Goal: Task Accomplishment & Management: Manage account settings

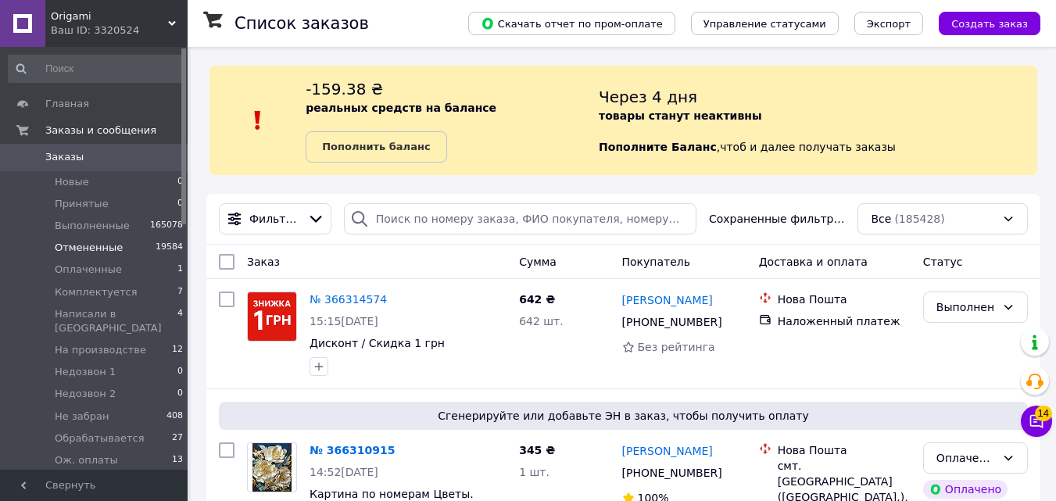
click at [187, 238] on li "Отмененные 19584" at bounding box center [96, 248] width 192 height 22
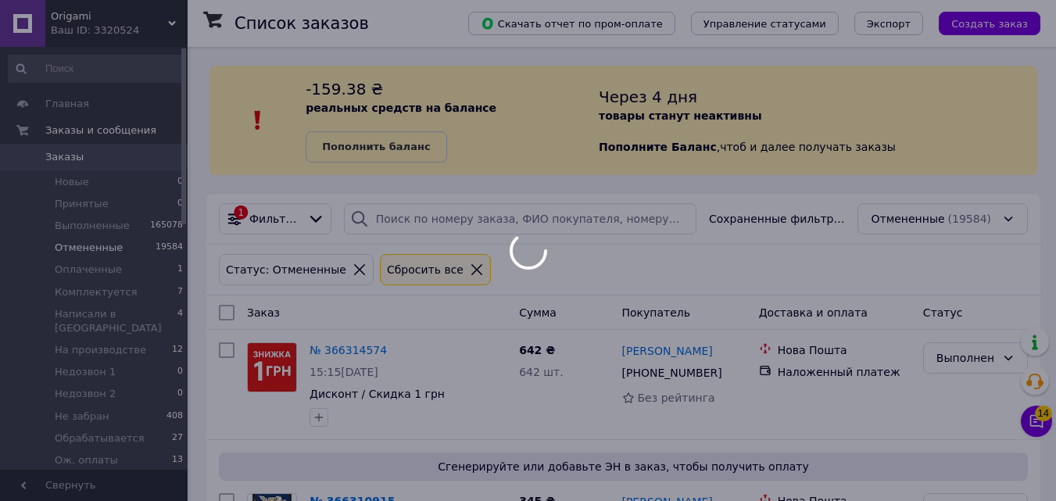
click at [181, 238] on div at bounding box center [528, 250] width 1056 height 501
click at [184, 238] on div at bounding box center [528, 250] width 1056 height 501
click at [183, 238] on div at bounding box center [183, 258] width 5 height 420
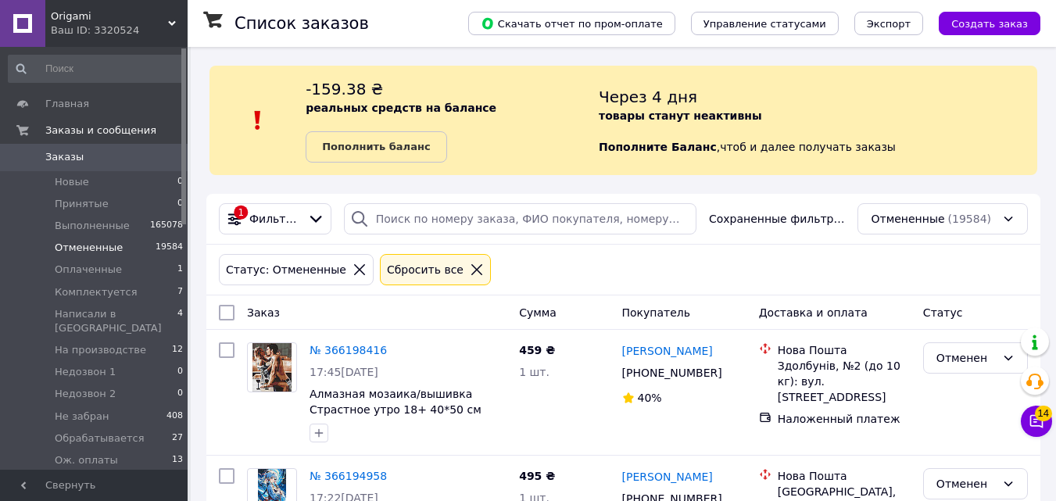
click at [181, 224] on div at bounding box center [183, 136] width 5 height 176
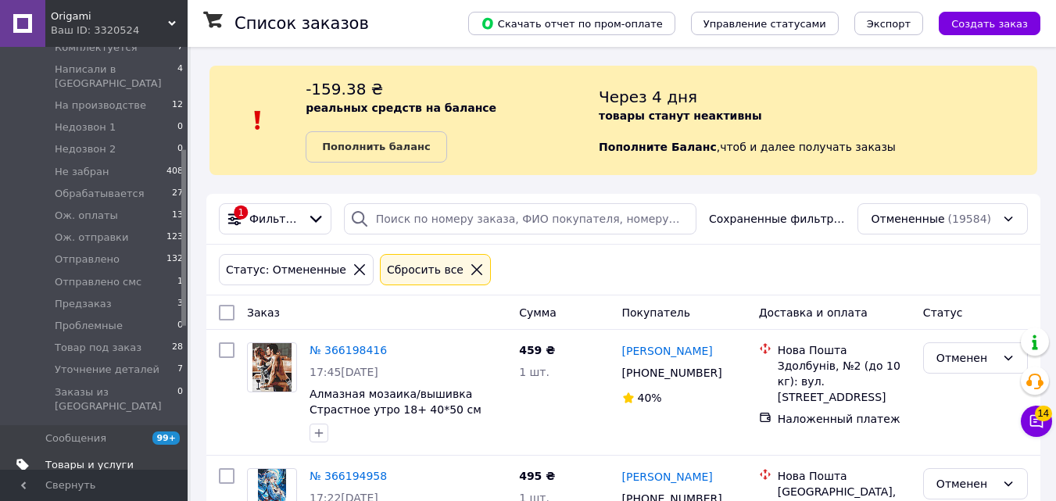
click at [127, 458] on span "Товары и услуги" at bounding box center [94, 465] width 99 height 14
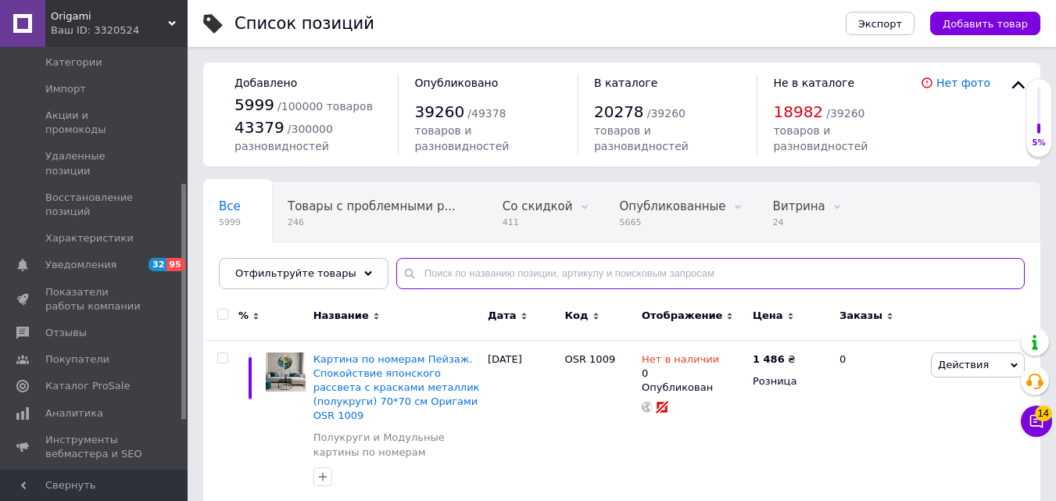
click at [423, 275] on input "text" at bounding box center [710, 273] width 628 height 31
paste input "3422"
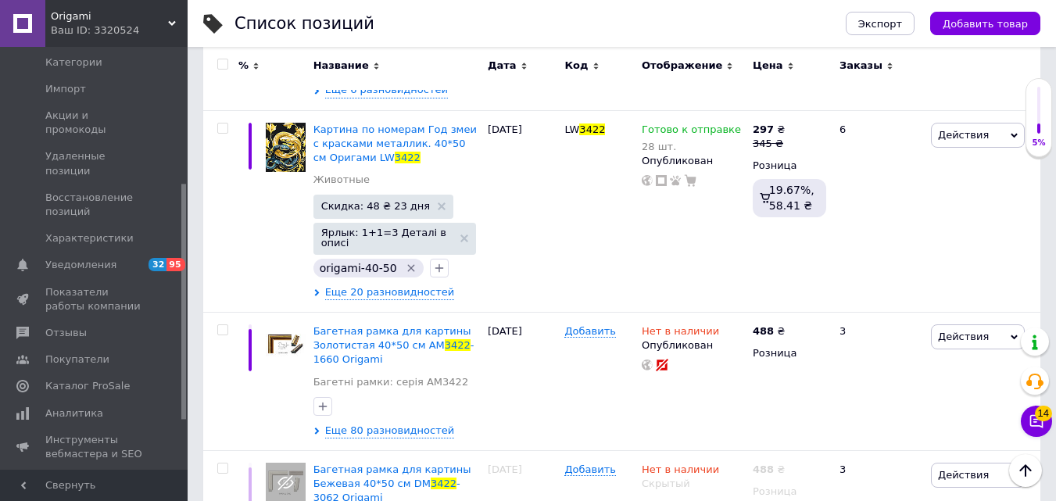
scroll to position [401, 0]
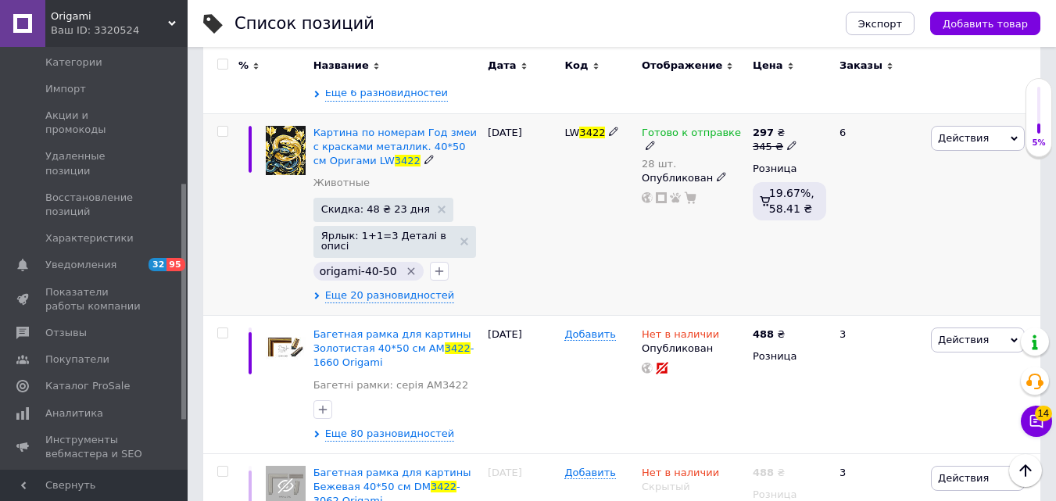
type input "3422"
click at [655, 141] on icon at bounding box center [649, 145] width 9 height 9
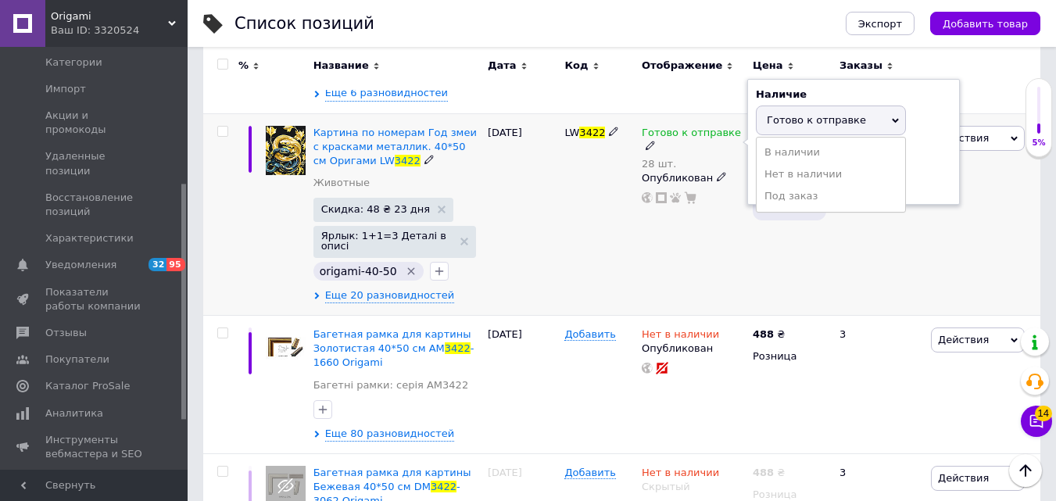
click at [780, 123] on span "Готово к отправке" at bounding box center [816, 120] width 99 height 12
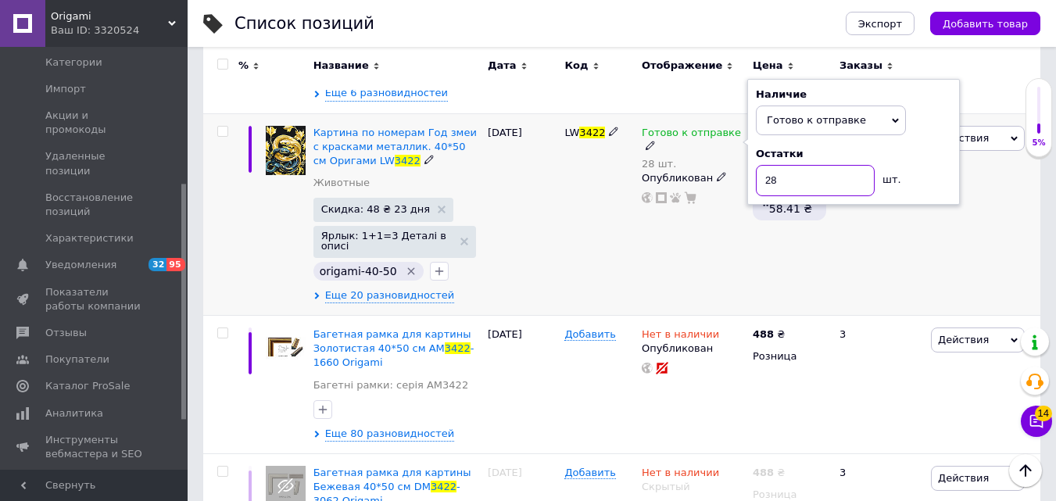
drag, startPoint x: 763, startPoint y: 176, endPoint x: 781, endPoint y: 179, distance: 18.2
click at [781, 179] on input "28" at bounding box center [815, 180] width 119 height 31
type input "27"
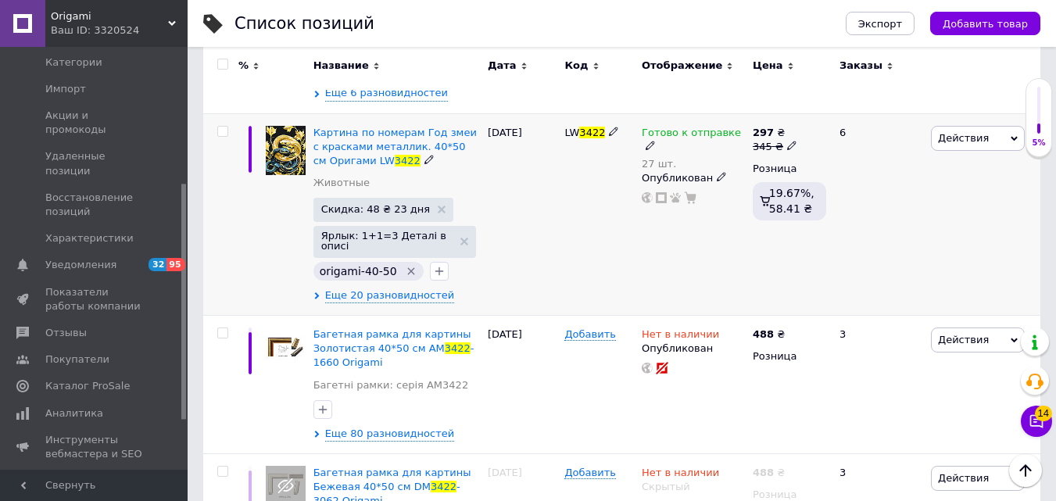
click at [800, 304] on div "297 ₴ 345 ₴ Розница 19.67%, 58.41 ₴" at bounding box center [789, 214] width 81 height 202
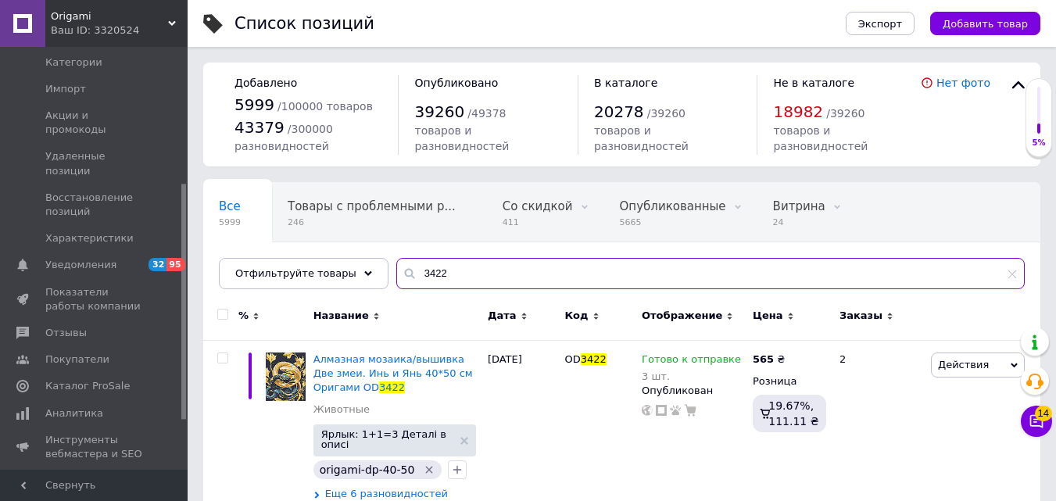
click at [432, 271] on input "3422" at bounding box center [710, 273] width 628 height 31
paste input "337"
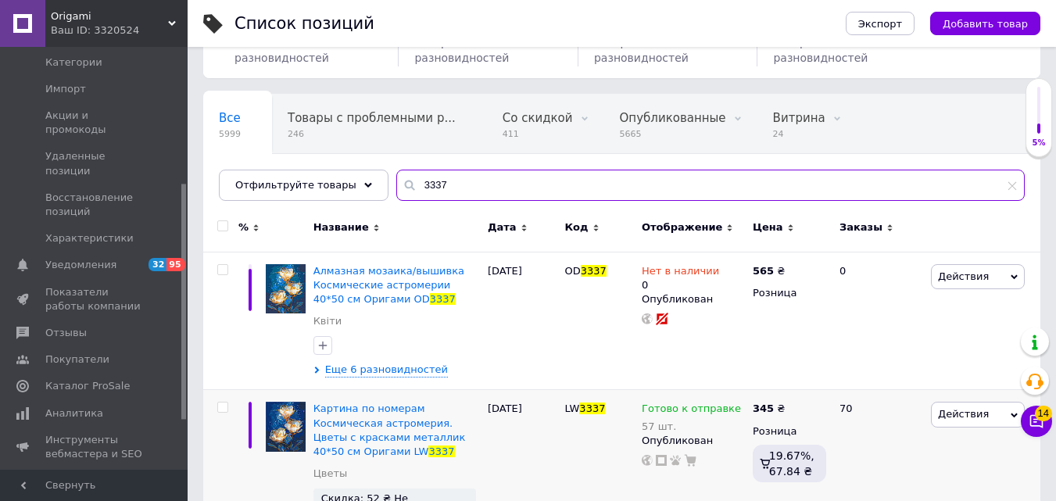
scroll to position [191, 0]
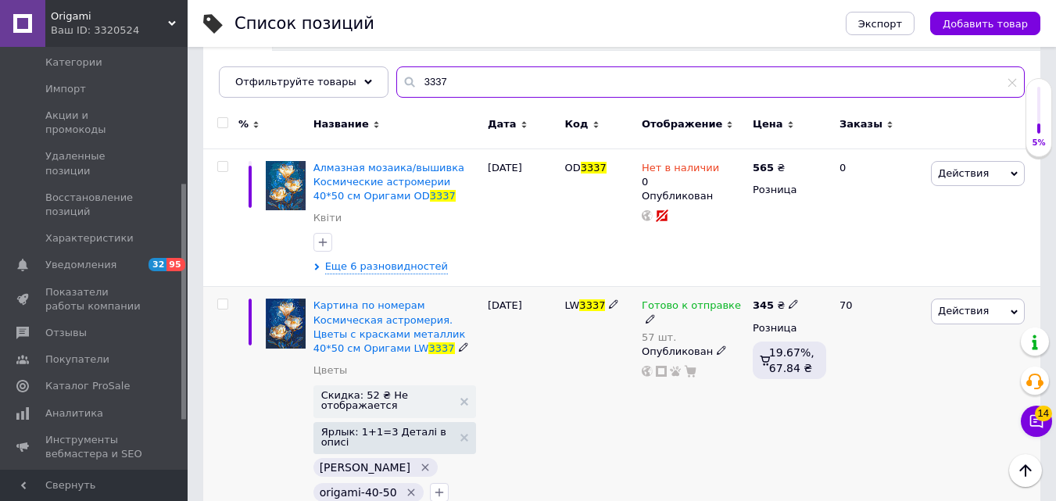
type input "3337"
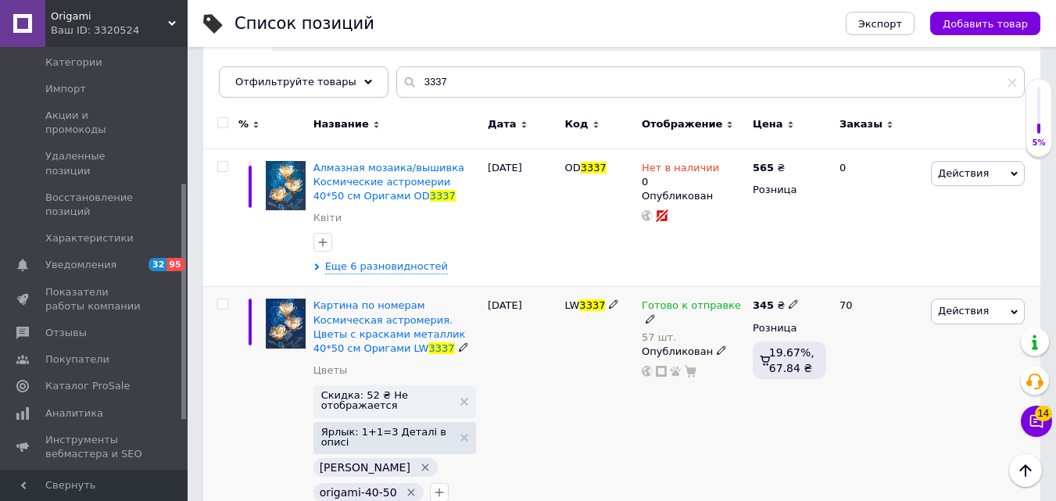
click at [655, 314] on icon at bounding box center [649, 318] width 9 height 9
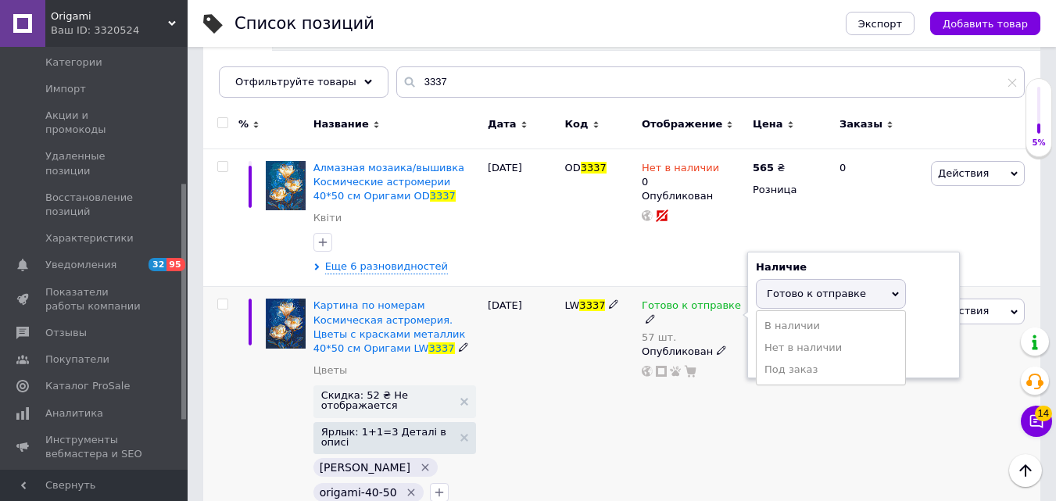
click at [775, 284] on span "Готово к отправке" at bounding box center [831, 294] width 150 height 30
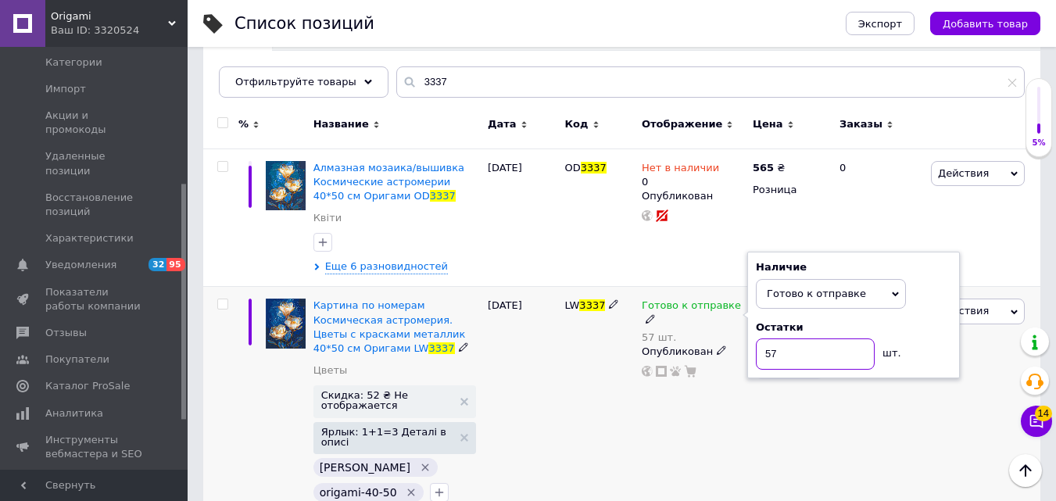
drag, startPoint x: 768, startPoint y: 363, endPoint x: 783, endPoint y: 358, distance: 15.6
click at [783, 358] on input "57" at bounding box center [815, 353] width 119 height 31
type input "56"
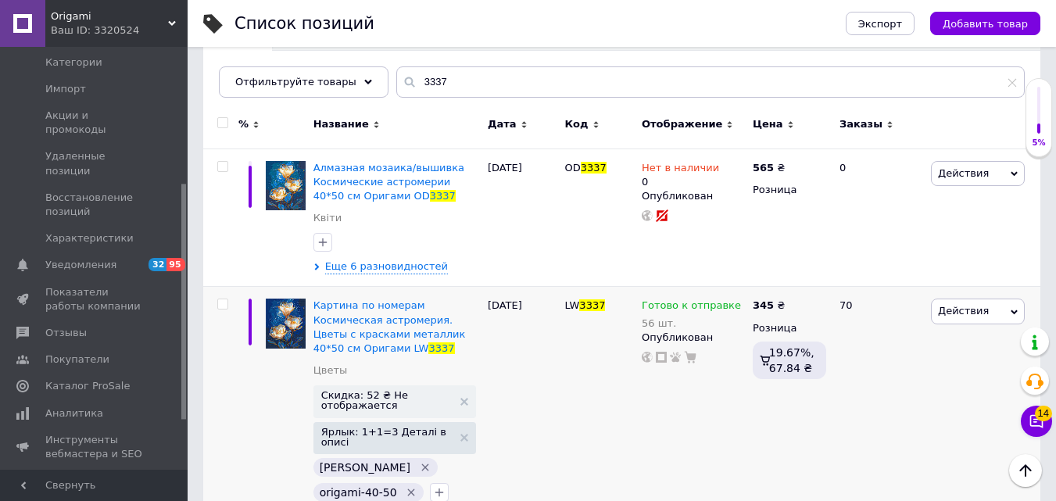
click at [184, 128] on div at bounding box center [183, 258] width 5 height 420
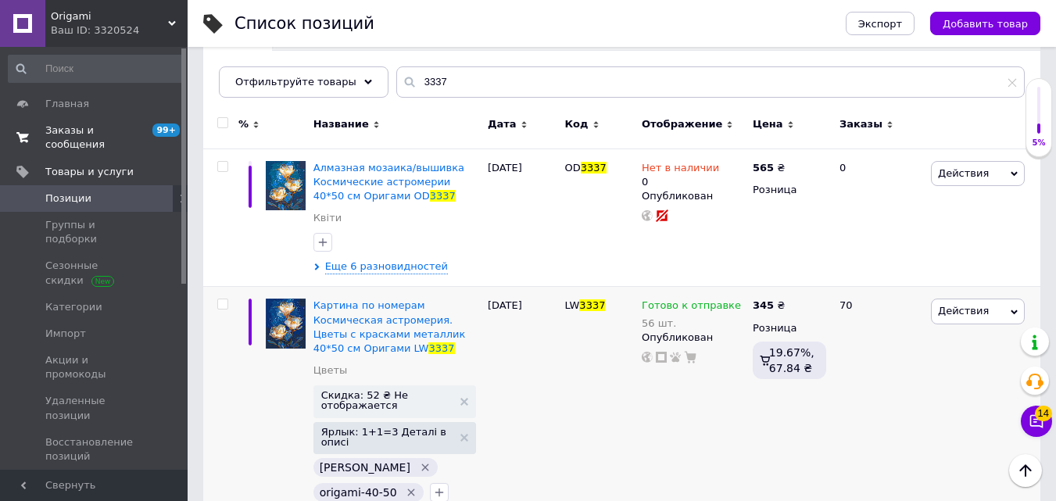
click at [169, 130] on span "99+" at bounding box center [165, 129] width 27 height 13
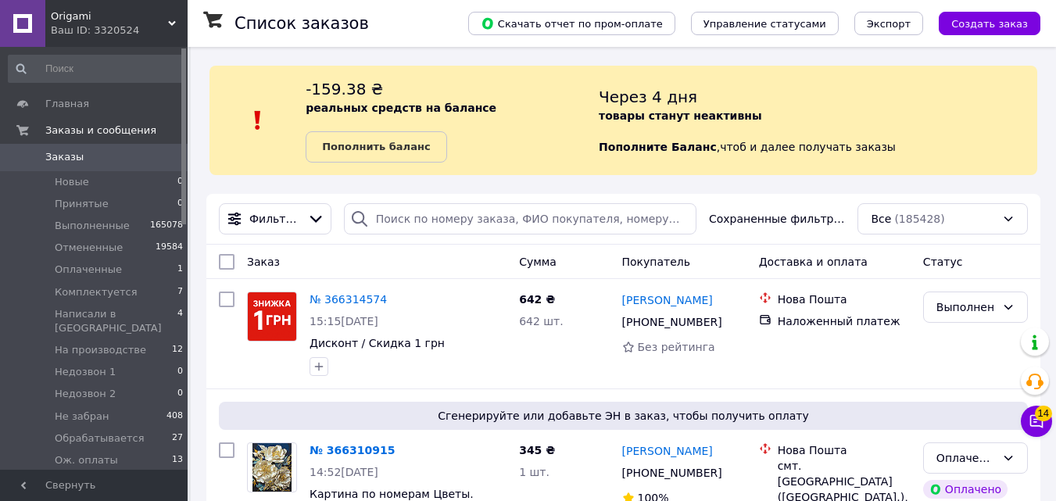
click at [974, 35] on div "Скачать отчет по пром-оплате Управление статусами Экспорт Создать заказ" at bounding box center [738, 23] width 603 height 47
click at [989, 30] on button "Создать заказ" at bounding box center [989, 23] width 102 height 23
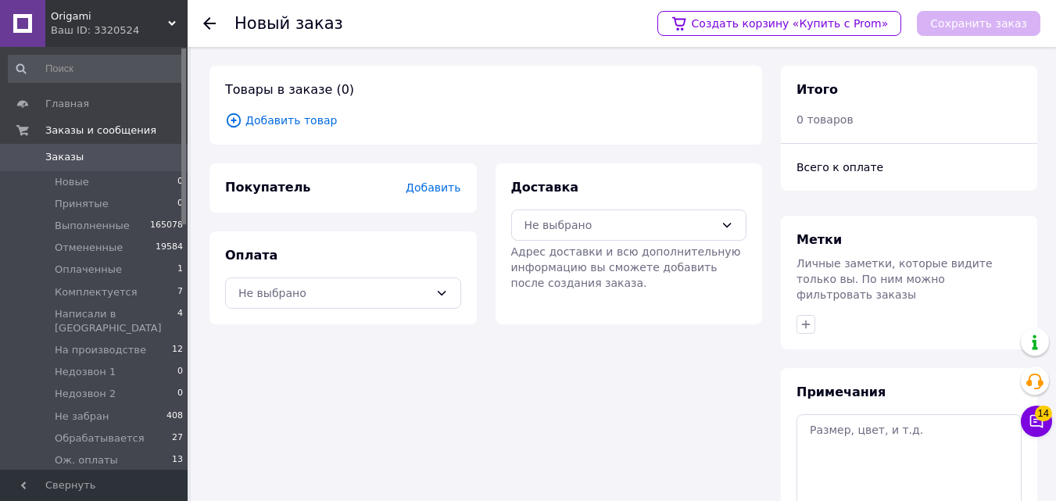
click at [316, 123] on span "Добавить товар" at bounding box center [485, 120] width 521 height 17
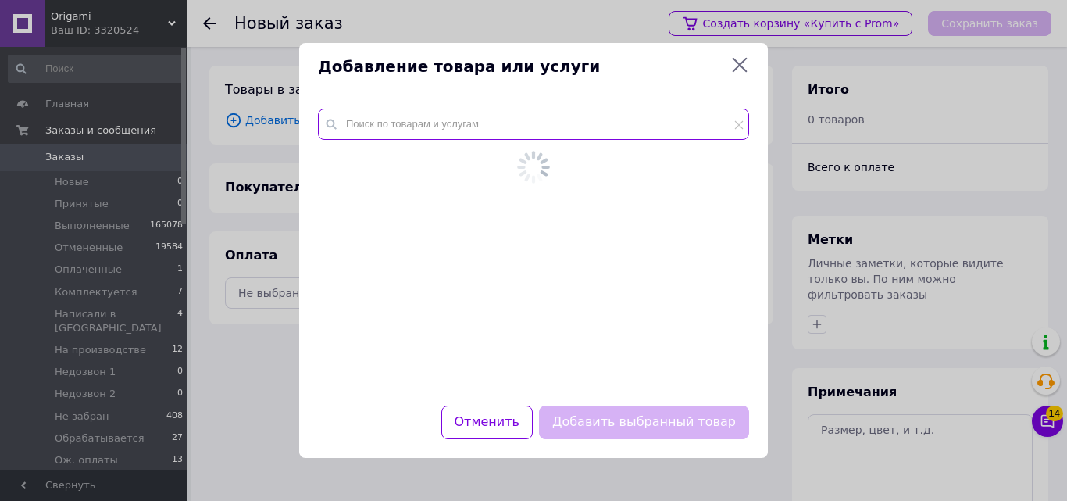
click at [380, 129] on input "text" at bounding box center [533, 124] width 431 height 31
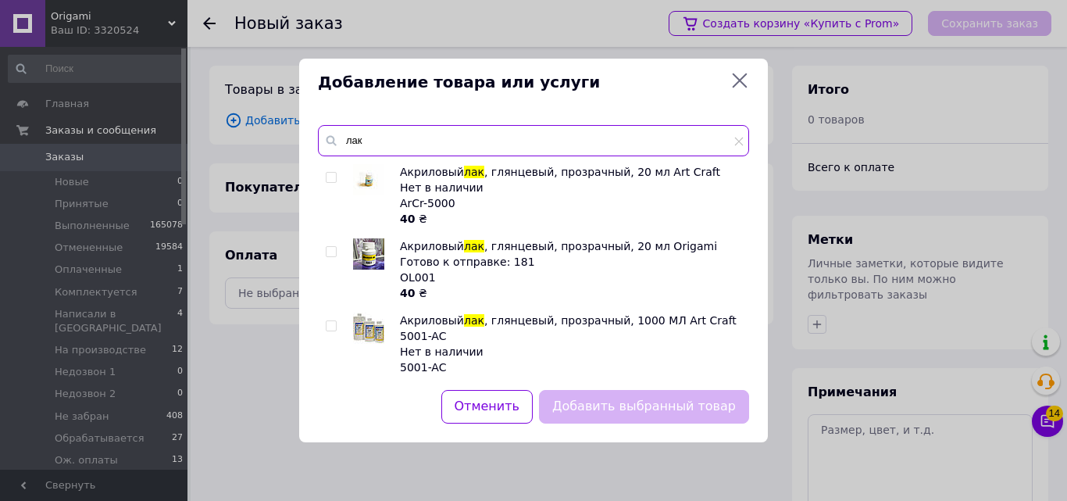
type input "лак"
click at [328, 249] on input "checkbox" at bounding box center [331, 252] width 10 height 10
checkbox input "true"
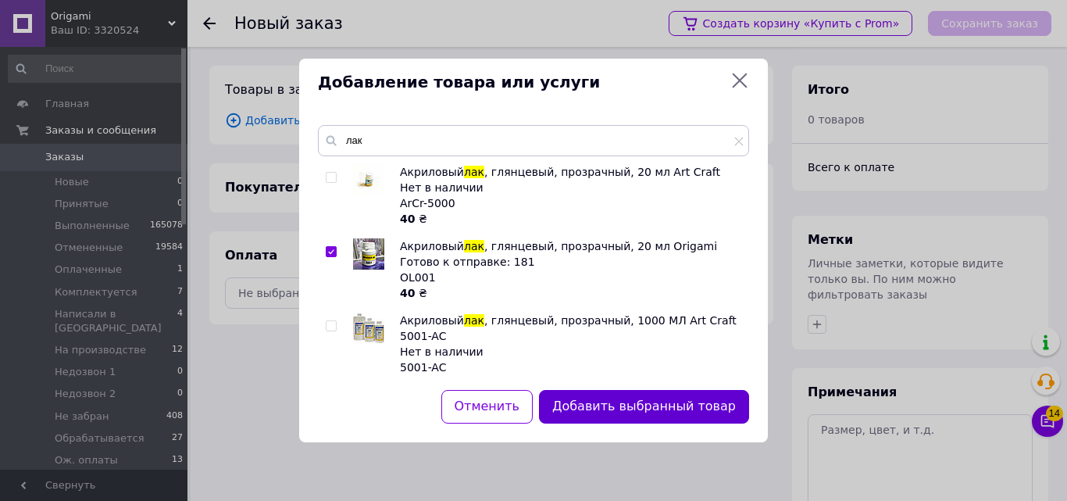
click at [606, 406] on button "Добавить выбранный товар" at bounding box center [644, 407] width 210 height 34
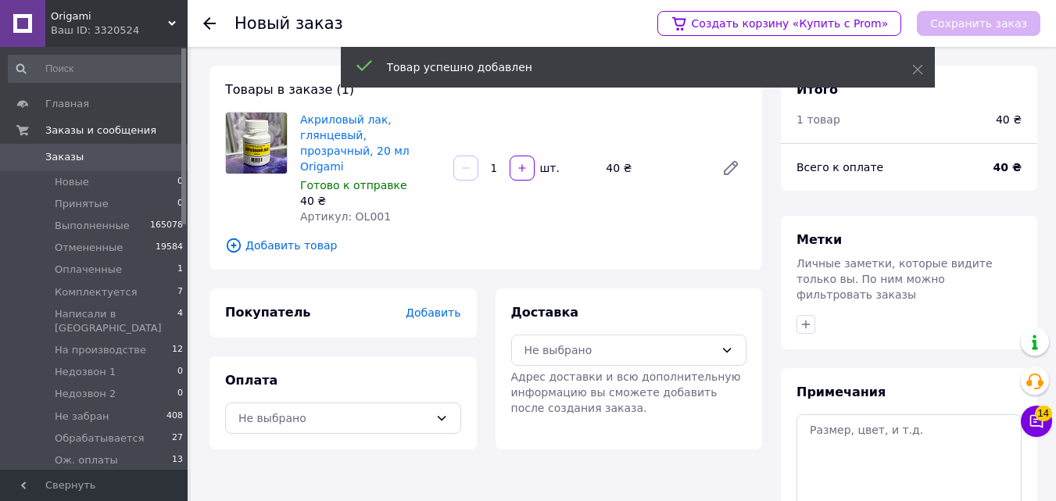
click at [504, 163] on input "1" at bounding box center [493, 169] width 25 height 12
click at [523, 166] on div "1   шт." at bounding box center [523, 167] width 153 height 31
click at [514, 158] on button "button" at bounding box center [521, 167] width 25 height 25
type input "2"
click at [293, 232] on div "Товары в заказе (1) Акриловый лак, глянцевый, прозрачный, 20 мл Origami Готово …" at bounding box center [485, 168] width 552 height 204
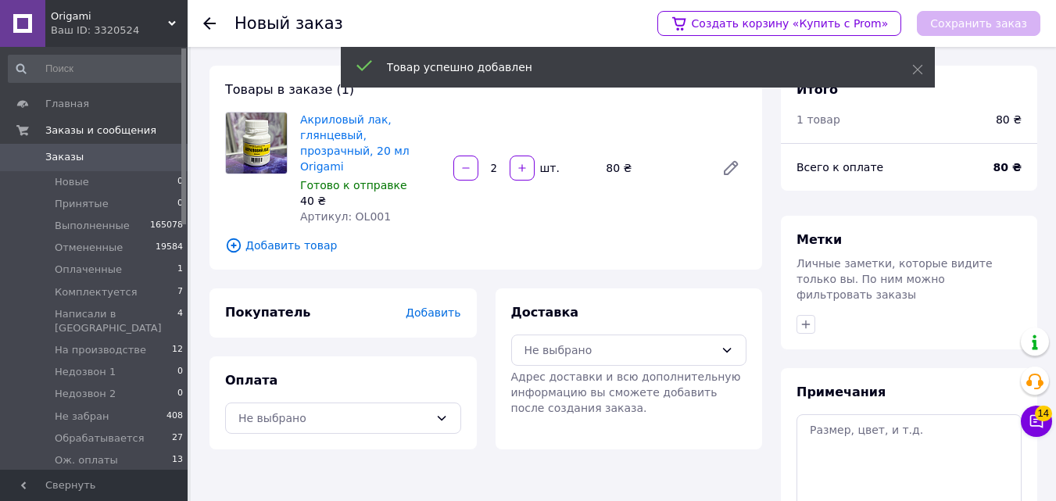
click at [298, 237] on span "Добавить товар" at bounding box center [485, 245] width 521 height 17
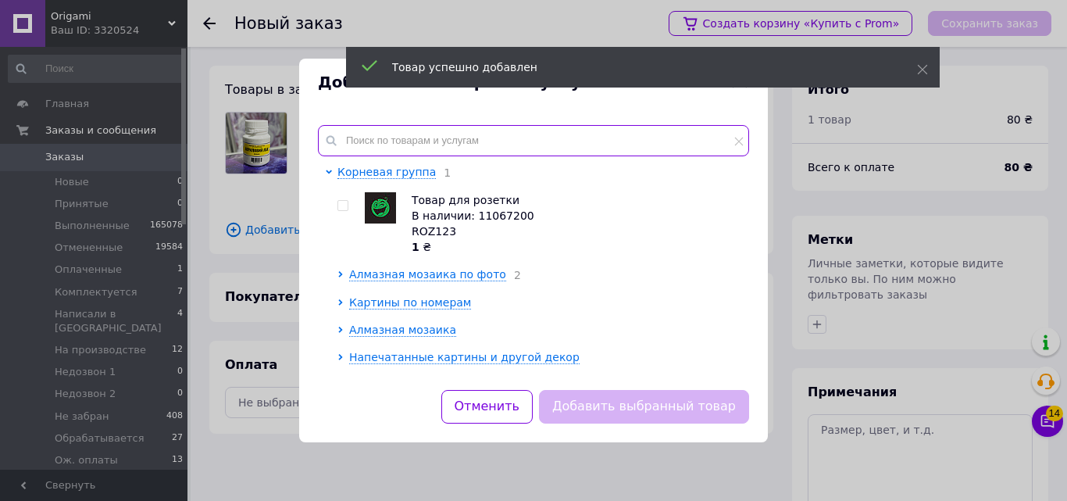
click at [407, 134] on input "text" at bounding box center [533, 140] width 431 height 31
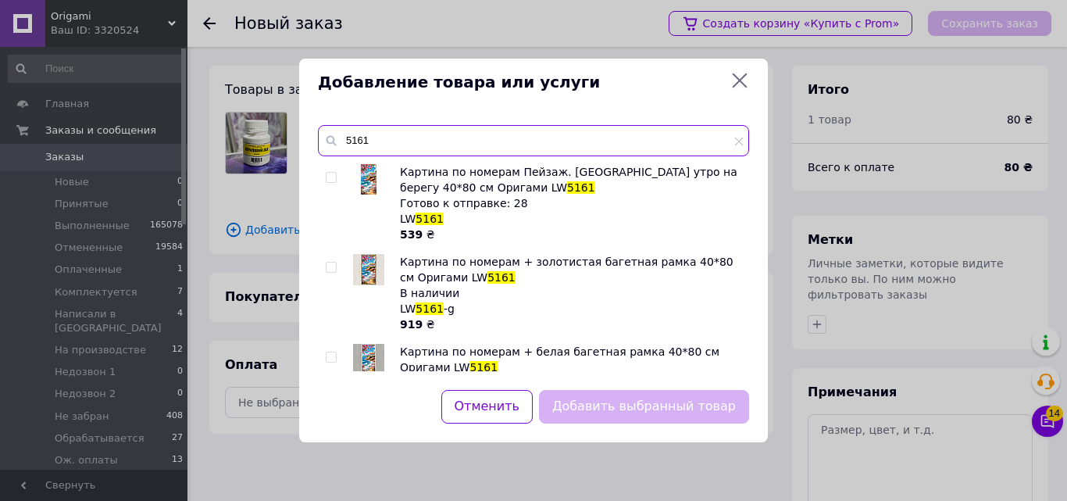
type input "5161"
click at [327, 181] on input "checkbox" at bounding box center [331, 178] width 10 height 10
checkbox input "true"
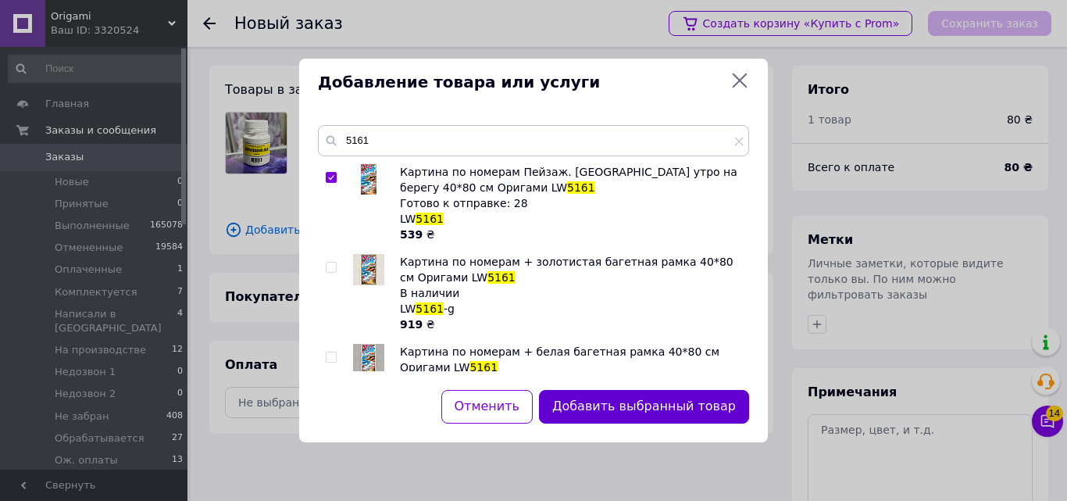
click at [590, 410] on button "Добавить выбранный товар" at bounding box center [644, 407] width 210 height 34
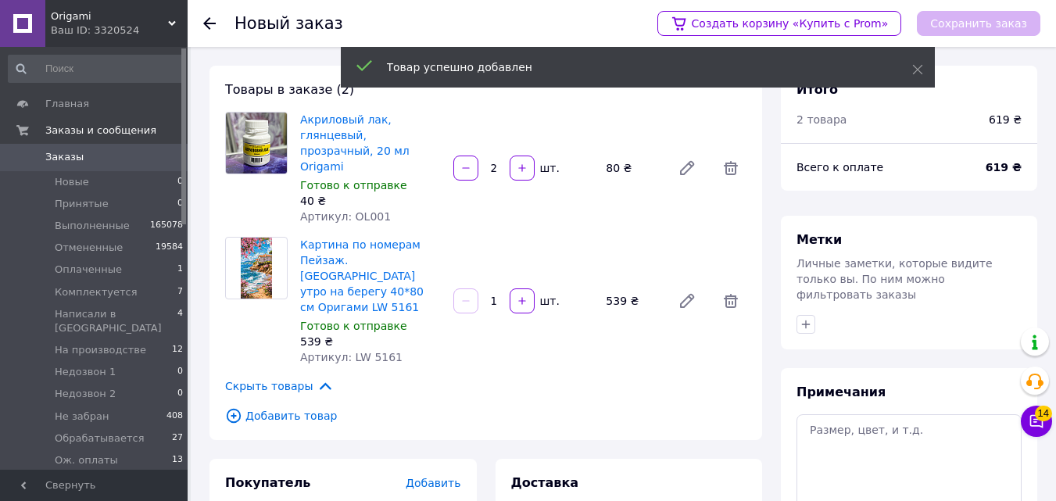
click at [310, 407] on span "Добавить товар" at bounding box center [485, 415] width 521 height 17
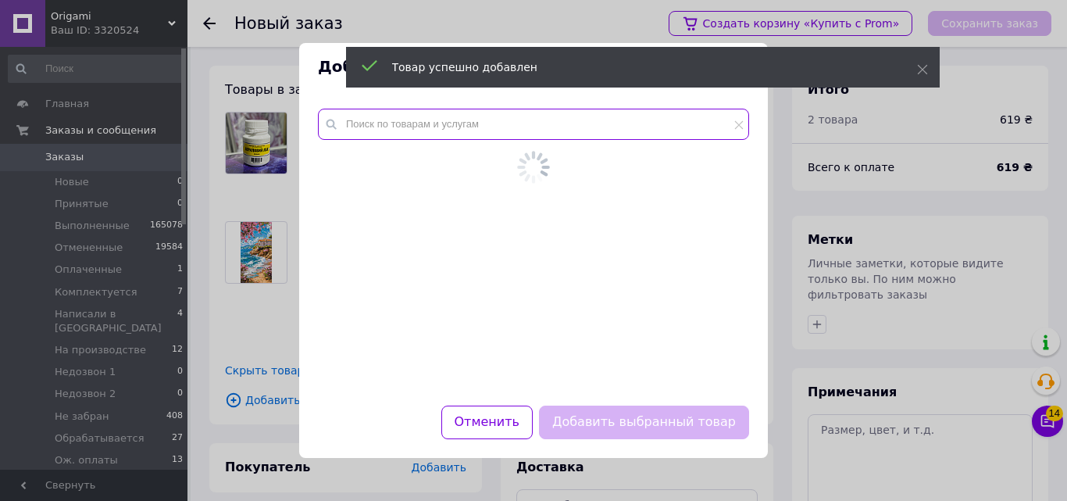
click at [420, 138] on input "text" at bounding box center [533, 124] width 431 height 31
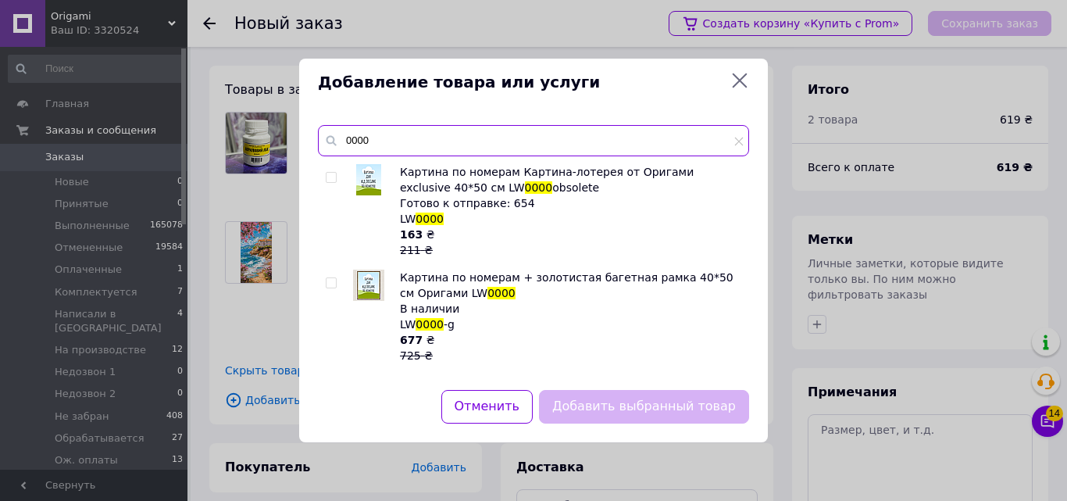
type input "0000"
click at [333, 180] on input "checkbox" at bounding box center [331, 178] width 10 height 10
checkbox input "true"
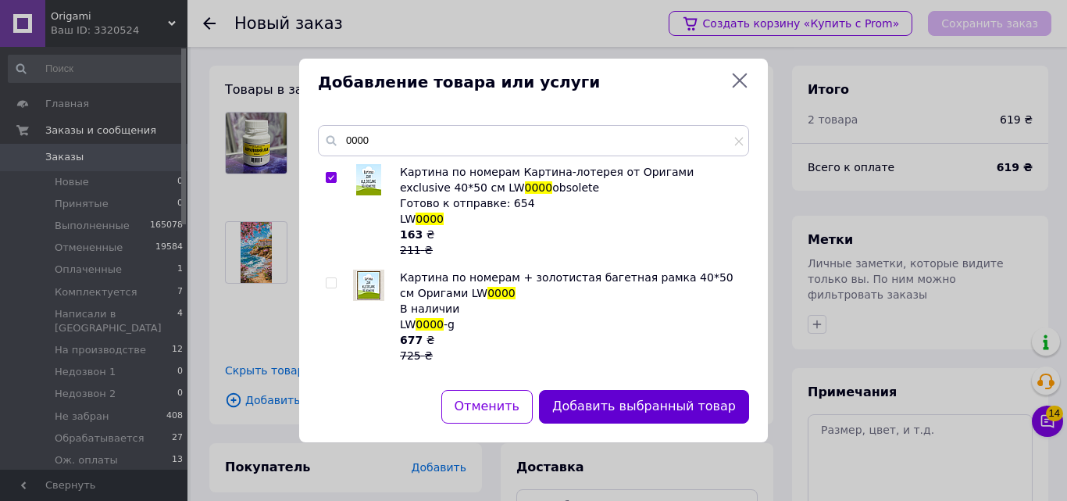
click at [611, 408] on button "Добавить выбранный товар" at bounding box center [644, 407] width 210 height 34
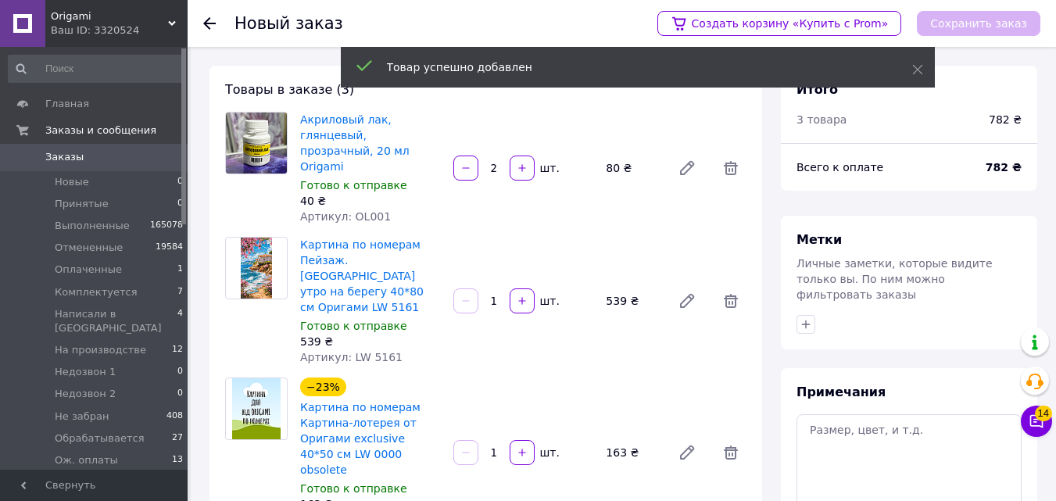
scroll to position [118, 0]
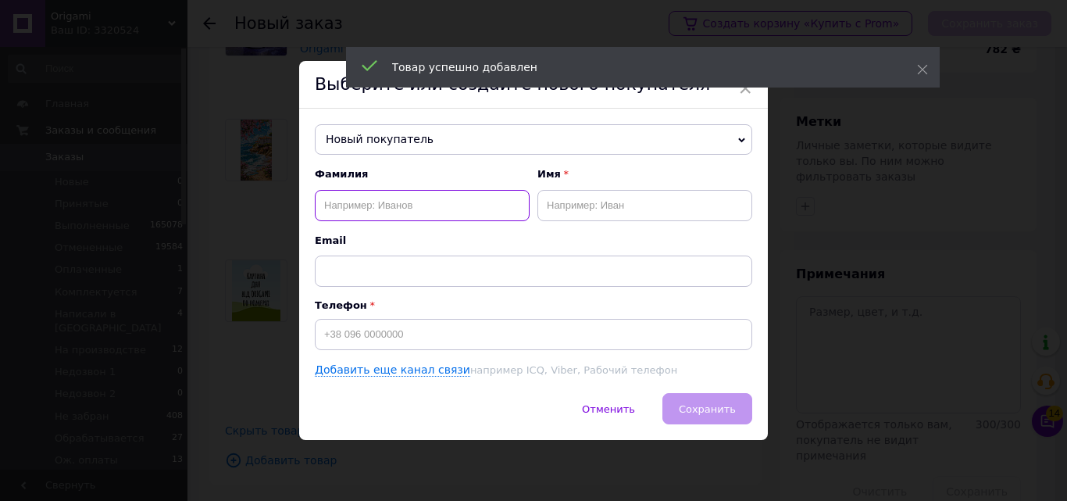
click at [384, 209] on input "text" at bounding box center [422, 205] width 215 height 31
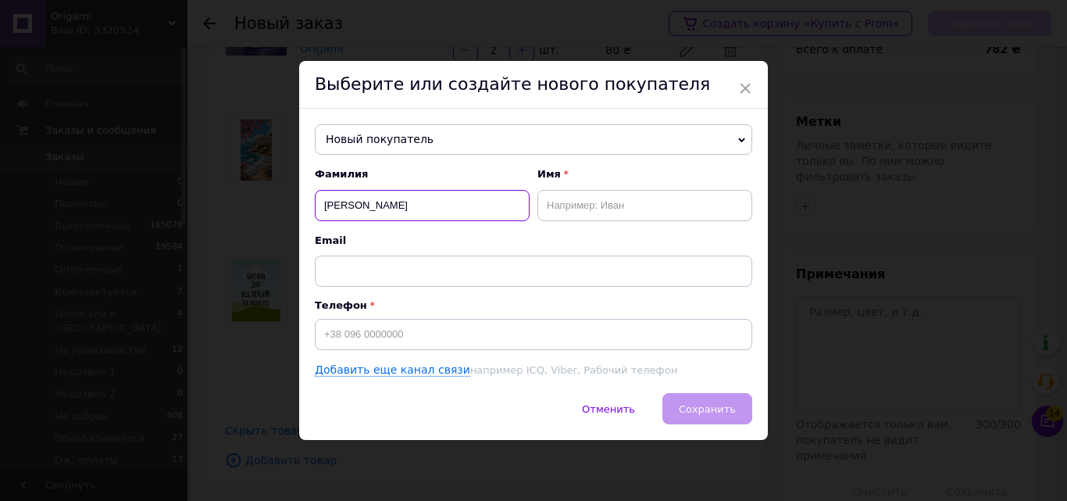
type input "МАТЮШЕНКО"
click at [602, 210] on input "text" at bounding box center [645, 205] width 215 height 31
type input "АЛІСА"
click at [399, 313] on div "Телефон" at bounding box center [534, 324] width 438 height 51
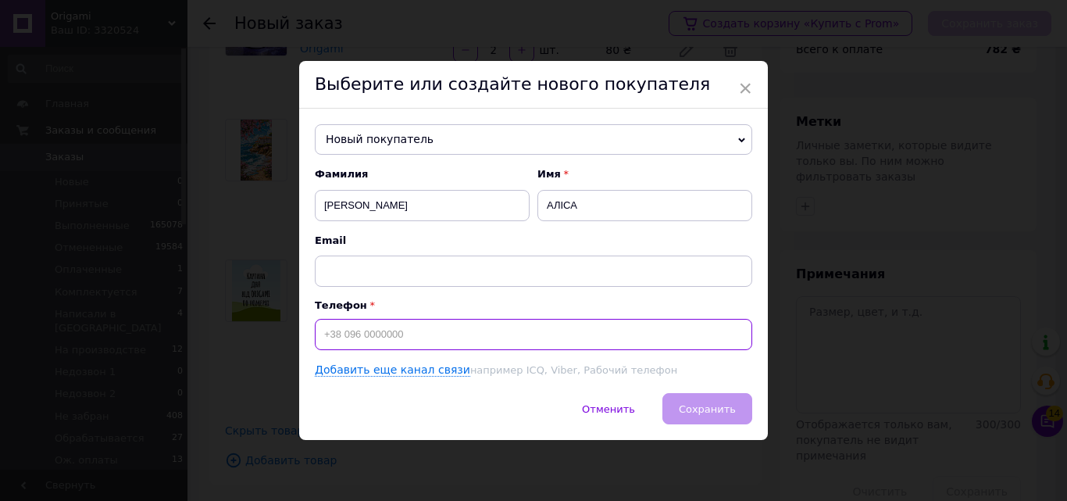
click at [413, 334] on input at bounding box center [534, 334] width 438 height 31
drag, startPoint x: 337, startPoint y: 335, endPoint x: 374, endPoint y: 335, distance: 37.5
click at [374, 335] on input "+380995526196" at bounding box center [534, 334] width 438 height 31
type input "+380995526196"
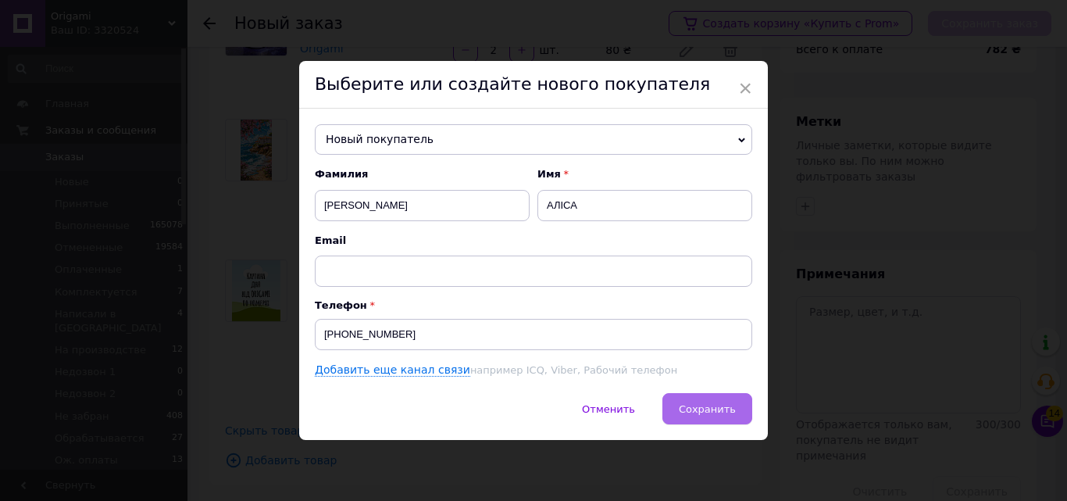
click at [711, 399] on button "Сохранить" at bounding box center [708, 408] width 90 height 31
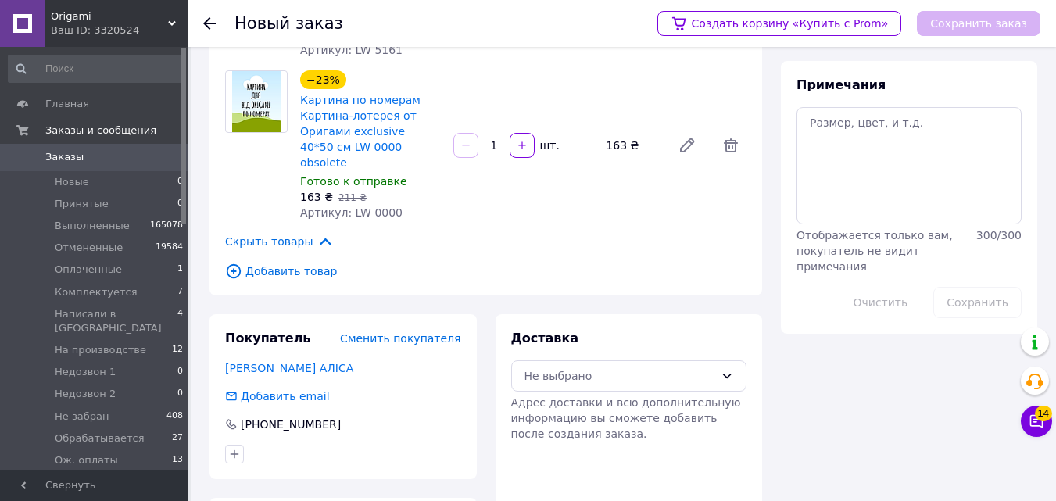
scroll to position [353, 0]
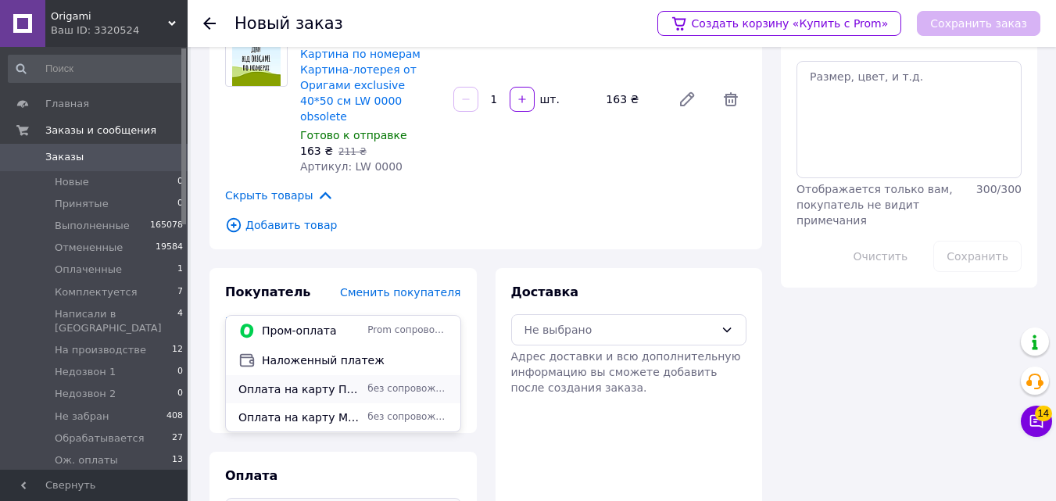
click at [359, 381] on span "Оплата на карту Приват Банка" at bounding box center [299, 389] width 123 height 16
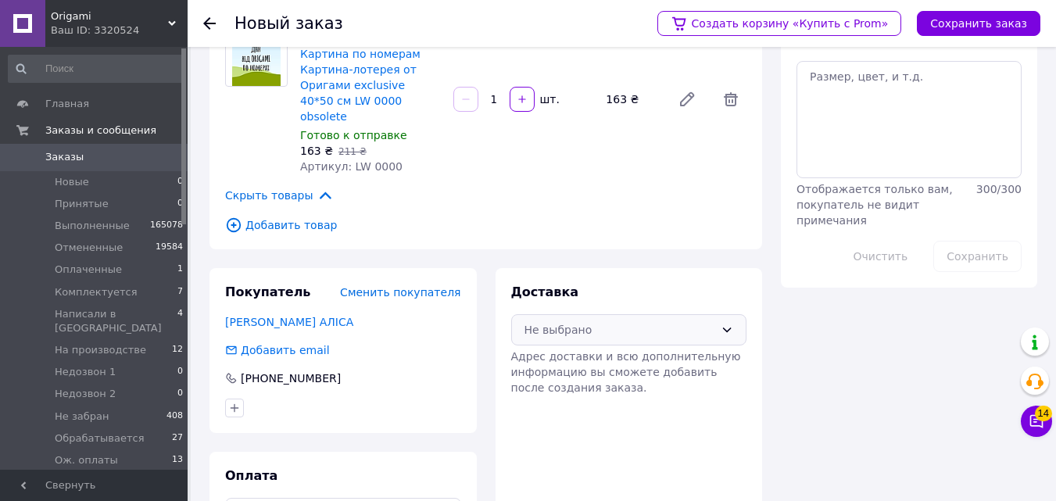
click at [602, 321] on div "Не выбрано" at bounding box center [619, 329] width 191 height 17
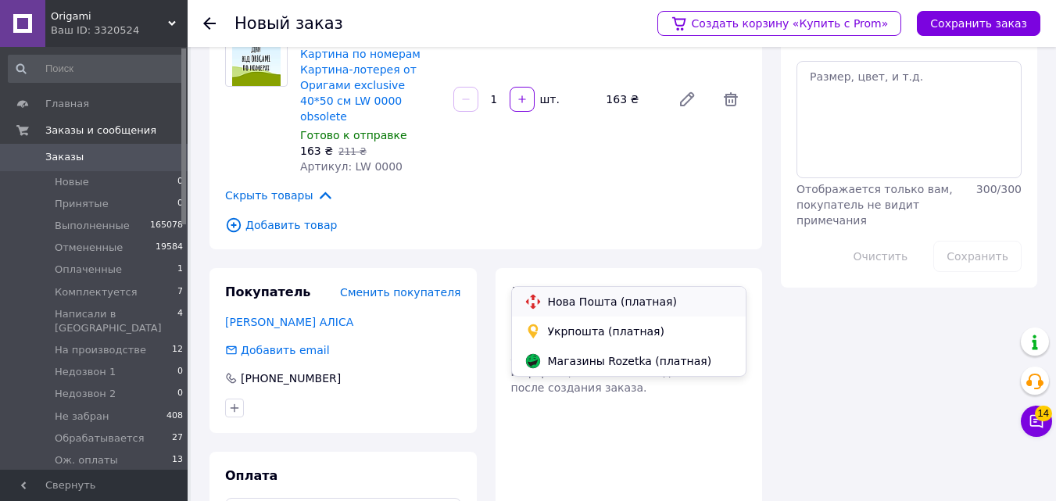
click at [604, 295] on span "Нова Пошта (платная)" at bounding box center [641, 302] width 186 height 16
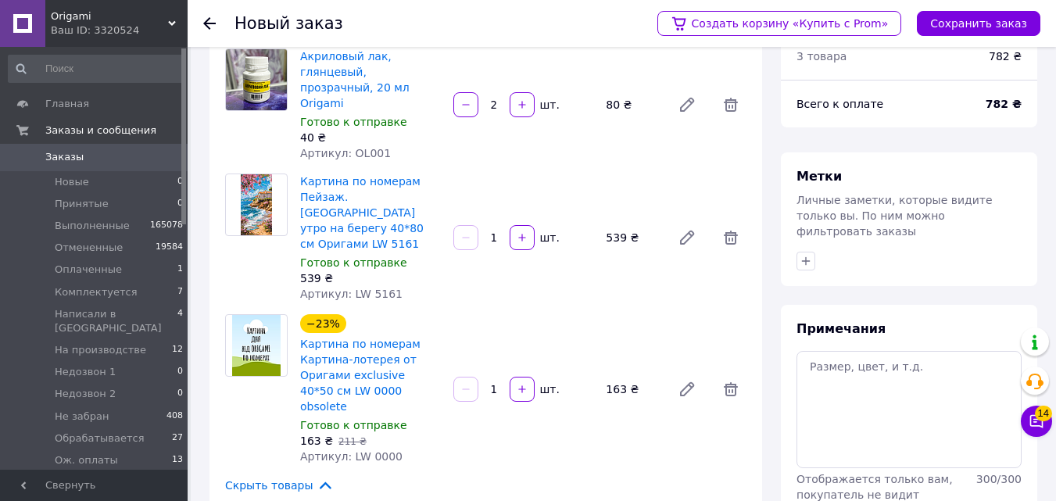
scroll to position [171, 0]
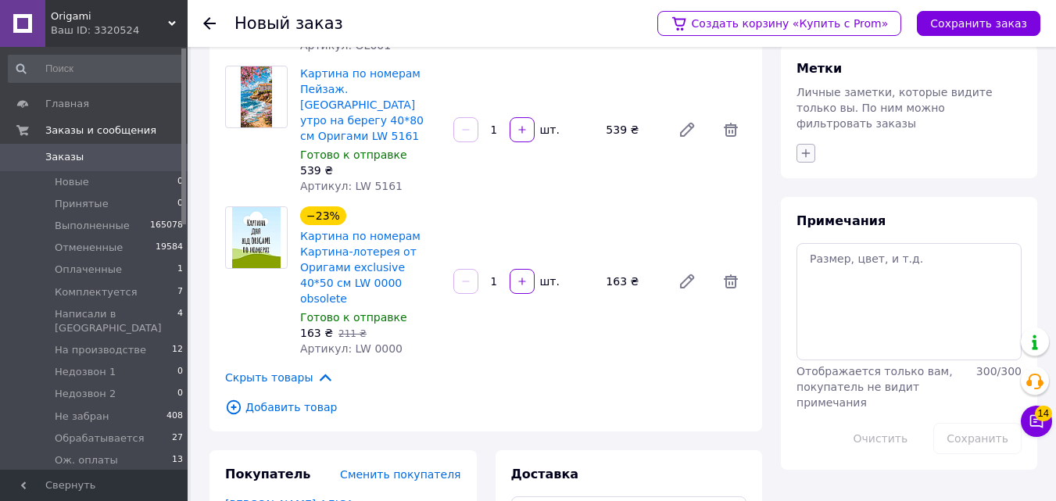
click at [803, 147] on icon "button" at bounding box center [805, 153] width 13 height 13
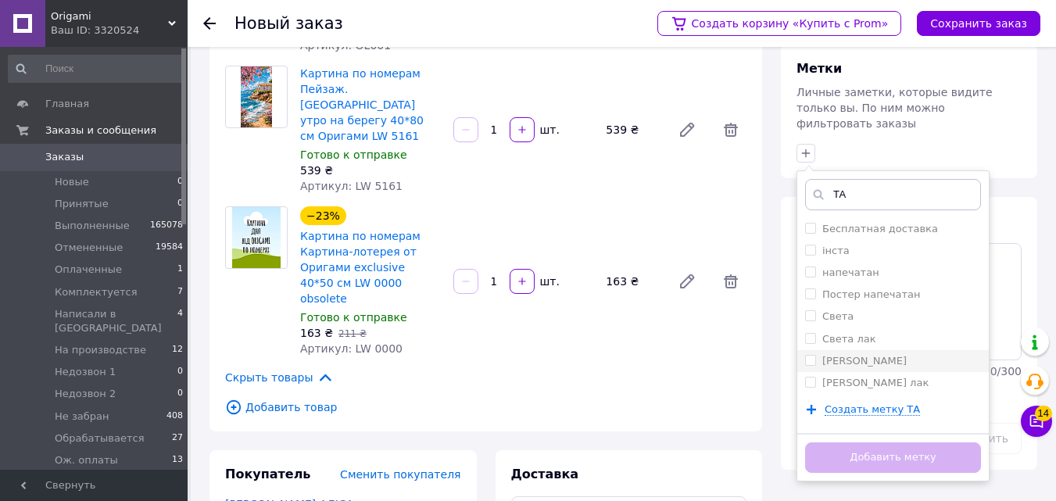
type input "ТА"
click at [804, 350] on li "[PERSON_NAME]" at bounding box center [892, 361] width 191 height 22
checkbox input "true"
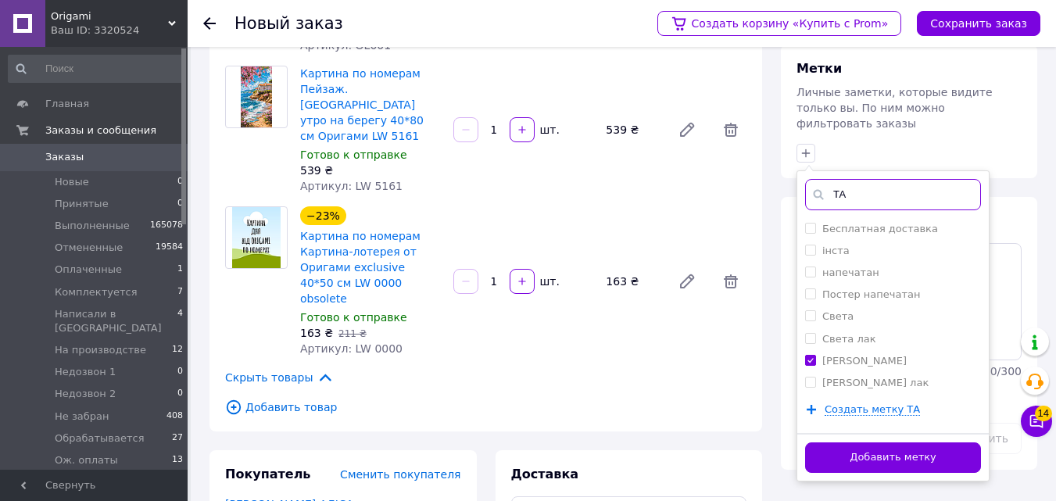
drag, startPoint x: 848, startPoint y: 181, endPoint x: 819, endPoint y: 182, distance: 29.0
click at [820, 184] on div "ТА" at bounding box center [893, 194] width 176 height 31
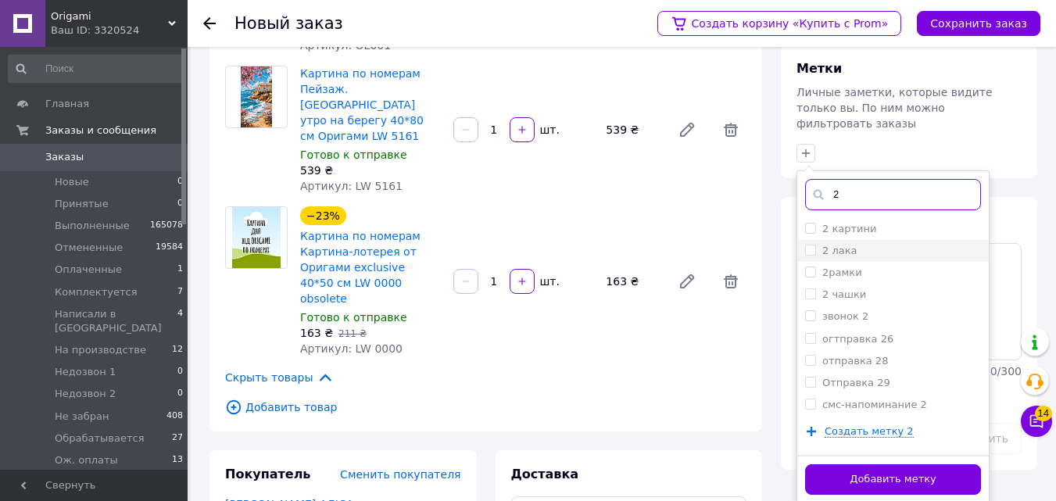
type input "2"
click at [809, 245] on input "2 лака" at bounding box center [810, 250] width 10 height 10
checkbox input "true"
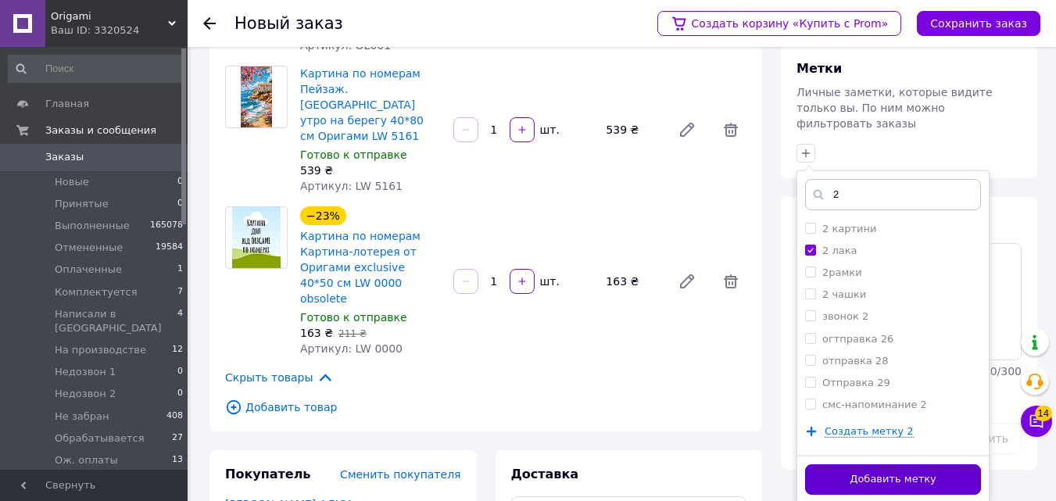
click at [858, 466] on button "Добавить метку" at bounding box center [893, 479] width 176 height 30
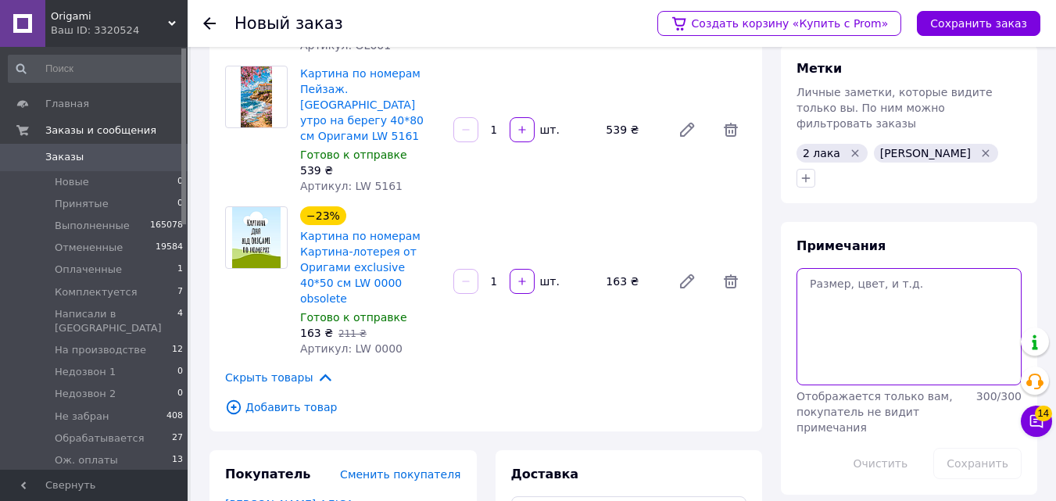
click at [858, 300] on textarea at bounding box center [908, 326] width 225 height 117
type textarea "ЛОТЕРЕЯ ПІКАНТНІ"
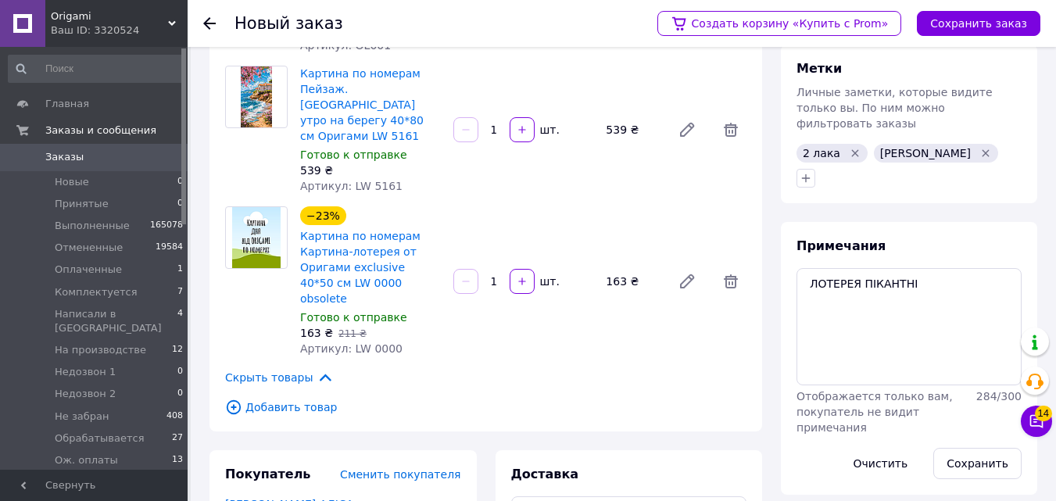
click at [963, 449] on div "Сохранить" at bounding box center [977, 463] width 101 height 44
drag, startPoint x: 962, startPoint y: 441, endPoint x: 928, endPoint y: 394, distance: 58.1
click at [961, 448] on button "Сохранить" at bounding box center [977, 463] width 88 height 31
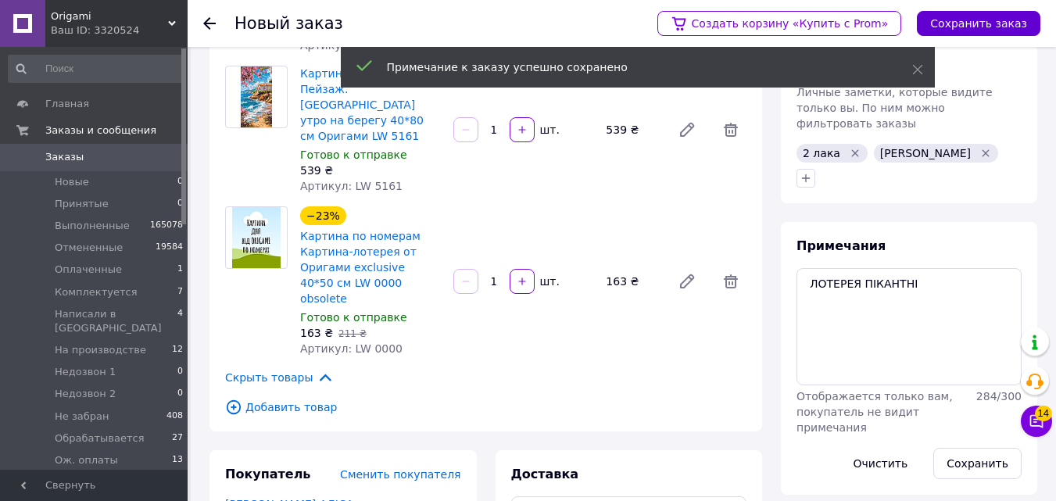
click at [967, 28] on button "Сохранить заказ" at bounding box center [978, 23] width 123 height 25
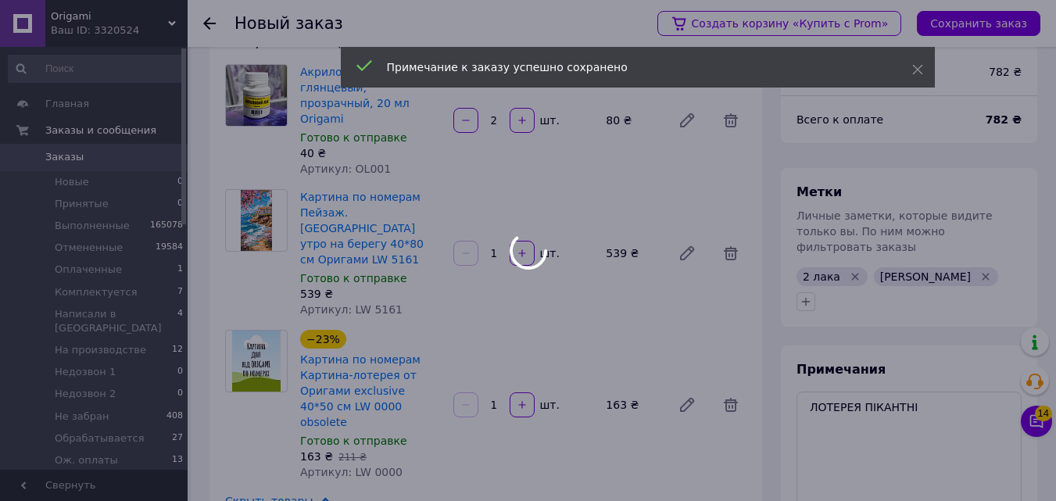
scroll to position [0, 0]
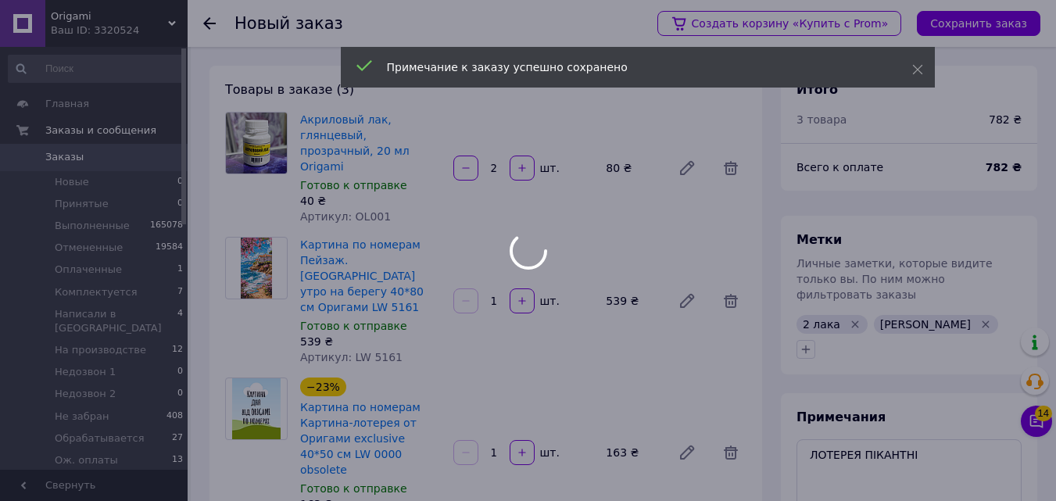
click at [919, 64] on div "Примечание к заказу успешно сохранено" at bounding box center [638, 69] width 594 height 45
click at [922, 72] on div "Примечание к заказу успешно сохранено" at bounding box center [638, 69] width 594 height 45
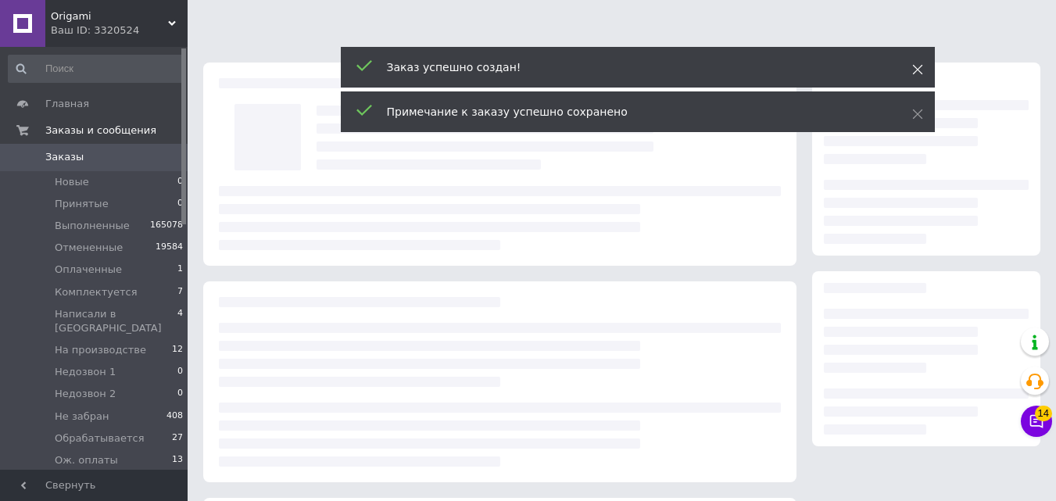
click at [913, 69] on icon at bounding box center [917, 69] width 11 height 11
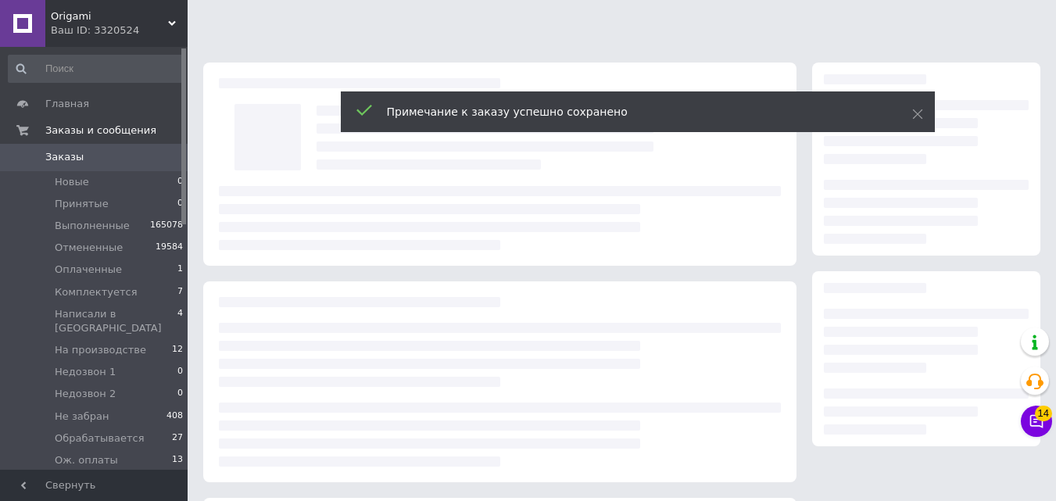
click at [927, 109] on div "Примечание к заказу успешно сохранено" at bounding box center [638, 111] width 594 height 41
click at [915, 109] on body "Origami Ваш ID: 3320524 Сайт Origami Кабинет покупателя Проверить состояние сис…" at bounding box center [528, 357] width 1056 height 714
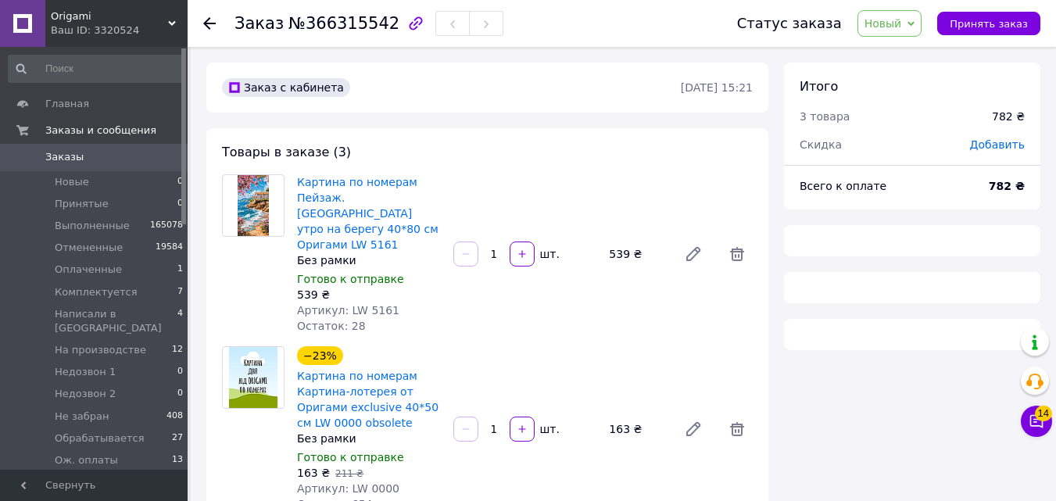
click at [902, 29] on span "Новый" at bounding box center [883, 23] width 38 height 13
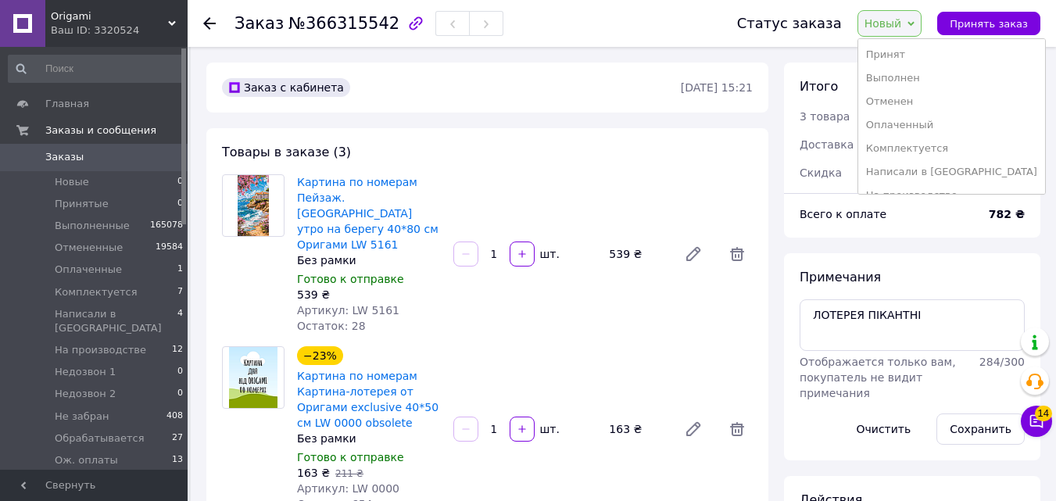
scroll to position [298, 0]
click at [931, 182] on li "Уточнение деталей" at bounding box center [951, 177] width 187 height 23
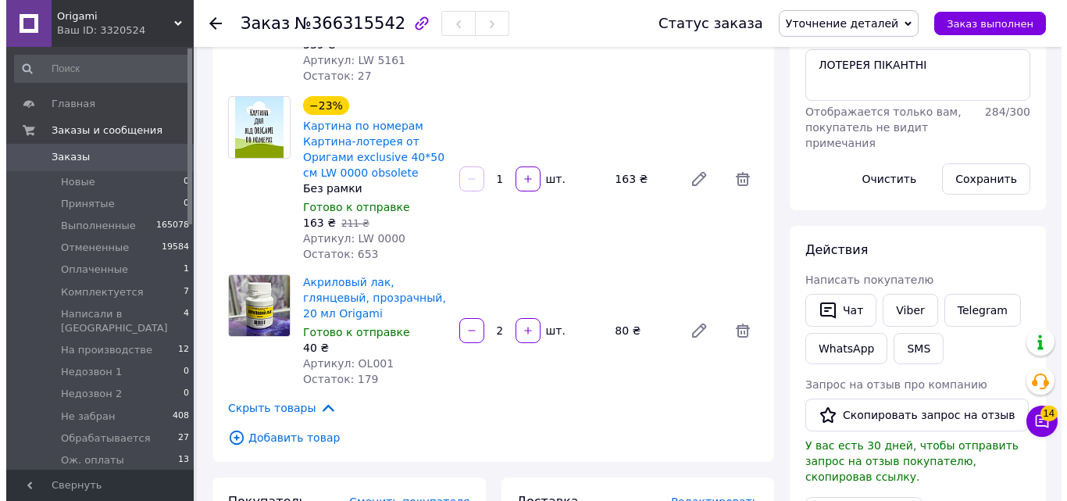
scroll to position [313, 0]
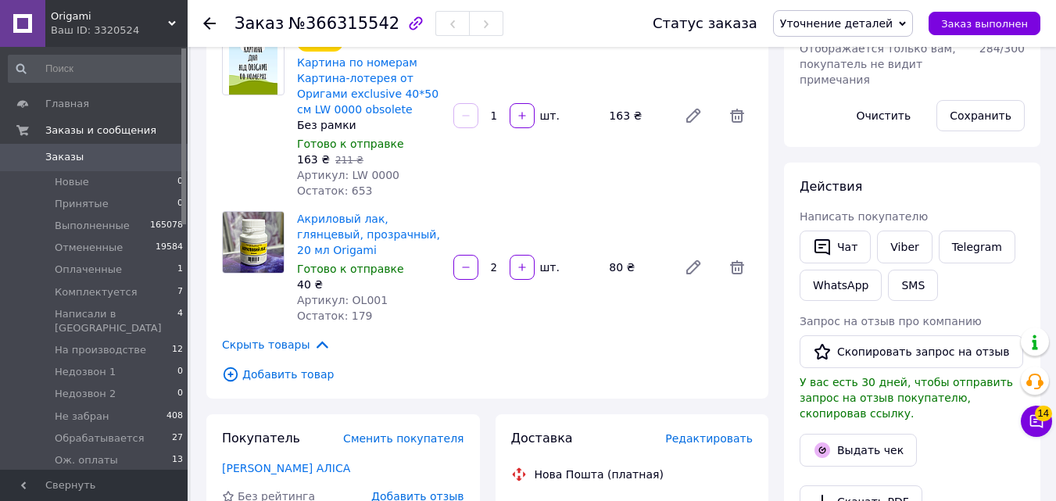
click at [696, 432] on span "Редактировать" at bounding box center [709, 438] width 88 height 13
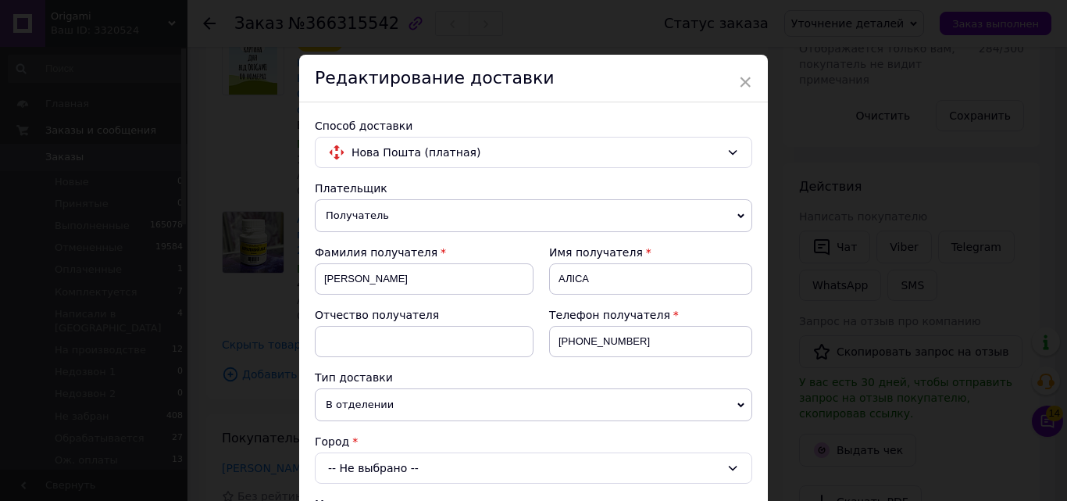
scroll to position [252, 0]
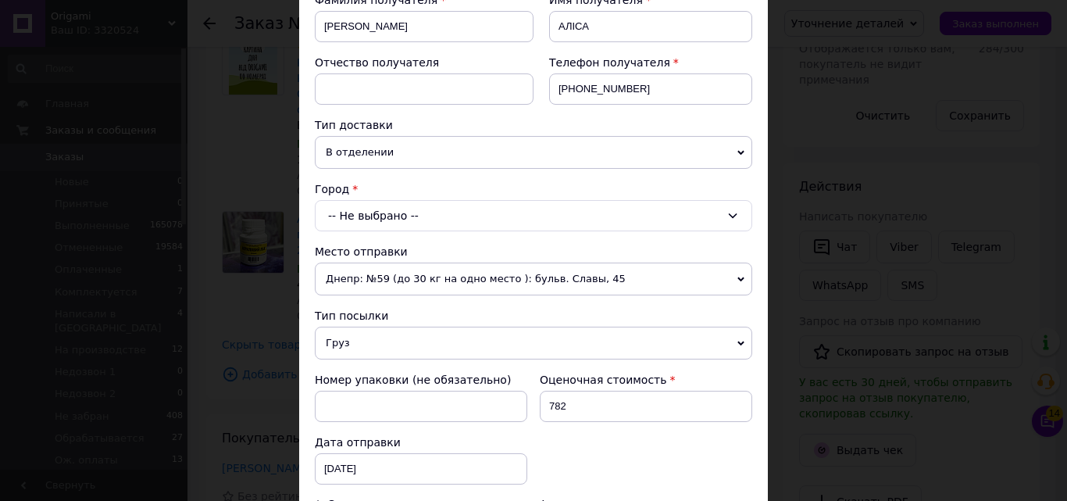
click at [433, 136] on span "В отделении" at bounding box center [534, 152] width 438 height 33
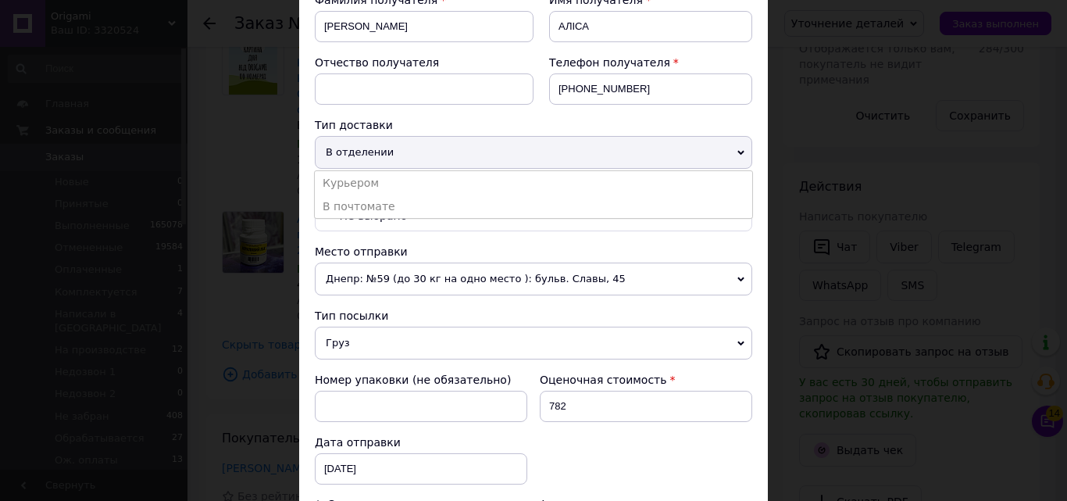
click at [423, 143] on span "В отделении" at bounding box center [534, 152] width 438 height 33
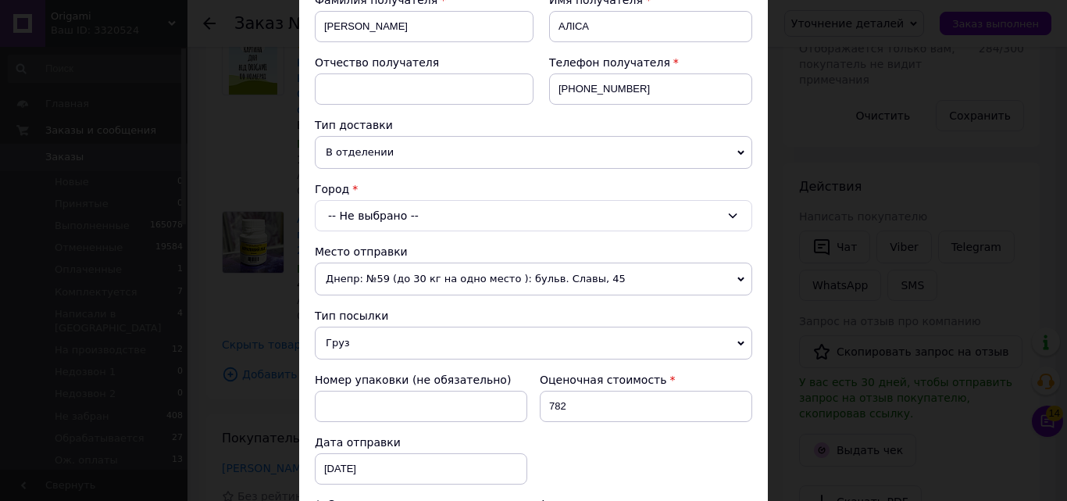
click at [399, 143] on span "В отделении" at bounding box center [534, 152] width 438 height 33
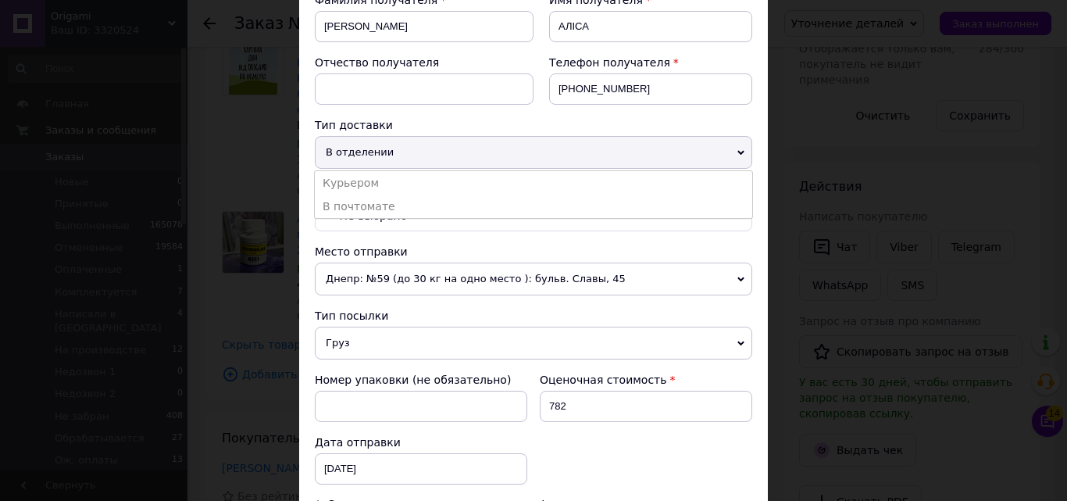
click at [392, 162] on span "В отделении" at bounding box center [534, 152] width 438 height 33
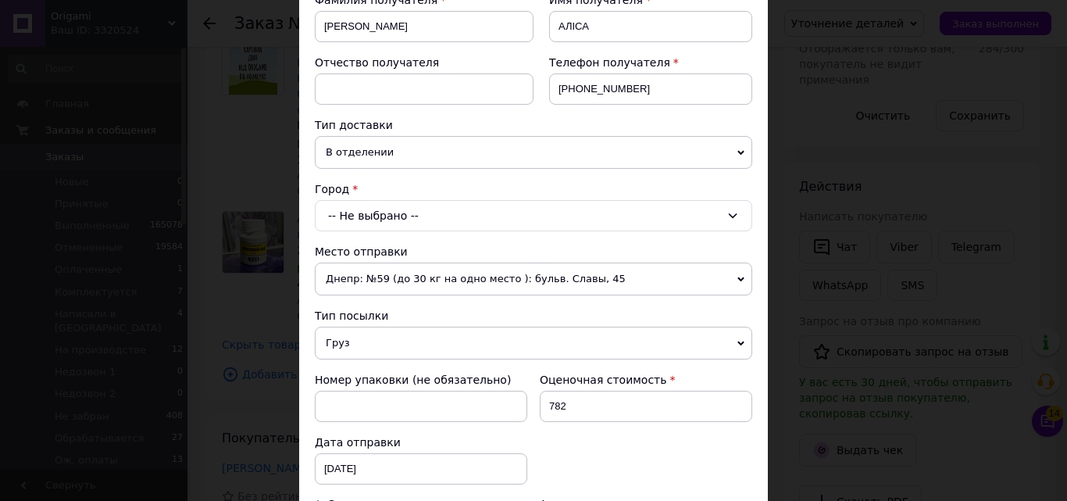
click at [394, 216] on div "-- Не выбрано --" at bounding box center [534, 215] width 438 height 31
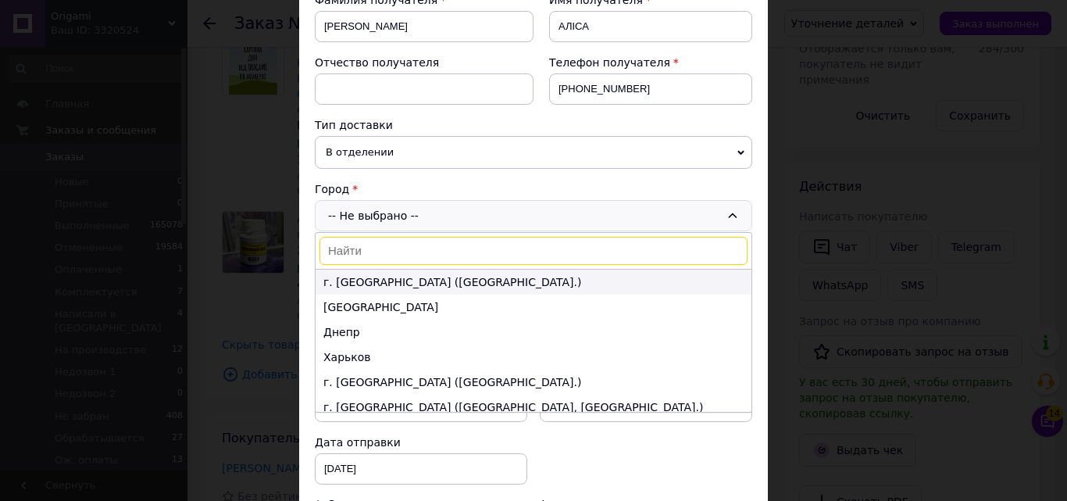
click at [361, 273] on li "г. [GEOGRAPHIC_DATA] ([GEOGRAPHIC_DATA].)" at bounding box center [534, 282] width 436 height 25
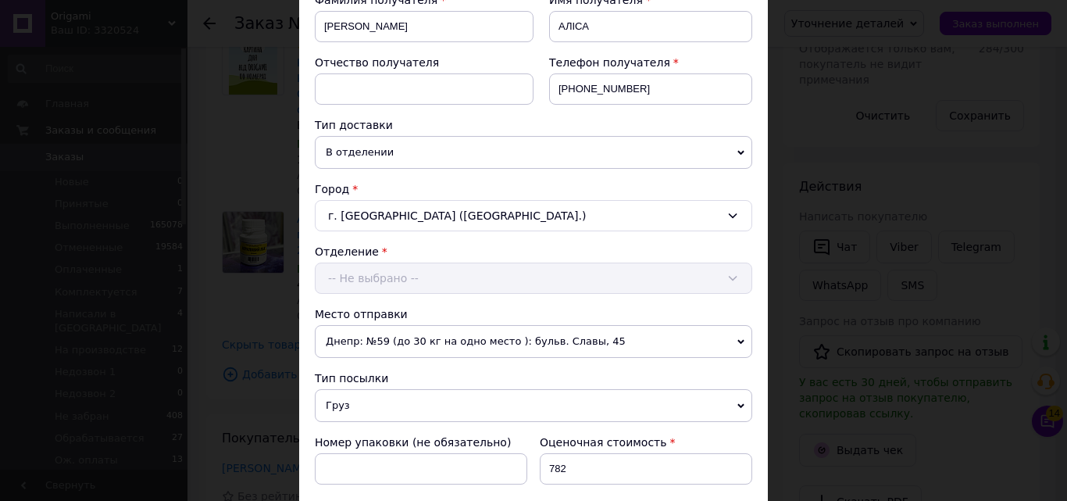
click at [365, 273] on div "-- Не выбрано --" at bounding box center [534, 278] width 438 height 31
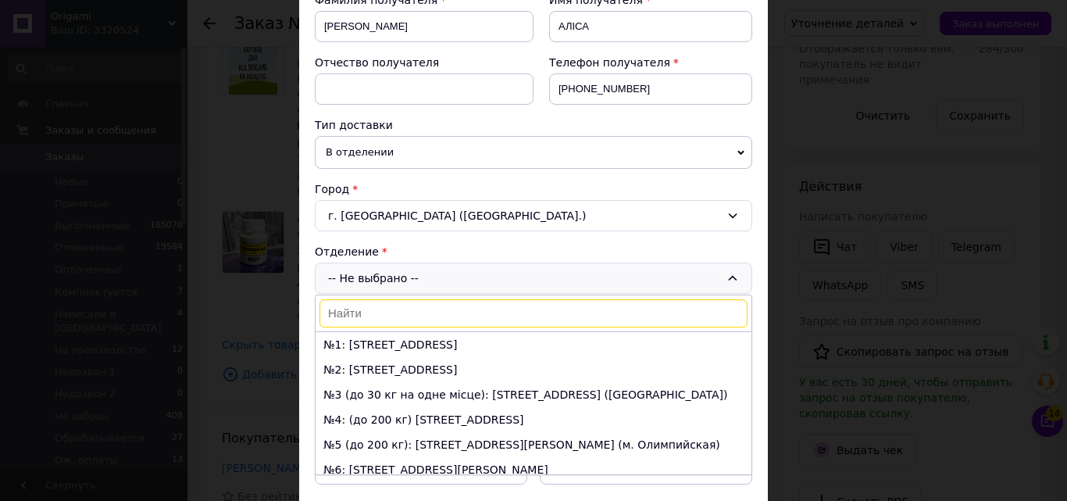
click at [377, 284] on div "-- Не выбрано -- №1: ул. Пироговский путь, 135 №2: ул. Богатырская, 11 №3 (до 3…" at bounding box center [534, 278] width 438 height 31
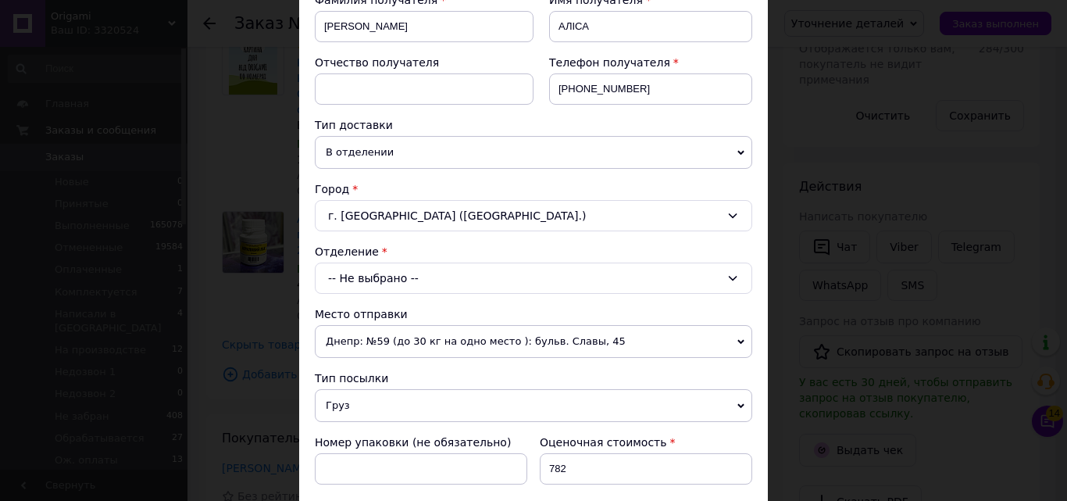
click at [399, 288] on div "-- Не выбрано --" at bounding box center [534, 278] width 438 height 31
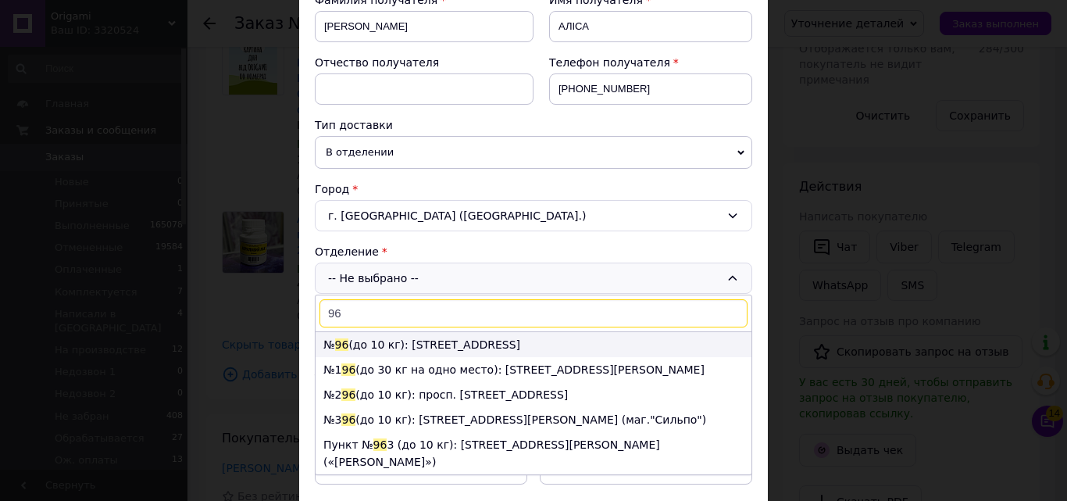
type input "96"
click at [401, 338] on li "№ 96 (до 10 кг): Днепровская набережная, 25а" at bounding box center [534, 344] width 436 height 25
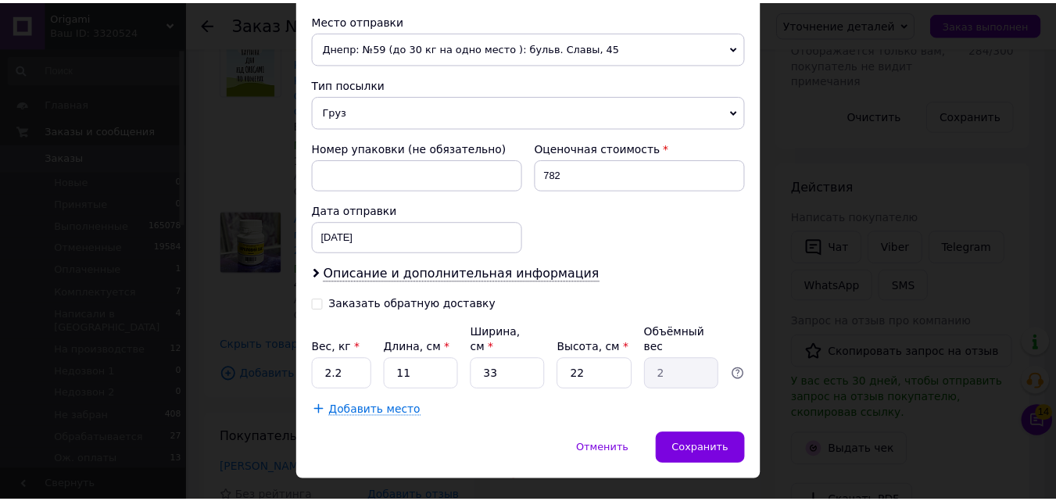
scroll to position [565, 0]
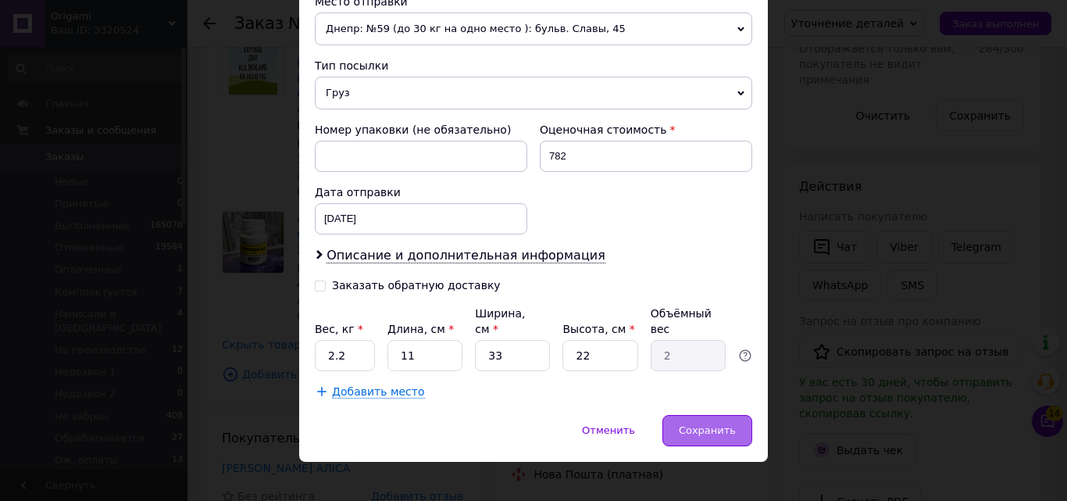
click at [694, 415] on div "Сохранить" at bounding box center [708, 430] width 90 height 31
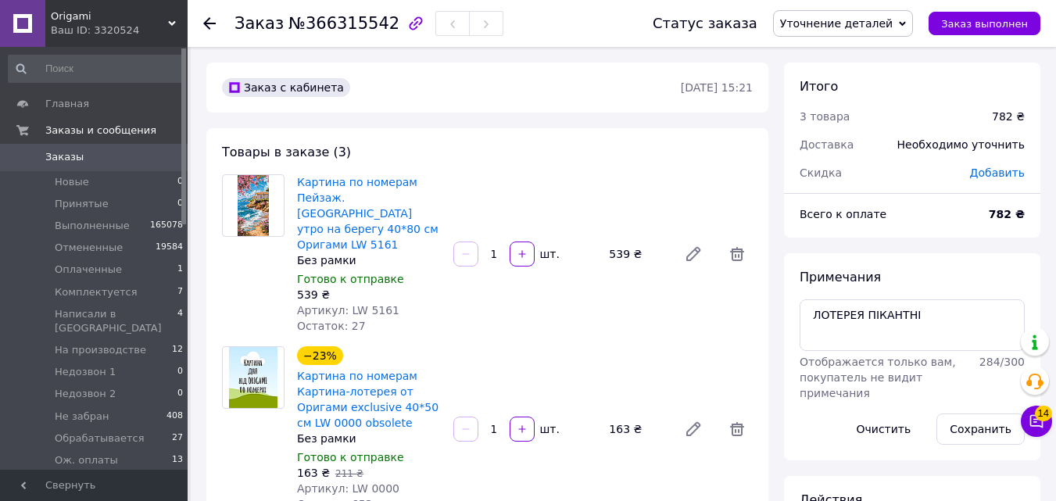
scroll to position [419, 0]
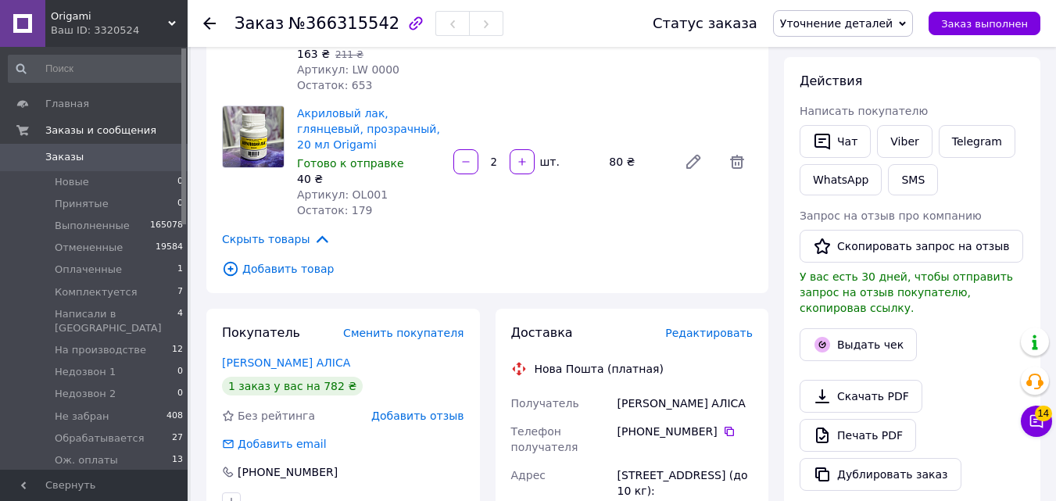
click at [267, 246] on div "Товары в заказе (3) Картина по номерам Пейзаж. Летнее утро на берегу 40*80 см О…" at bounding box center [487, 1] width 562 height 584
click at [328, 231] on div "Скрыть товары" at bounding box center [487, 239] width 531 height 17
click at [305, 260] on span "Добавить товар" at bounding box center [487, 268] width 531 height 17
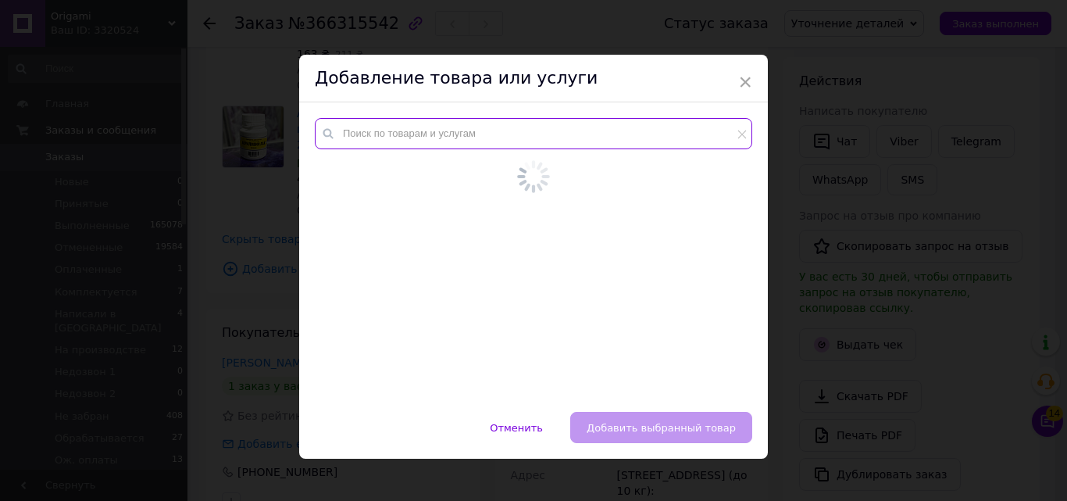
click at [456, 128] on input "text" at bounding box center [534, 133] width 438 height 31
paste input "3334"
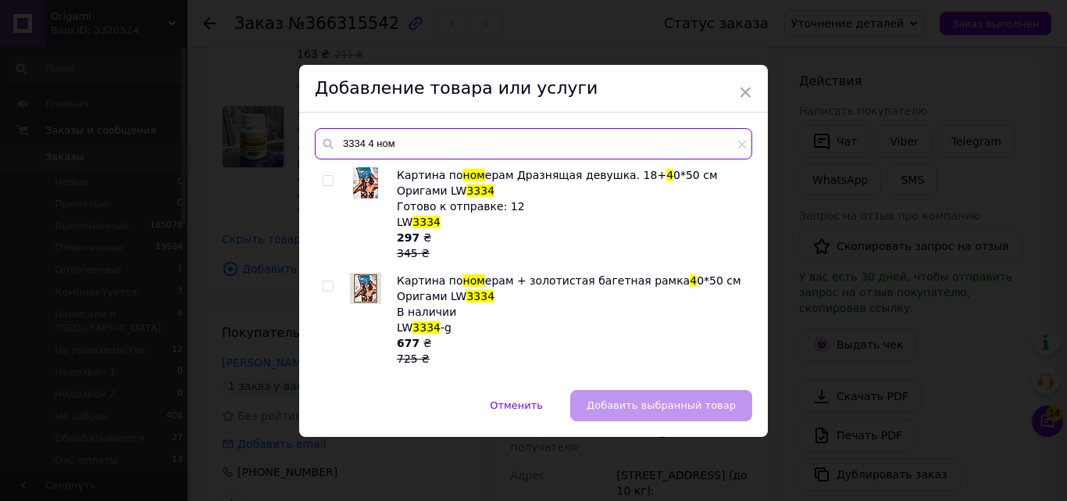
type input "3334 4 ном"
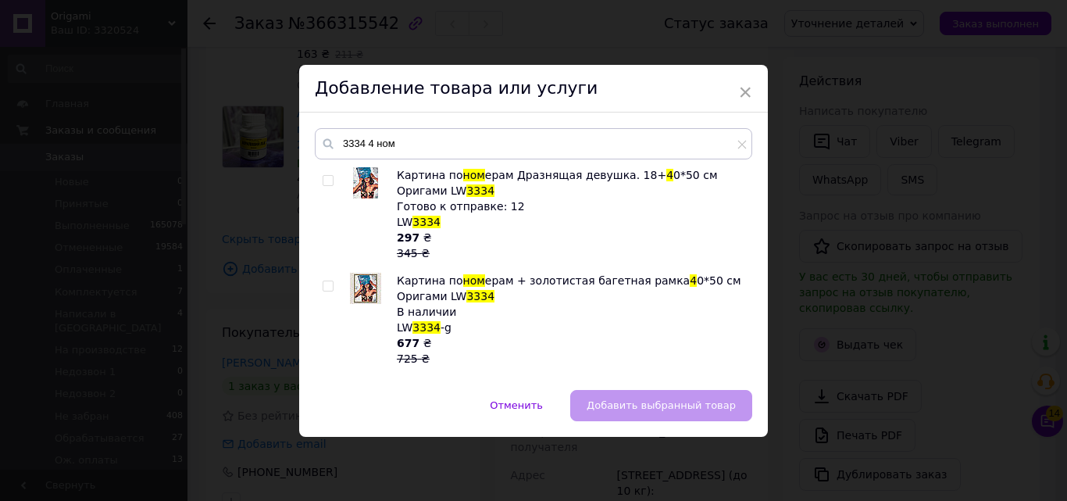
click at [329, 183] on input "checkbox" at bounding box center [328, 181] width 10 height 10
checkbox input "true"
click at [640, 395] on button "Добавить выбранный товар" at bounding box center [661, 405] width 182 height 31
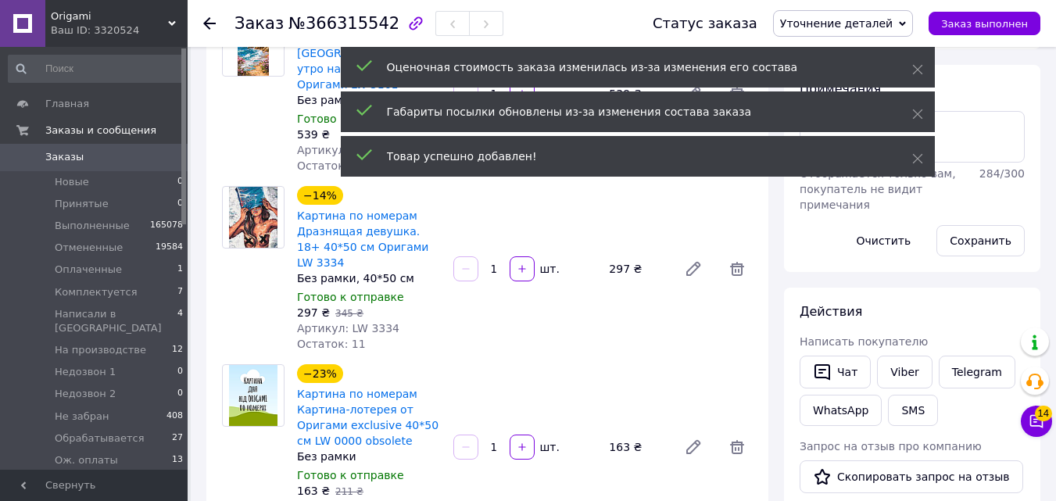
scroll to position [134, 0]
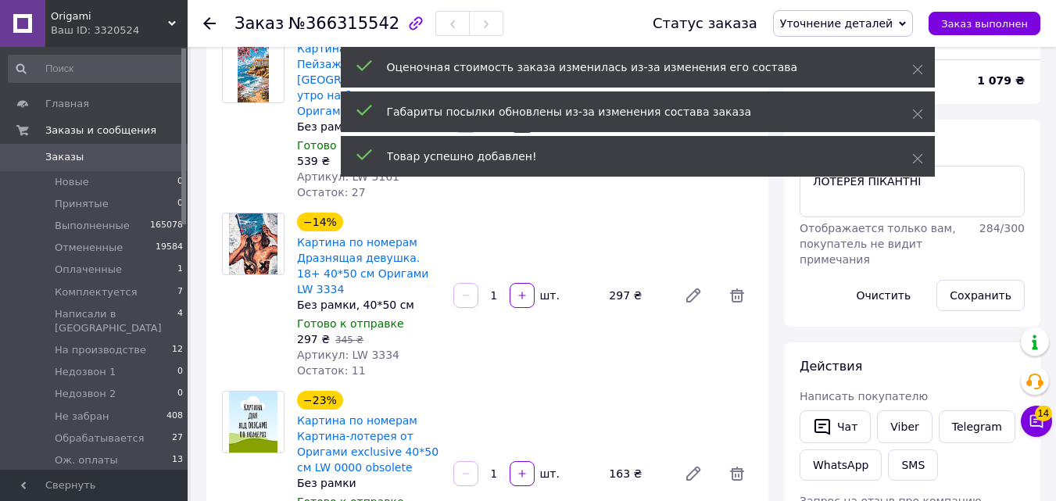
click at [754, 455] on div at bounding box center [737, 474] width 44 height 38
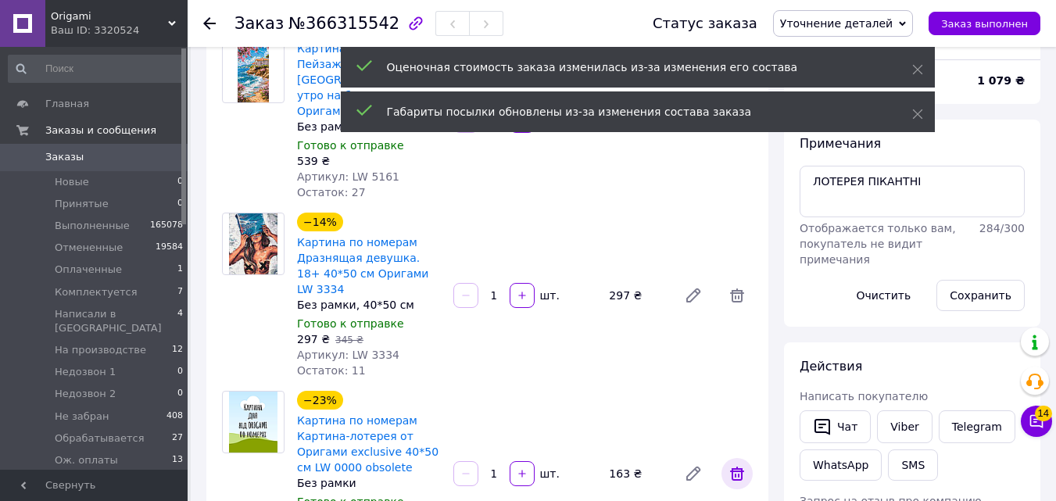
click at [743, 464] on icon at bounding box center [736, 473] width 19 height 19
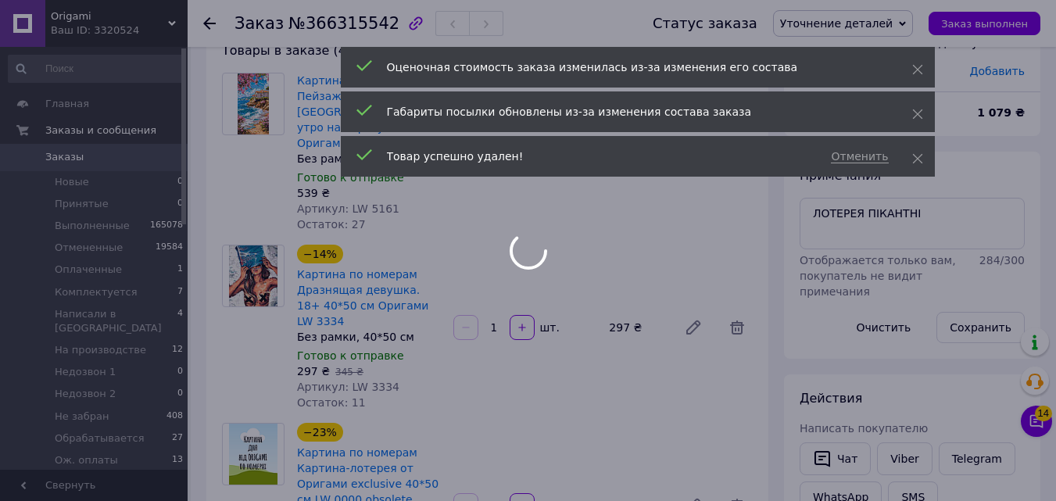
scroll to position [0, 0]
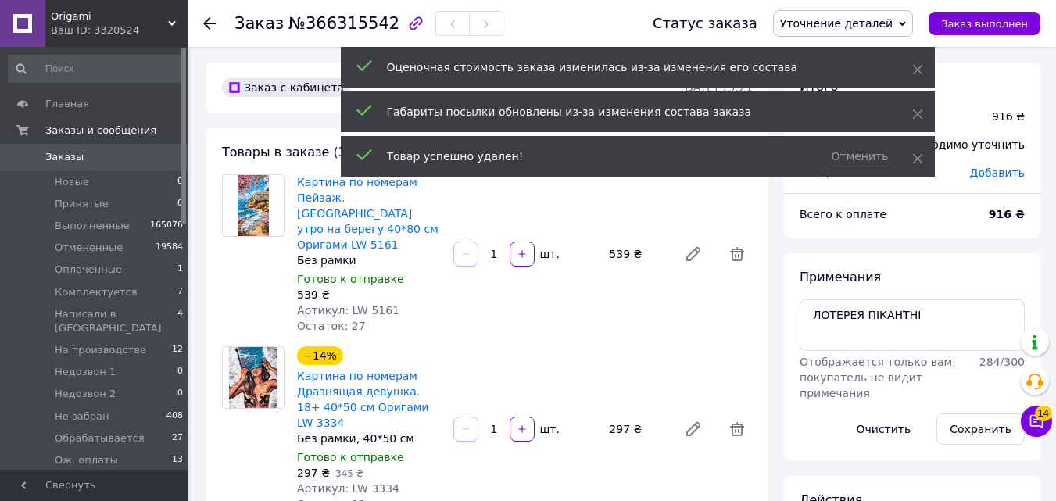
click at [1002, 143] on div "Необходимо уточнить" at bounding box center [961, 144] width 146 height 34
click at [1002, 166] on span "Добавить" at bounding box center [997, 172] width 55 height 13
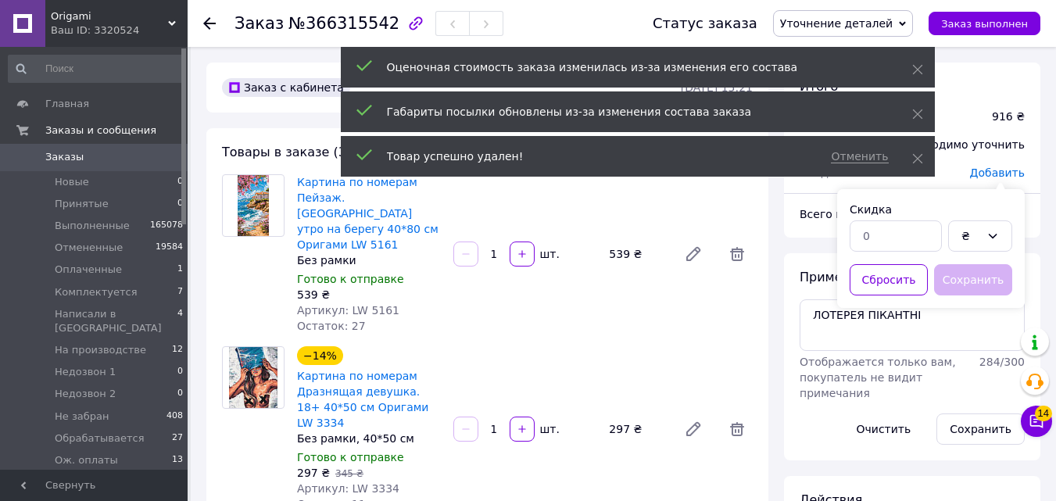
click at [999, 171] on span "Добавить" at bounding box center [997, 172] width 55 height 13
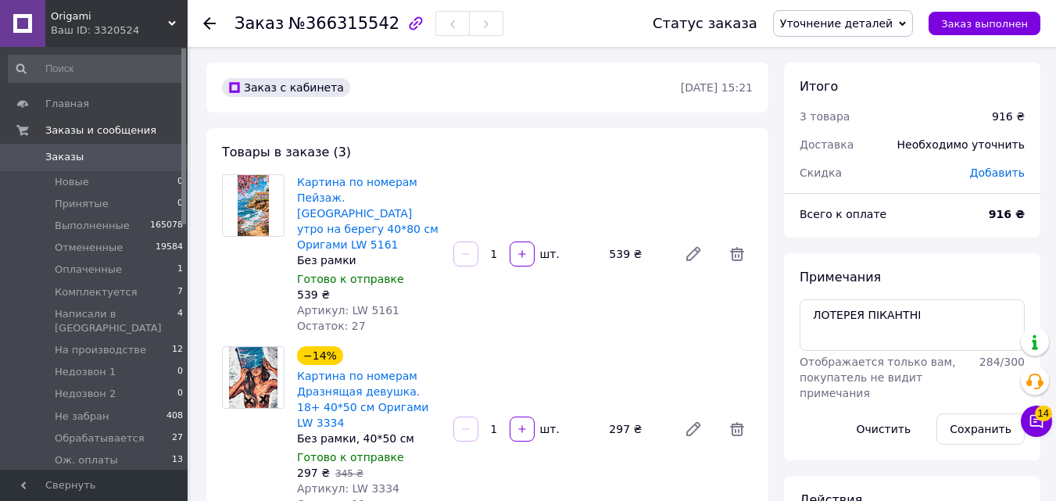
click at [986, 175] on span "Добавить" at bounding box center [997, 172] width 55 height 13
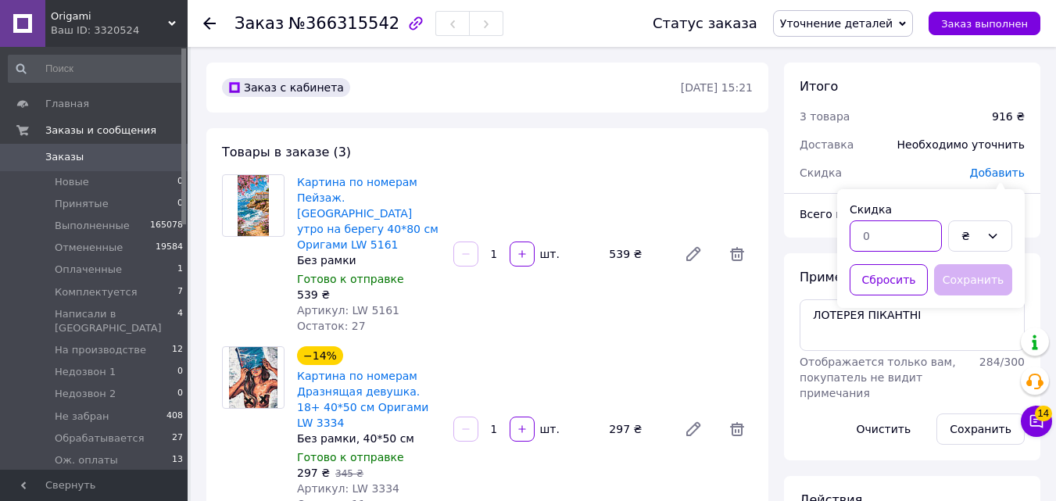
click at [877, 247] on input "text" at bounding box center [895, 235] width 92 height 31
type input "134"
click at [977, 275] on button "Сохранить" at bounding box center [973, 279] width 78 height 31
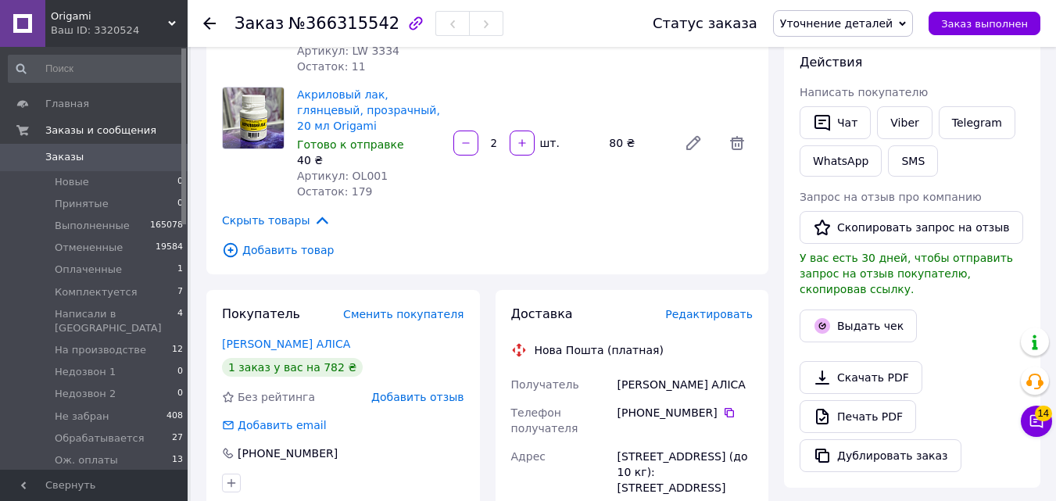
scroll to position [608, 0]
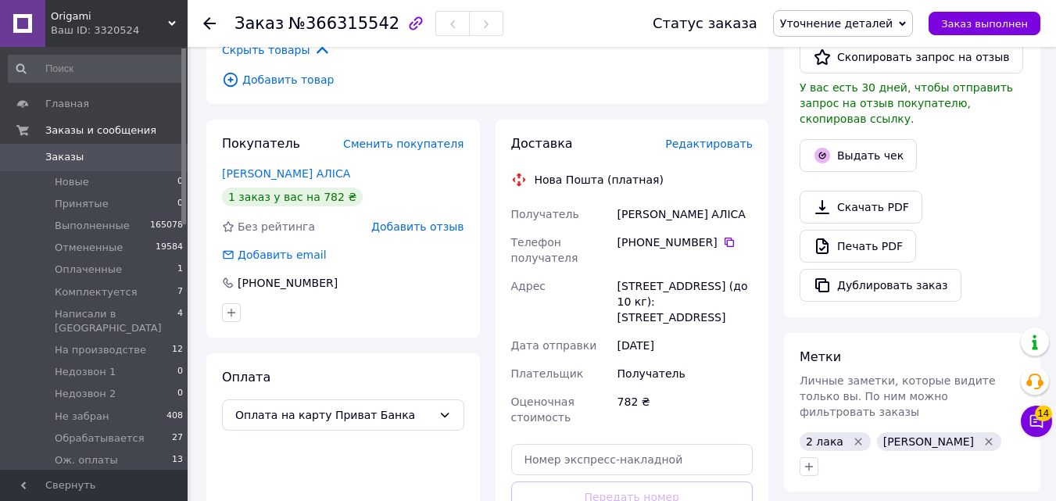
click at [891, 23] on span "Уточнение деталей" at bounding box center [836, 23] width 113 height 13
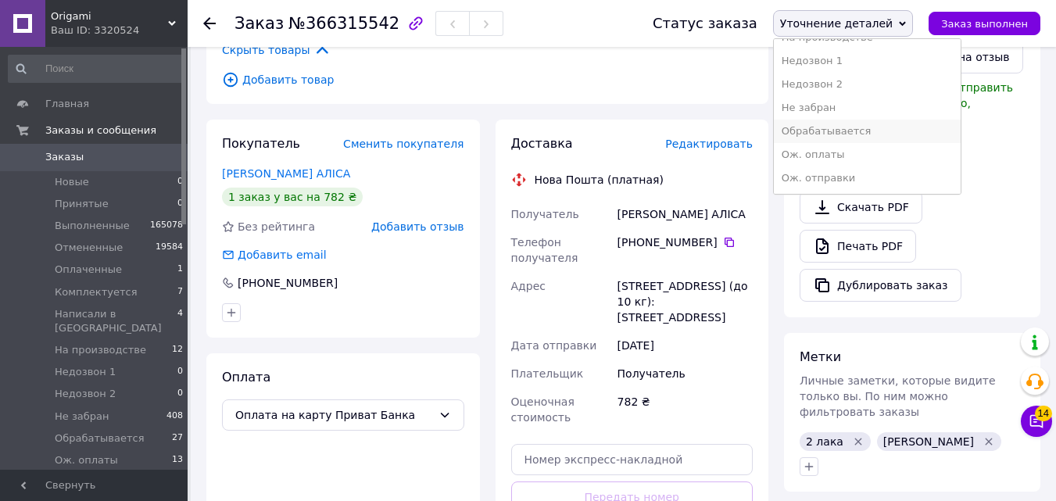
scroll to position [160, 0]
click at [883, 177] on li "Ож. отправки" at bounding box center [867, 175] width 187 height 23
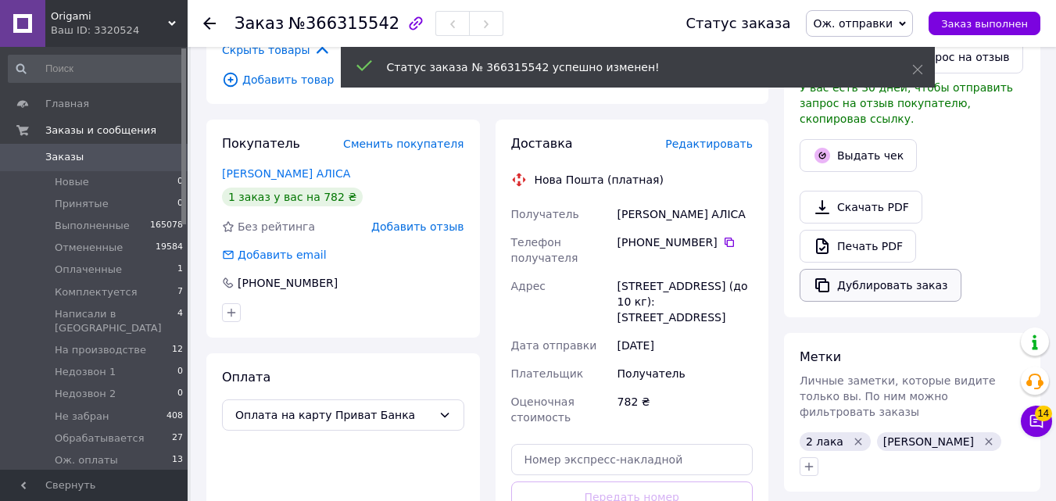
click at [865, 269] on button "Дублировать заказ" at bounding box center [880, 285] width 162 height 33
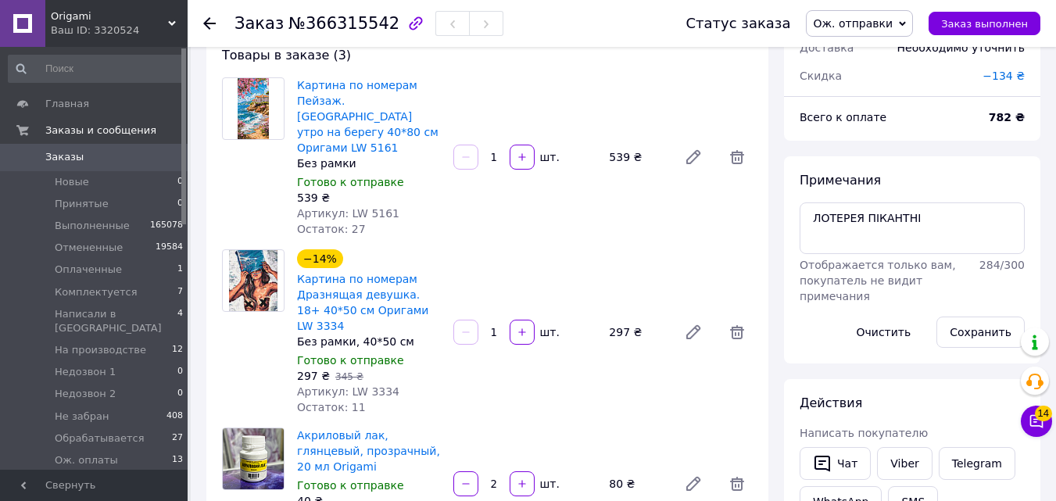
scroll to position [69, 0]
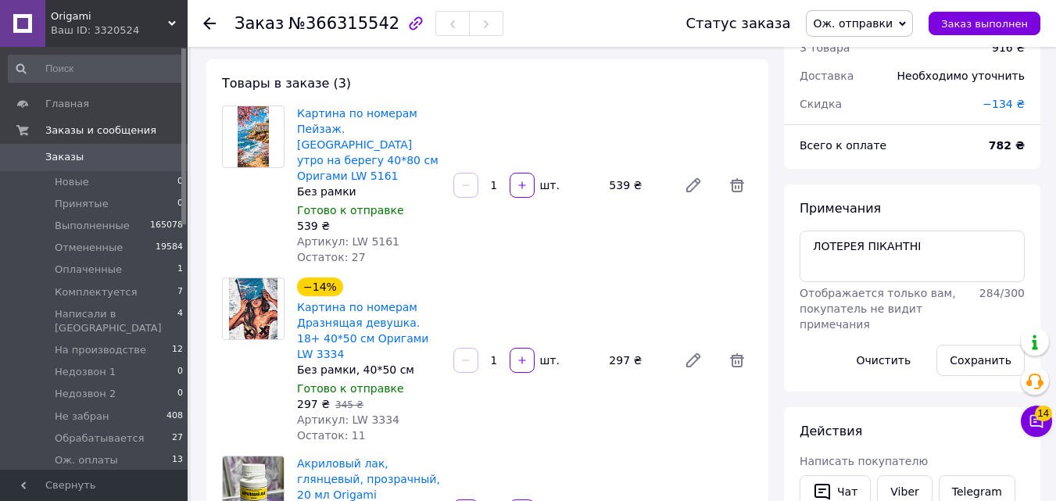
click at [164, 161] on span "0" at bounding box center [166, 157] width 43 height 14
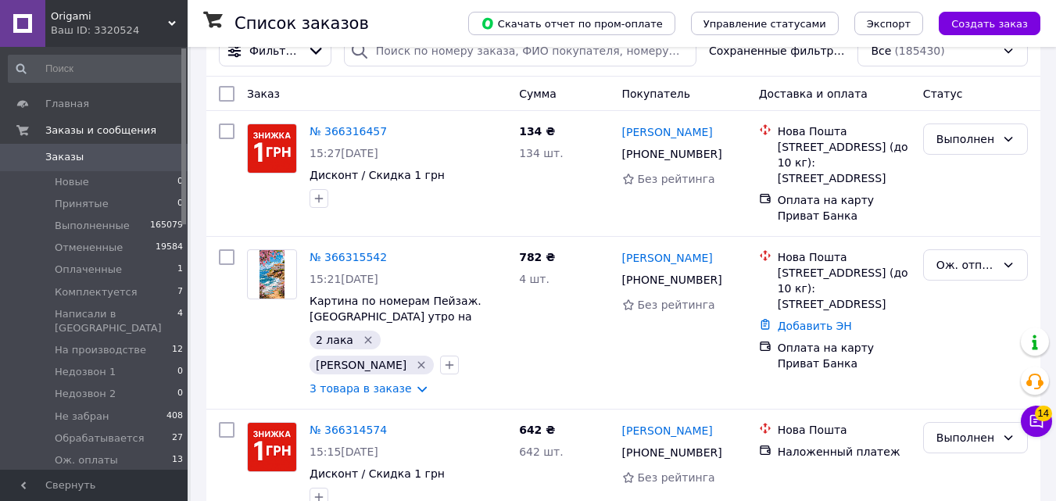
scroll to position [216, 0]
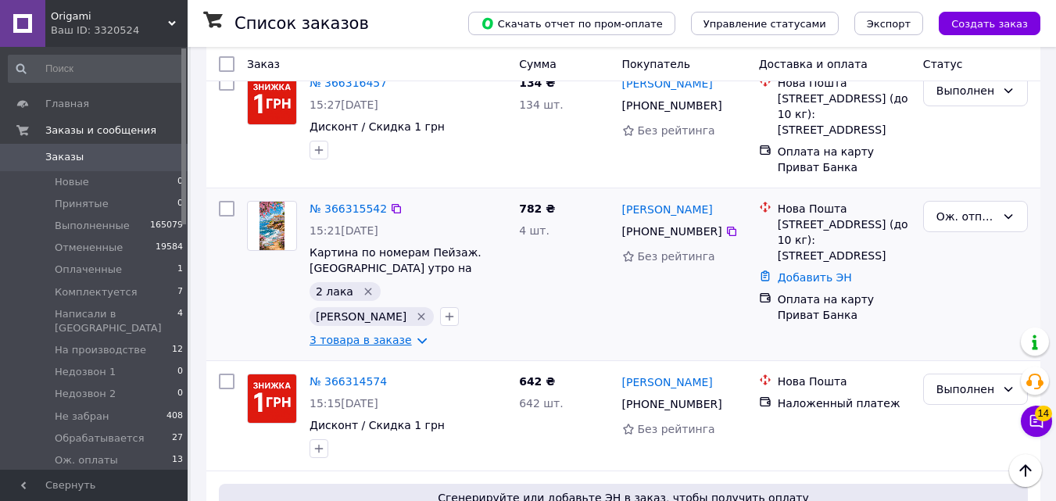
click at [405, 334] on link "3 товара в заказе" at bounding box center [360, 340] width 102 height 13
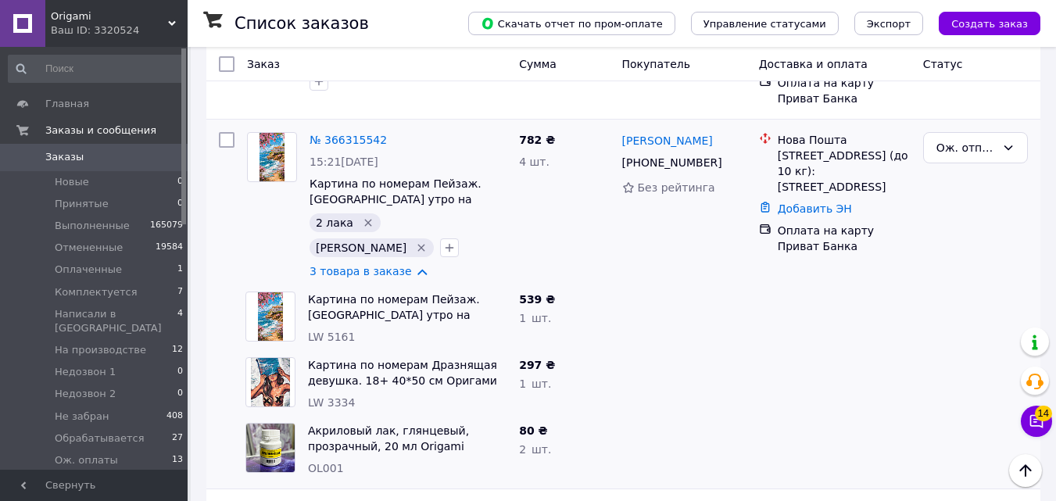
scroll to position [280, 0]
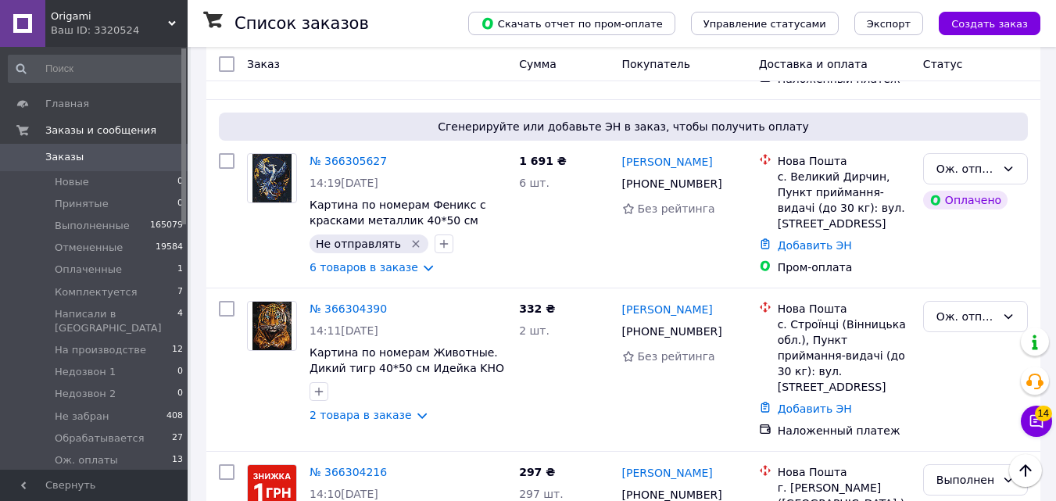
scroll to position [1177, 0]
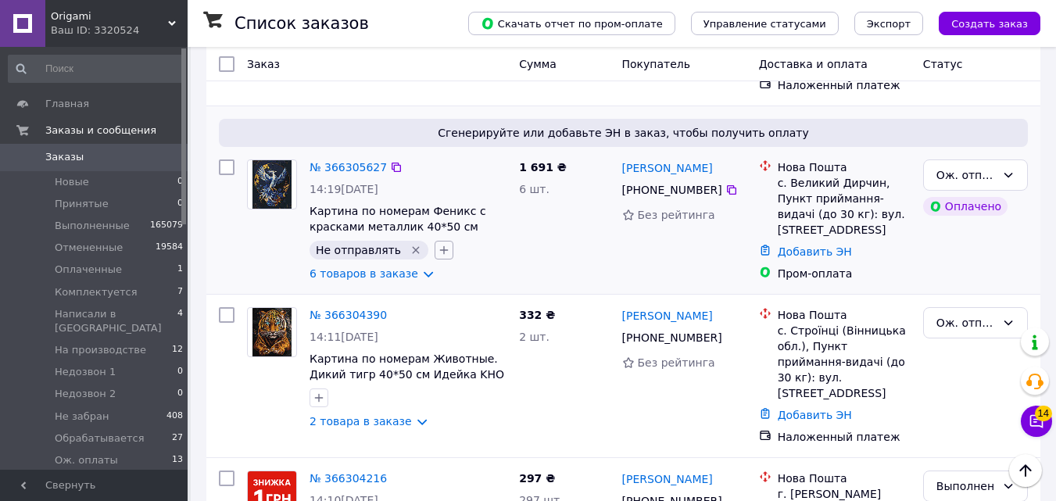
click at [438, 244] on icon "button" at bounding box center [444, 250] width 13 height 13
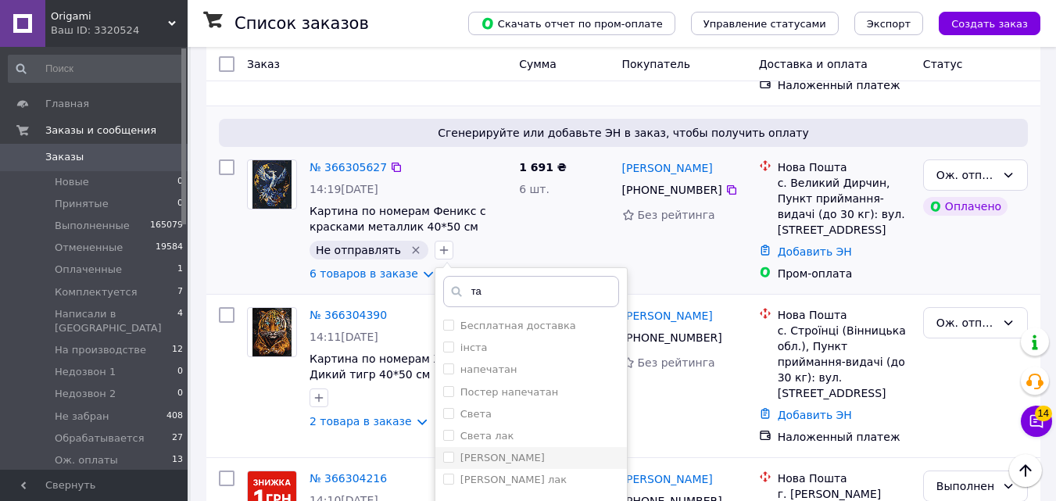
type input "та"
click at [435, 447] on li "[PERSON_NAME]" at bounding box center [530, 458] width 191 height 22
checkbox input "true"
drag, startPoint x: 494, startPoint y: 216, endPoint x: 431, endPoint y: 229, distance: 64.5
click at [443, 276] on div "та" at bounding box center [531, 291] width 176 height 31
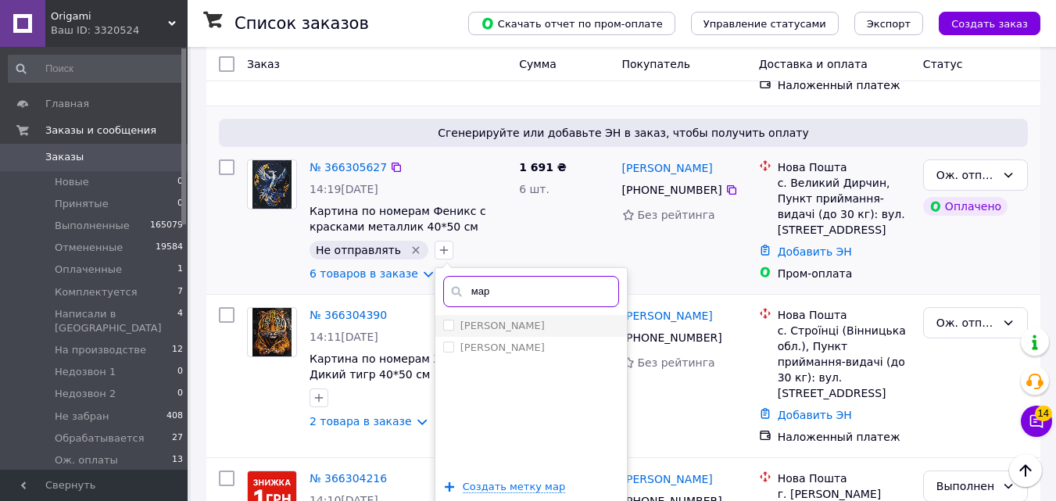
type input "мар"
click at [443, 320] on input "[PERSON_NAME]" at bounding box center [448, 325] width 10 height 10
checkbox input "true"
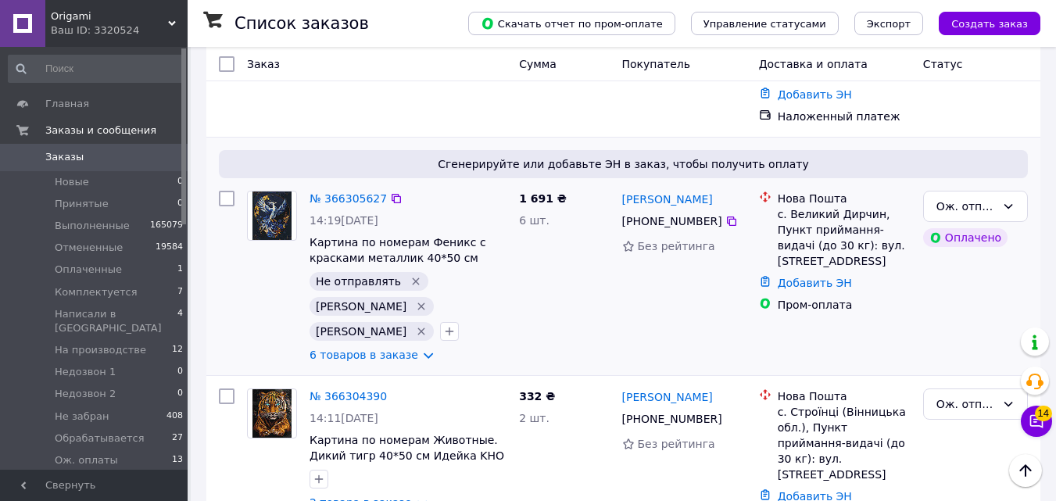
scroll to position [0, 0]
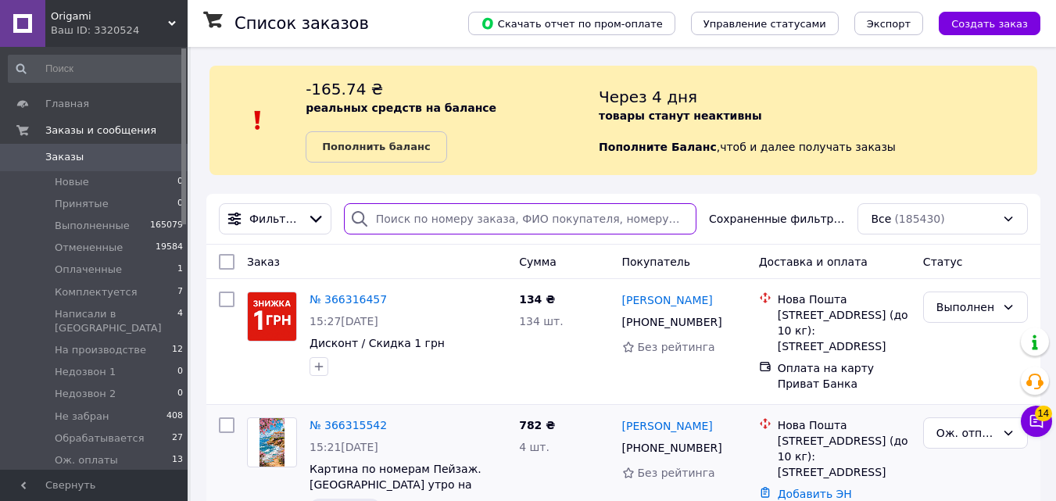
click at [522, 213] on input "search" at bounding box center [520, 218] width 352 height 31
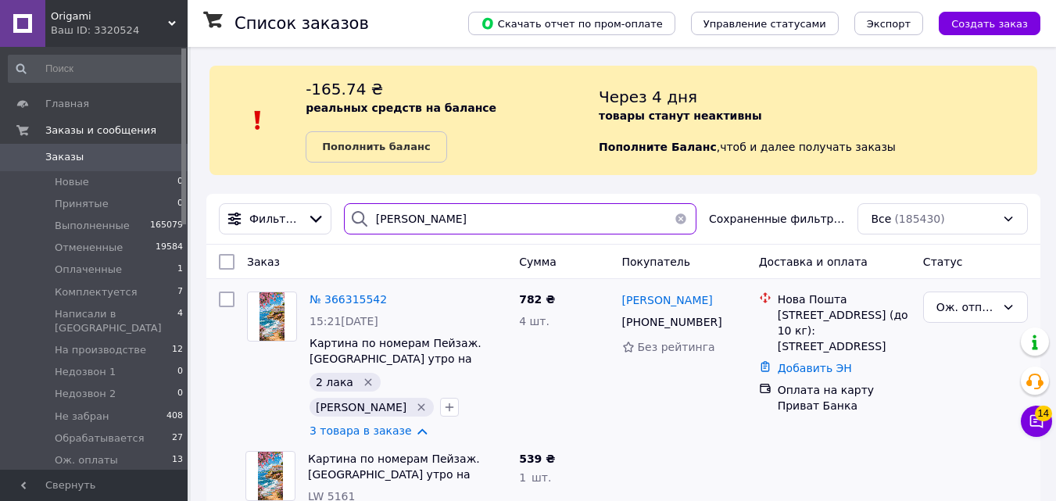
click at [424, 222] on input "[PERSON_NAME]" at bounding box center [520, 218] width 352 height 31
paste input "+380967623580"
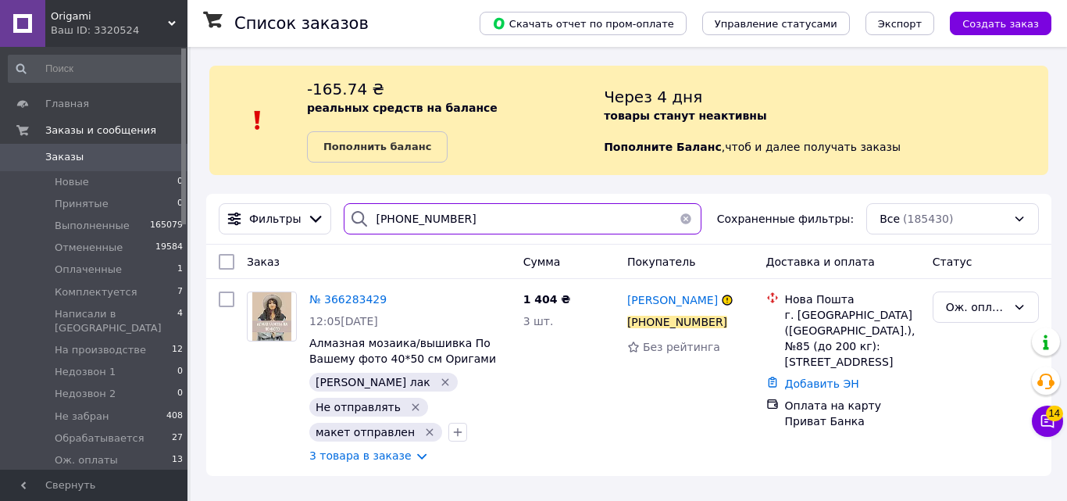
type input "+380967623580"
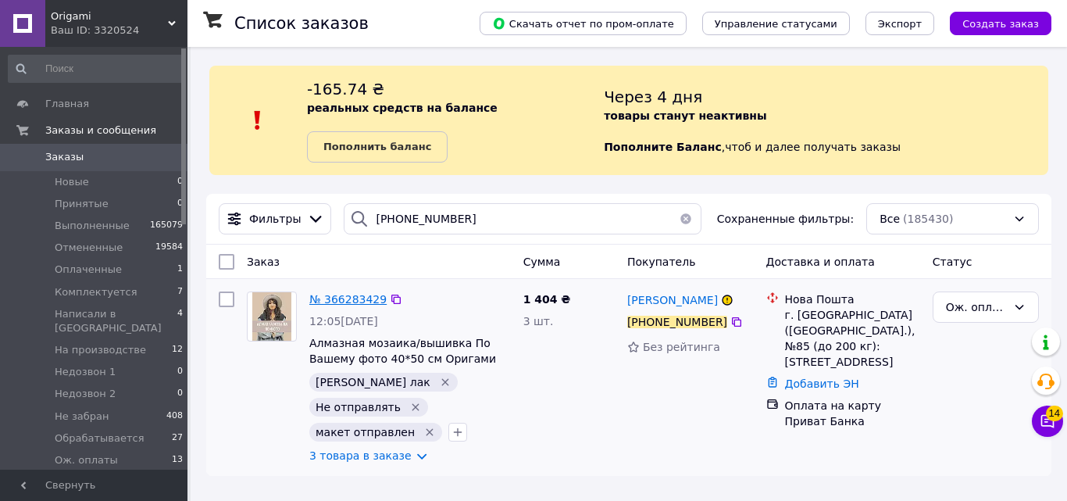
click at [337, 295] on span "№ 366283429" at bounding box center [347, 299] width 77 height 13
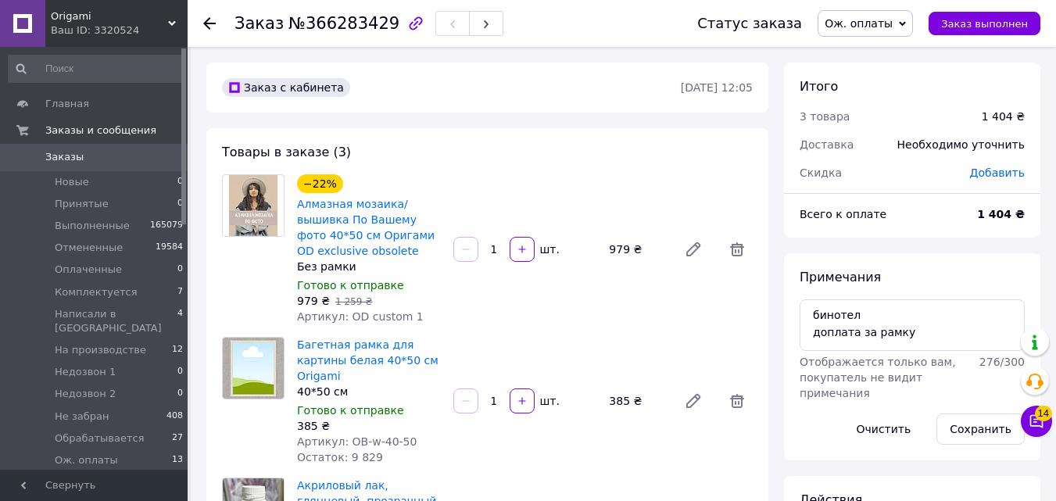
scroll to position [9, 0]
click at [889, 34] on span "Ож. оплаты" at bounding box center [864, 23] width 95 height 27
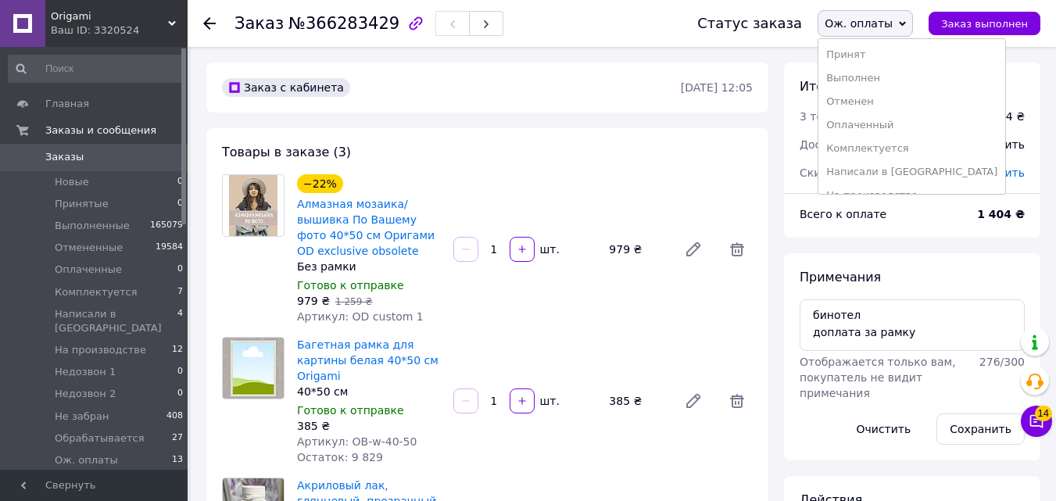
scroll to position [275, 0]
click at [907, 159] on li "Товар под заказ" at bounding box center [911, 154] width 187 height 23
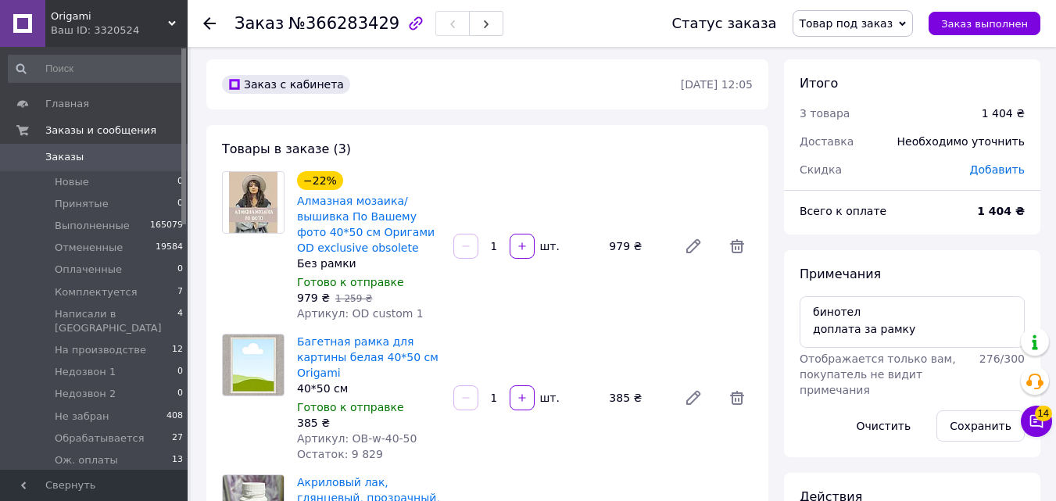
scroll to position [0, 0]
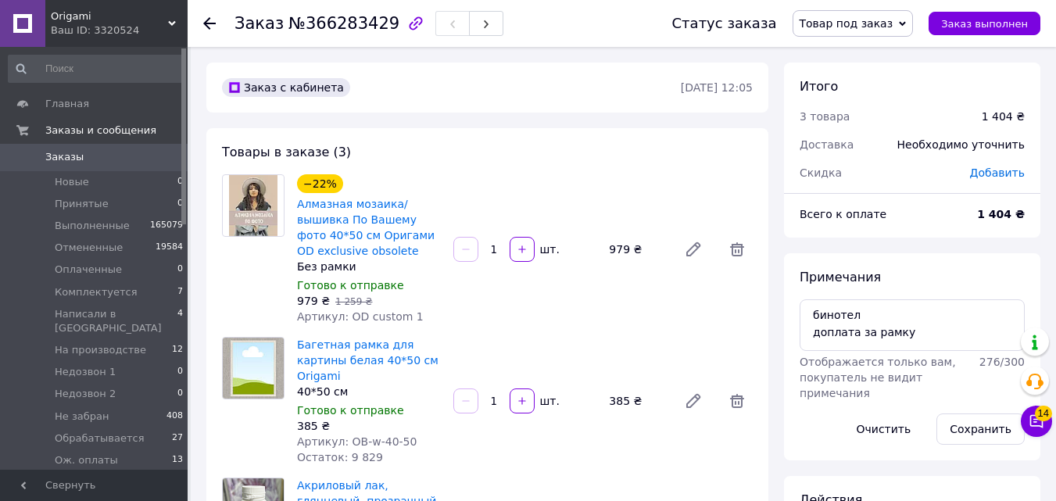
click at [108, 165] on link "Заказы 0" at bounding box center [96, 157] width 192 height 27
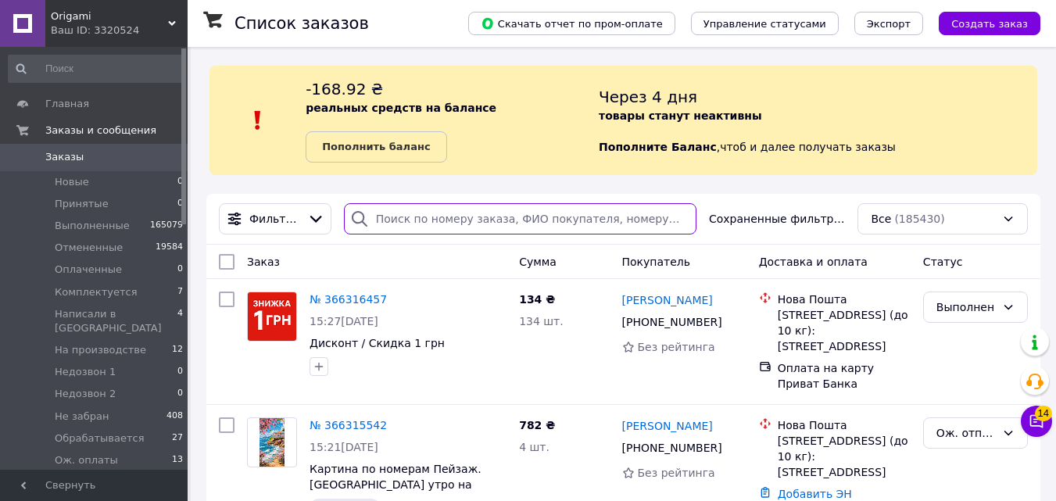
click at [473, 212] on input "search" at bounding box center [520, 218] width 352 height 31
paste input "+380684196820"
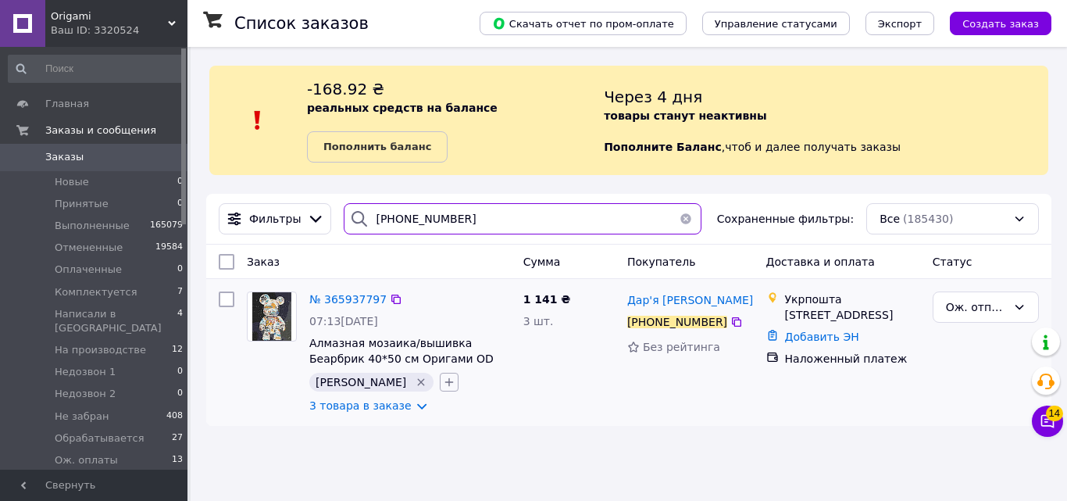
type input "+380684196820"
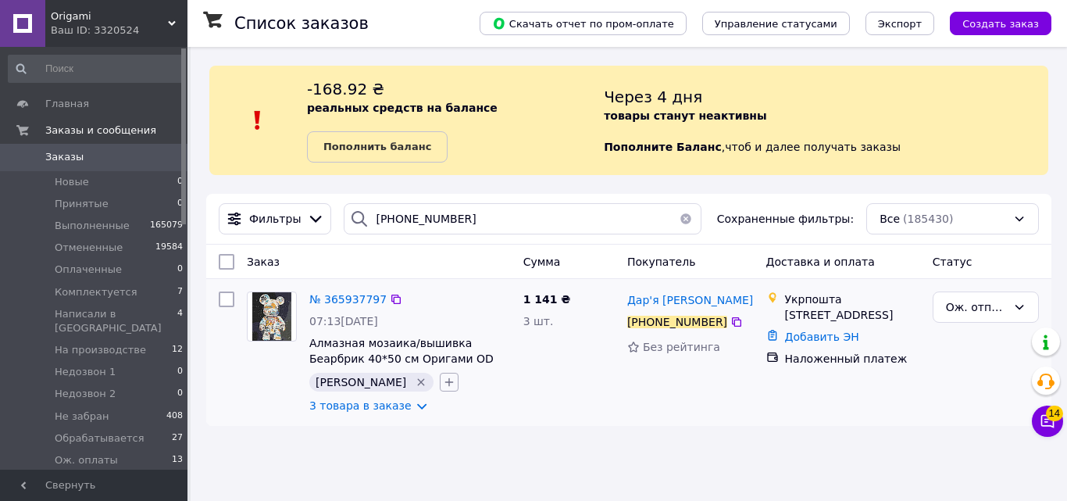
click at [440, 375] on button "button" at bounding box center [449, 382] width 19 height 19
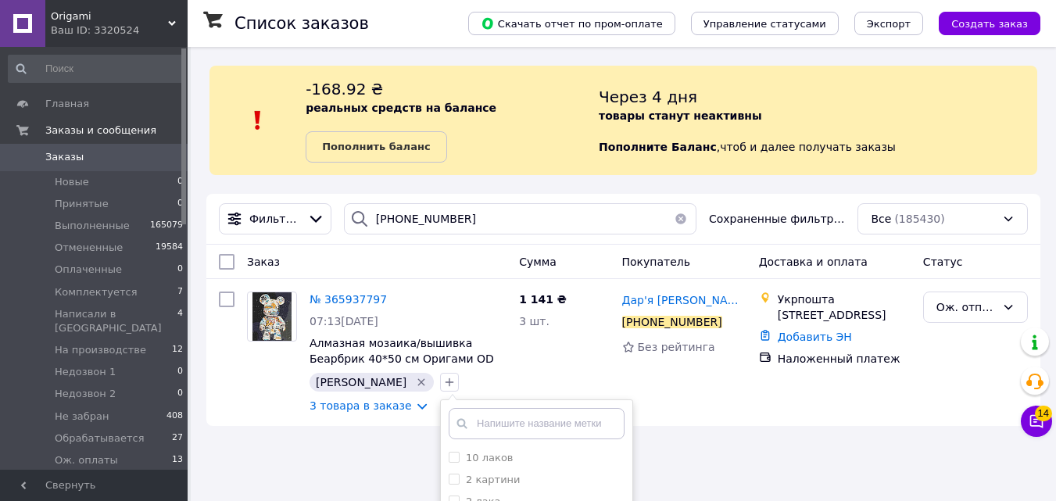
scroll to position [166, 0]
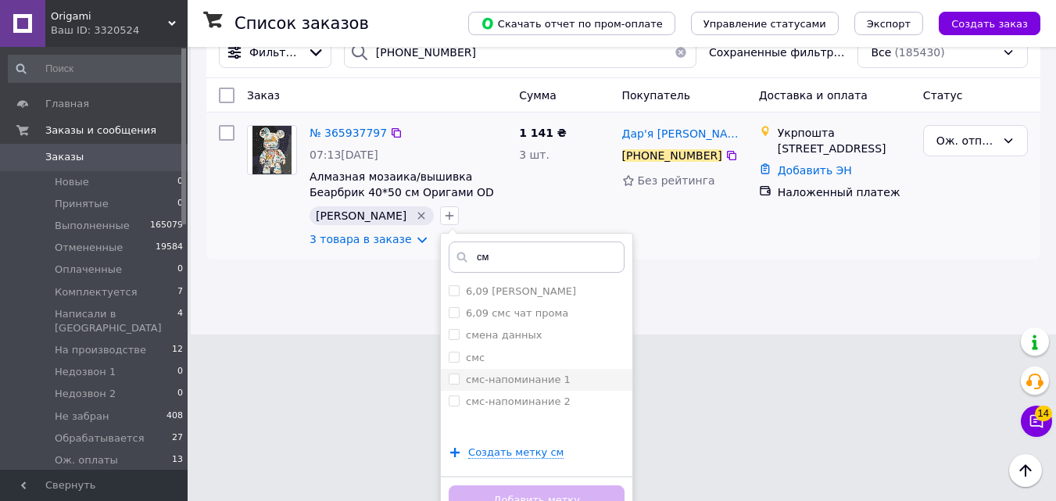
type input "см"
click at [441, 372] on li "смс-напоминание 1" at bounding box center [536, 380] width 191 height 22
checkbox input "true"
click at [454, 496] on button "Добавить метку" at bounding box center [537, 500] width 176 height 30
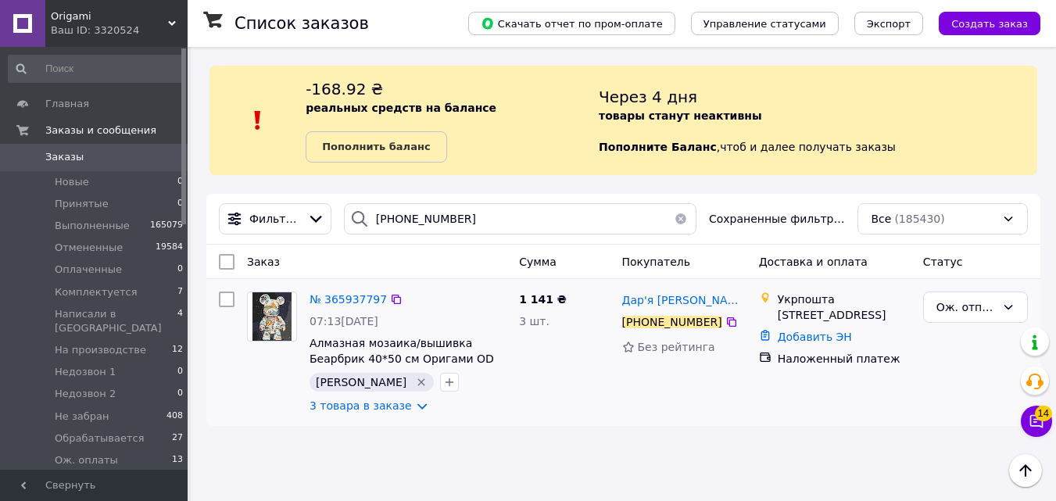
scroll to position [0, 0]
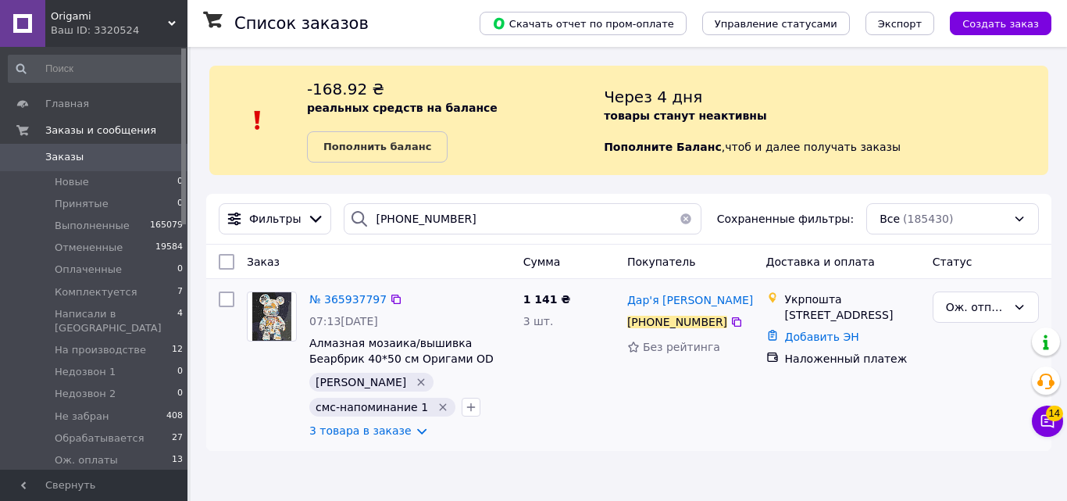
click at [106, 160] on span "Заказы" at bounding box center [94, 157] width 99 height 14
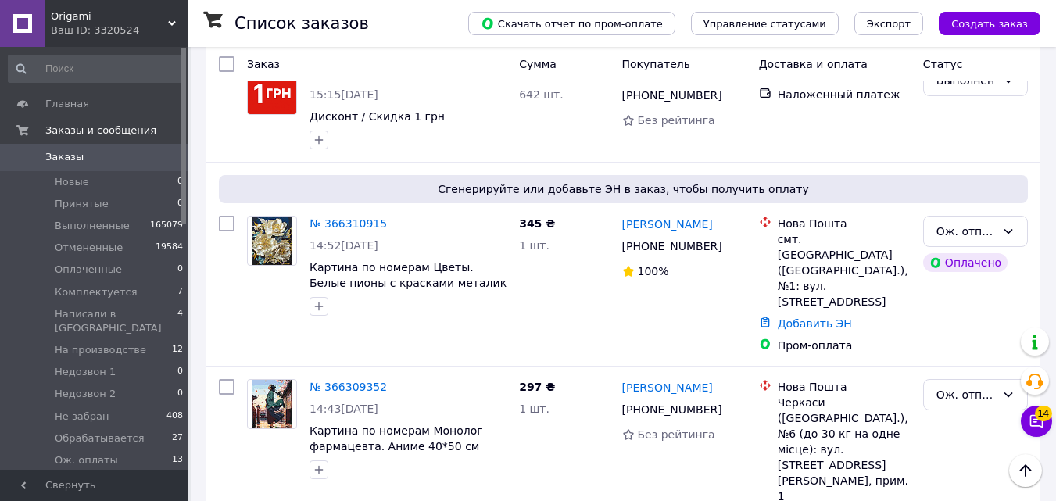
scroll to position [509, 0]
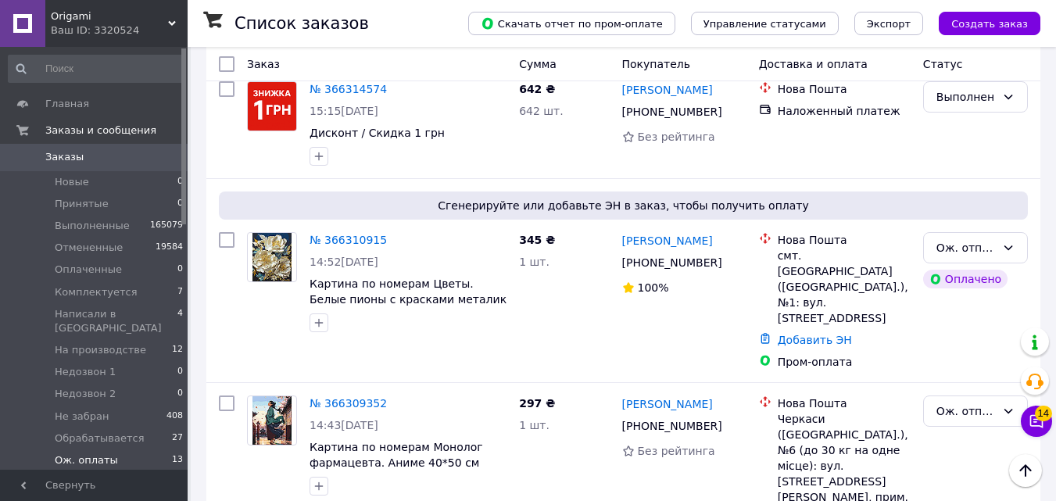
click at [166, 449] on li "Ож. оплаты 13" at bounding box center [96, 460] width 192 height 22
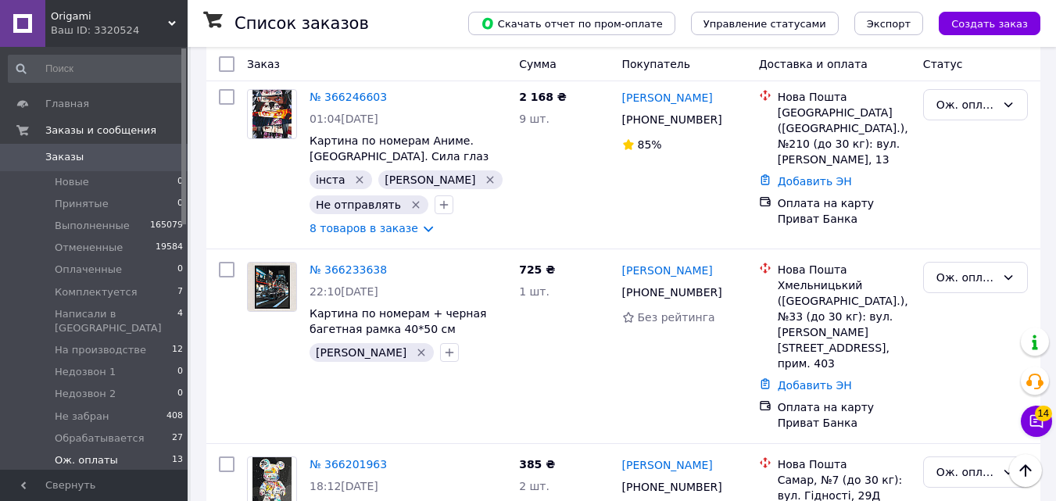
scroll to position [250, 0]
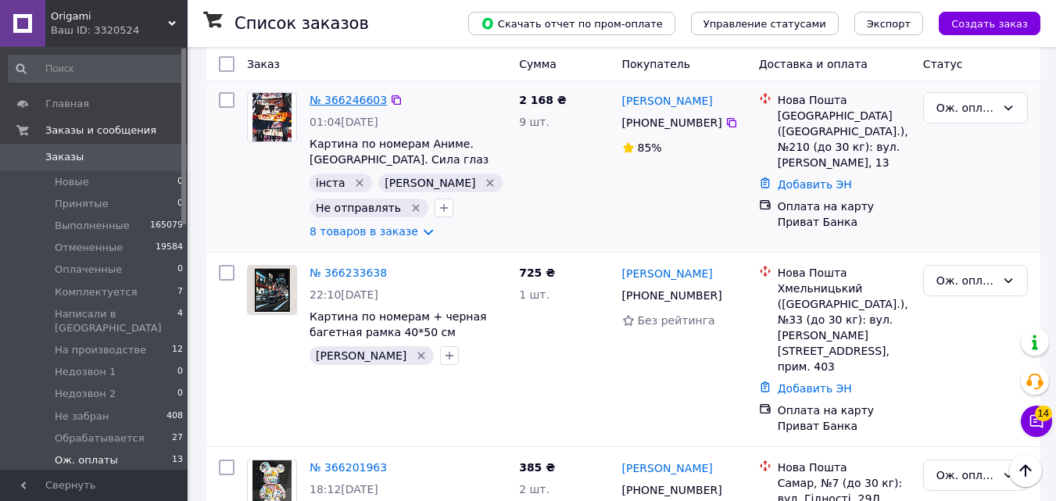
click at [372, 105] on link "№ 366246603" at bounding box center [347, 100] width 77 height 13
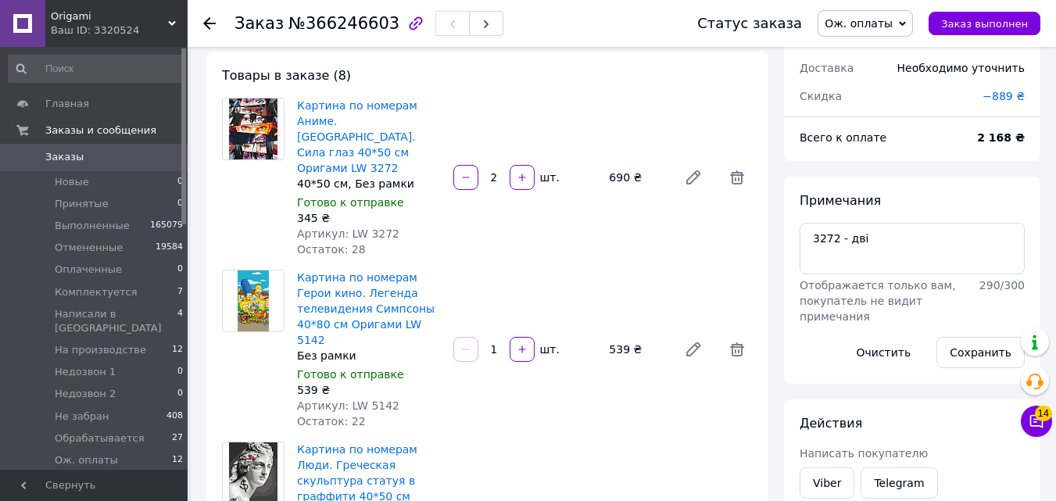
scroll to position [216, 0]
click at [910, 13] on span "Ож. оплаты" at bounding box center [864, 23] width 95 height 27
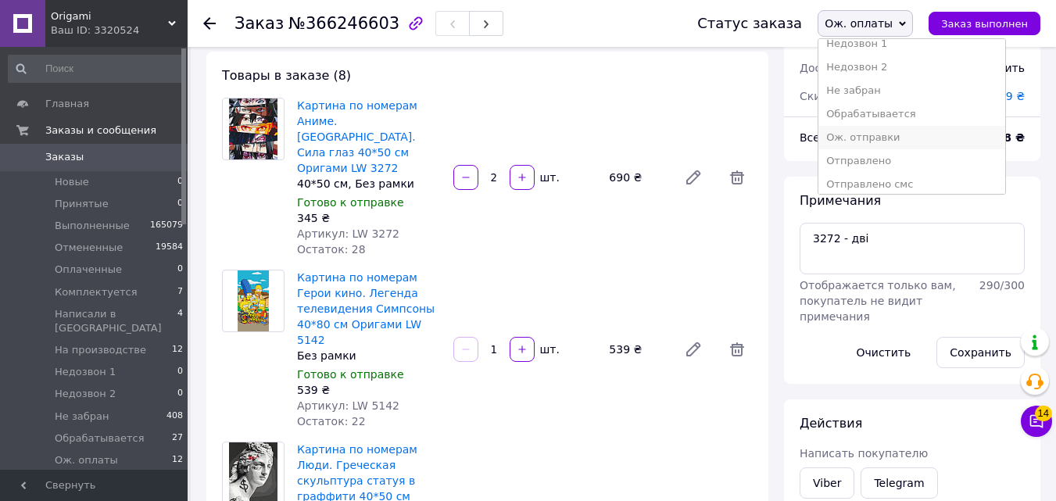
scroll to position [177, 0]
click at [893, 130] on li "Ож. отправки" at bounding box center [911, 134] width 187 height 23
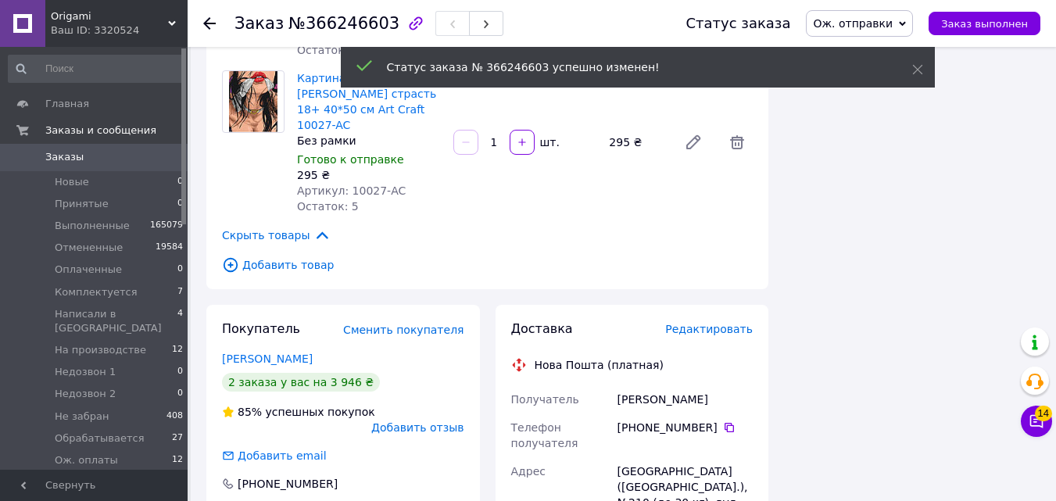
scroll to position [1351, 0]
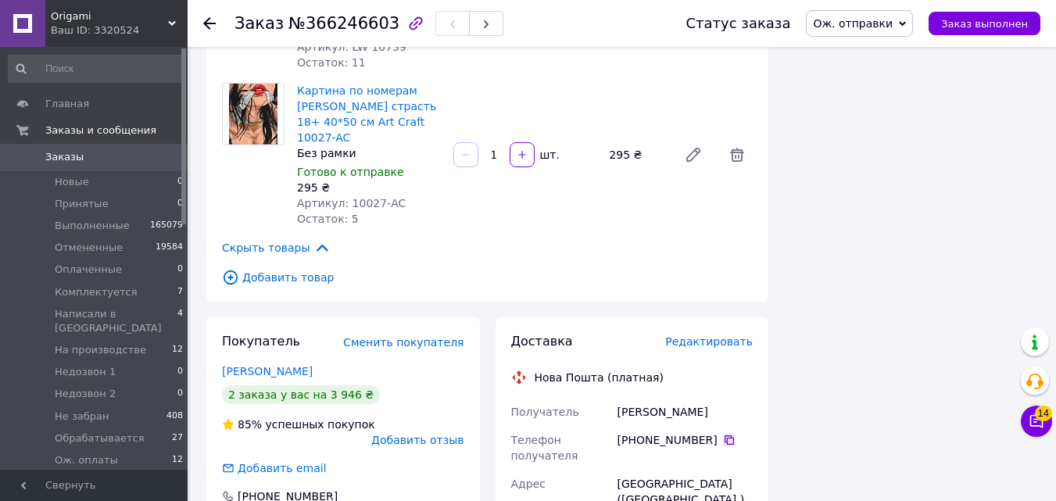
click at [724, 435] on icon at bounding box center [728, 439] width 9 height 9
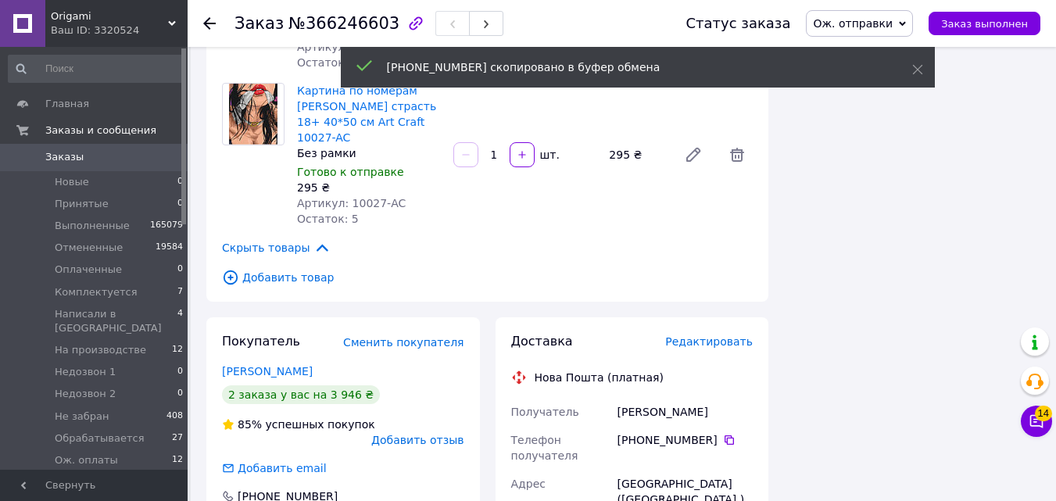
scroll to position [94, 0]
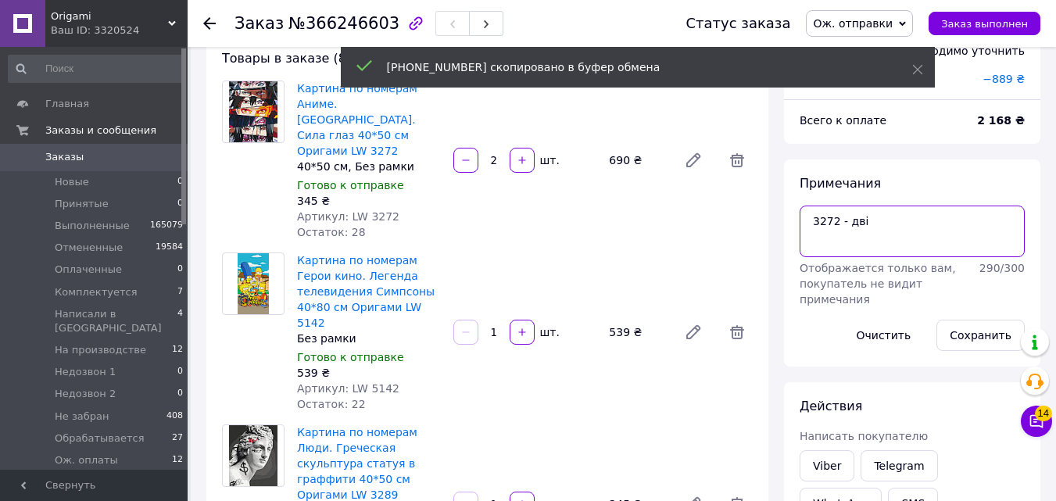
click at [874, 226] on textarea "3272 - дві" at bounding box center [911, 232] width 225 height 52
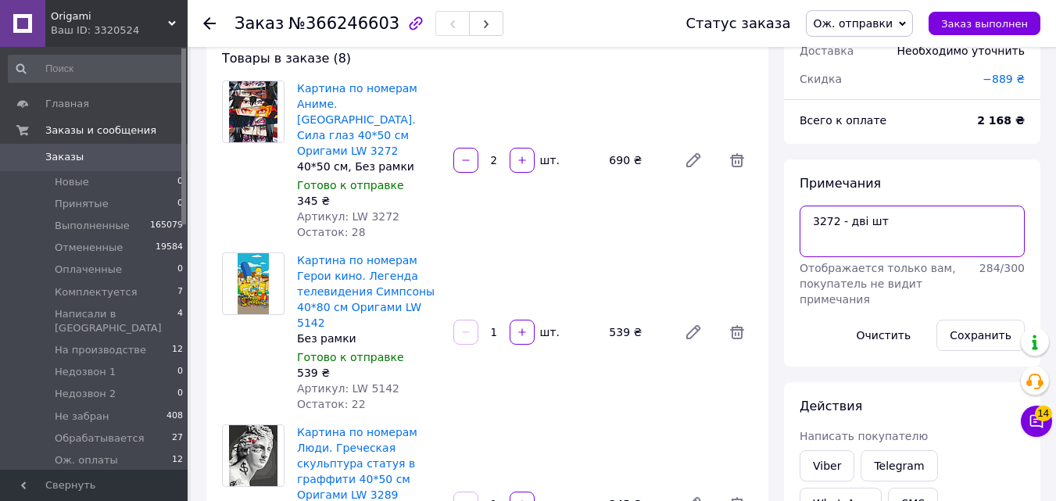
scroll to position [8, 0]
type textarea "3272 - дві шт акція"
click at [956, 316] on div "Сохранить" at bounding box center [980, 335] width 101 height 44
click at [960, 329] on button "Сохранить" at bounding box center [980, 335] width 88 height 31
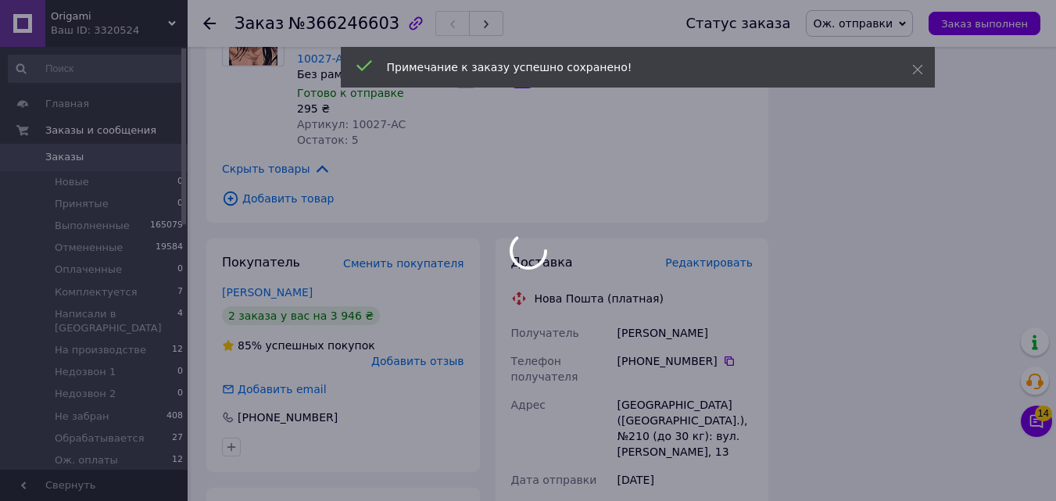
scroll to position [291, 0]
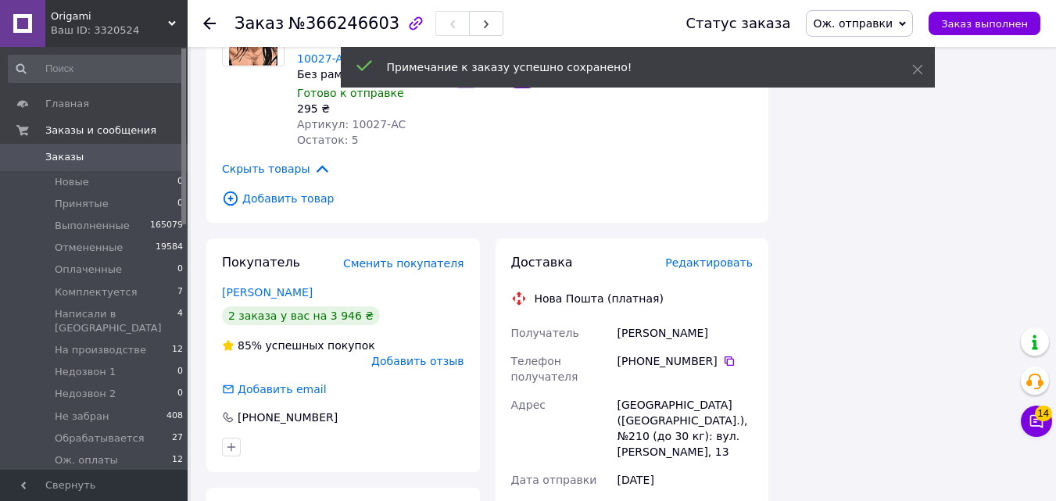
click at [148, 166] on link "Заказы 0" at bounding box center [96, 157] width 192 height 27
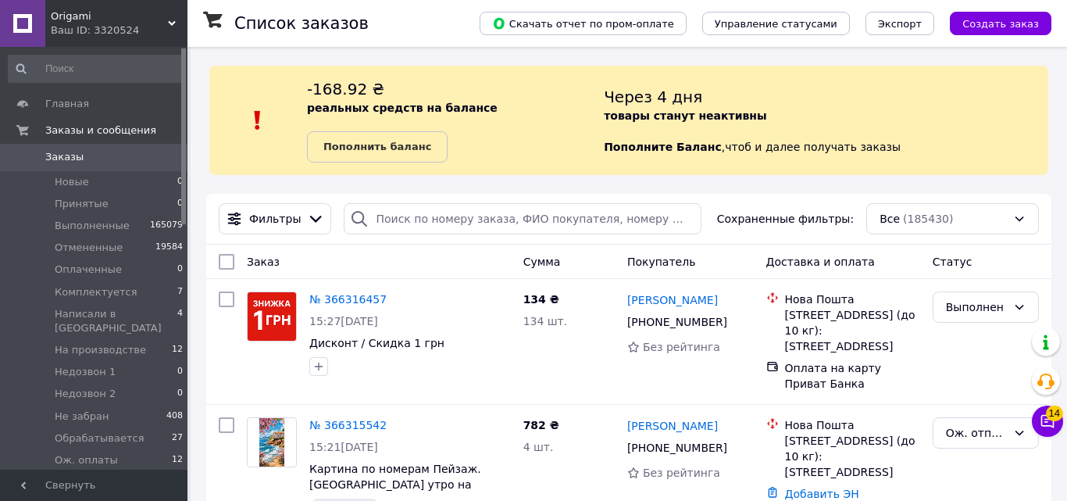
click at [459, 91] on div "-168.92 ₴ реальных средств на балансе Пополнить баланс" at bounding box center [455, 120] width 297 height 84
click at [457, 84] on div "-168.92 ₴ реальных средств на балансе Пополнить баланс" at bounding box center [455, 120] width 297 height 84
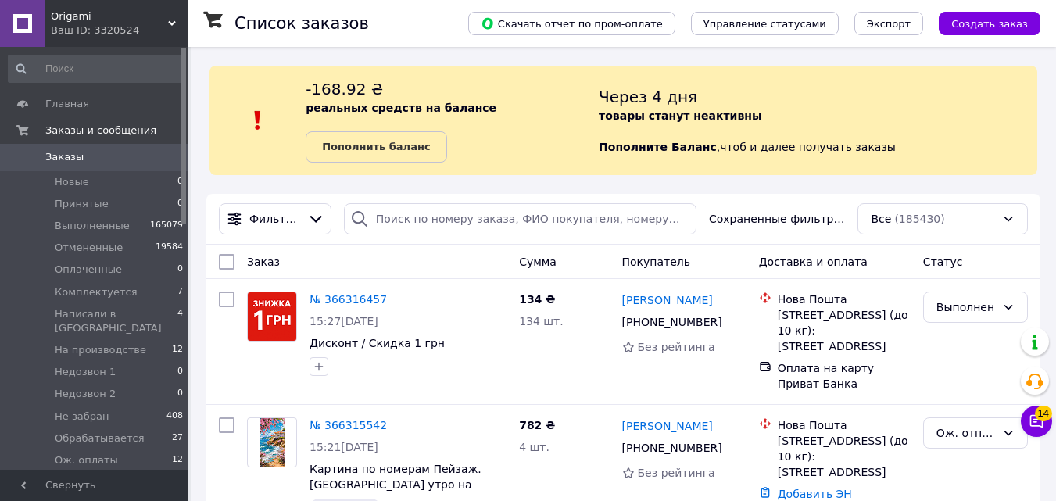
click at [457, 84] on div "-168.92 ₴ реальных средств на балансе Пополнить баланс" at bounding box center [452, 120] width 293 height 84
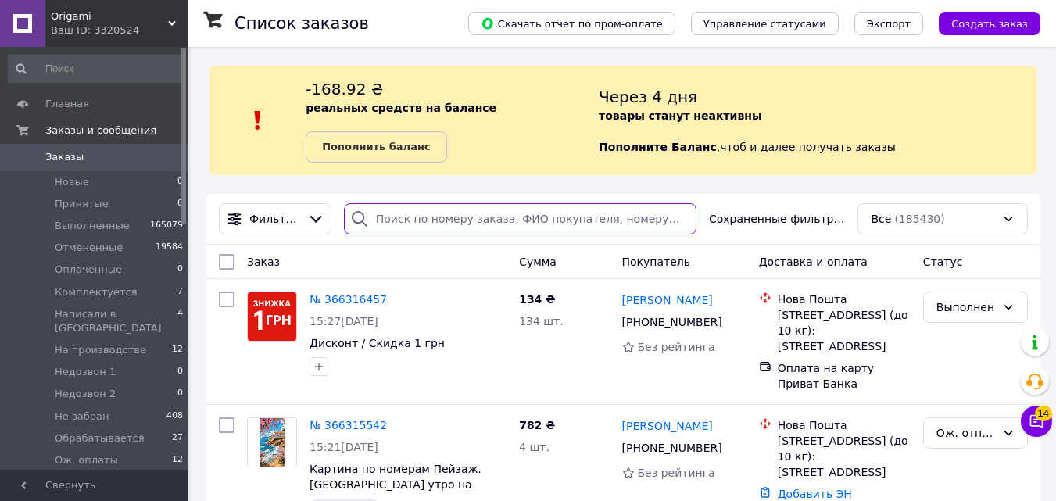
click at [448, 209] on input "search" at bounding box center [520, 218] width 352 height 31
paste input "+380508726145"
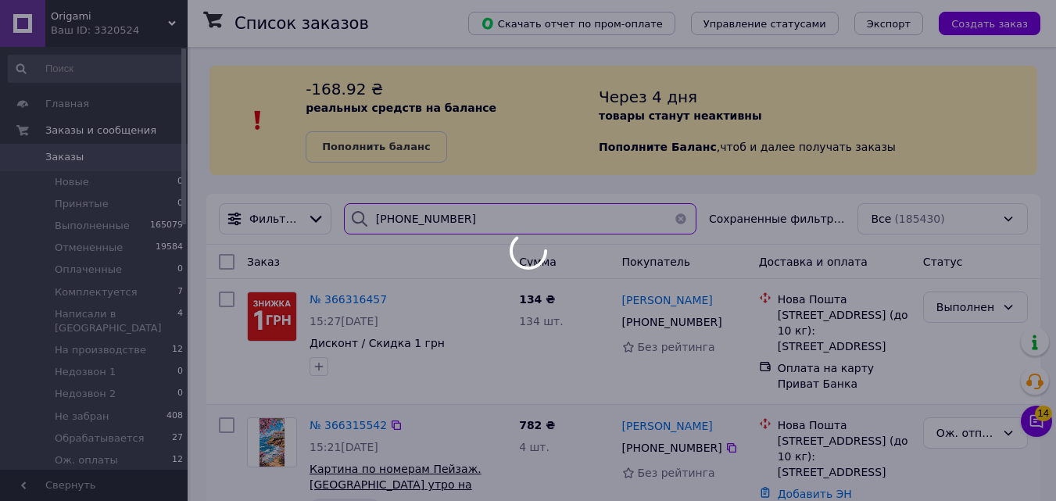
type input "+380508726145"
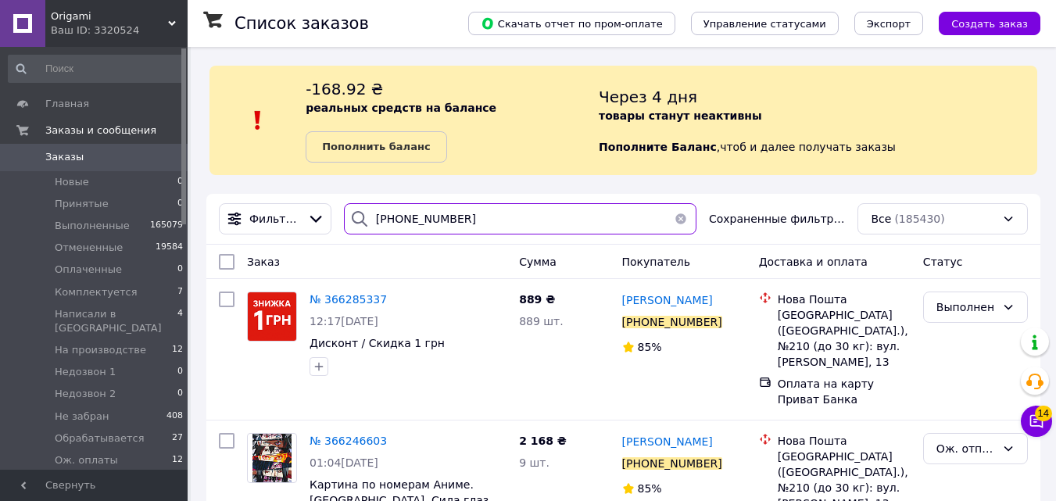
scroll to position [92, 0]
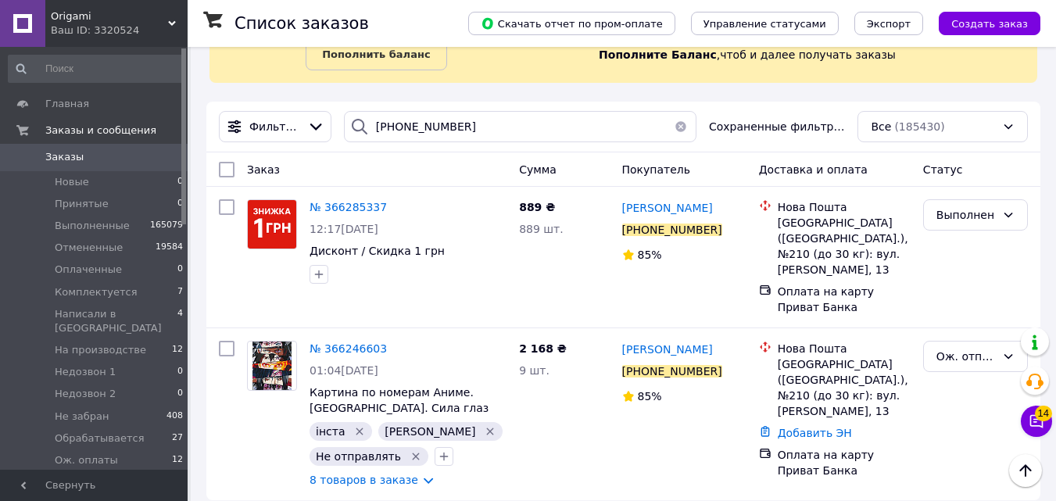
click at [157, 162] on span "0" at bounding box center [166, 157] width 43 height 14
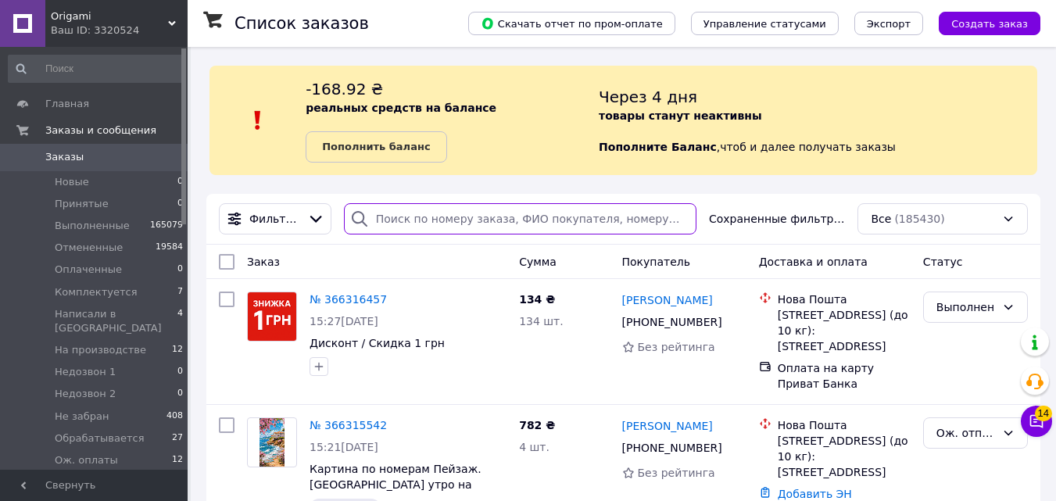
click at [416, 227] on input "search" at bounding box center [520, 218] width 352 height 31
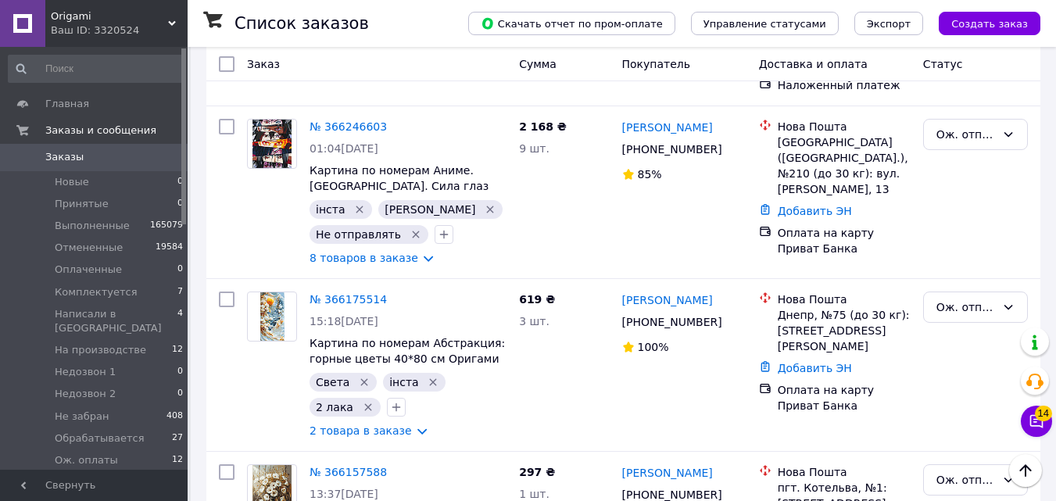
scroll to position [663, 0]
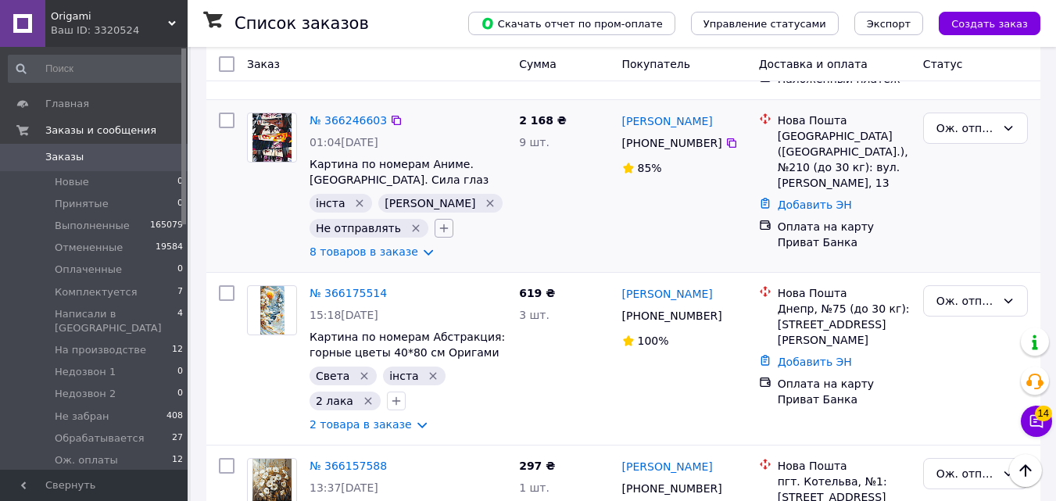
type input "інста"
click at [439, 224] on icon "button" at bounding box center [443, 228] width 9 height 9
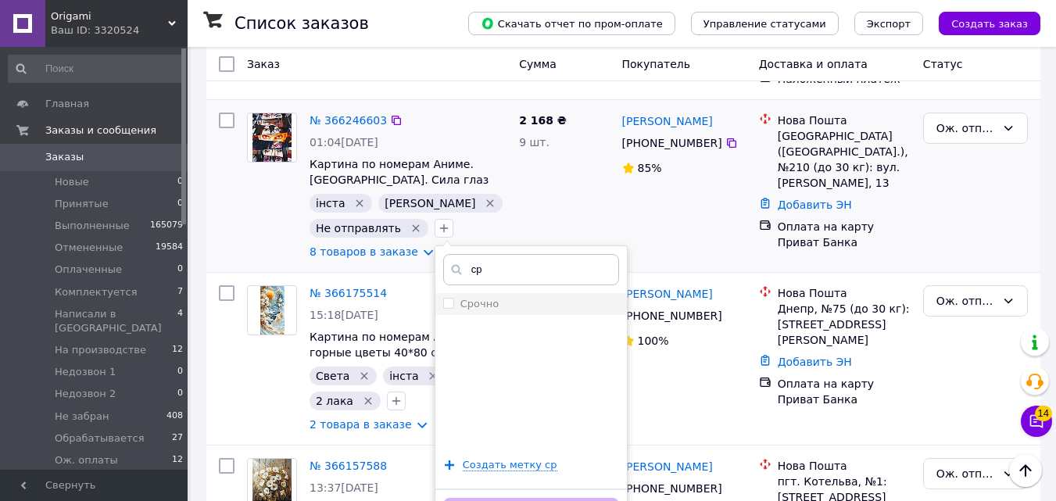
type input "ср"
click at [443, 298] on input "Срочно" at bounding box center [448, 303] width 10 height 10
checkbox input "true"
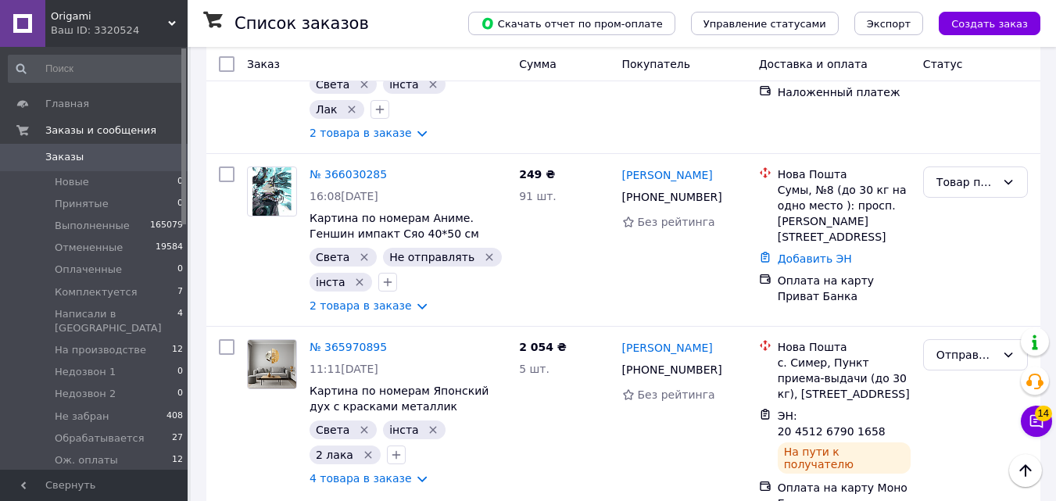
scroll to position [1604, 0]
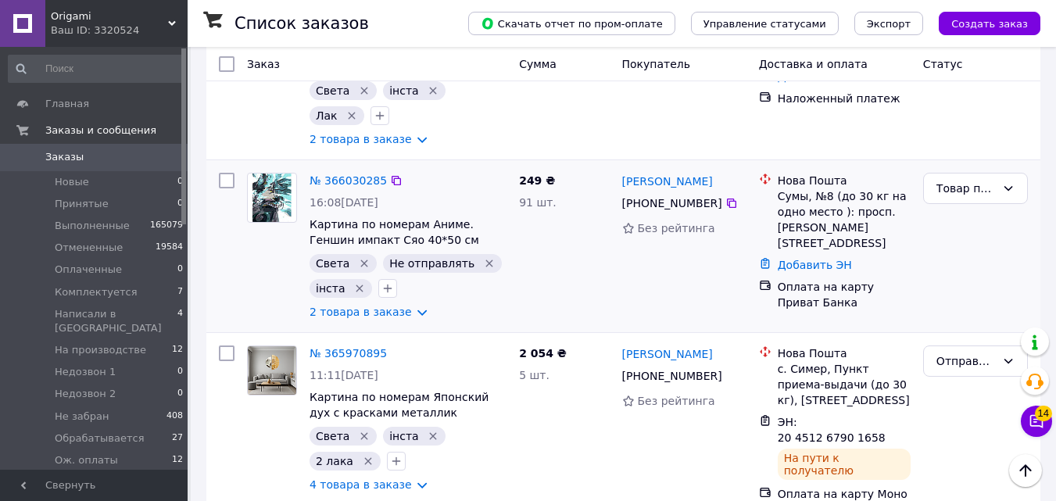
click at [720, 166] on div "Оксана Нестеренко +380 68 464 68 75 Без рейтинга" at bounding box center [684, 245] width 137 height 159
click at [724, 195] on div at bounding box center [732, 203] width 16 height 16
click at [725, 197] on icon at bounding box center [731, 203] width 13 height 13
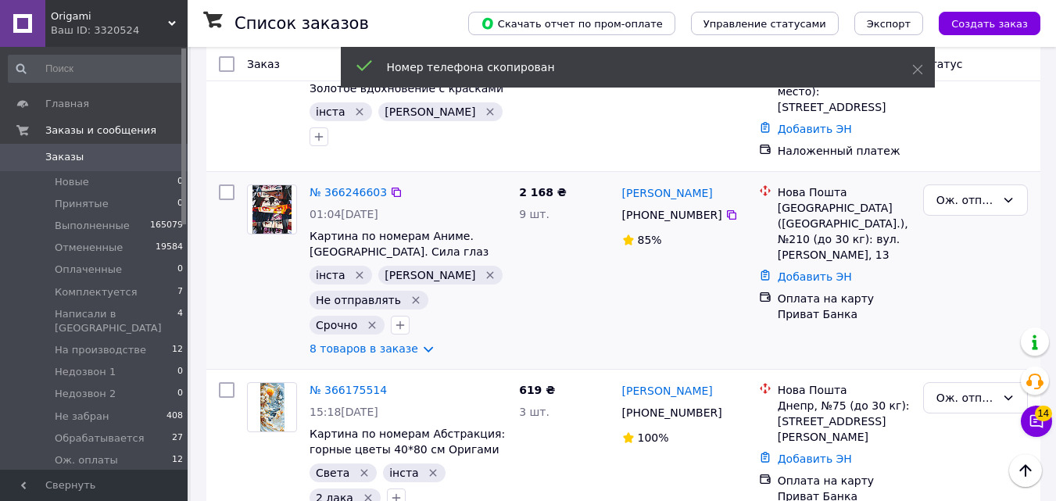
scroll to position [0, 0]
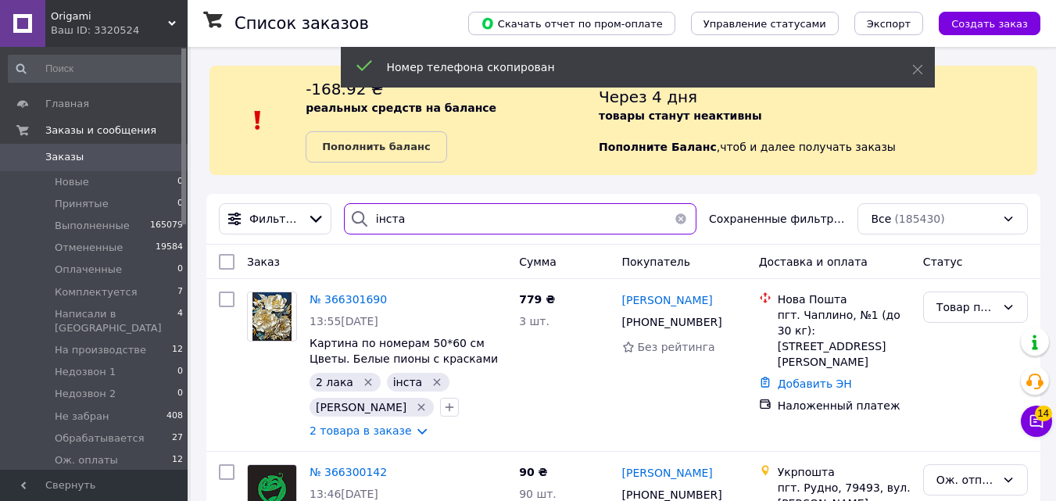
click at [409, 213] on input "інста" at bounding box center [520, 218] width 352 height 31
paste input "+380684646875"
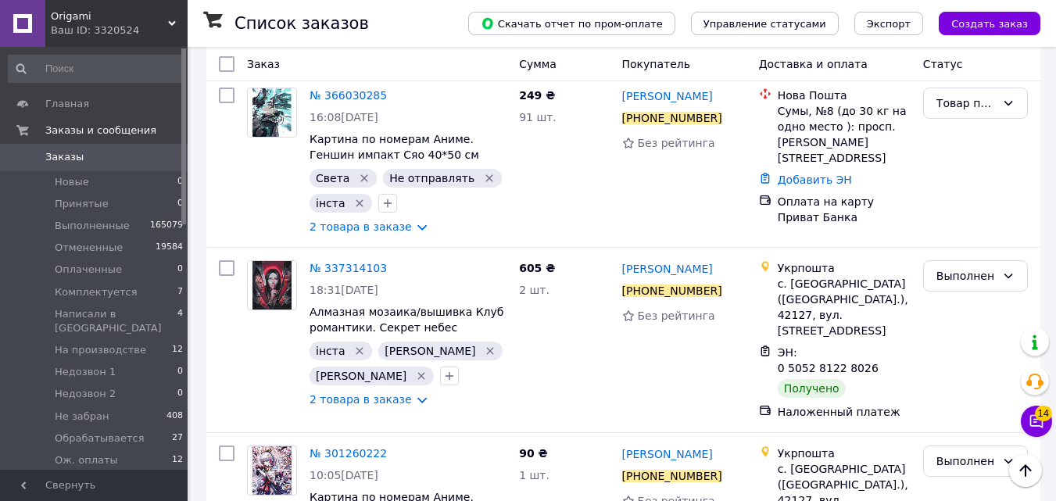
scroll to position [349, 0]
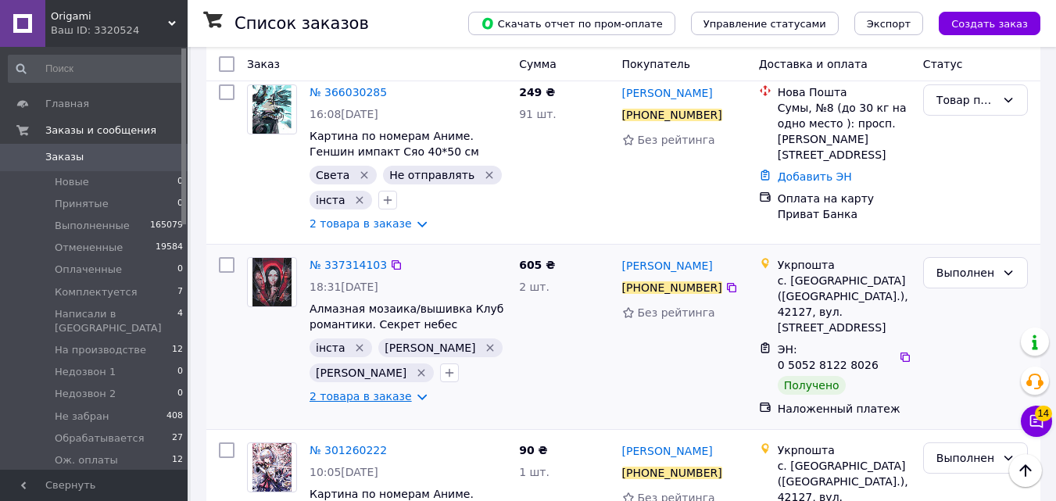
type input "+380684646875"
click at [373, 390] on link "2 товара в заказе" at bounding box center [360, 396] width 102 height 13
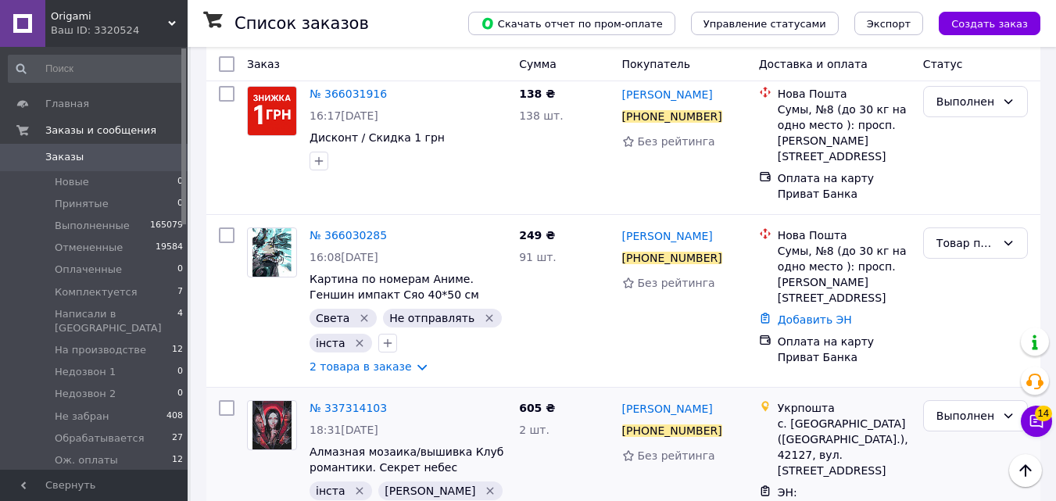
scroll to position [195, 0]
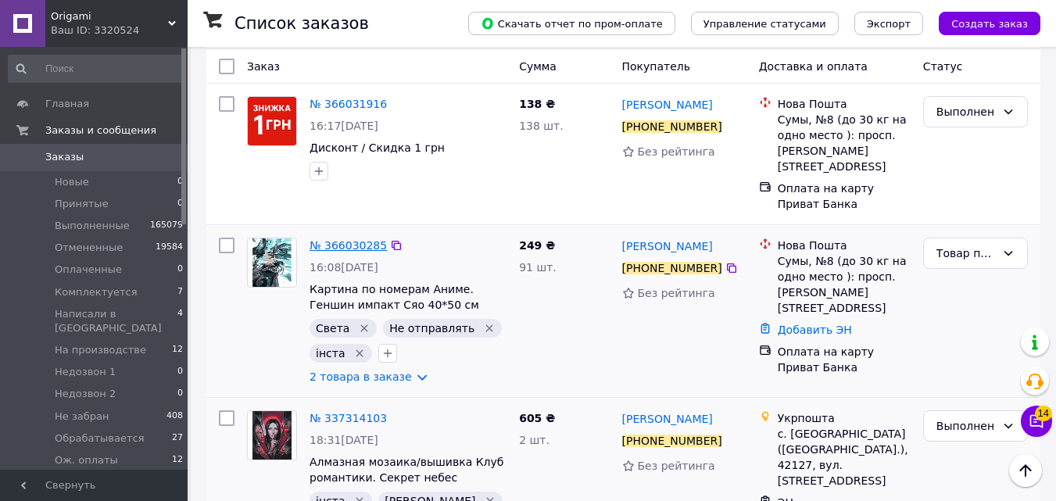
click at [324, 239] on span "№ 366030285" at bounding box center [347, 245] width 77 height 13
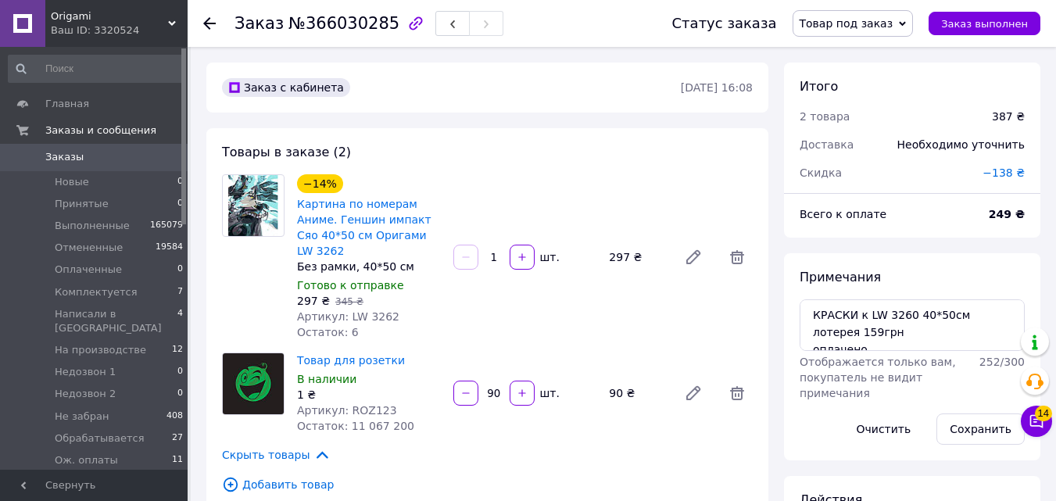
scroll to position [63, 0]
click at [163, 166] on link "Заказы 0" at bounding box center [96, 157] width 192 height 27
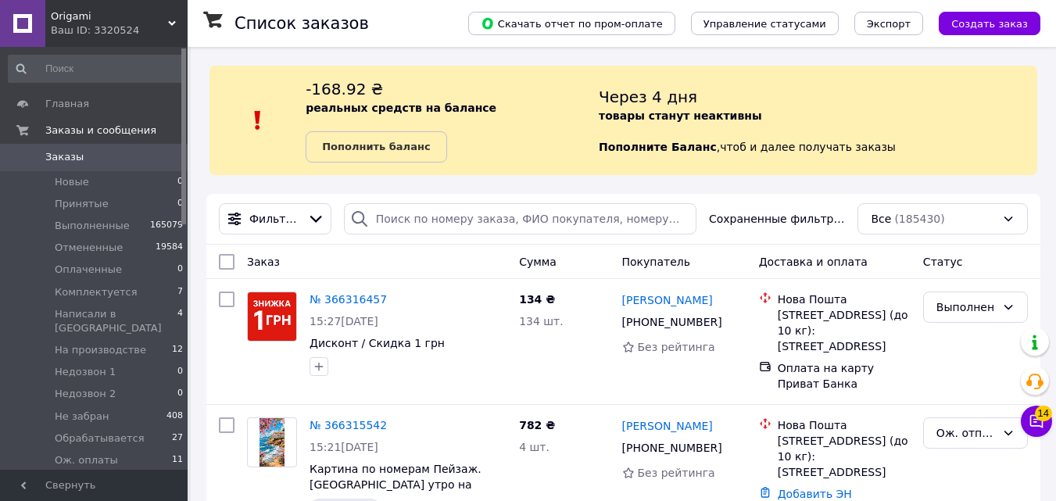
click at [147, 156] on span "0" at bounding box center [166, 157] width 43 height 14
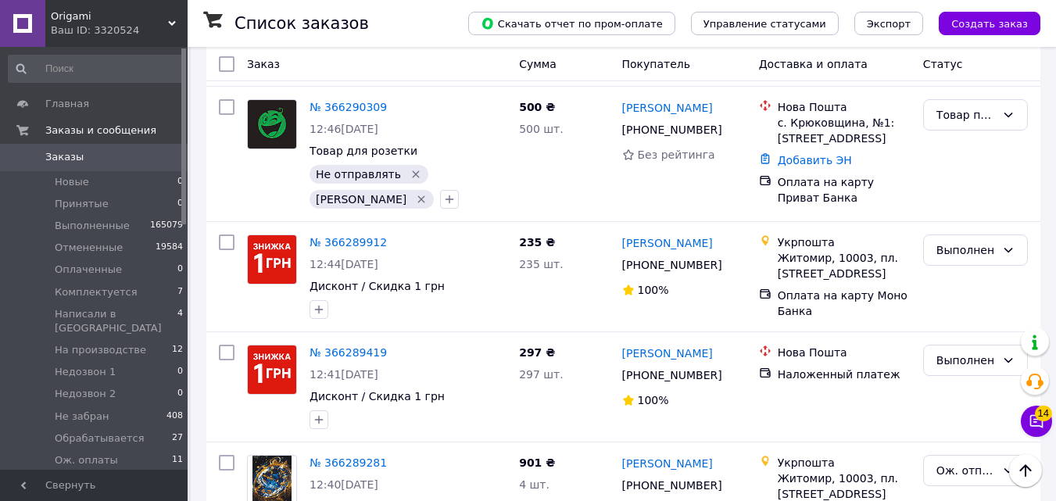
scroll to position [2804, 0]
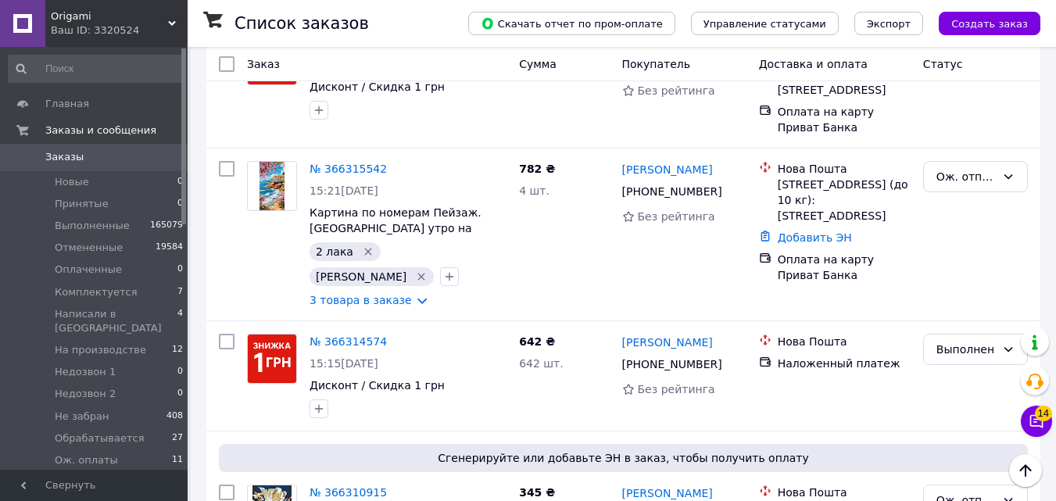
scroll to position [238, 0]
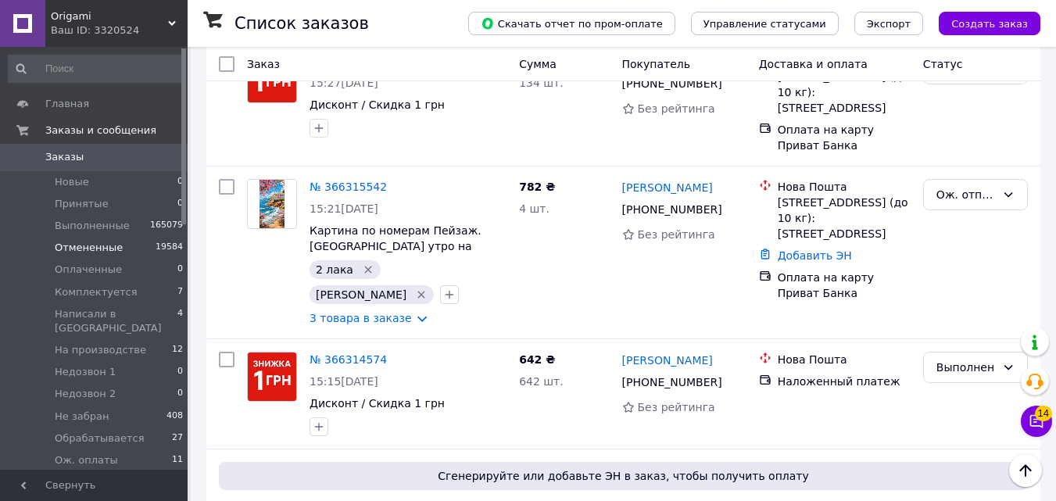
click at [181, 237] on li "Отмененные 19584" at bounding box center [96, 248] width 192 height 22
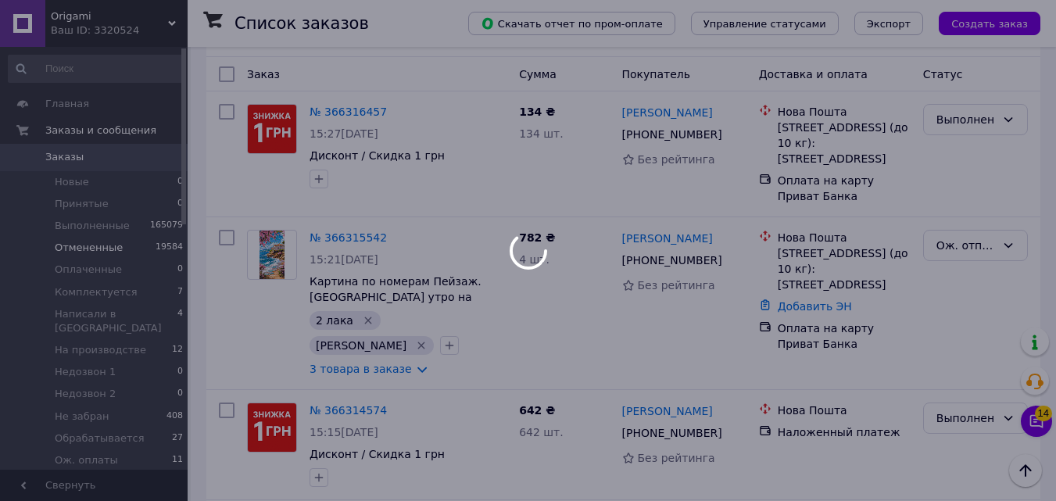
click at [188, 243] on div at bounding box center [528, 250] width 1056 height 501
click at [185, 244] on div at bounding box center [528, 250] width 1056 height 501
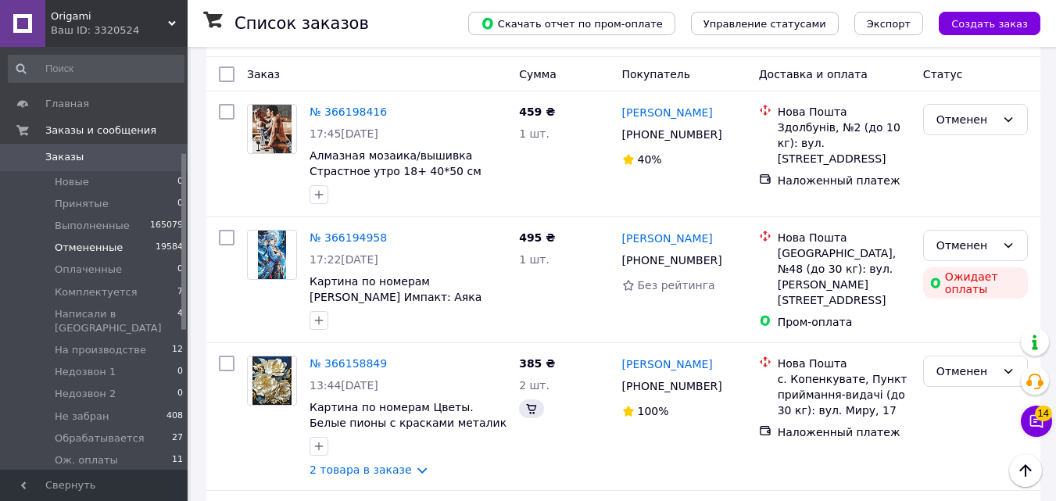
click at [184, 241] on div at bounding box center [183, 258] width 5 height 420
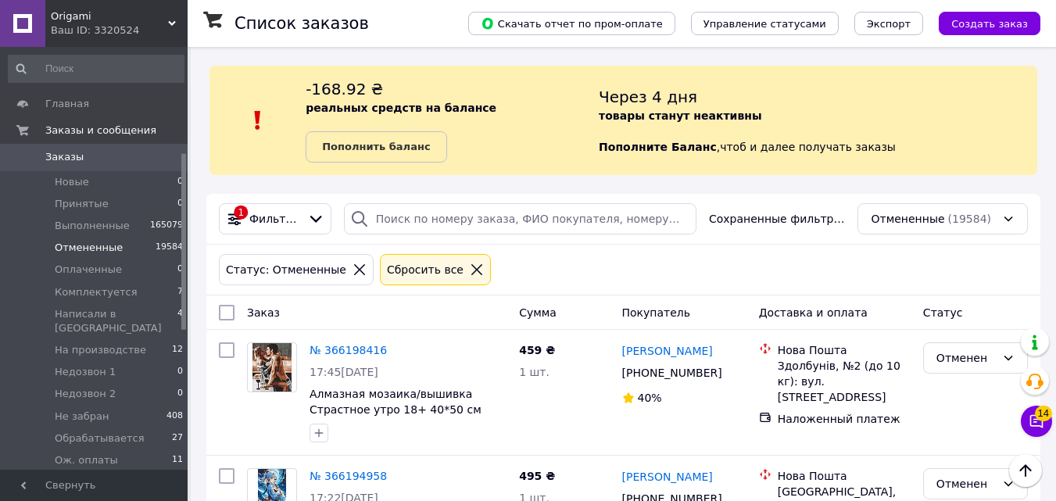
scroll to position [254, 0]
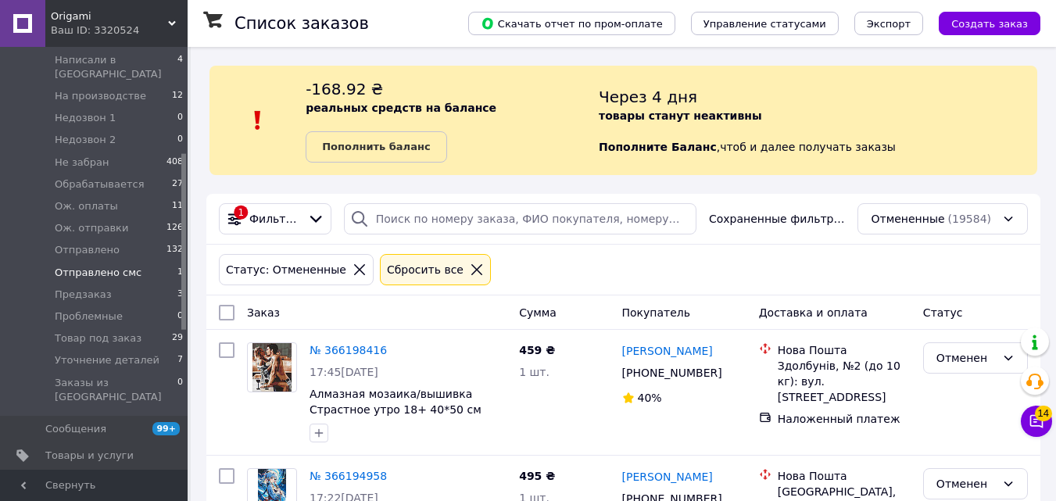
click at [178, 262] on li "Отправлено смс 1" at bounding box center [96, 273] width 192 height 22
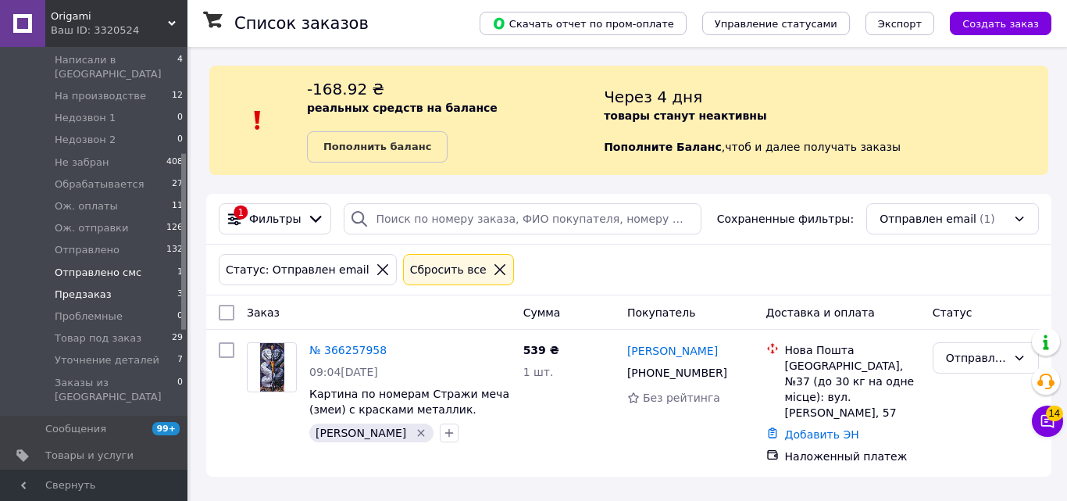
click at [168, 284] on li "Предзаказ 3" at bounding box center [96, 295] width 192 height 22
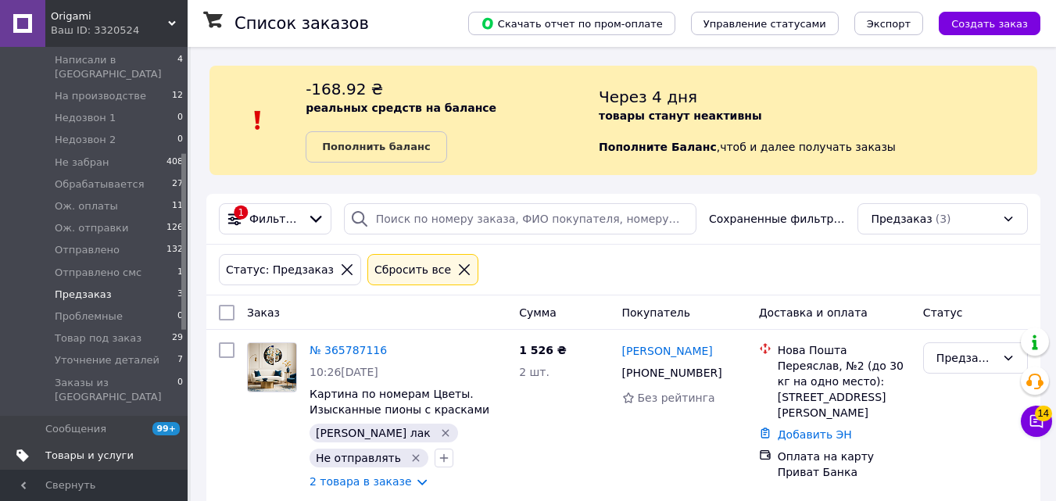
click at [98, 449] on span "Товары и услуги" at bounding box center [89, 456] width 88 height 14
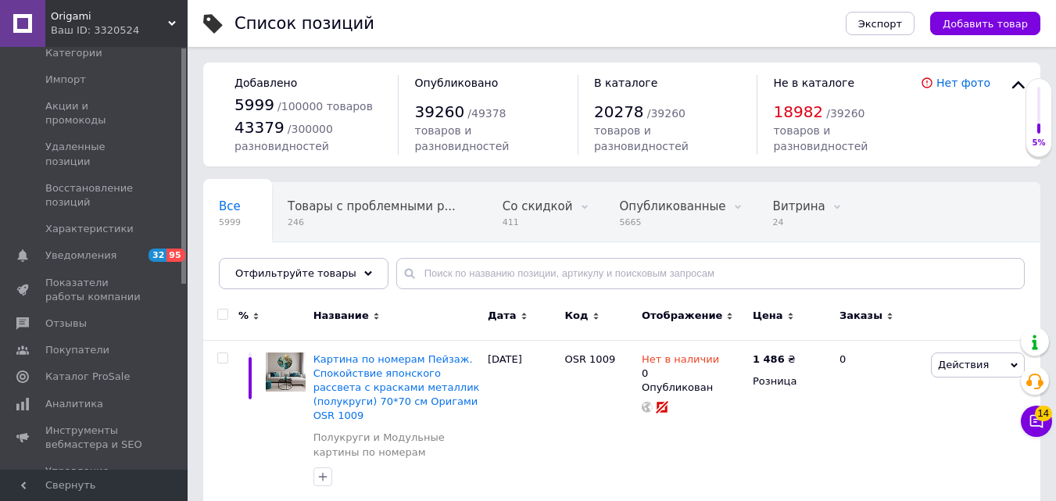
click at [183, 97] on div at bounding box center [183, 258] width 5 height 420
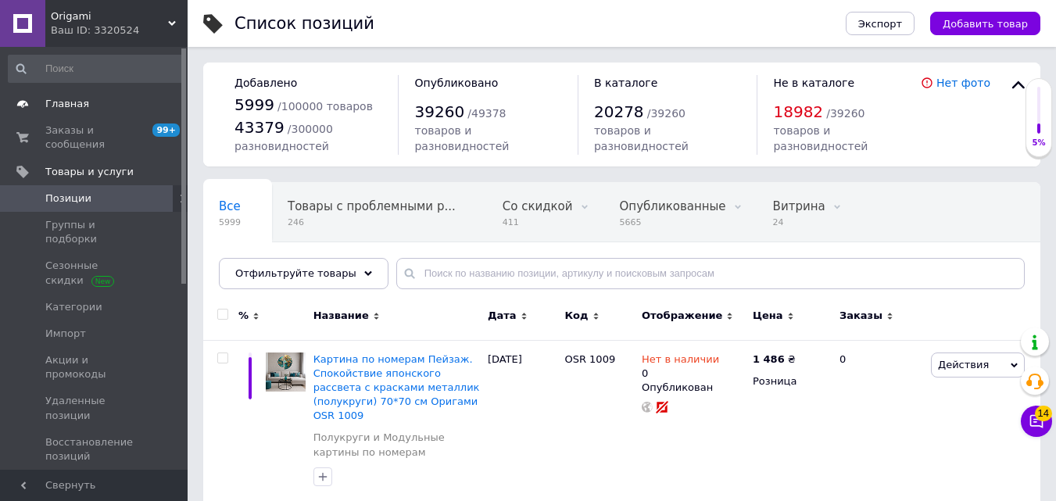
click at [169, 105] on span at bounding box center [166, 104] width 43 height 14
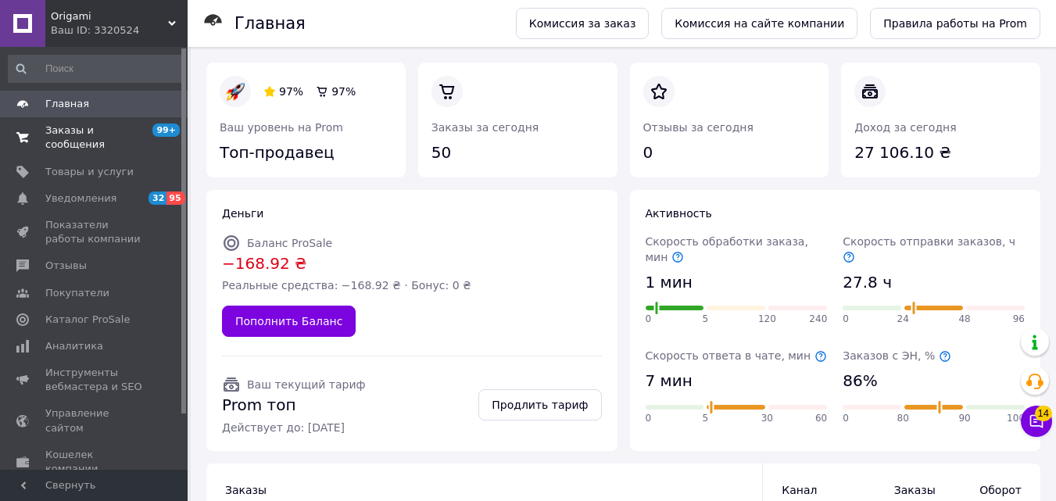
click at [128, 127] on span "Заказы и сообщения" at bounding box center [94, 137] width 99 height 28
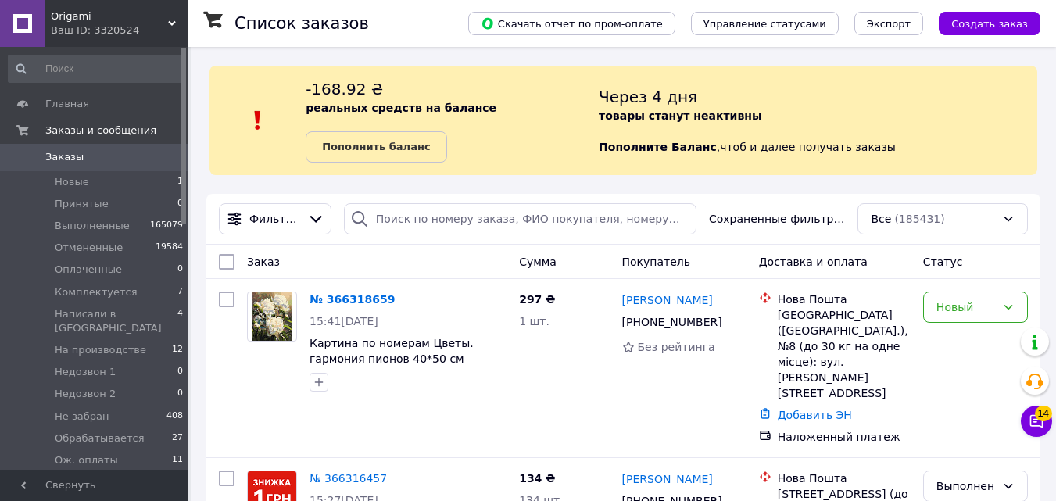
click at [496, 100] on div "-168.92 ₴ реальных средств на балансе Пополнить баланс" at bounding box center [452, 120] width 293 height 84
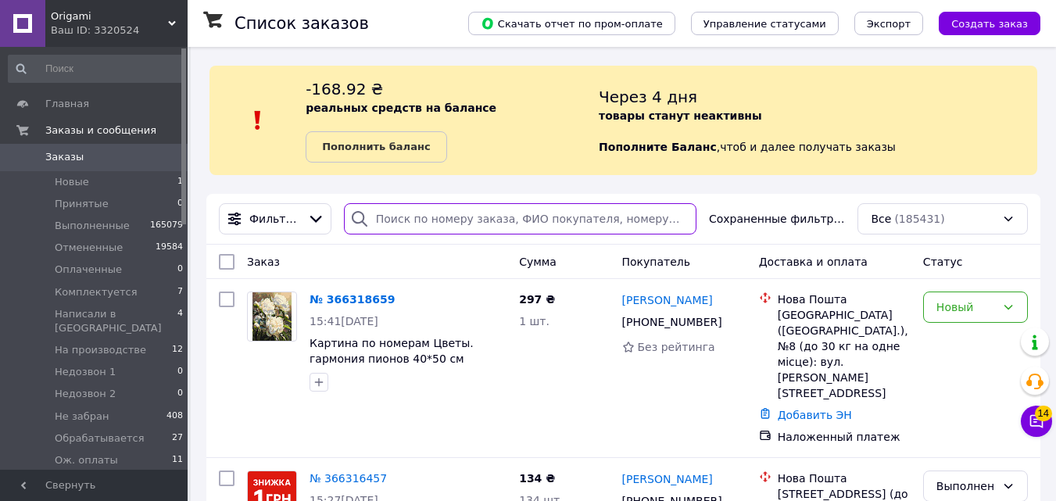
click at [489, 232] on input "search" at bounding box center [520, 218] width 352 height 31
type input "П"
paste input "2738347"
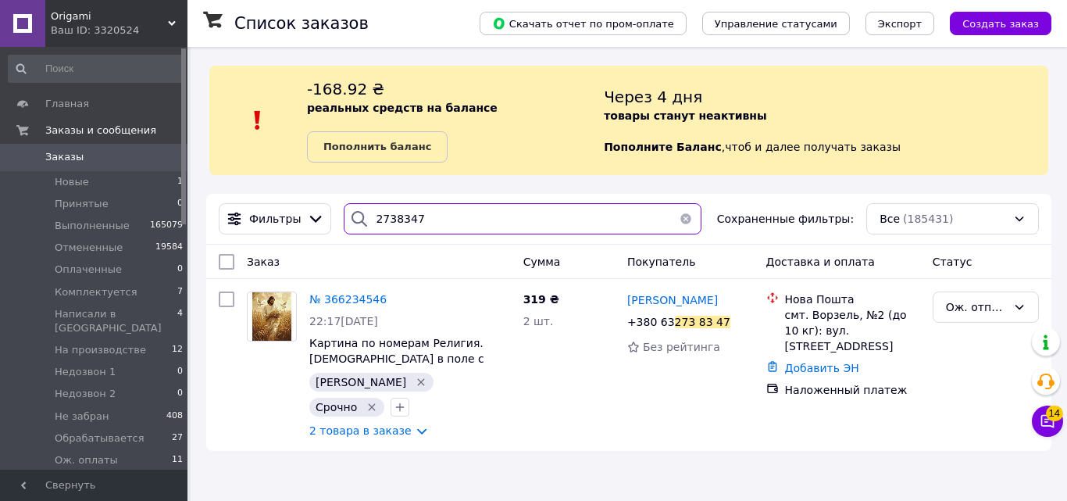
type input "2738347"
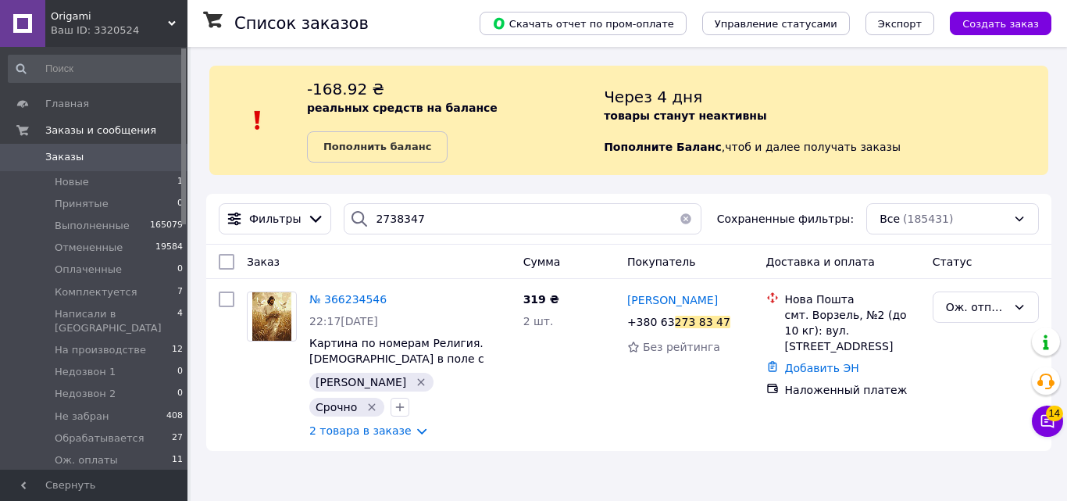
click at [153, 164] on span "0" at bounding box center [166, 157] width 43 height 14
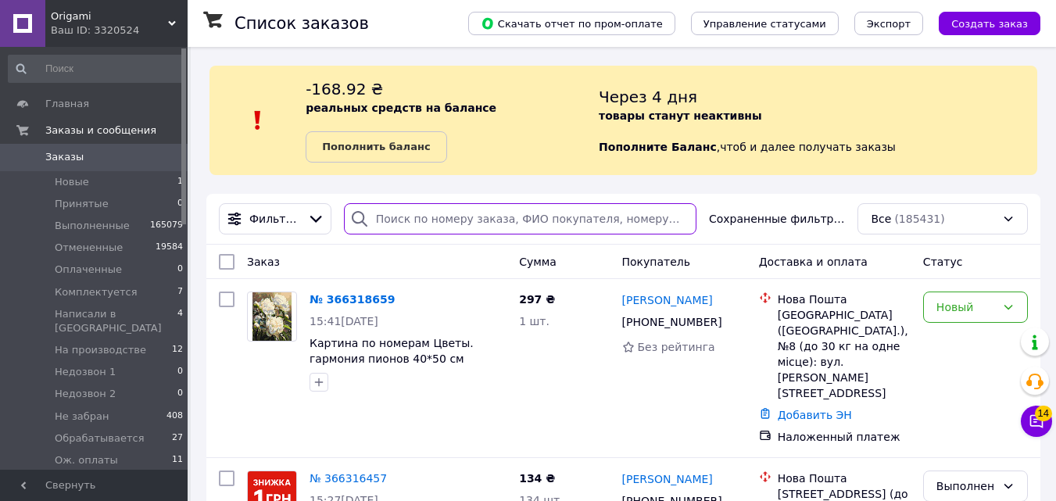
click at [476, 219] on input "search" at bounding box center [520, 218] width 352 height 31
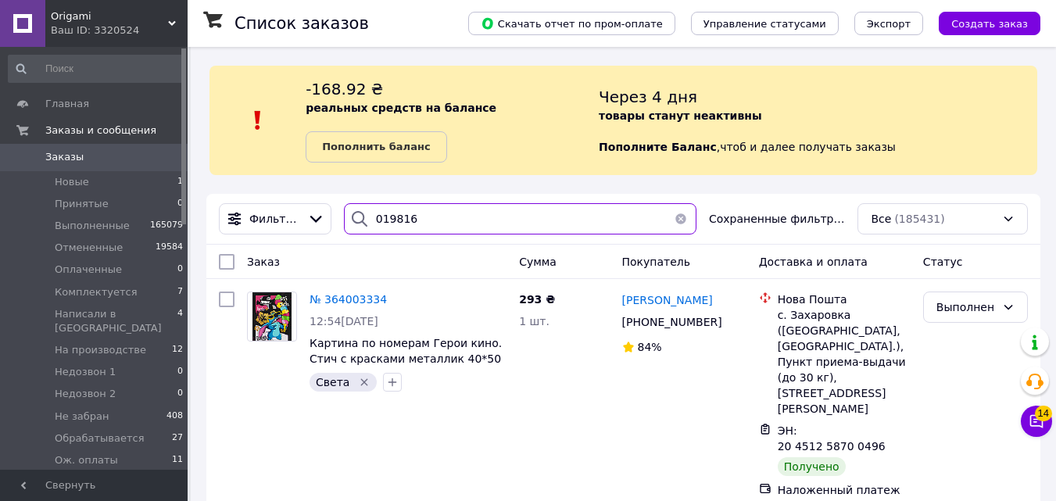
type input "0198167"
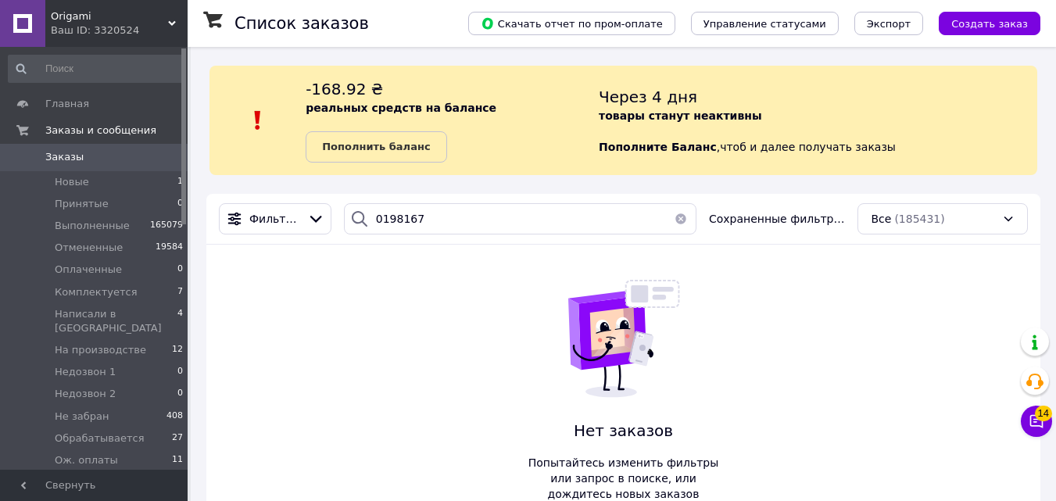
click at [1009, 13] on button "Создать заказ" at bounding box center [989, 23] width 102 height 23
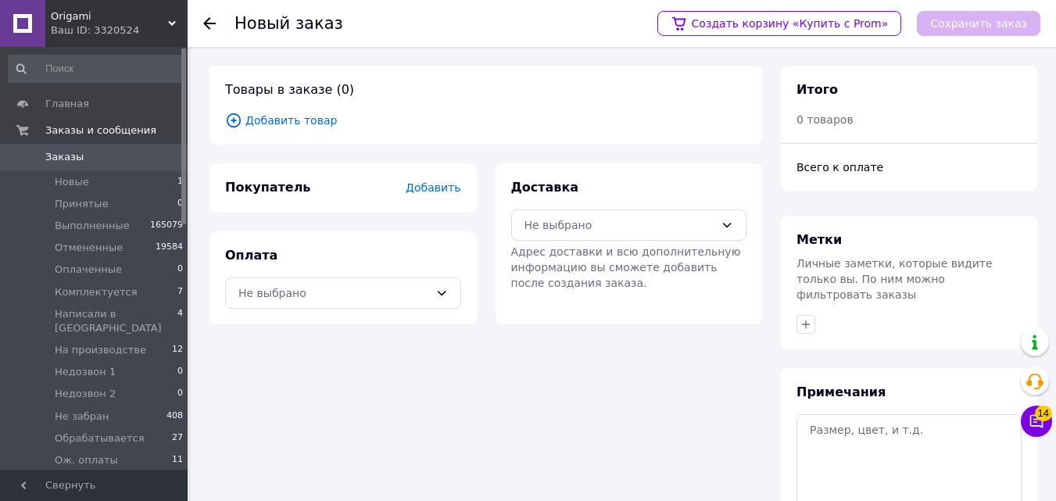
click at [328, 125] on span "Добавить товар" at bounding box center [485, 120] width 521 height 17
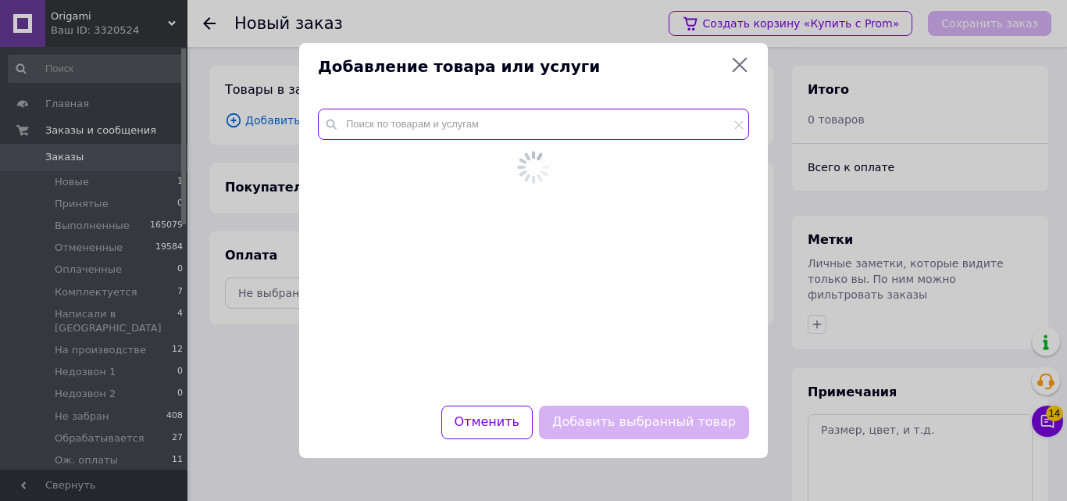
click at [361, 126] on input "text" at bounding box center [533, 124] width 431 height 31
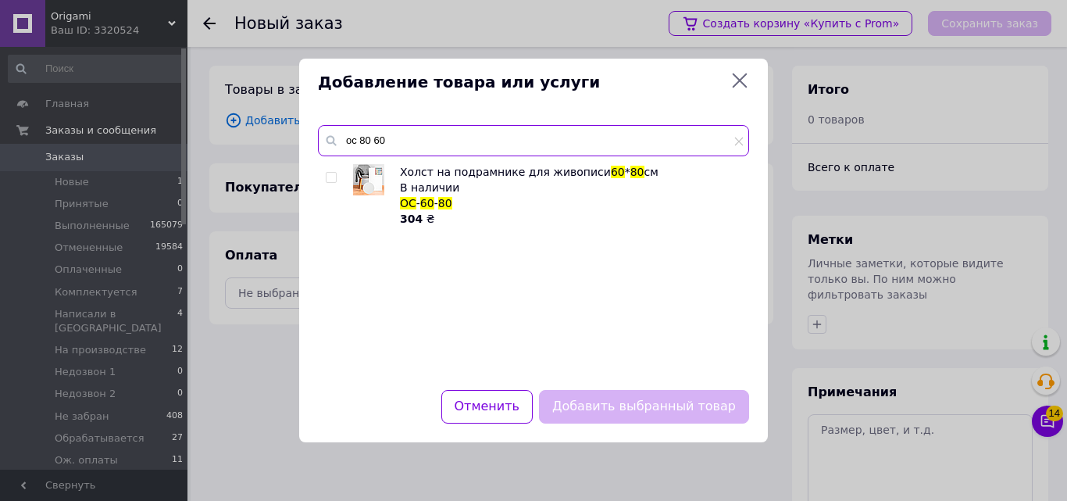
type input "oc 80 60"
click at [180, 120] on div "Добавление товара или услуги oc 80 60 Холст на подрамнике для живописи 60 * 80 …" at bounding box center [533, 250] width 1067 height 501
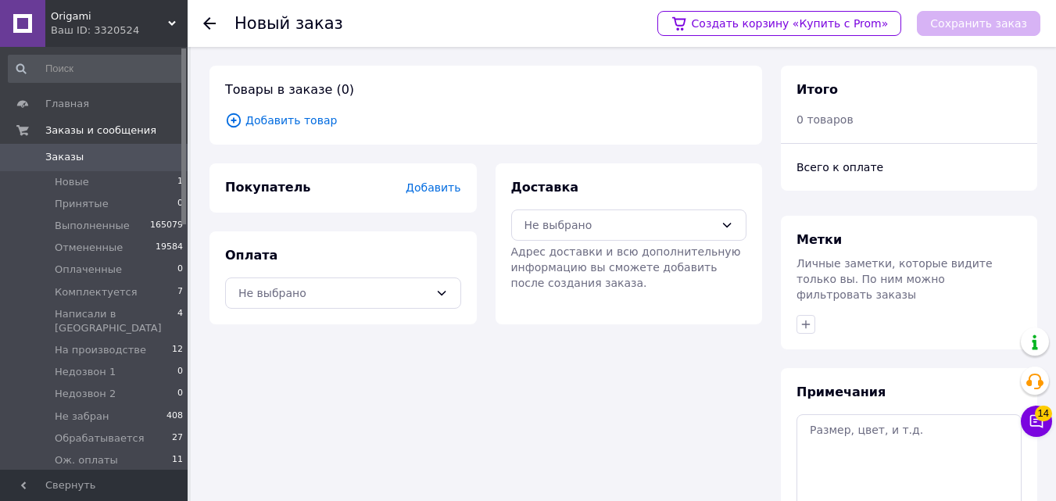
click at [161, 157] on span "0" at bounding box center [166, 157] width 43 height 14
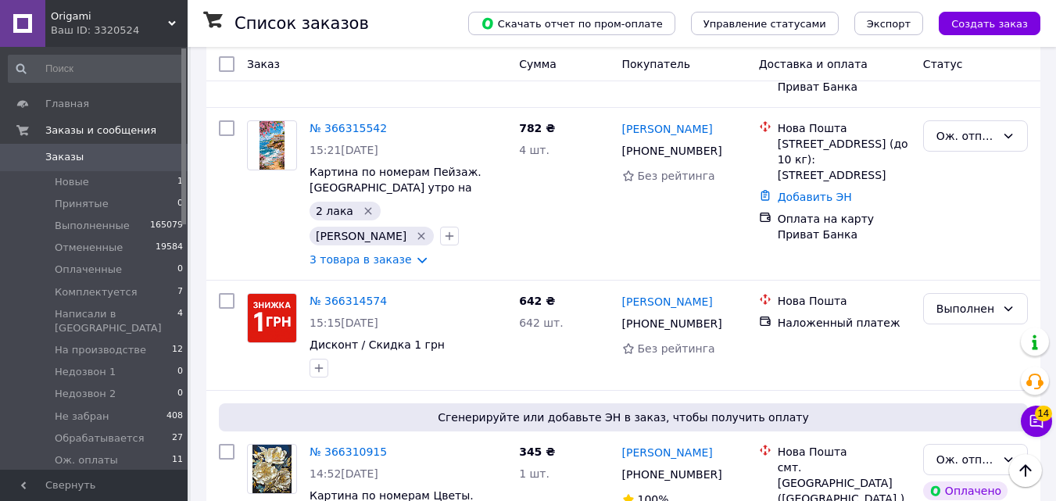
scroll to position [634, 0]
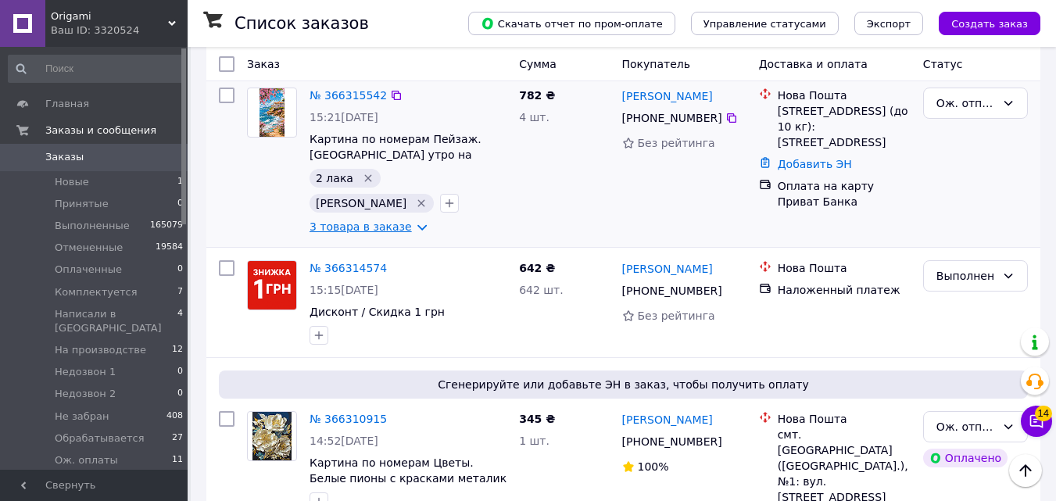
click at [376, 220] on link "3 товара в заказе" at bounding box center [360, 226] width 102 height 13
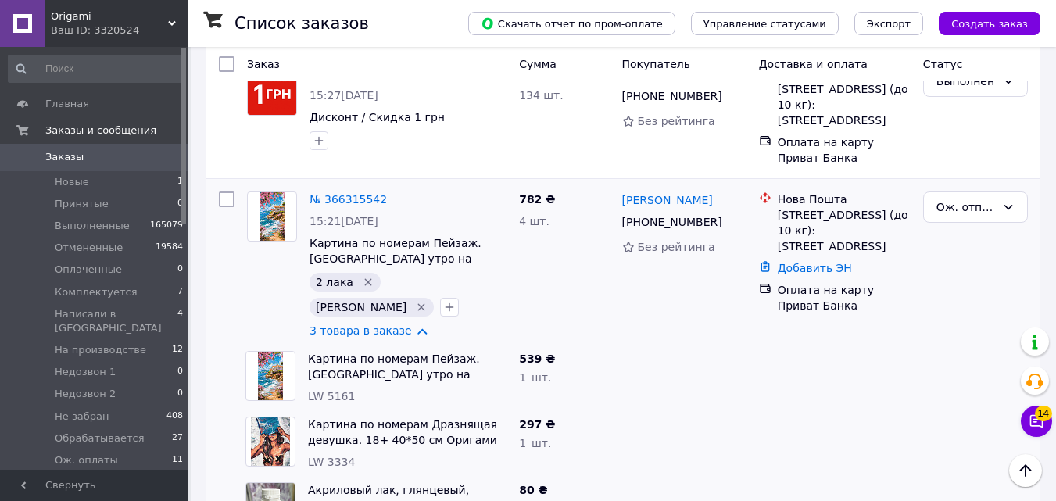
scroll to position [553, 0]
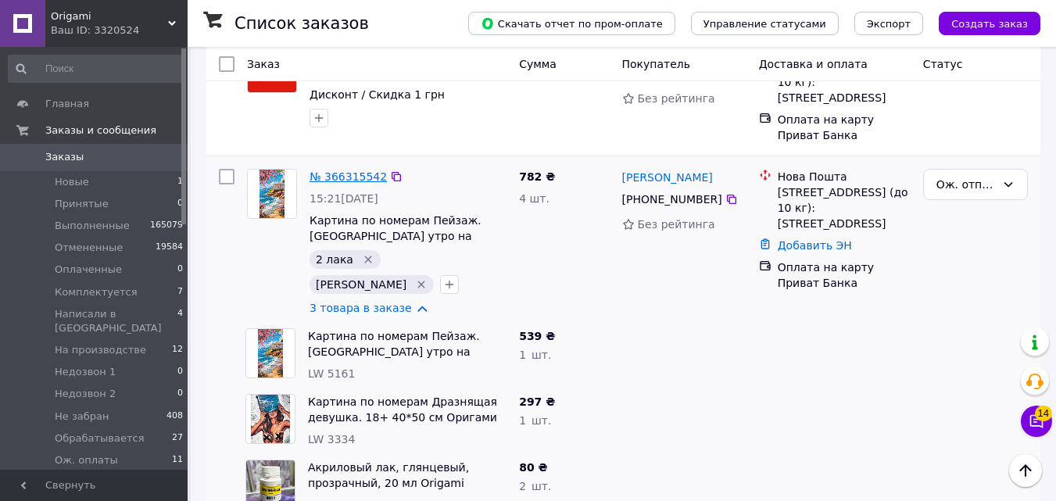
click at [329, 170] on link "№ 366315542" at bounding box center [347, 176] width 77 height 13
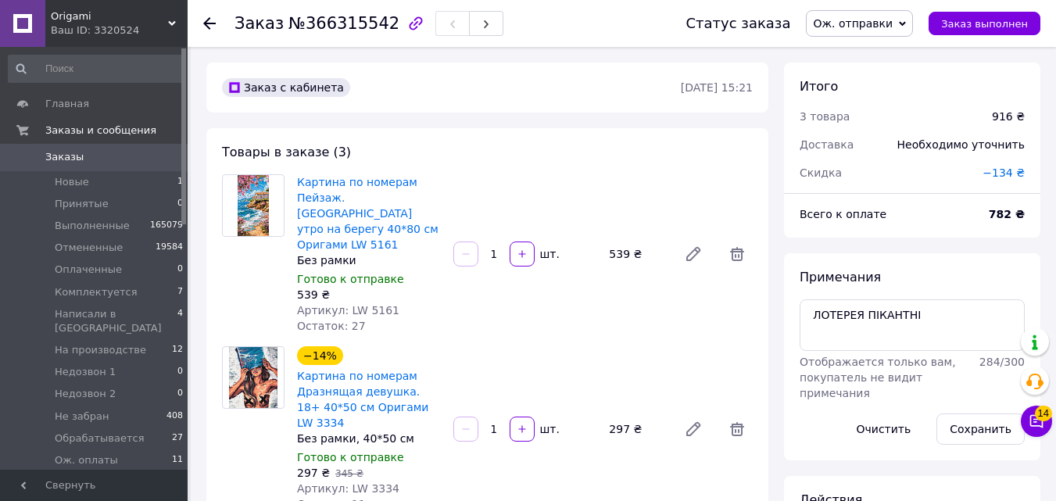
click at [127, 159] on span "Заказы" at bounding box center [94, 157] width 99 height 14
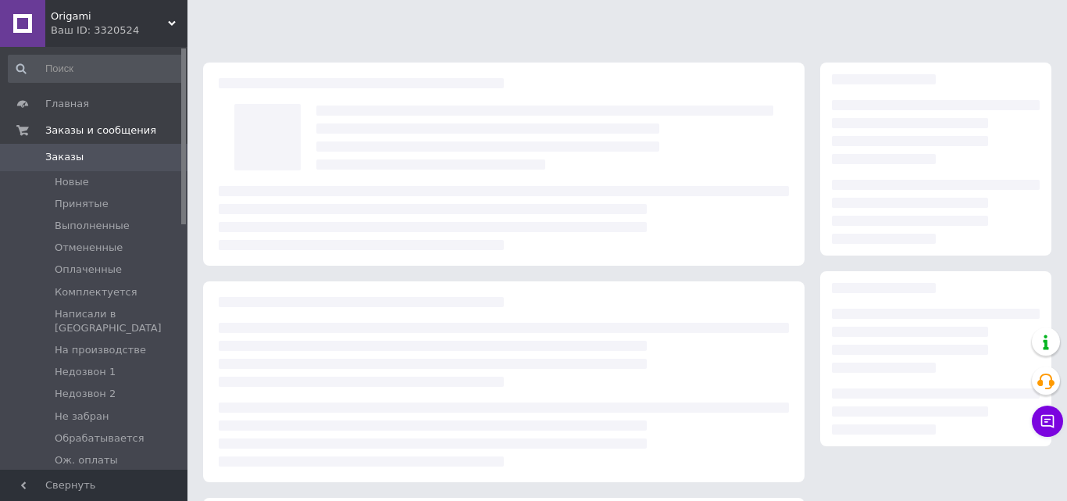
click at [920, 65] on icon at bounding box center [922, 69] width 11 height 11
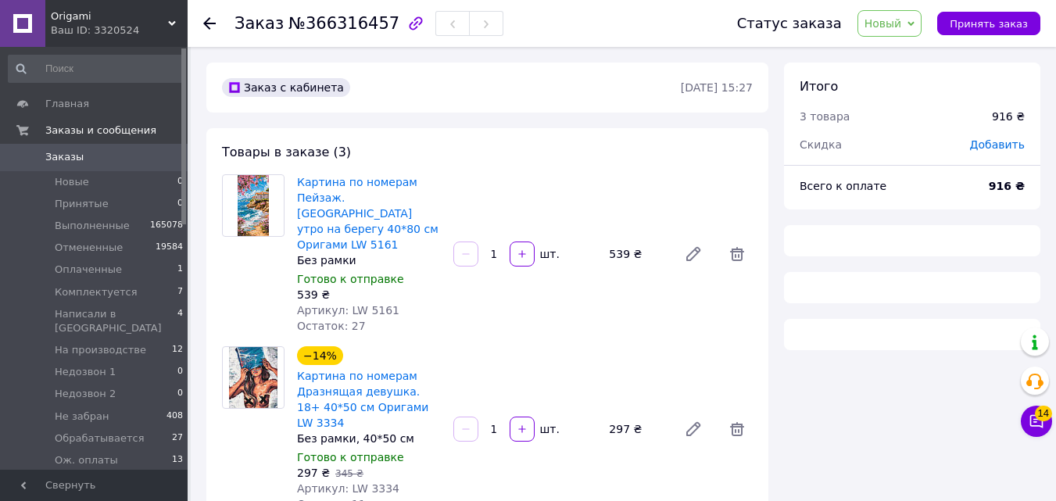
click at [891, 27] on span "Новый" at bounding box center [883, 23] width 38 height 13
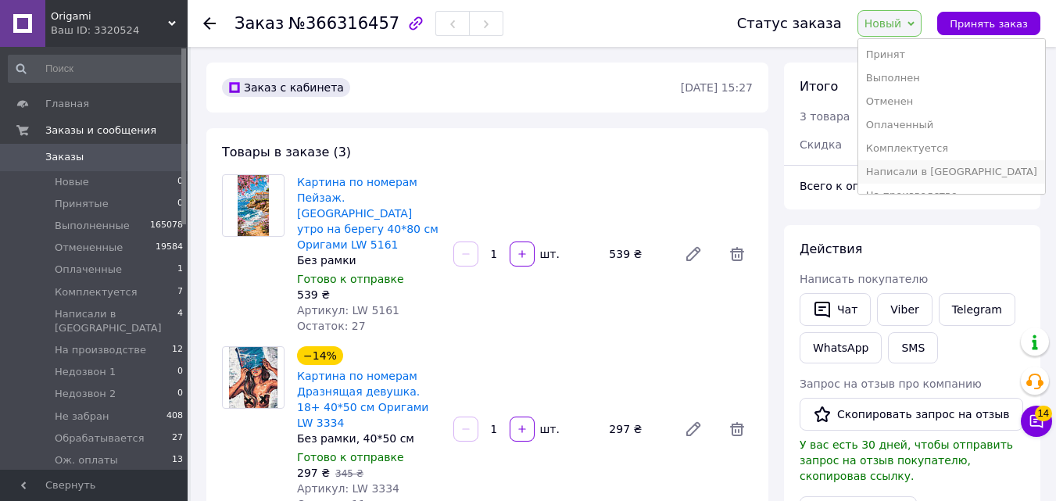
click at [886, 173] on li "Написали в [GEOGRAPHIC_DATA]" at bounding box center [951, 171] width 187 height 23
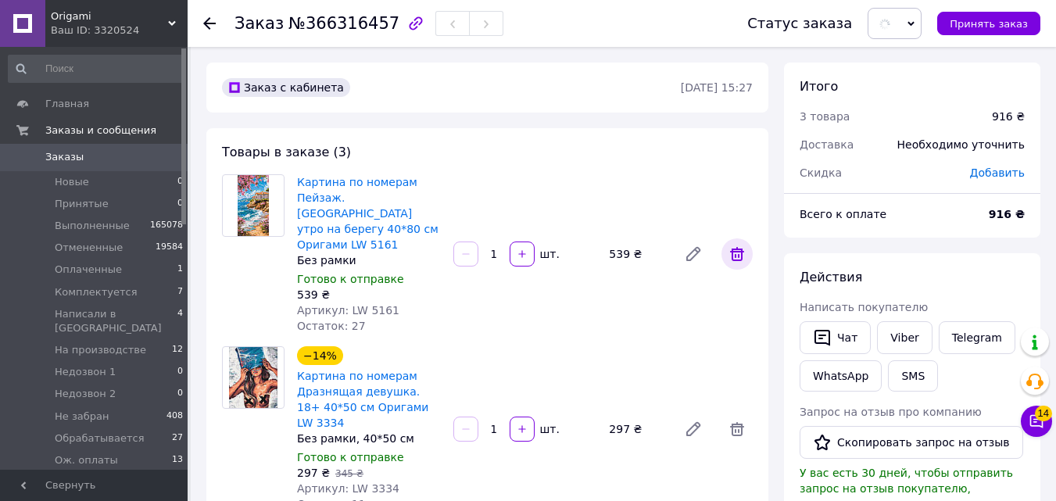
click at [738, 245] on icon at bounding box center [736, 254] width 19 height 19
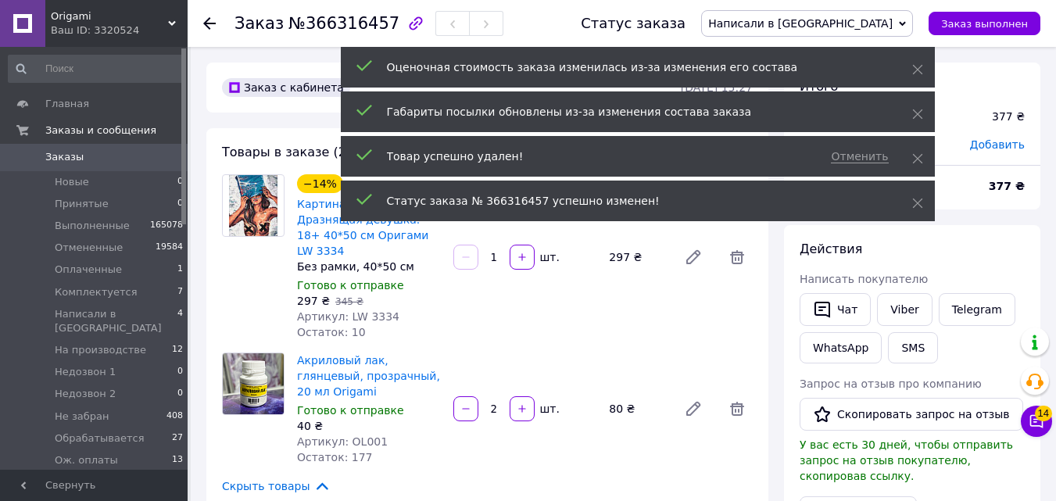
click at [738, 250] on icon at bounding box center [737, 257] width 14 height 14
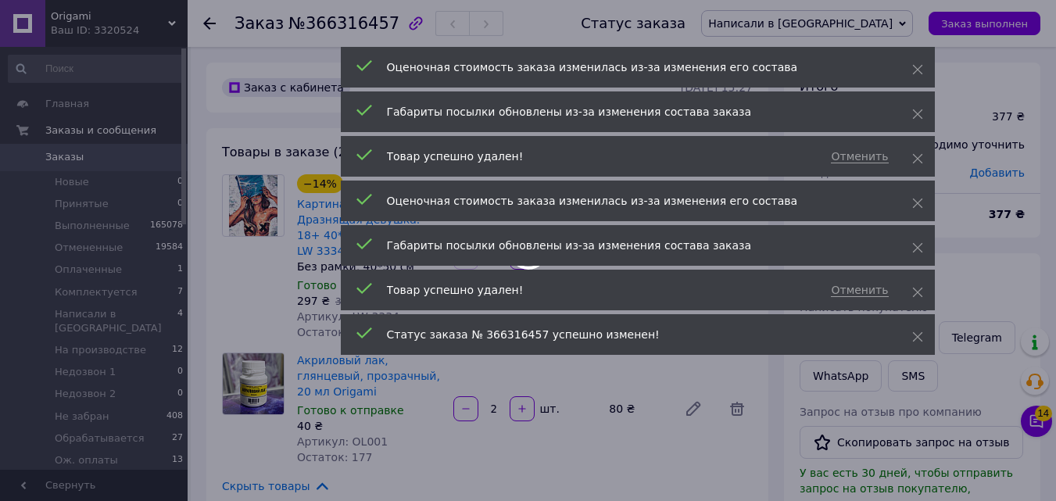
type input "2"
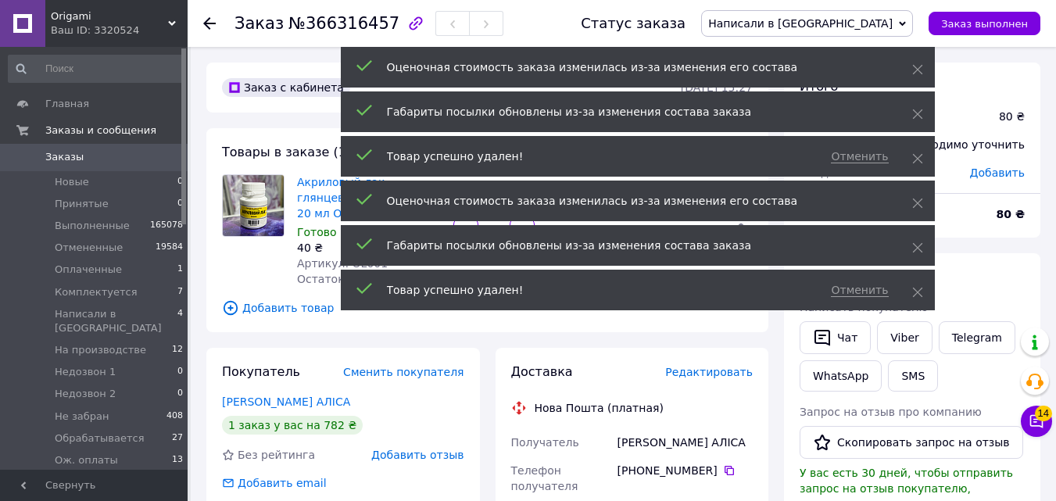
click at [284, 299] on span "Добавить товар" at bounding box center [487, 307] width 531 height 17
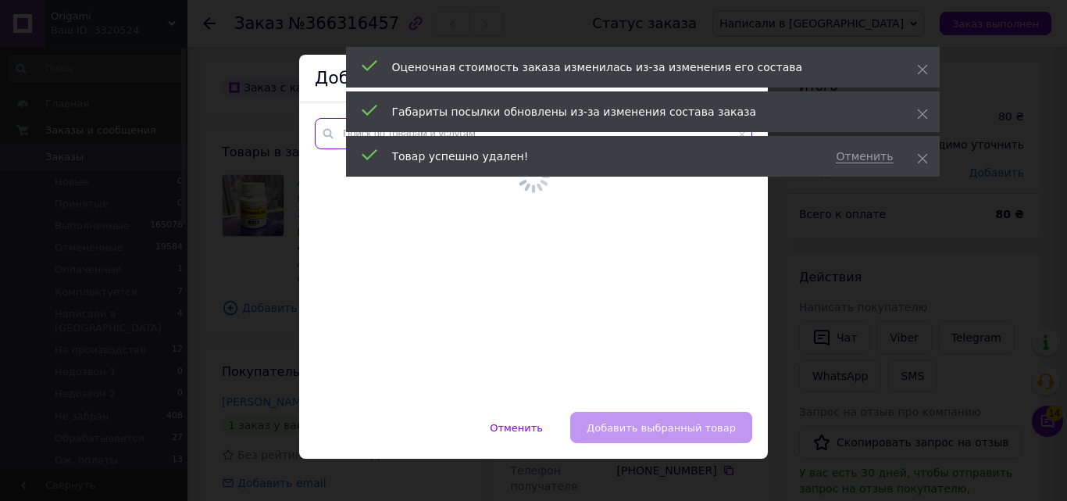
click at [317, 133] on input "text" at bounding box center [534, 133] width 438 height 31
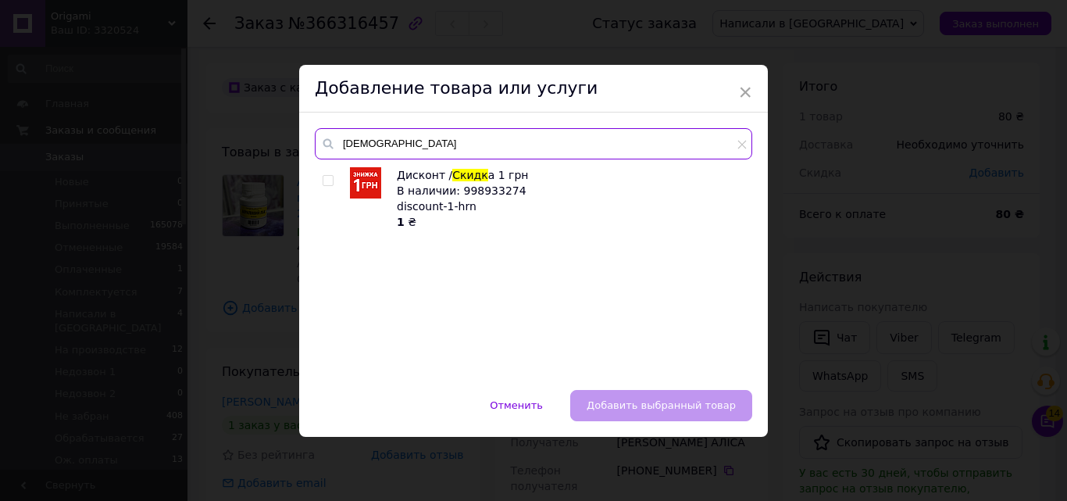
type input "скидк"
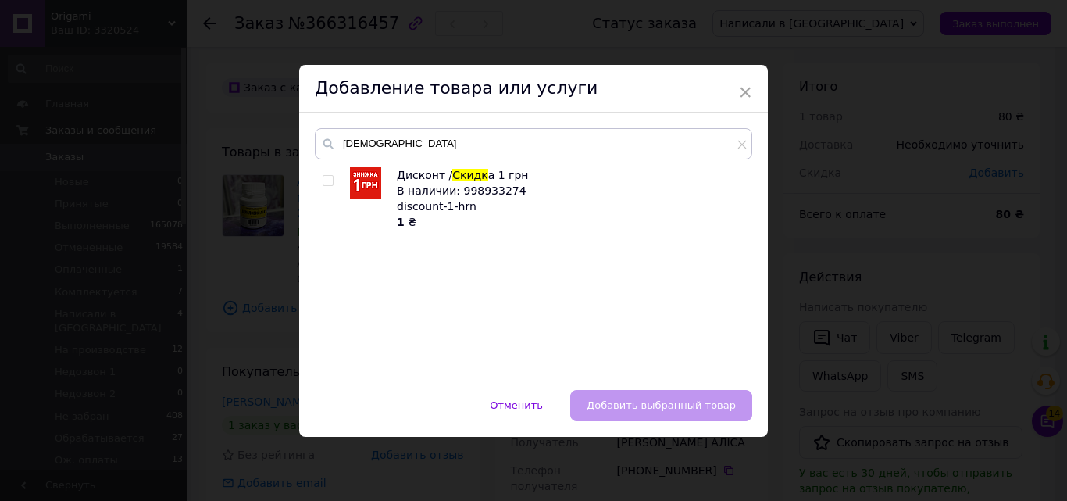
click at [324, 181] on input "checkbox" at bounding box center [328, 181] width 10 height 10
checkbox input "true"
click at [617, 398] on button "Добавить выбранный товар" at bounding box center [661, 405] width 182 height 31
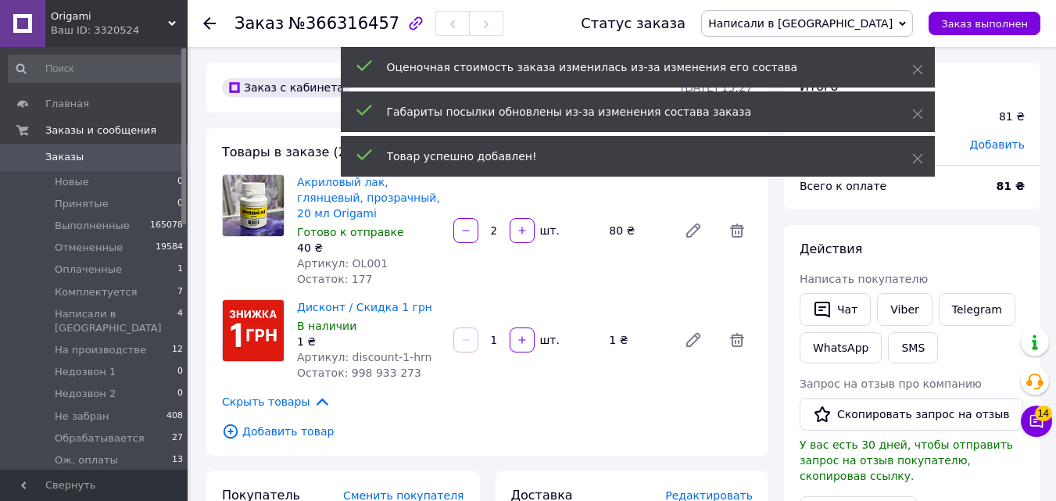
drag, startPoint x: 491, startPoint y: 323, endPoint x: 501, endPoint y: 324, distance: 10.3
click at [502, 334] on input "1" at bounding box center [493, 340] width 25 height 12
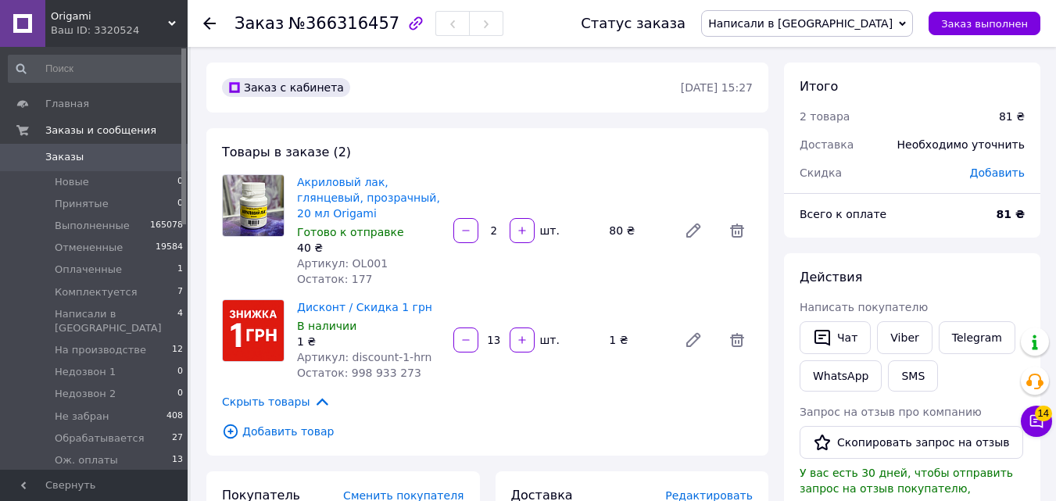
type input "134"
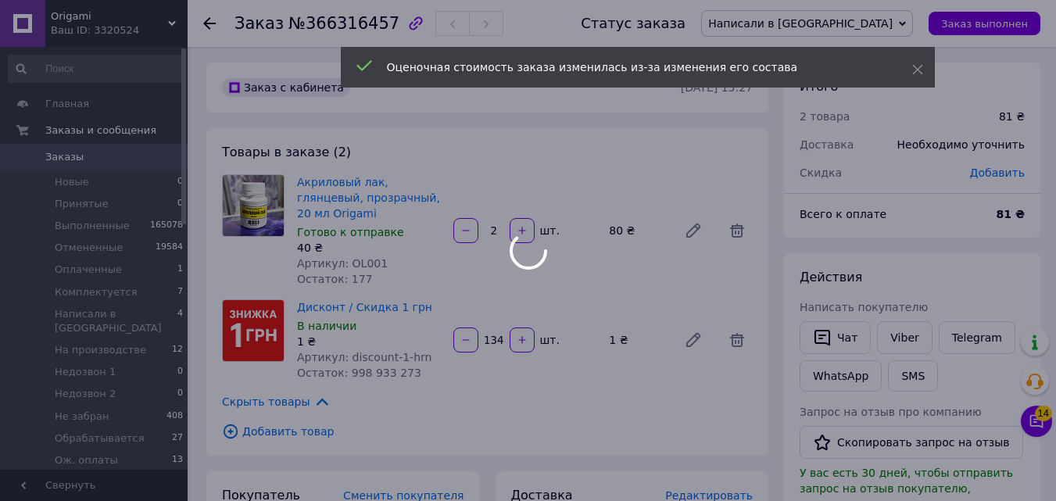
type input "134"
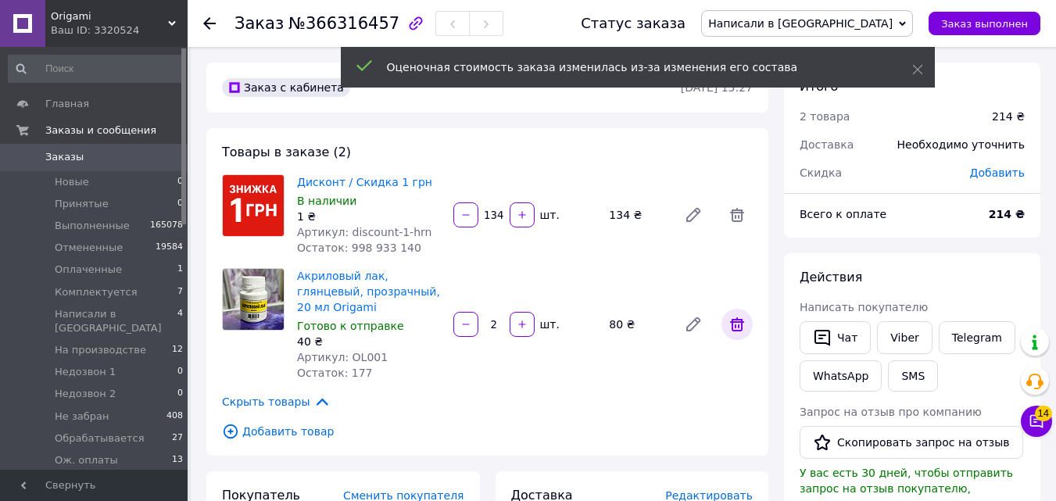
click at [732, 323] on icon at bounding box center [737, 324] width 14 height 14
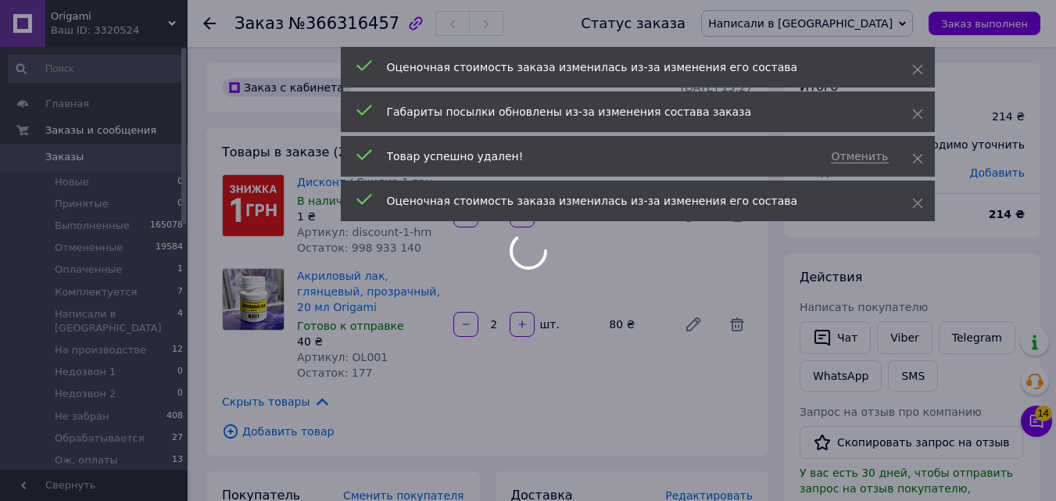
click at [917, 82] on div "Оценочная стоимость заказа изменилась из-за изменения его состава" at bounding box center [638, 67] width 594 height 41
click at [910, 59] on div "Оценочная стоимость заказа изменилась из-за изменения его состава" at bounding box center [638, 67] width 594 height 41
click at [925, 84] on div "Оценочная стоимость заказа изменилась из-за изменения его состава" at bounding box center [638, 67] width 594 height 41
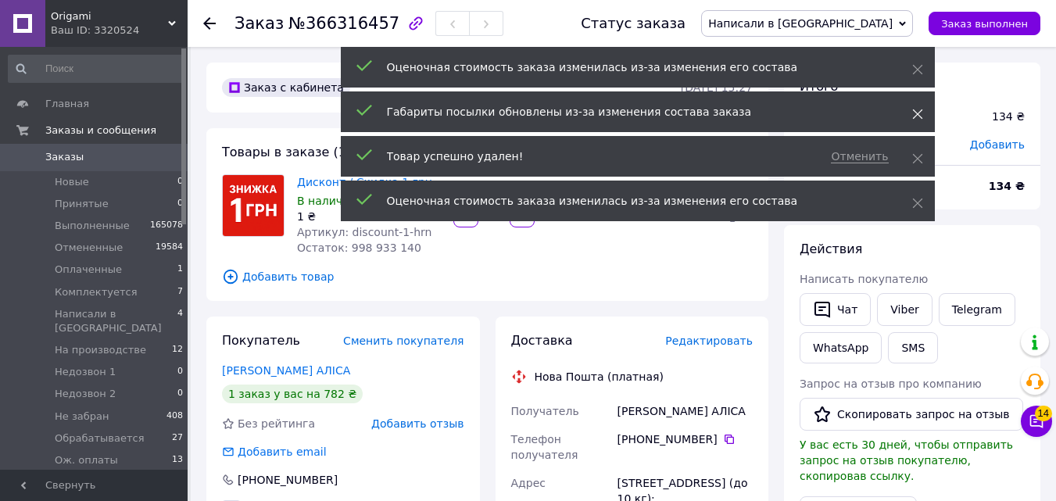
click at [917, 120] on span at bounding box center [917, 114] width 11 height 16
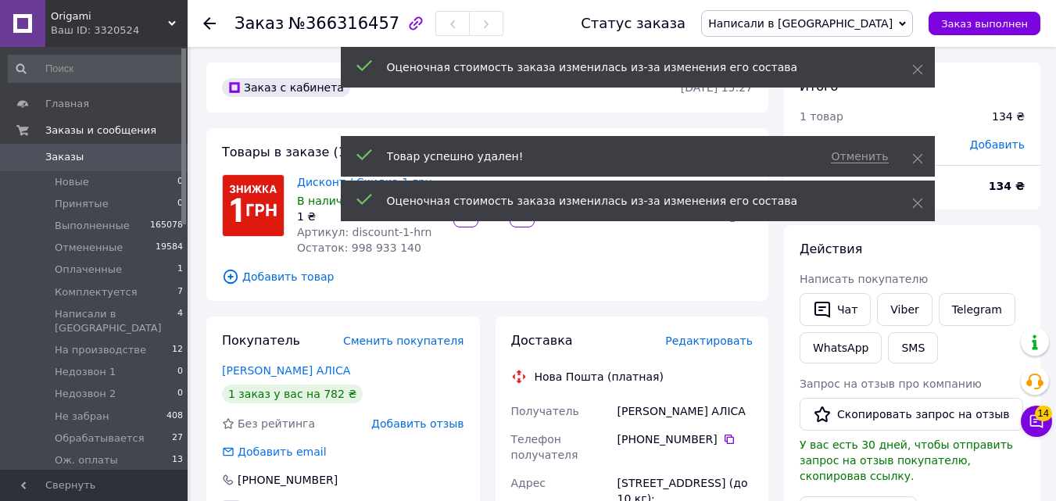
drag, startPoint x: 901, startPoint y: 48, endPoint x: 910, endPoint y: 60, distance: 15.6
click at [903, 48] on div "Оценочная стоимость заказа изменилась из-за изменения его состава" at bounding box center [638, 67] width 594 height 41
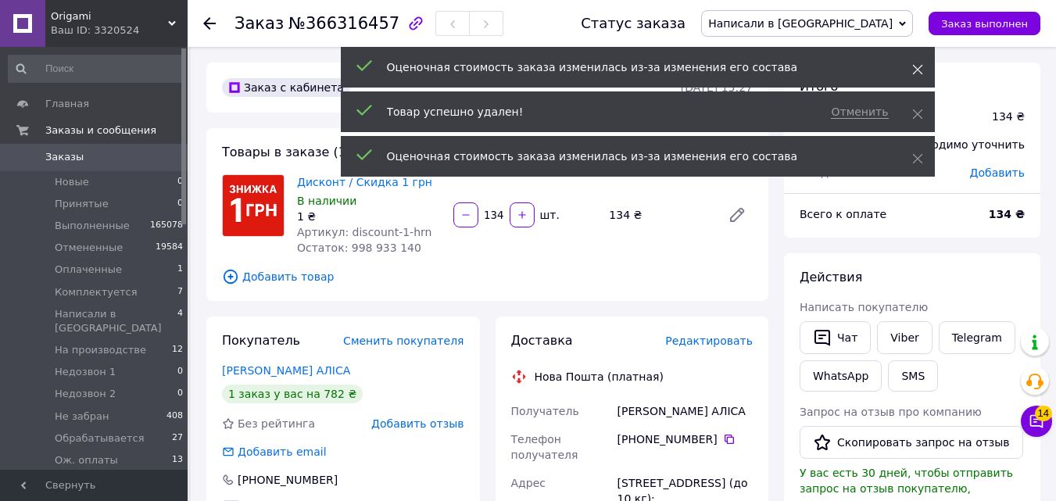
click at [915, 67] on use at bounding box center [917, 70] width 10 height 10
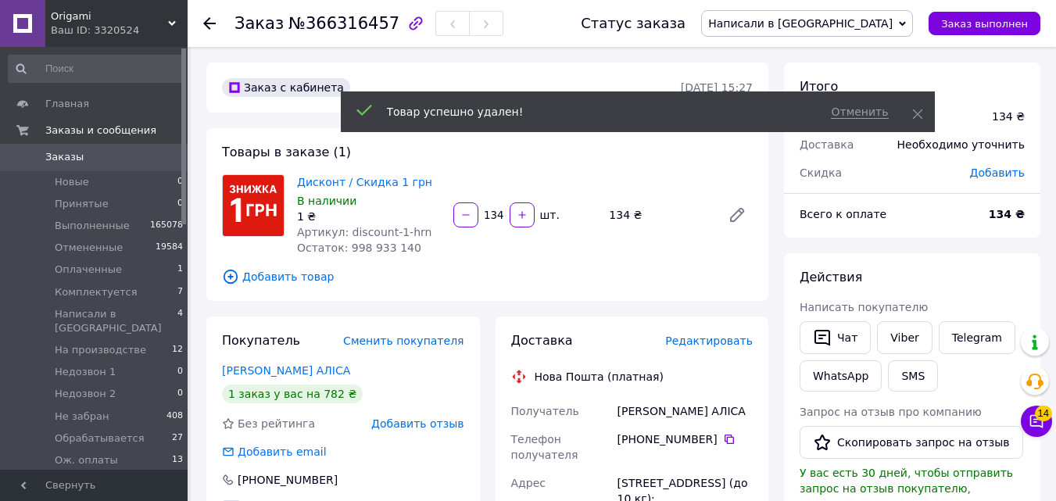
click at [870, 29] on span "Написали в [GEOGRAPHIC_DATA]" at bounding box center [800, 23] width 184 height 13
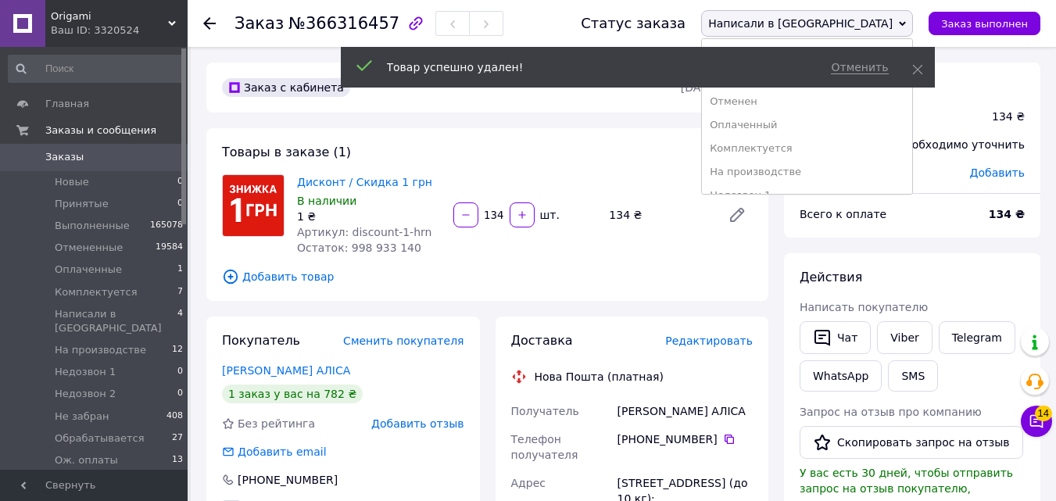
click at [931, 68] on div "Отменить Товар успешно удален!" at bounding box center [638, 67] width 594 height 41
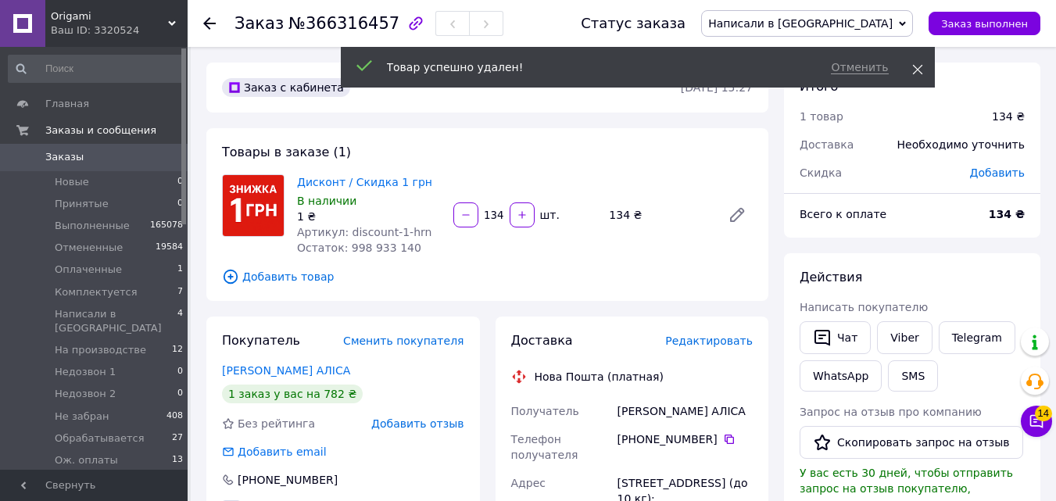
click at [920, 68] on icon at bounding box center [917, 69] width 11 height 11
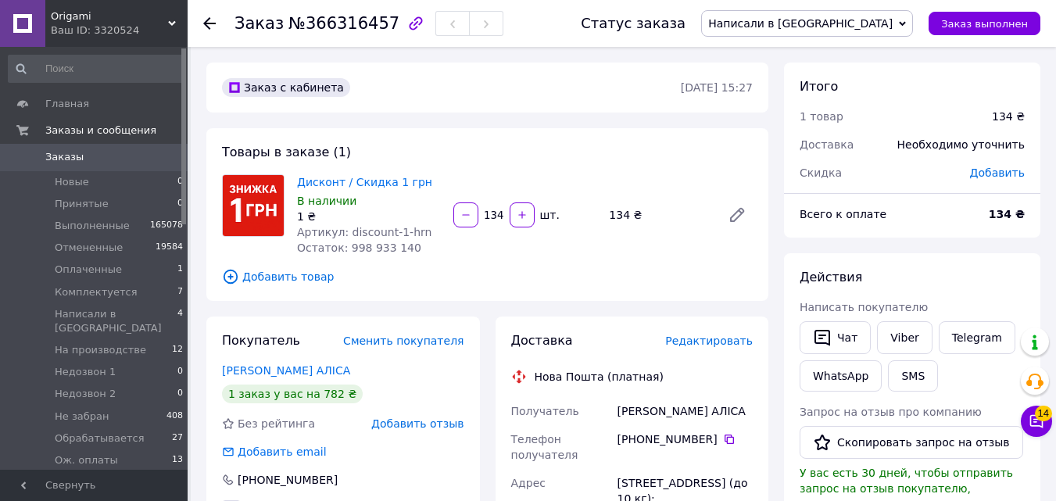
click at [871, 21] on span "Написали в [GEOGRAPHIC_DATA]" at bounding box center [800, 23] width 184 height 13
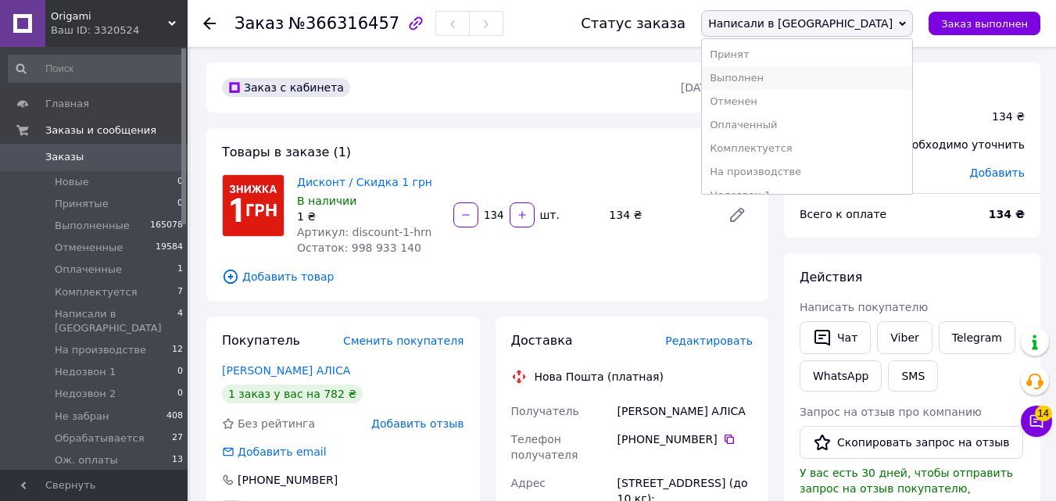
click at [824, 85] on li "Выполнен" at bounding box center [807, 77] width 210 height 23
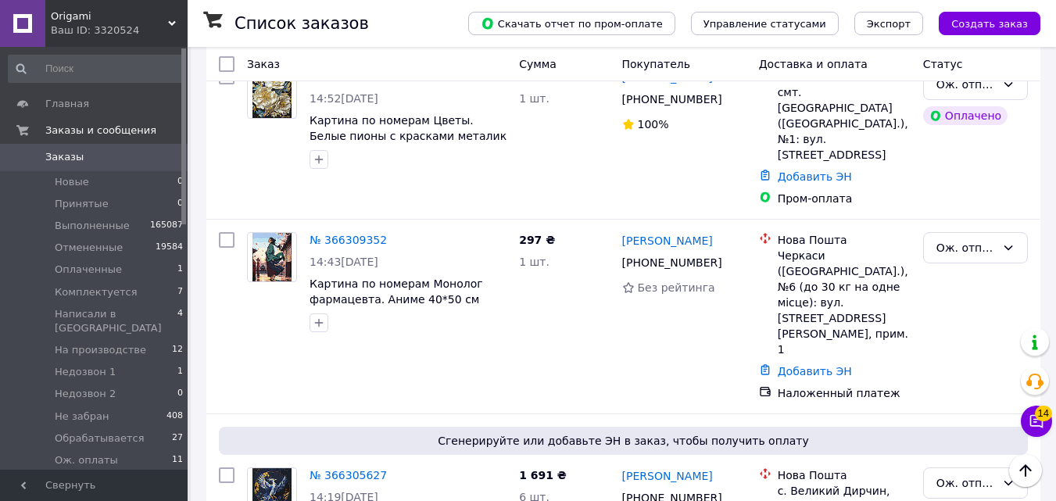
scroll to position [1239, 0]
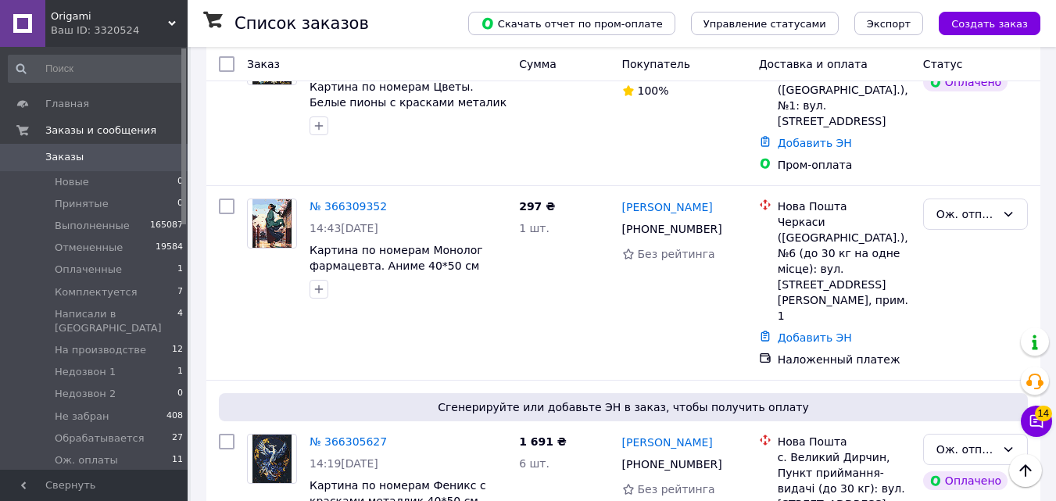
click at [166, 151] on span "0" at bounding box center [166, 157] width 43 height 14
click at [966, 22] on span "Создать заказ" at bounding box center [989, 24] width 77 height 12
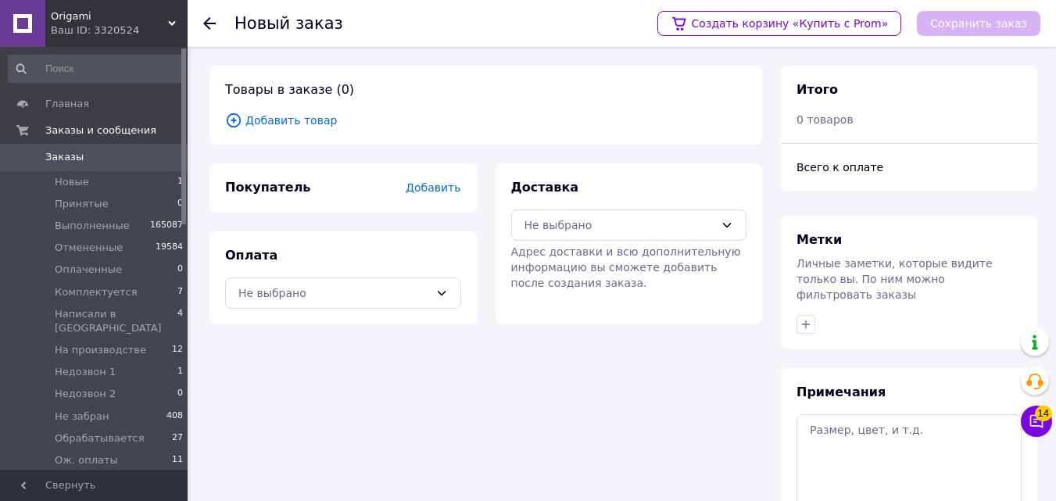
click at [311, 127] on span "Добавить товар" at bounding box center [485, 120] width 521 height 17
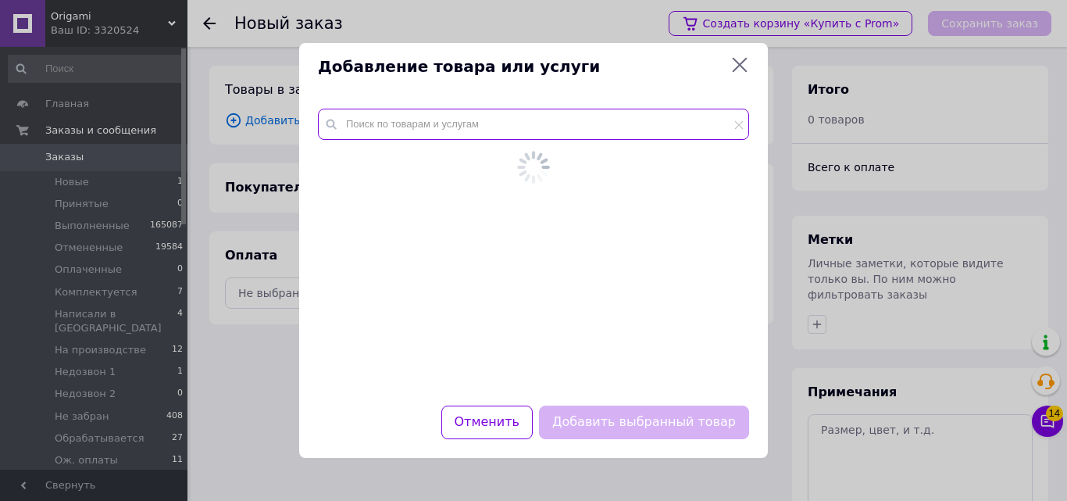
click at [369, 129] on input "text" at bounding box center [533, 124] width 431 height 31
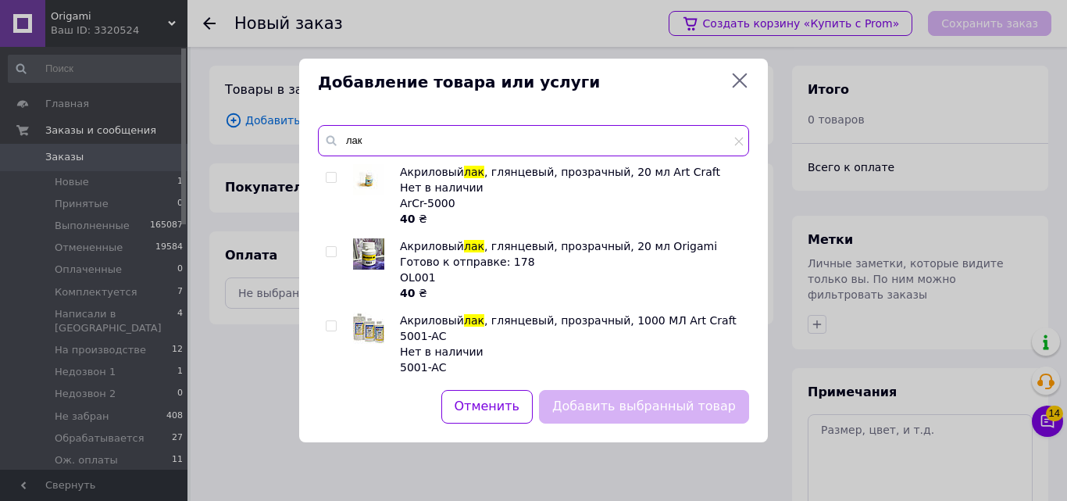
type input "лак"
click at [329, 249] on input "checkbox" at bounding box center [331, 252] width 10 height 10
checkbox input "true"
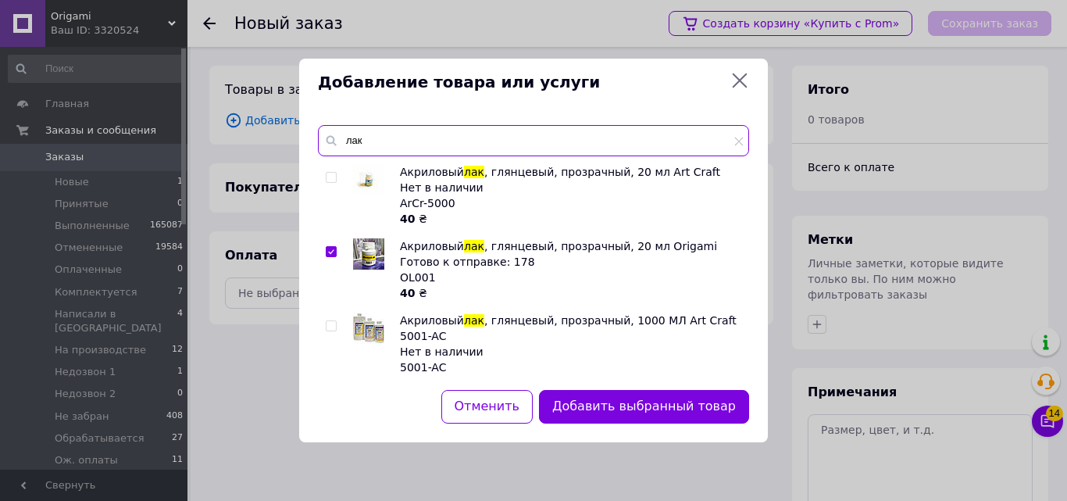
drag, startPoint x: 370, startPoint y: 145, endPoint x: 343, endPoint y: 145, distance: 26.6
click at [343, 145] on input "лак" at bounding box center [533, 140] width 431 height 31
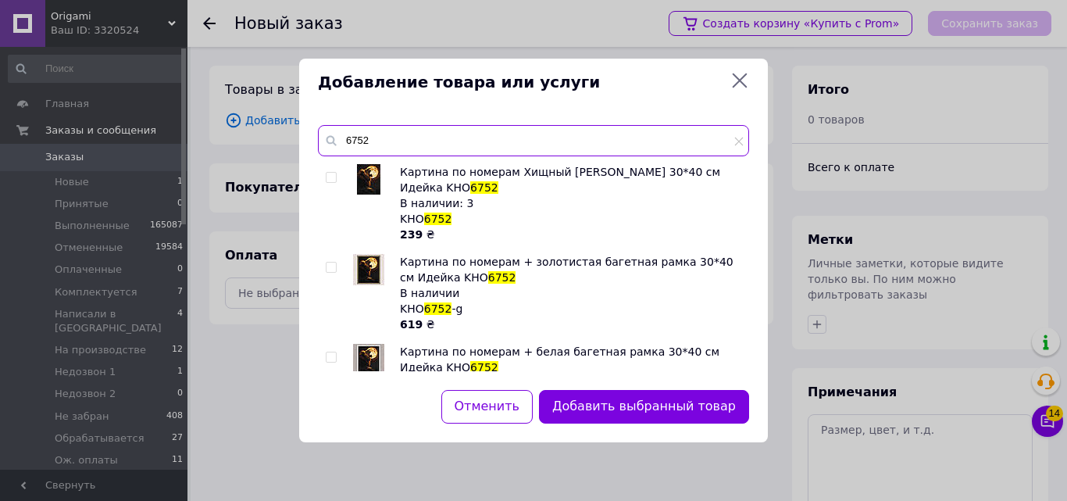
type input "6752"
click at [331, 178] on input "checkbox" at bounding box center [331, 178] width 10 height 10
checkbox input "true"
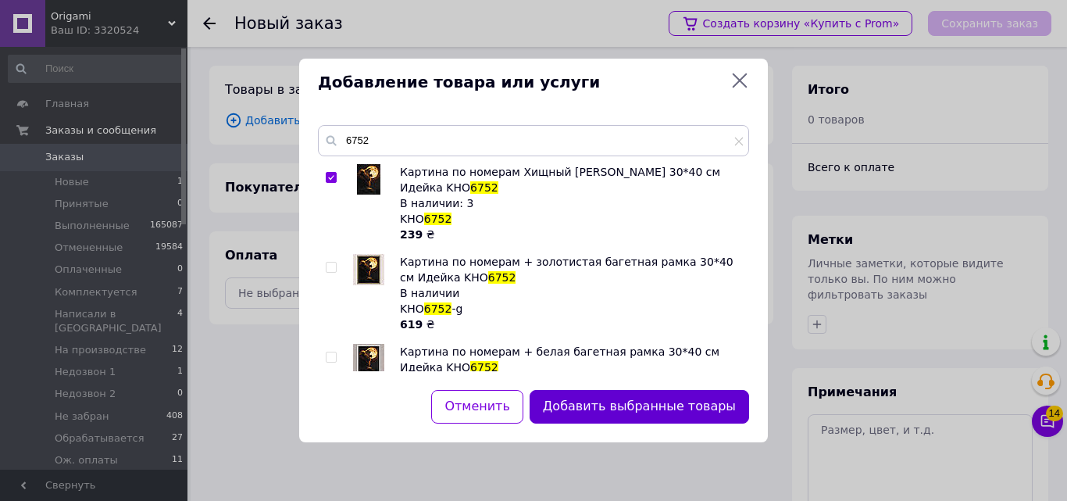
click at [637, 392] on button "Добавить выбранные товары" at bounding box center [640, 407] width 220 height 34
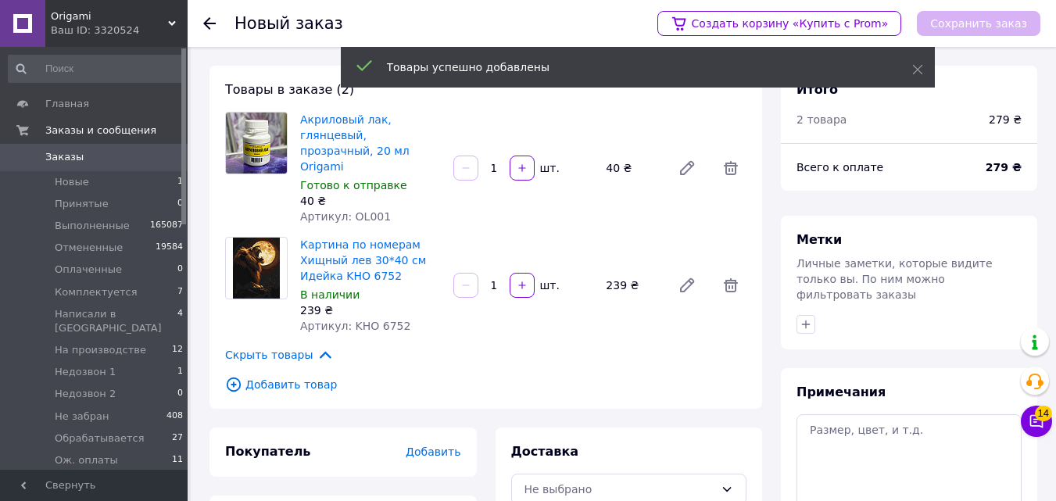
click at [786, 313] on div "Метки Личные заметки, которые видите только вы. По ним можно фильтровать заказы" at bounding box center [909, 283] width 256 height 134
click at [810, 318] on icon "button" at bounding box center [805, 324] width 13 height 13
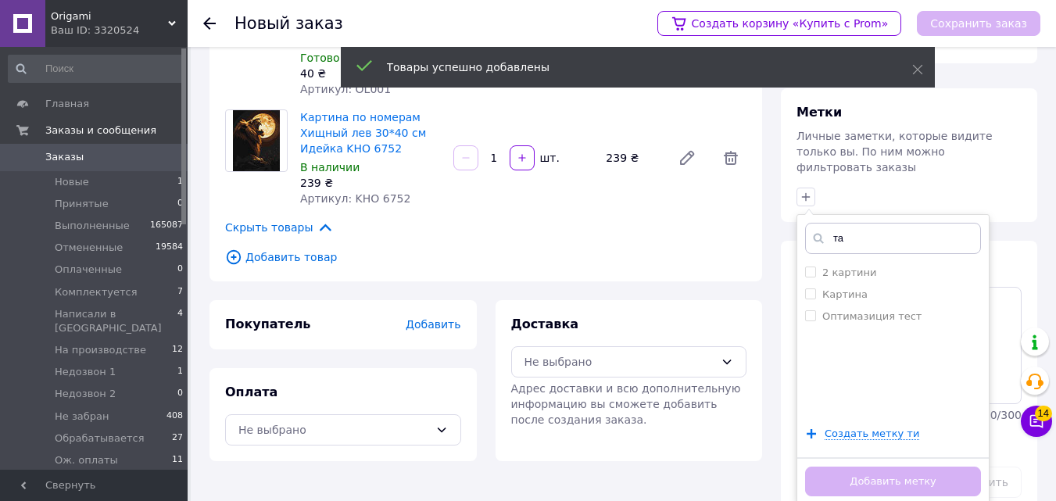
scroll to position [136, 0]
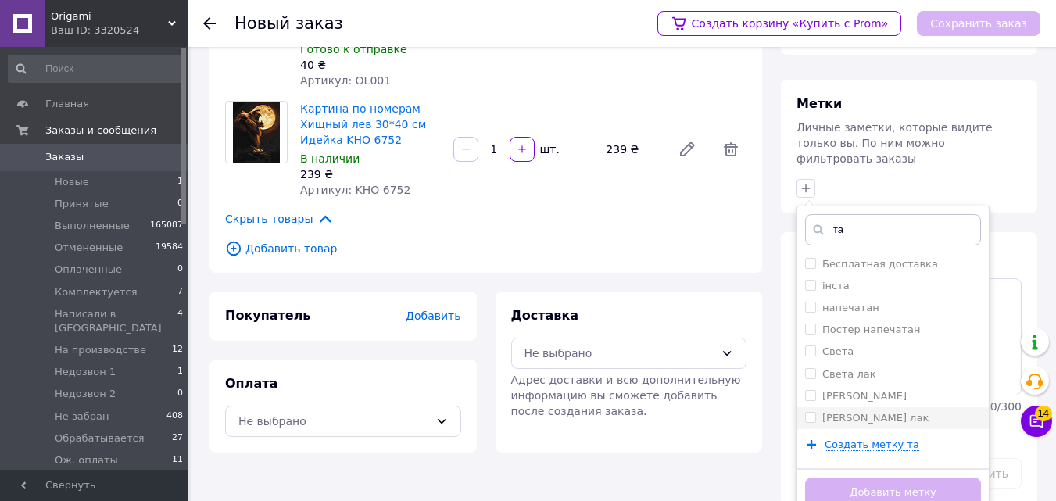
type input "та"
click at [892, 411] on div "[PERSON_NAME] лак" at bounding box center [893, 418] width 176 height 14
checkbox input "true"
click at [885, 477] on button "Добавить метку" at bounding box center [893, 492] width 176 height 30
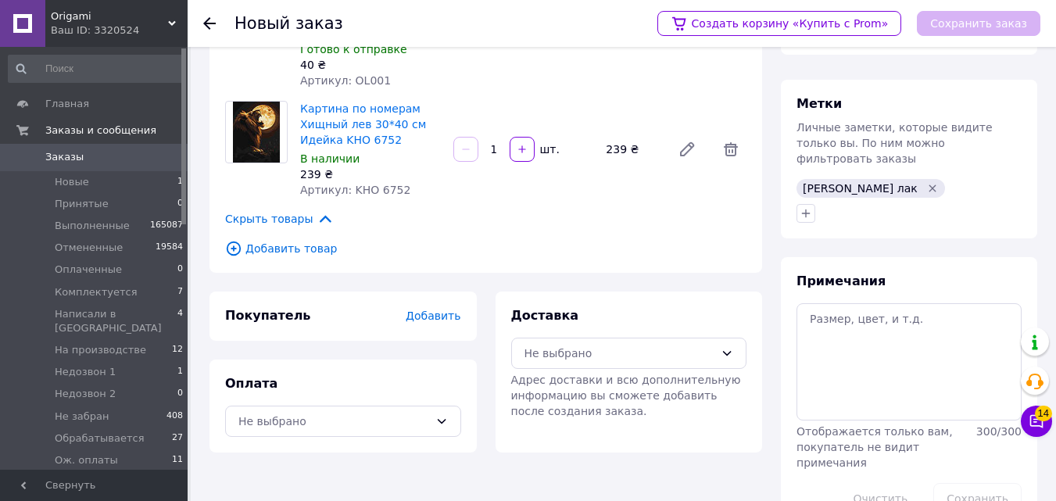
click at [442, 309] on span "Добавить" at bounding box center [433, 315] width 55 height 13
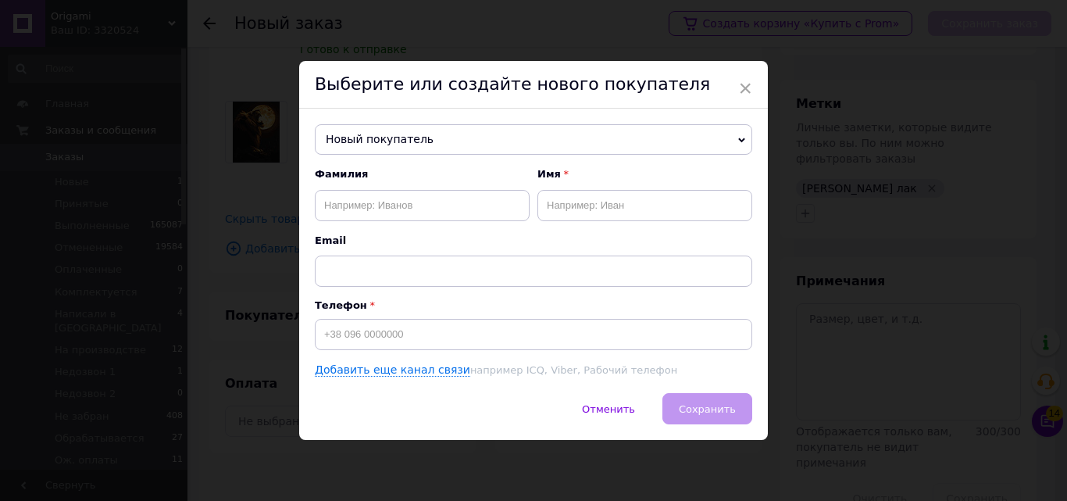
click at [419, 245] on div "Email" at bounding box center [534, 260] width 438 height 53
click at [411, 218] on input "text" at bounding box center [422, 205] width 215 height 31
click at [375, 140] on span "Новый покупатель" at bounding box center [534, 139] width 438 height 31
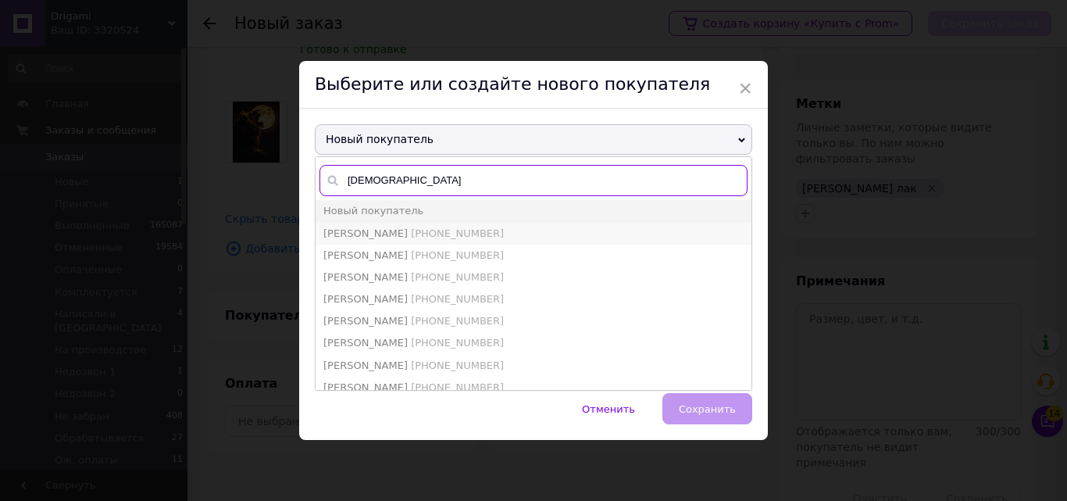
type input "МУСТАФ"
click at [391, 239] on li "Мустафа Ірина +380935365468" at bounding box center [534, 234] width 436 height 22
type input "Мустафа Ірина"
type input "+380935365468"
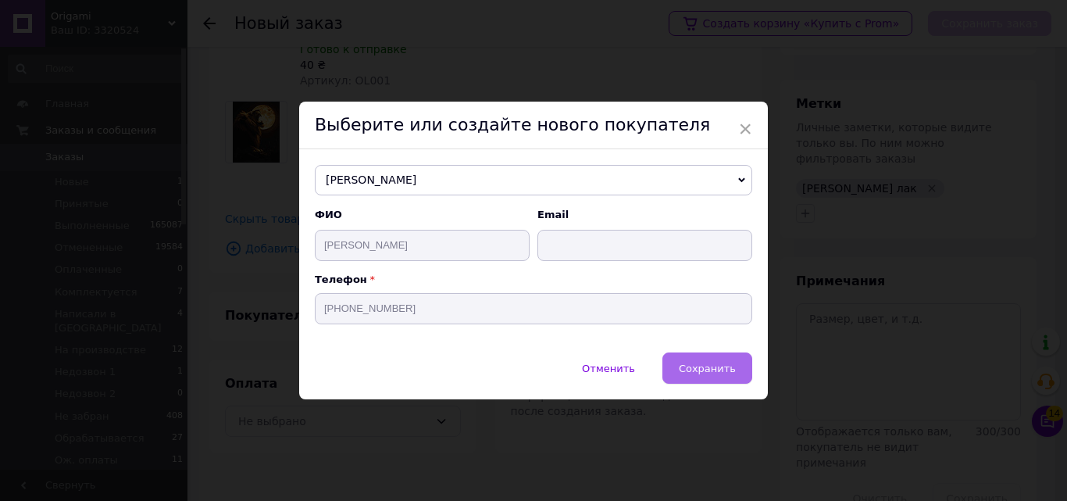
click at [688, 363] on span "Сохранить" at bounding box center [707, 369] width 57 height 12
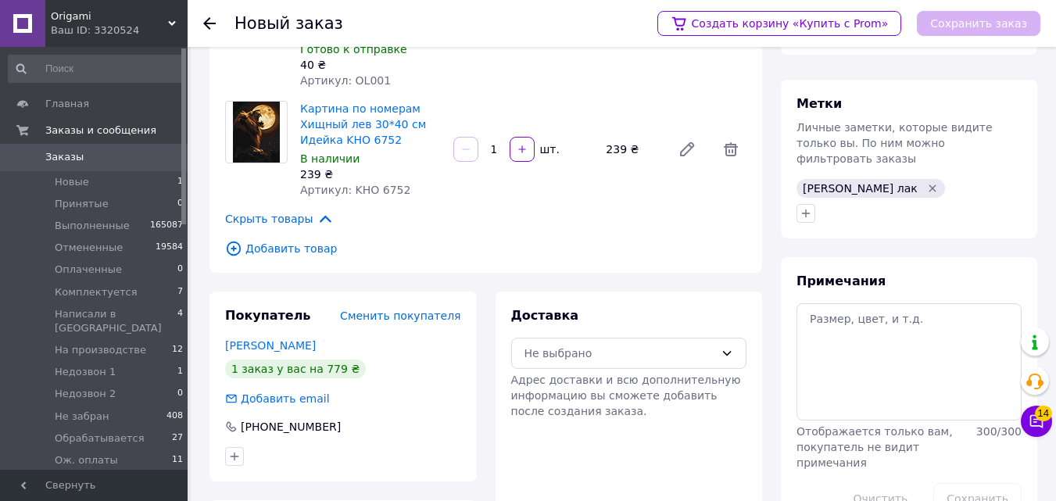
scroll to position [216, 0]
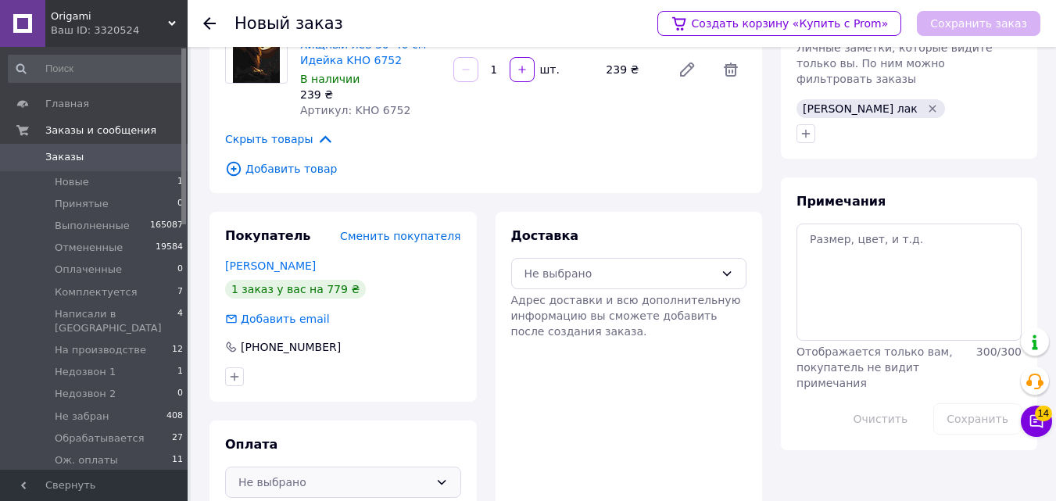
click at [374, 460] on div "Оплата Не выбрано" at bounding box center [342, 466] width 267 height 93
click at [379, 474] on div "Не выбрано" at bounding box center [333, 482] width 191 height 17
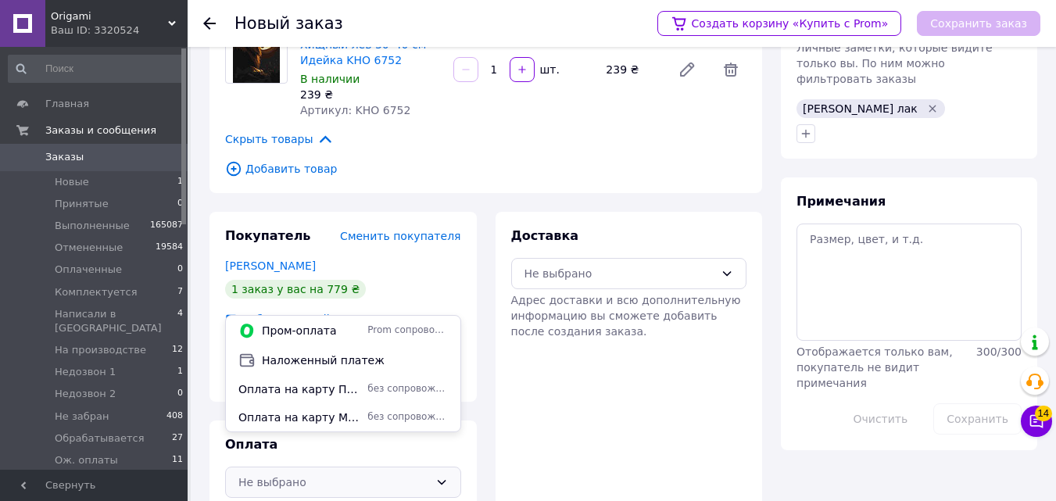
click at [374, 363] on span "Наложенный платеж" at bounding box center [355, 360] width 186 height 16
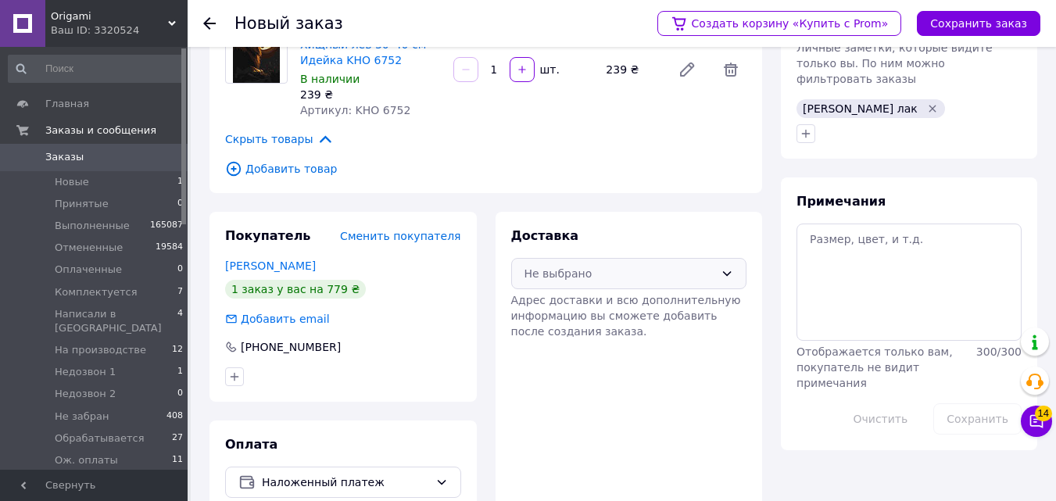
click at [607, 265] on div "Не выбрано" at bounding box center [619, 273] width 191 height 17
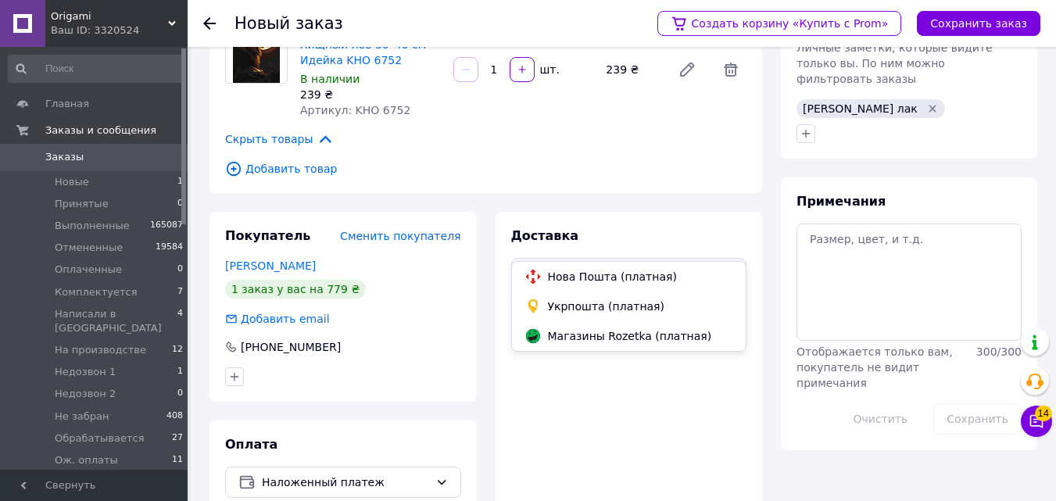
click at [590, 273] on span "Нова Пошта (платная)" at bounding box center [641, 277] width 186 height 16
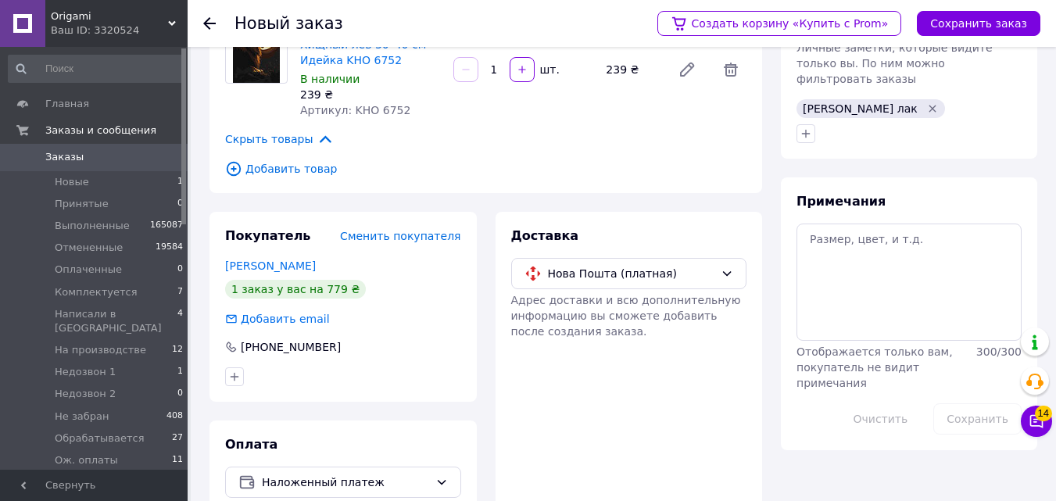
click at [992, 50] on span "Личные заметки, которые видите только вы. По ним можно фильтровать заказы" at bounding box center [894, 63] width 196 height 44
click at [828, 103] on div "[PERSON_NAME] лак" at bounding box center [870, 108] width 155 height 25
click at [804, 127] on icon "button" at bounding box center [805, 133] width 13 height 13
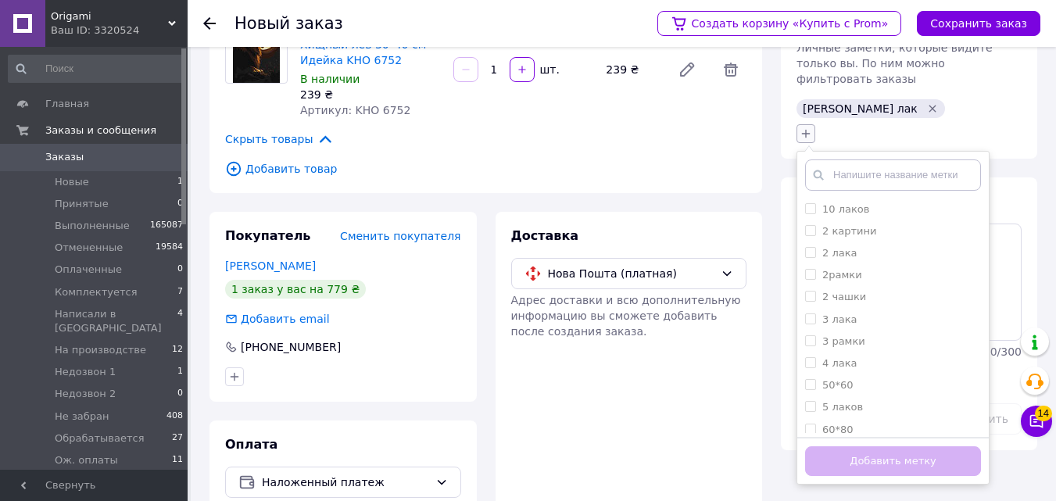
type input "Ц"
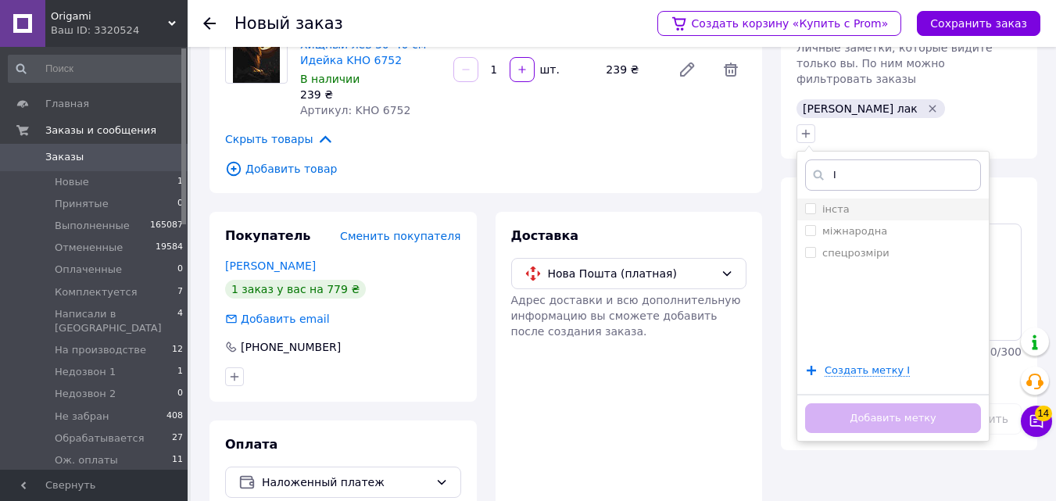
type input "І"
click at [803, 198] on li "інста" at bounding box center [892, 209] width 191 height 22
checkbox input "true"
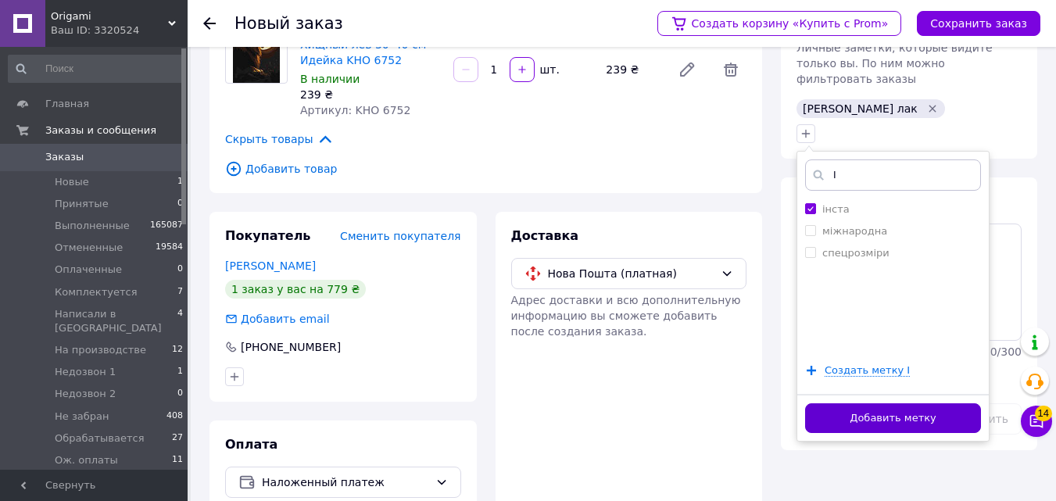
click at [838, 403] on button "Добавить метку" at bounding box center [893, 418] width 176 height 30
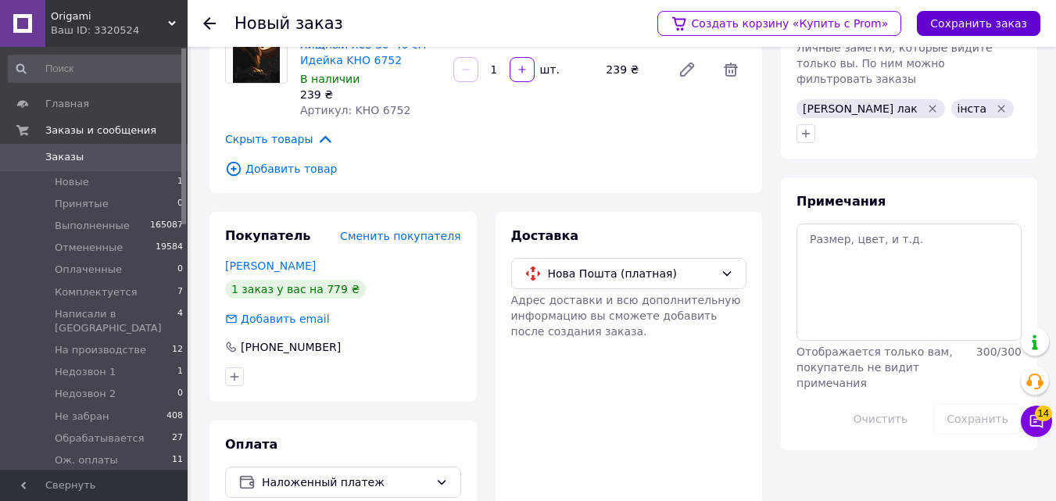
click at [1007, 20] on button "Сохранить заказ" at bounding box center [978, 23] width 123 height 25
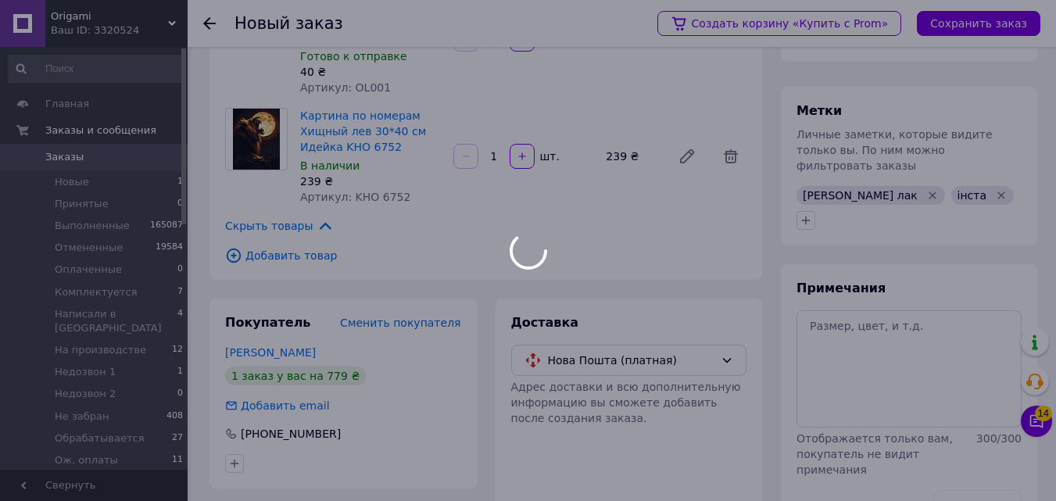
scroll to position [0, 0]
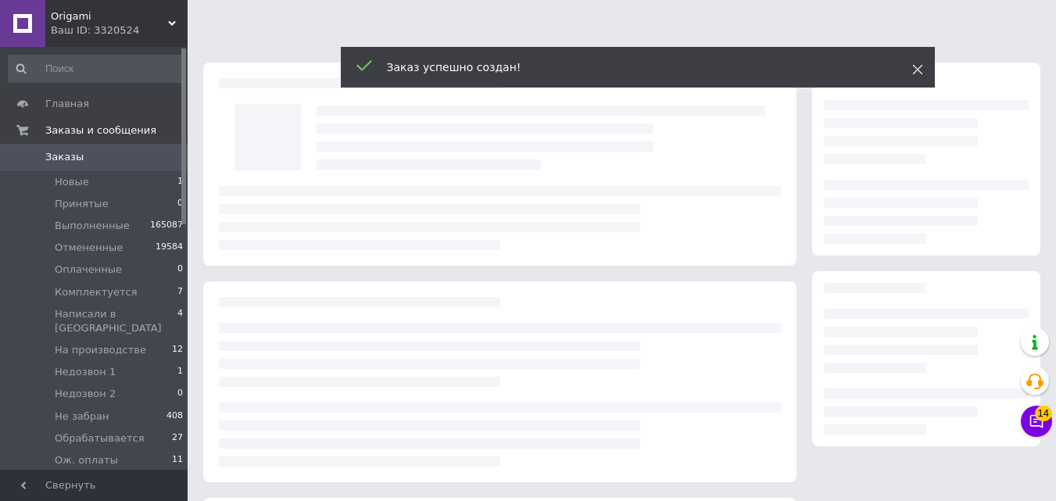
click at [922, 76] on span at bounding box center [917, 70] width 11 height 16
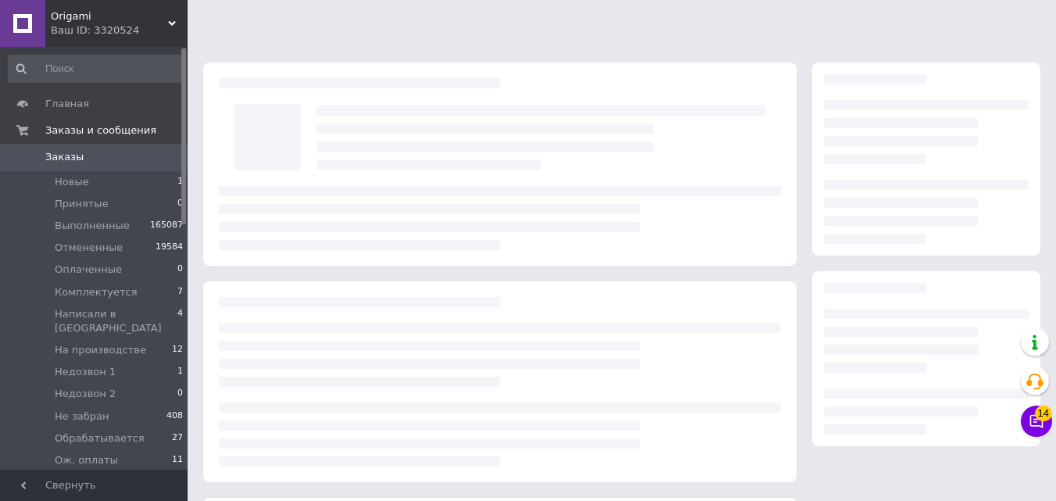
click at [917, 70] on use at bounding box center [917, 70] width 10 height 10
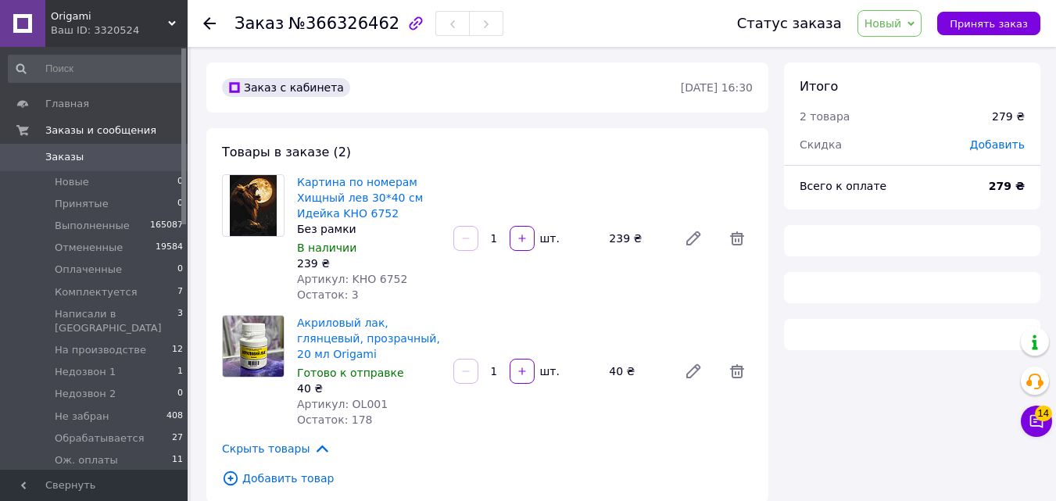
click at [913, 41] on div "Статус заказа Новый Принят Выполнен Отменен Оплаченный Комплектуется Написали в…" at bounding box center [873, 23] width 334 height 47
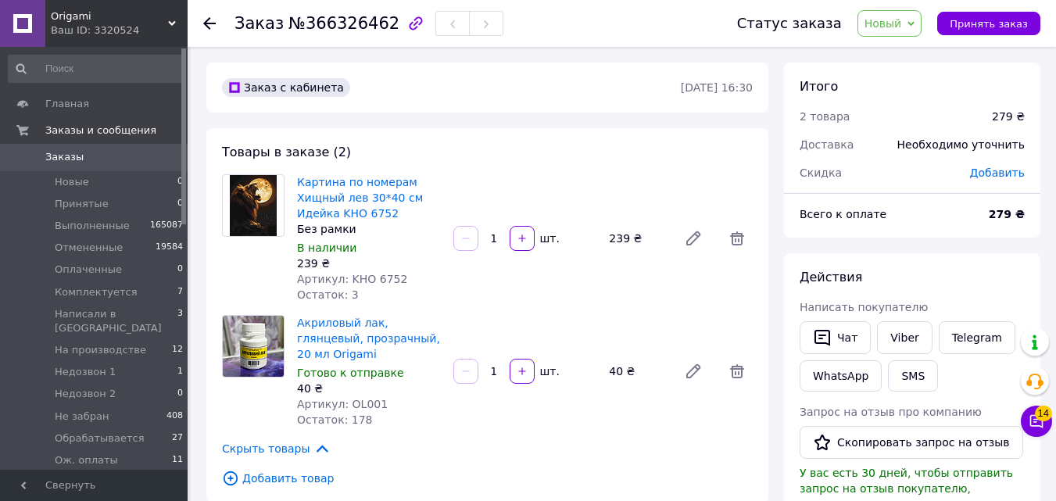
click at [912, 30] on div "Статус заказа Новый Принят Выполнен Отменен Оплаченный Комплектуется Написали в…" at bounding box center [873, 23] width 334 height 47
click at [902, 30] on span "Новый" at bounding box center [883, 23] width 38 height 13
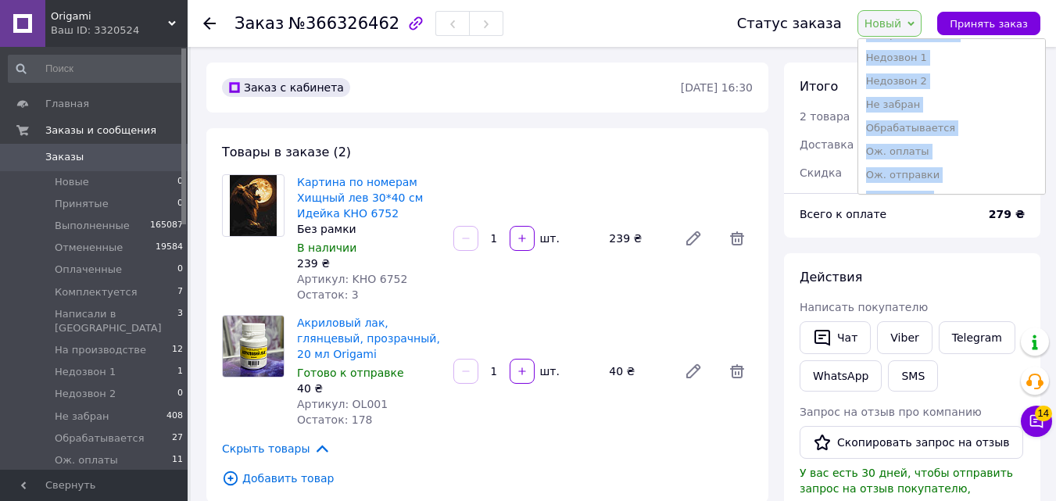
scroll to position [186, 0]
click at [960, 152] on li "Ож. отправки" at bounding box center [951, 149] width 187 height 23
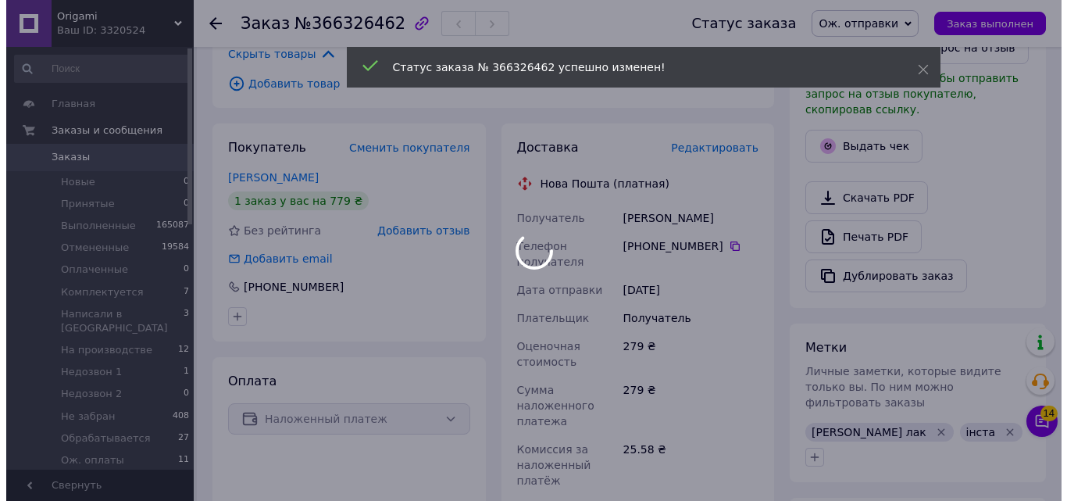
scroll to position [399, 0]
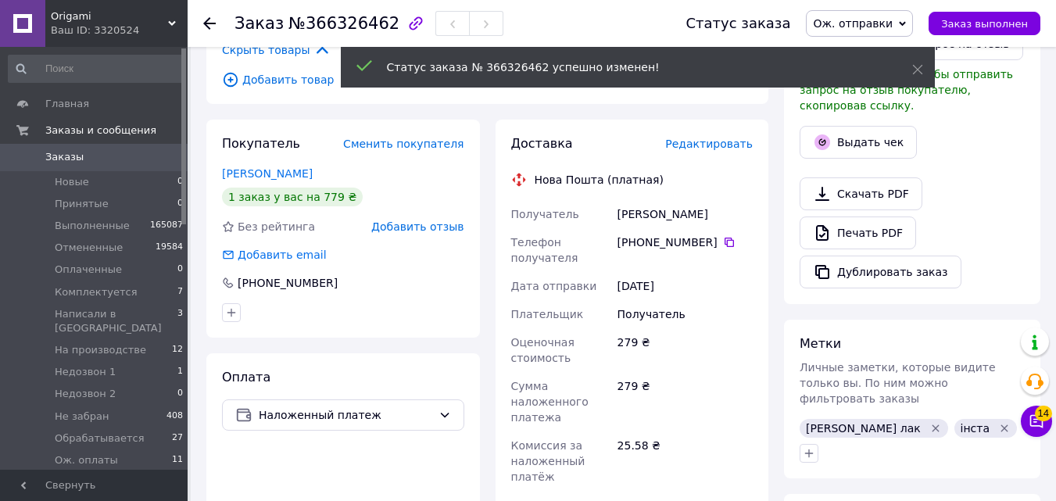
click at [722, 139] on div "Доставка Редактировать Нова Пошта (платная) Получатель Мустафа Ірина Телефон по…" at bounding box center [632, 425] width 242 height 581
click at [717, 136] on div "Редактировать" at bounding box center [709, 144] width 88 height 16
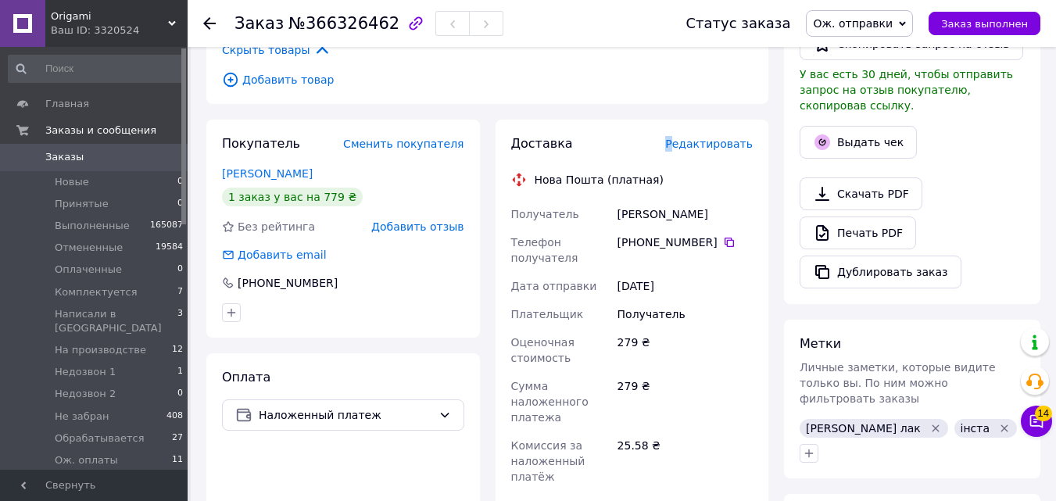
drag, startPoint x: 682, startPoint y: 126, endPoint x: 682, endPoint y: 116, distance: 9.4
click at [682, 120] on div "Доставка Редактировать Нова Пошта (платная) Получатель Мустафа Ірина Телефон по…" at bounding box center [631, 426] width 273 height 613
click at [691, 135] on div "Доставка Редактировать" at bounding box center [632, 144] width 242 height 18
click at [698, 138] on span "Редактировать" at bounding box center [709, 144] width 88 height 13
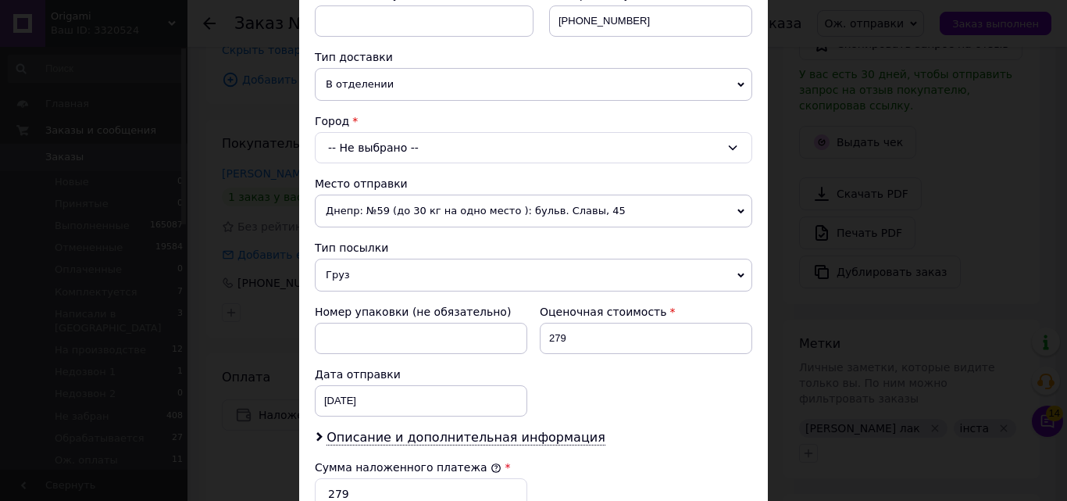
scroll to position [403, 0]
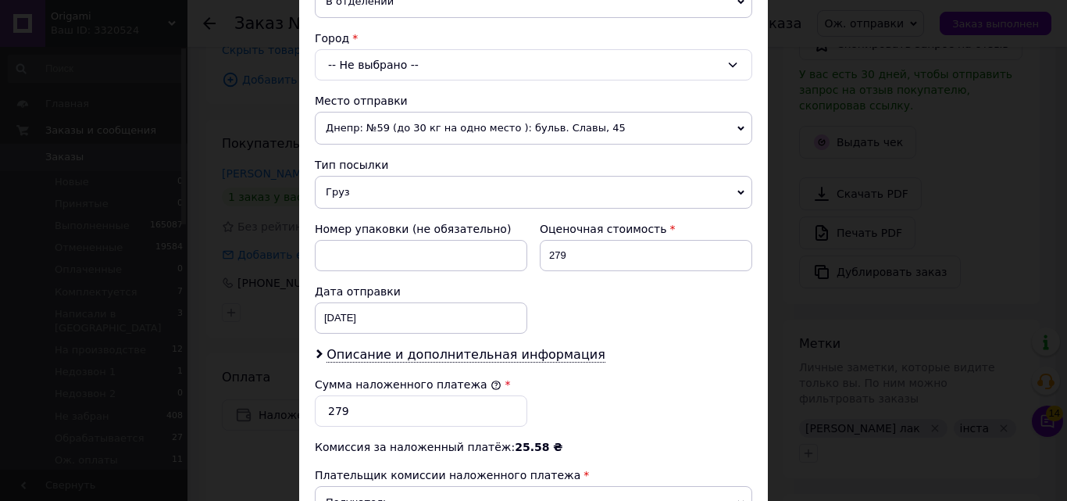
click at [370, 95] on span "Место отправки" at bounding box center [361, 101] width 93 height 13
click at [369, 54] on div "-- Не выбрано --" at bounding box center [534, 64] width 438 height 31
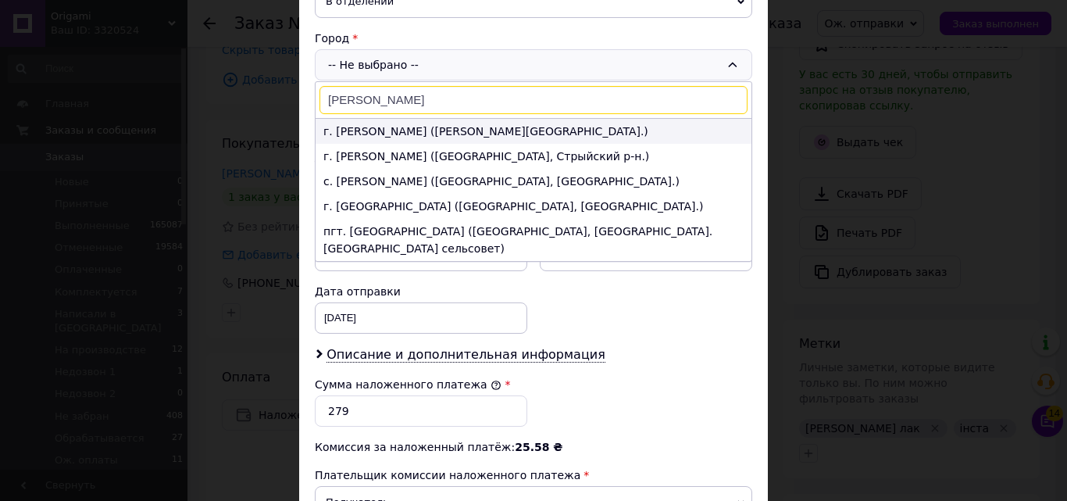
type input "МИКОЛ"
click at [379, 135] on li "г. [PERSON_NAME] ([GEOGRAPHIC_DATA].)" at bounding box center [534, 131] width 436 height 25
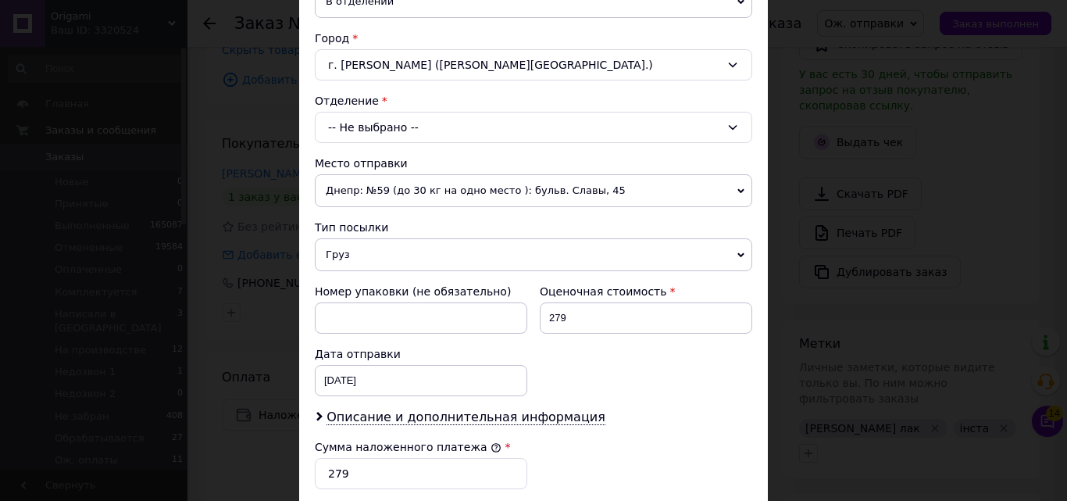
click at [369, 137] on div "-- Не выбрано --" at bounding box center [534, 127] width 438 height 31
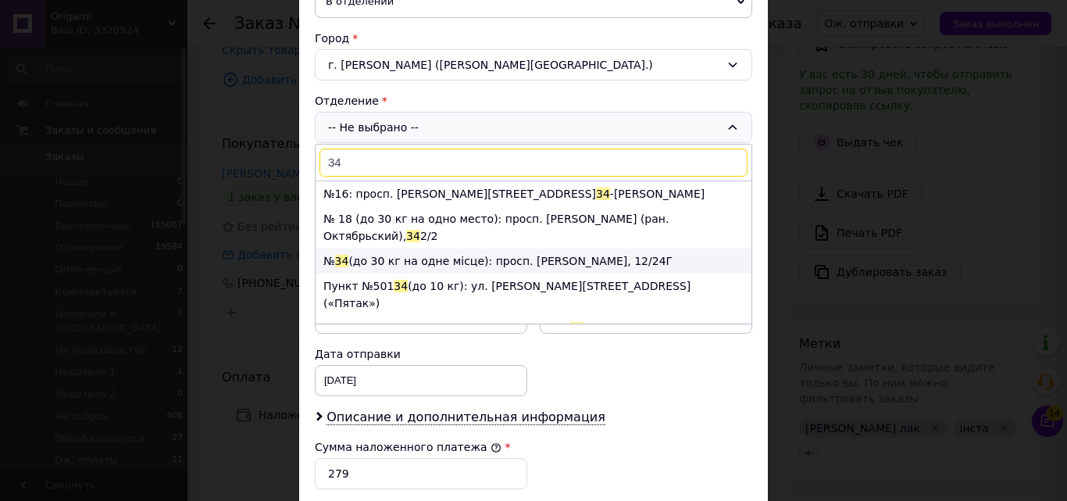
type input "34"
click at [374, 248] on li "№ 34 (до 30 кг на одне місце): просп. Корабелов, 12/24Г" at bounding box center [534, 260] width 436 height 25
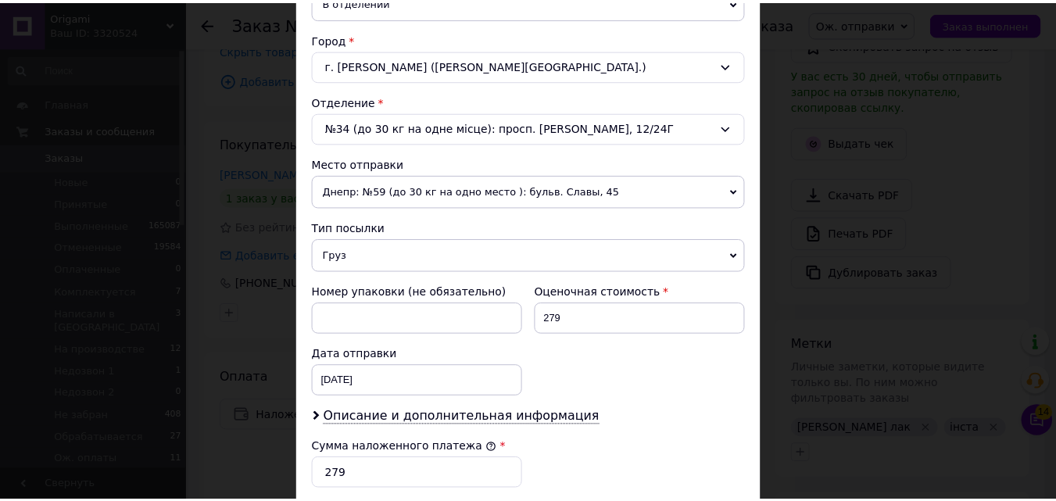
scroll to position [692, 0]
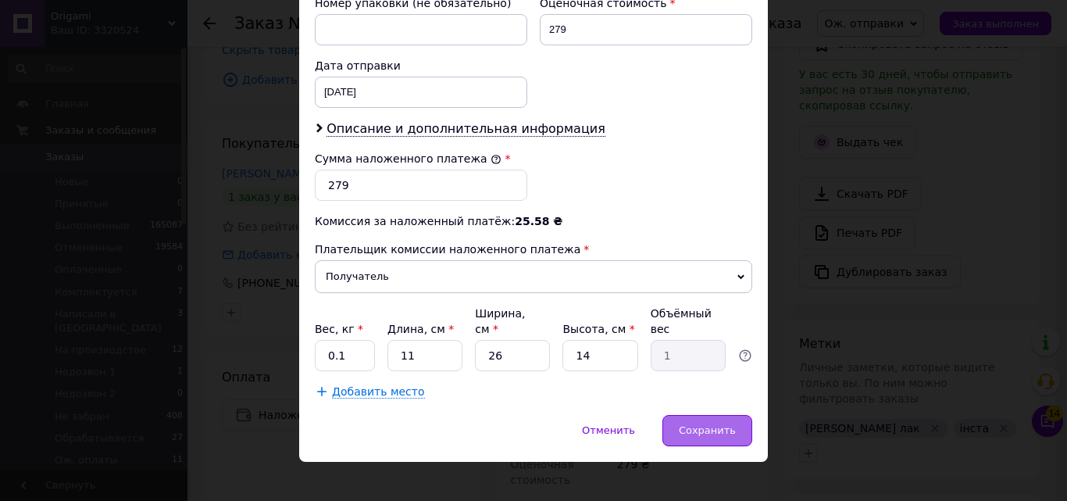
click at [699, 424] on span "Сохранить" at bounding box center [707, 430] width 57 height 12
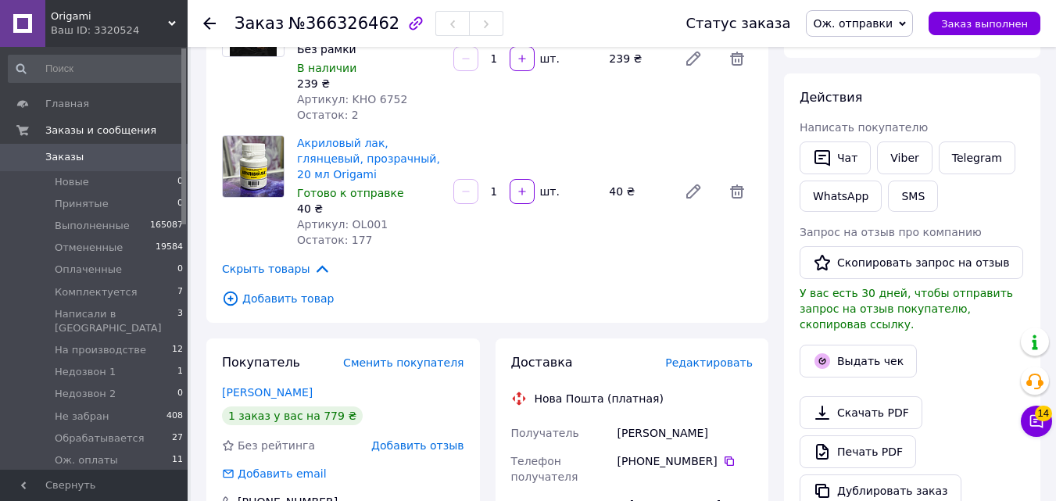
scroll to position [617, 0]
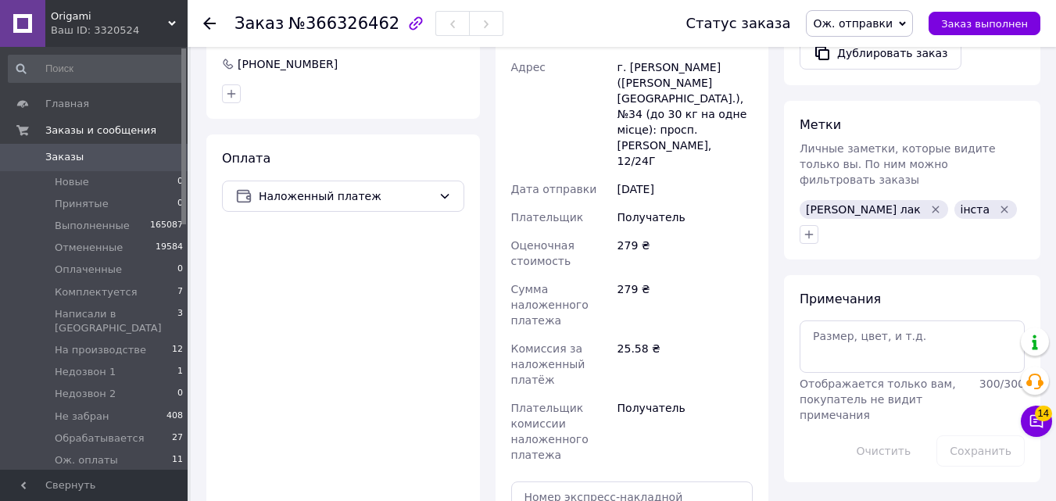
click at [134, 163] on span "Заказы" at bounding box center [94, 157] width 99 height 14
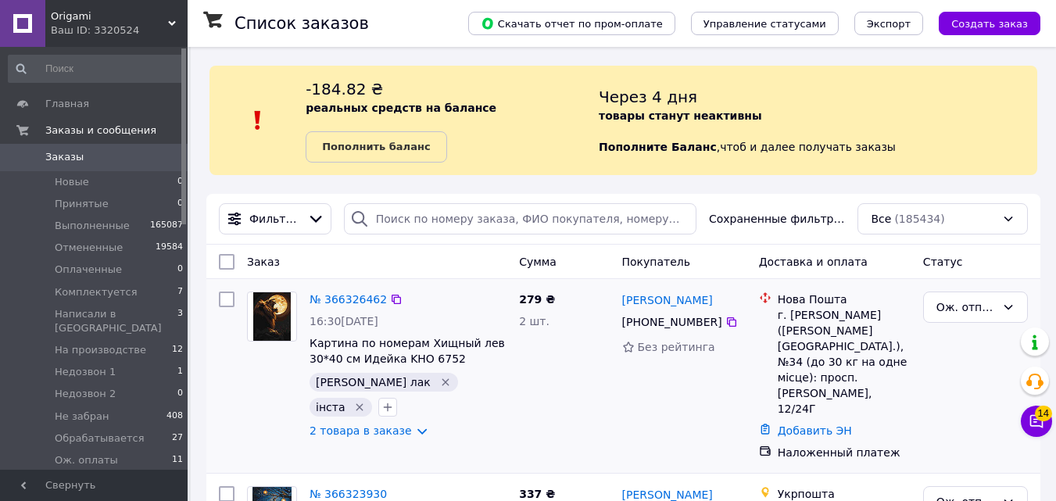
click at [427, 285] on div "№ 366326462 16:30, 12.10.2025 Картина по номерам Хищный лев 30*40 см Идейка KHO…" at bounding box center [407, 364] width 209 height 159
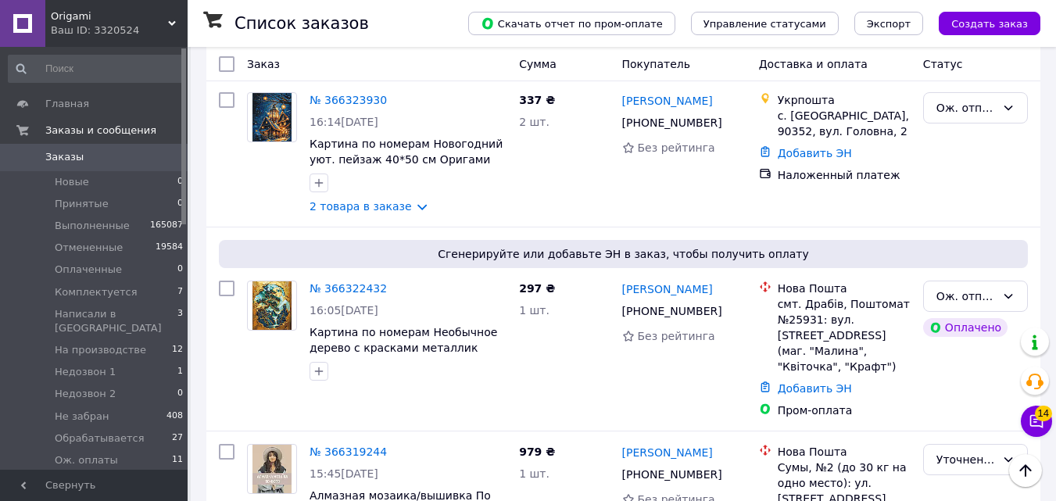
scroll to position [388, 0]
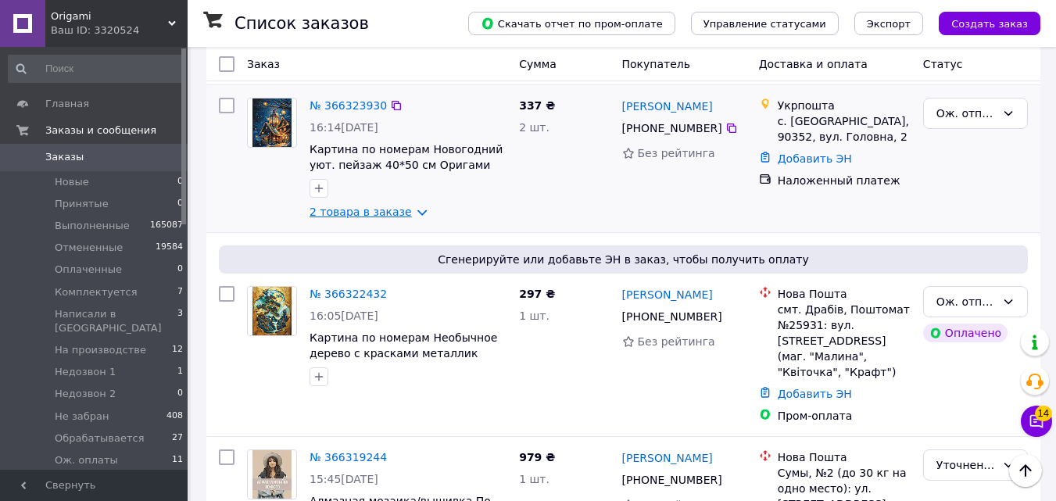
click at [370, 206] on link "2 товара в заказе" at bounding box center [360, 212] width 102 height 13
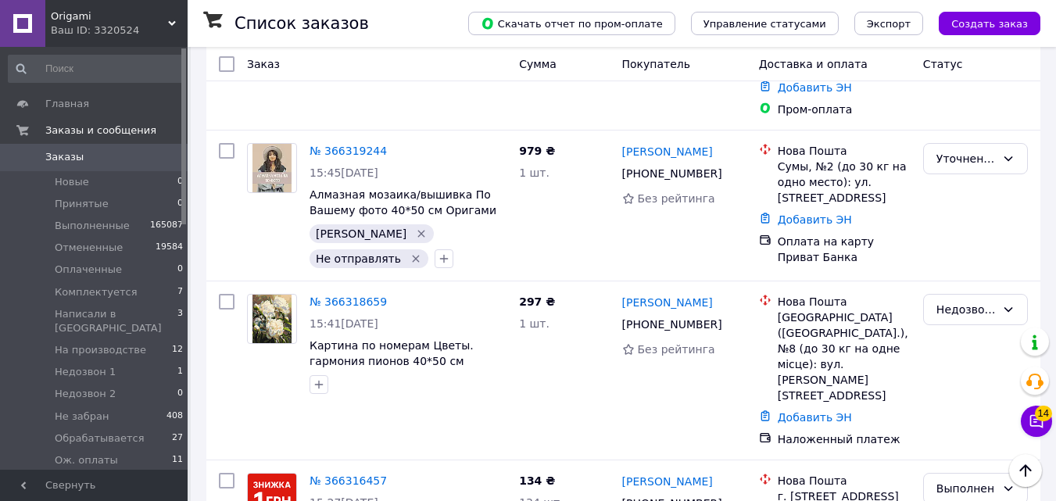
scroll to position [1, 0]
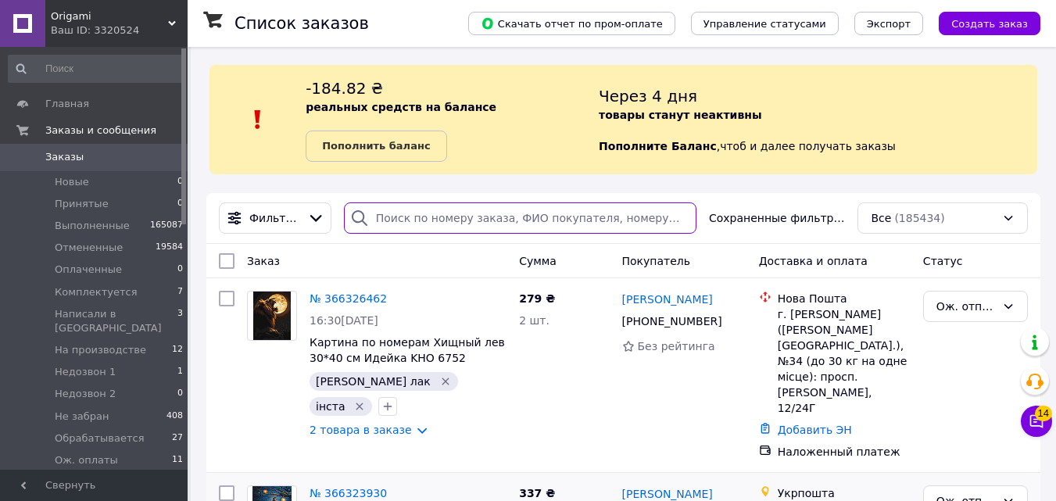
click at [520, 227] on input "search" at bounding box center [520, 217] width 352 height 31
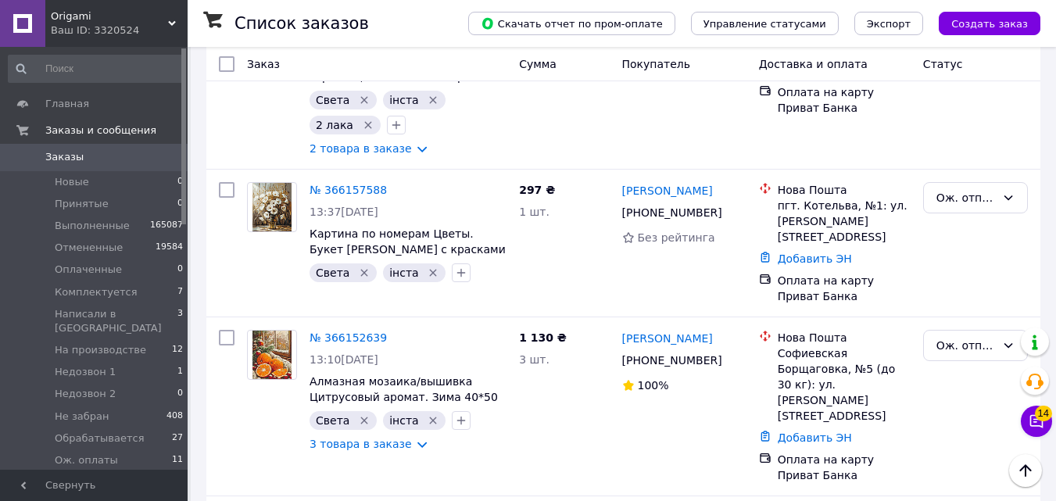
scroll to position [1228, 0]
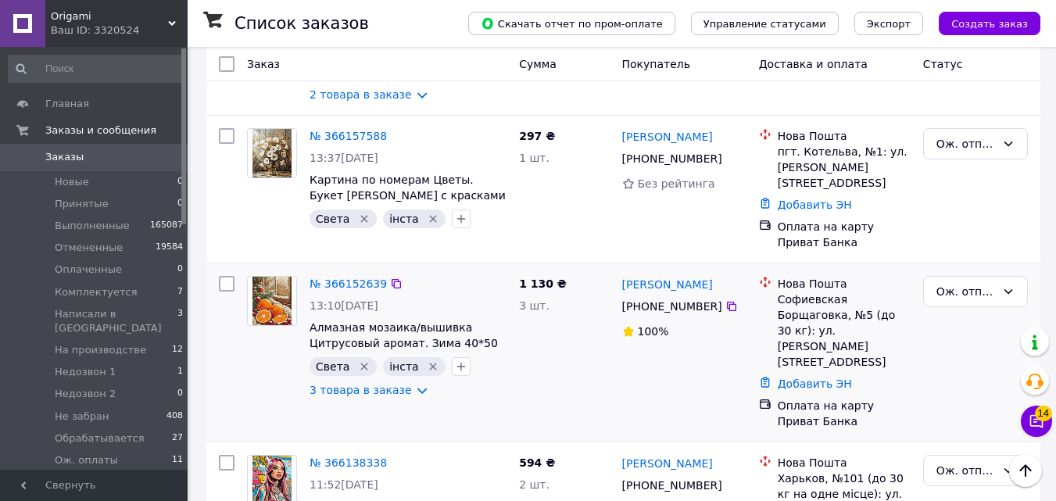
type input "інста"
click at [388, 310] on div "№ 366152639 13:10, 11.10.2025 Алмазная мозаика/вышивка Цитрусовый аромат. Зима …" at bounding box center [407, 337] width 209 height 134
click at [384, 384] on link "3 товара в заказе" at bounding box center [360, 390] width 102 height 13
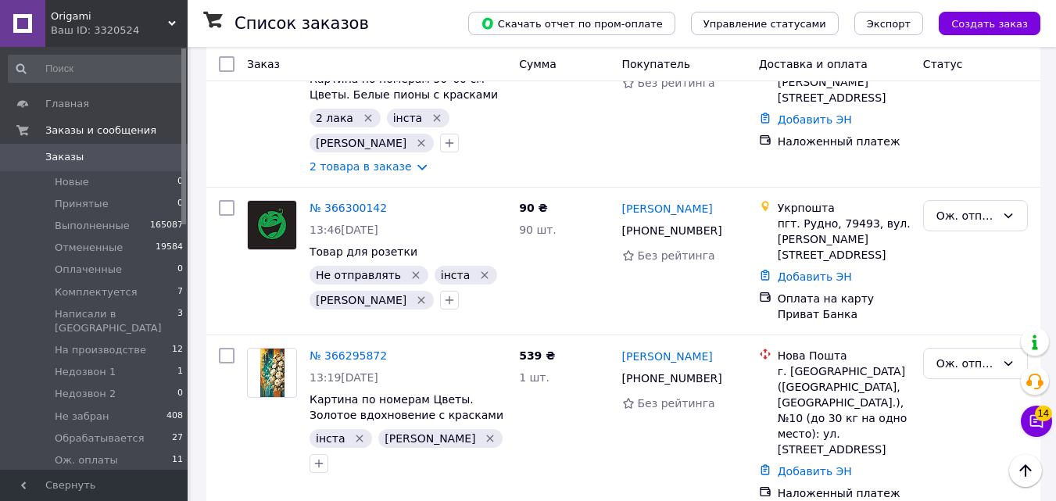
scroll to position [198, 0]
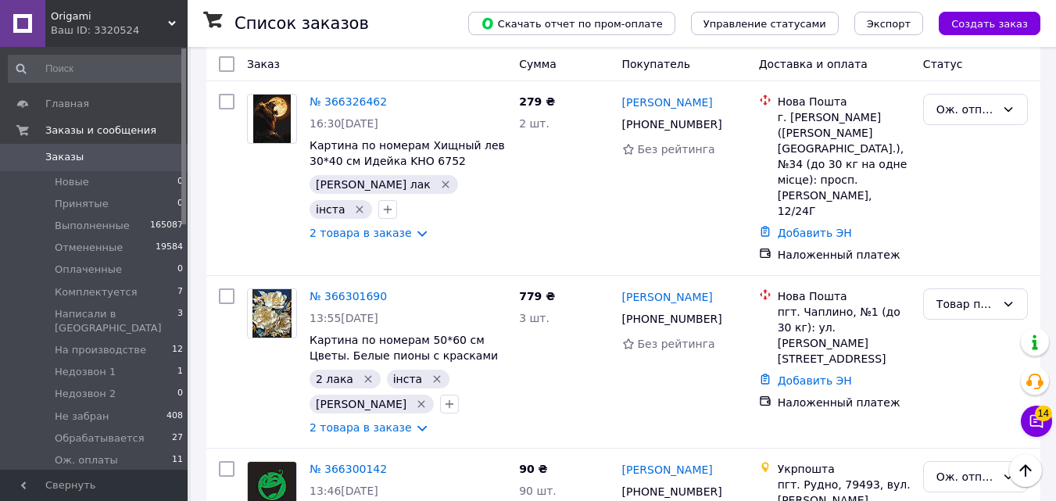
click at [80, 157] on span "Заказы" at bounding box center [94, 157] width 99 height 14
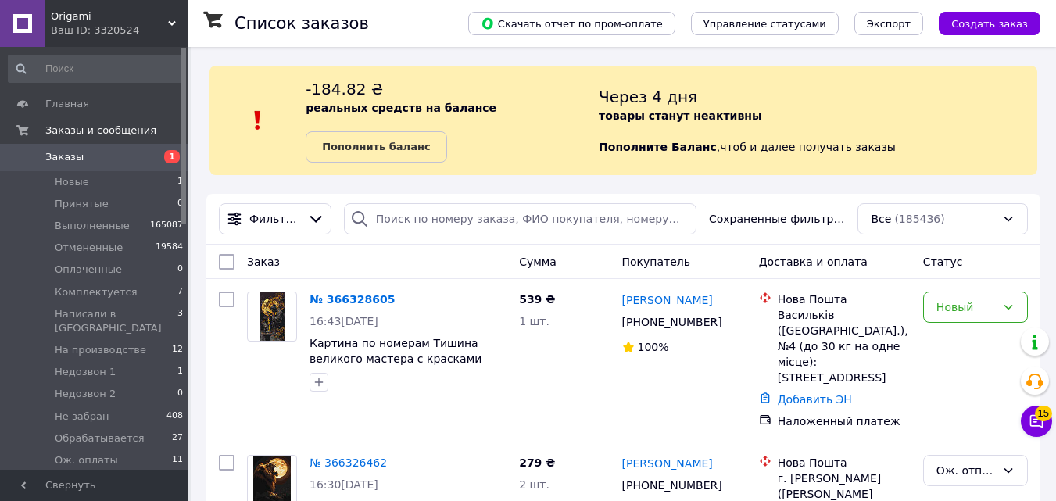
click at [158, 159] on span "1" at bounding box center [166, 157] width 43 height 14
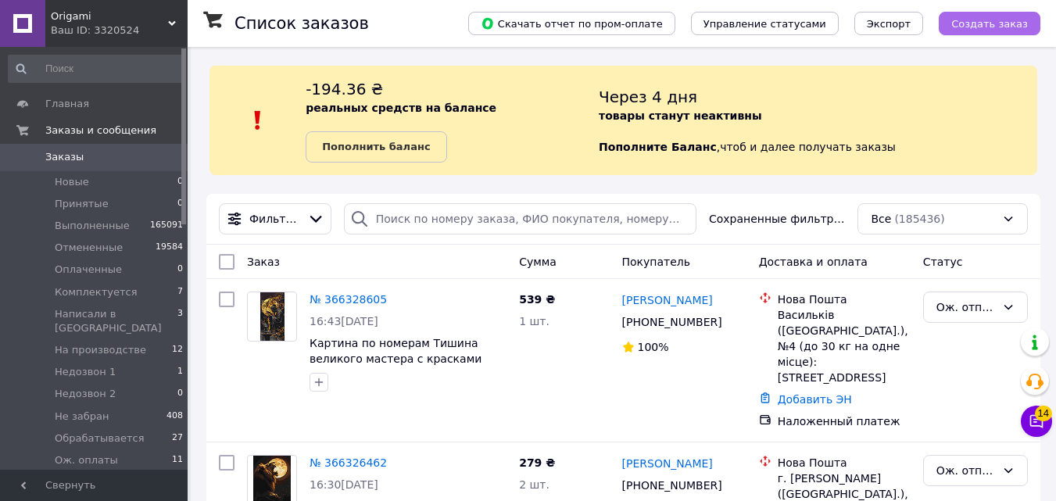
click at [974, 34] on button "Создать заказ" at bounding box center [989, 23] width 102 height 23
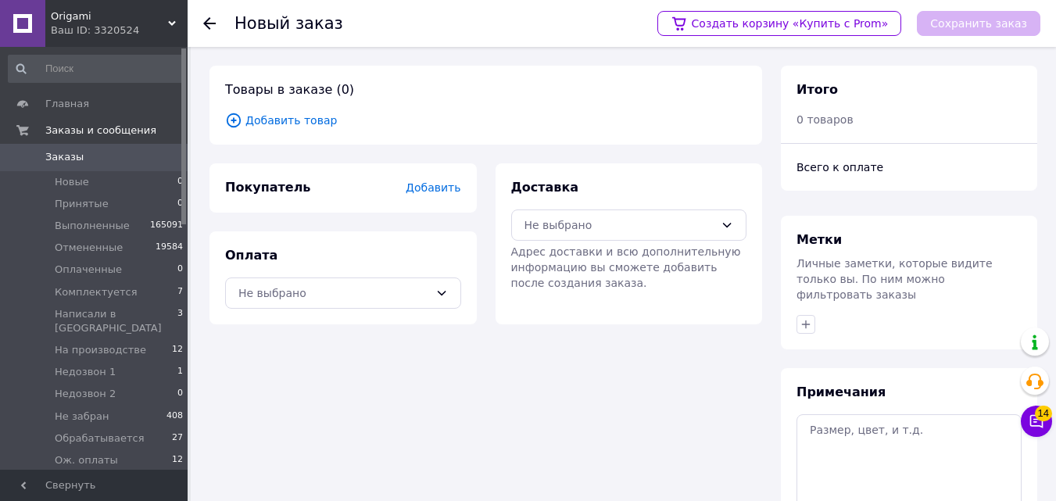
click at [269, 156] on div "Товары в заказе (0) Добавить товар Покупатель Добавить Оплата Не выбрано Достав…" at bounding box center [485, 353] width 571 height 575
click at [309, 103] on div "Товары в заказе (0) Добавить товар" at bounding box center [485, 105] width 552 height 79
click at [315, 113] on span "Добавить товар" at bounding box center [485, 120] width 521 height 17
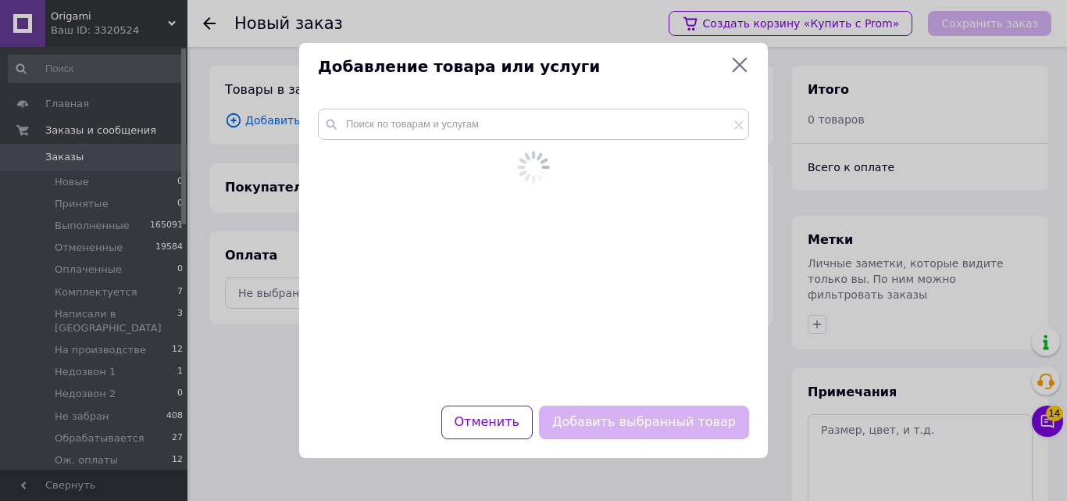
click at [333, 120] on icon at bounding box center [332, 124] width 16 height 16
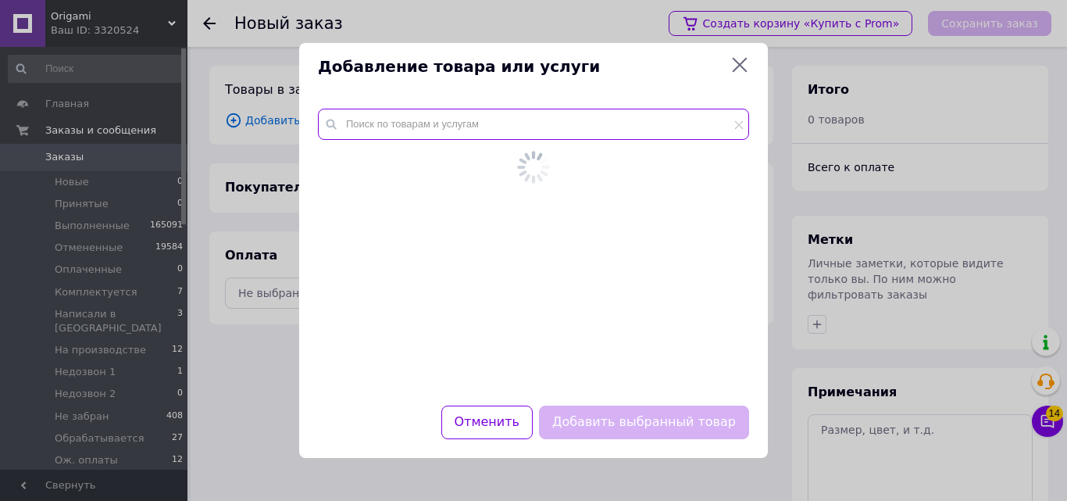
click at [371, 133] on input "text" at bounding box center [533, 124] width 431 height 31
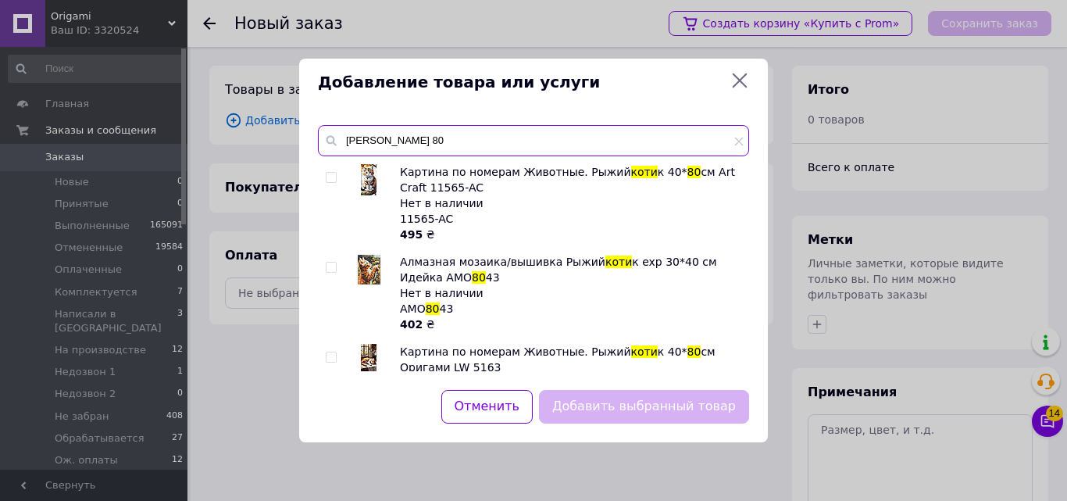
type input "[PERSON_NAME] 80"
click at [333, 173] on input "checkbox" at bounding box center [331, 178] width 10 height 10
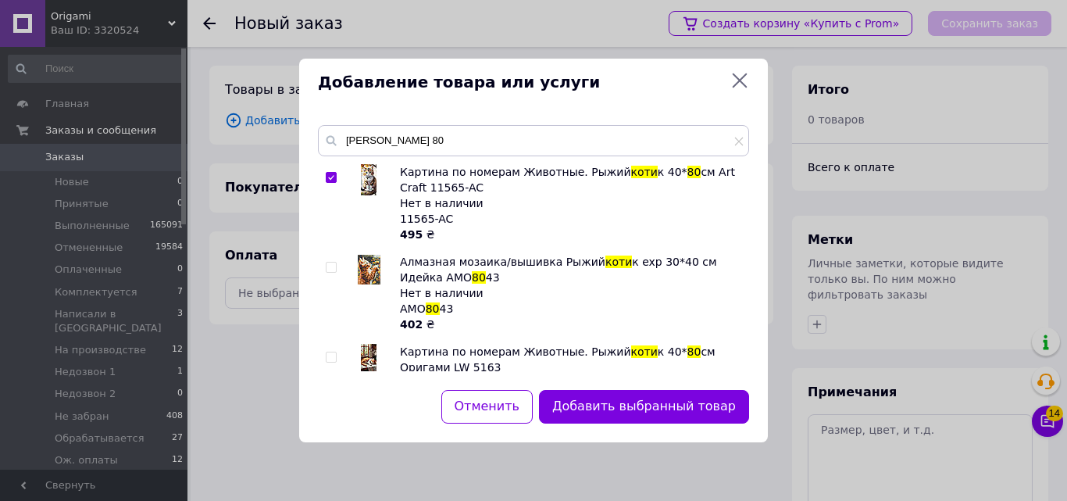
click at [333, 173] on input "checkbox" at bounding box center [331, 178] width 10 height 10
checkbox input "false"
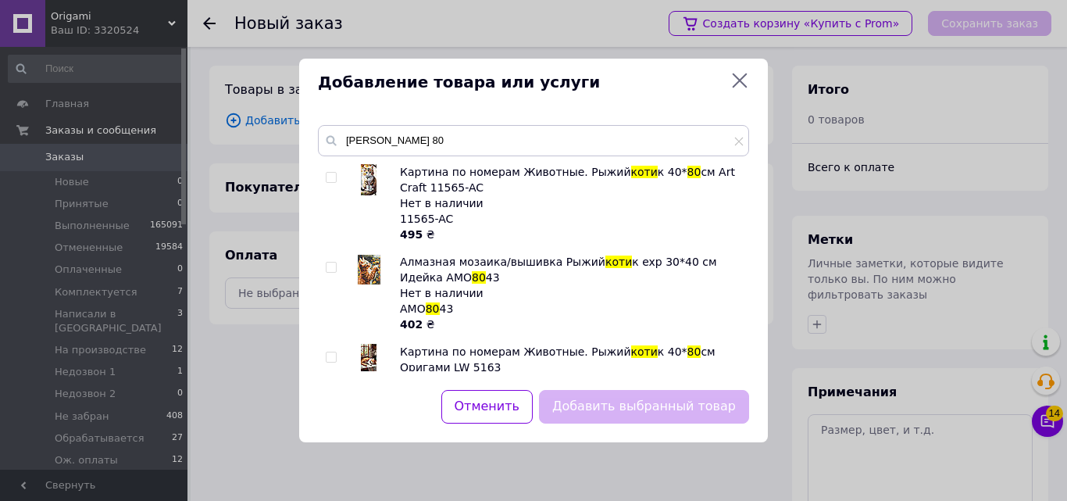
click at [341, 356] on div at bounding box center [347, 383] width 12 height 78
click at [329, 354] on input "checkbox" at bounding box center [331, 357] width 10 height 10
checkbox input "true"
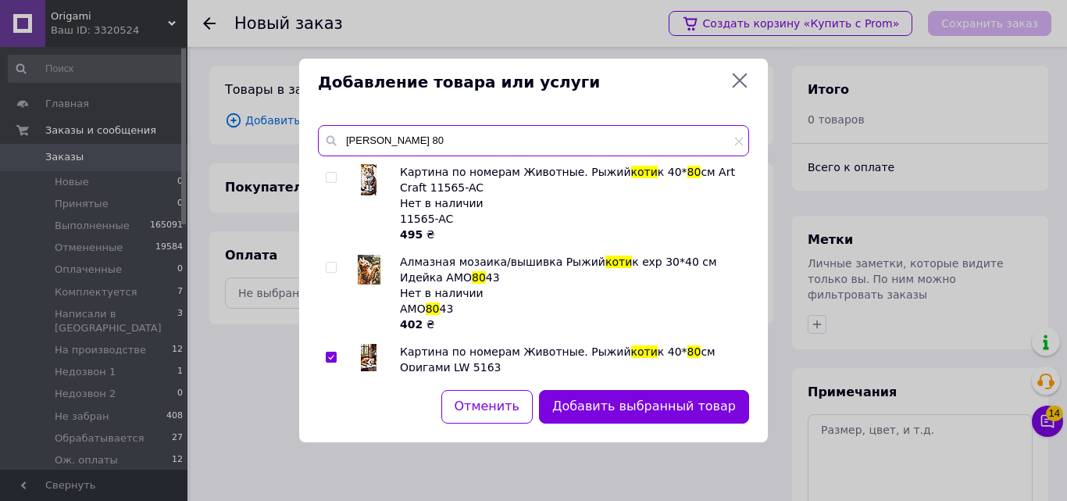
drag, startPoint x: 350, startPoint y: 139, endPoint x: 516, endPoint y: 145, distance: 165.8
click at [516, 145] on input "[PERSON_NAME] 80" at bounding box center [533, 140] width 431 height 31
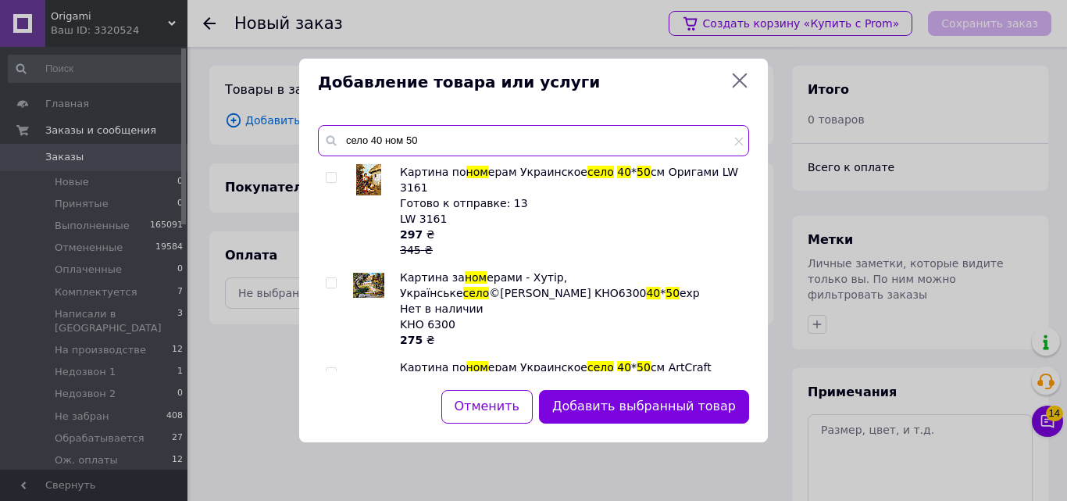
type input "село 40 ном 50"
click at [331, 176] on input "checkbox" at bounding box center [331, 178] width 10 height 10
checkbox input "true"
drag, startPoint x: 349, startPoint y: 149, endPoint x: 502, endPoint y: 157, distance: 154.1
click at [502, 157] on div "село 40 ном 50 Картина по ном ерам [GEOGRAPHIC_DATA] село 40 * 50 см Оригами LW…" at bounding box center [533, 248] width 431 height 246
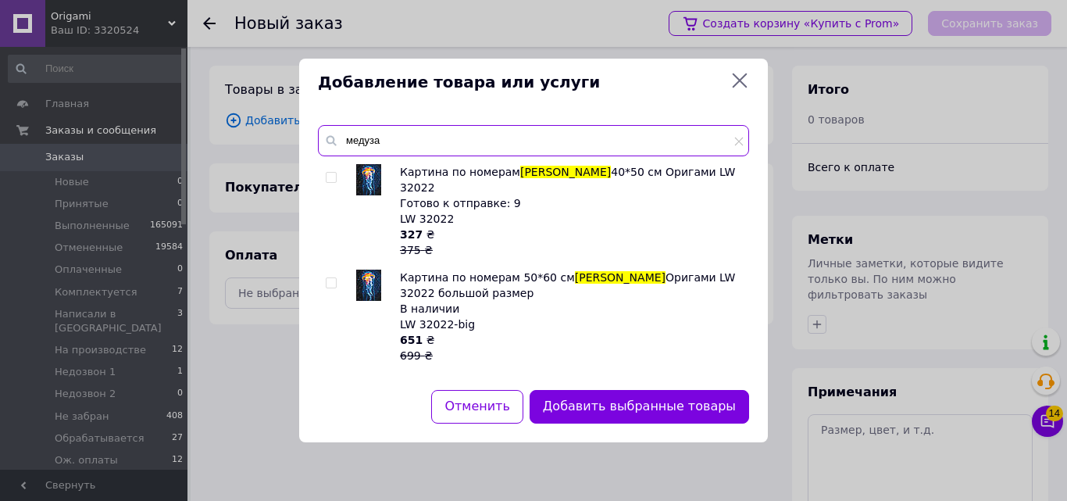
type input "медуза"
click at [338, 181] on div at bounding box center [334, 211] width 16 height 94
click at [335, 173] on input "checkbox" at bounding box center [331, 178] width 10 height 10
checkbox input "true"
drag, startPoint x: 346, startPoint y: 144, endPoint x: 471, endPoint y: 140, distance: 125.1
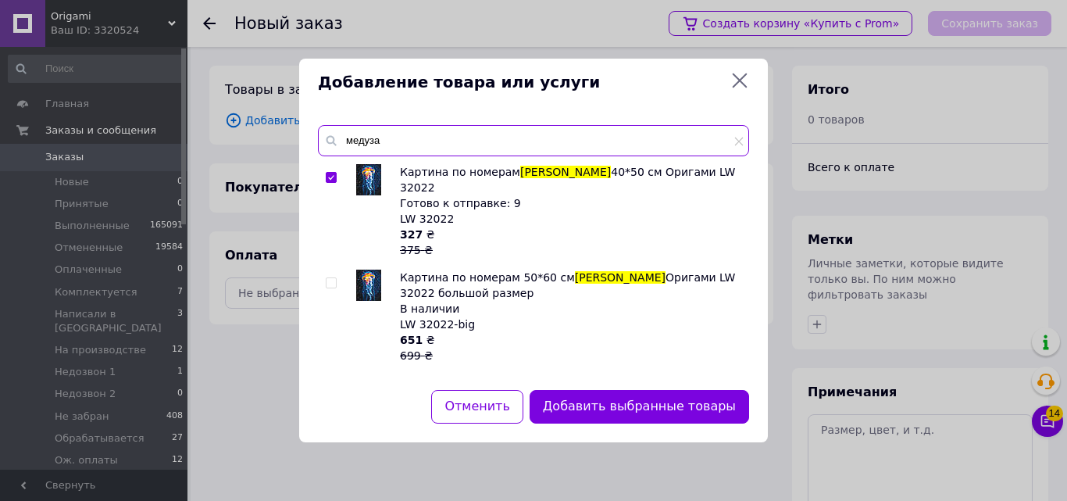
click at [471, 140] on input "медуза" at bounding box center [533, 140] width 431 height 31
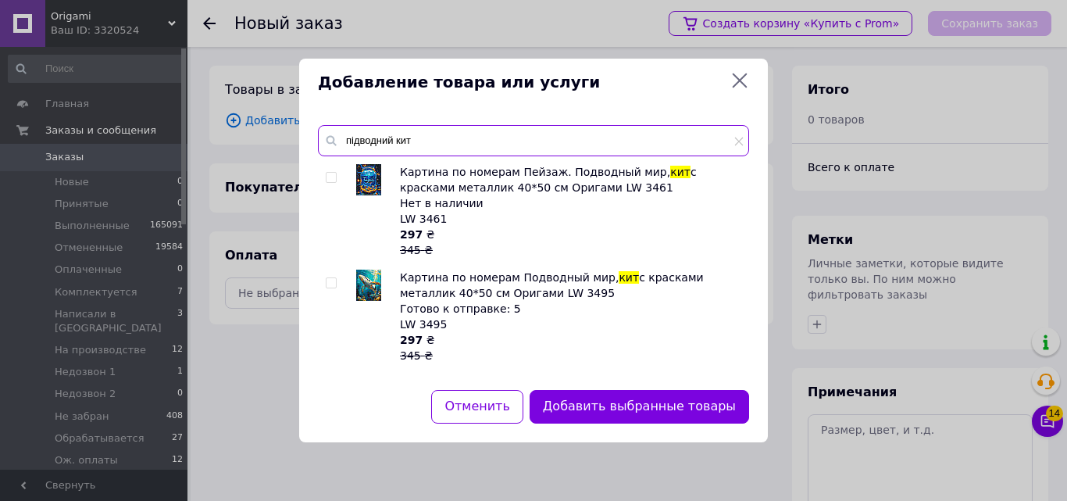
type input "підводний кит"
click at [332, 279] on input "checkbox" at bounding box center [331, 283] width 10 height 10
checkbox input "true"
click at [349, 138] on input "підводний кит" at bounding box center [533, 140] width 431 height 31
drag, startPoint x: 347, startPoint y: 139, endPoint x: 545, endPoint y: 142, distance: 197.7
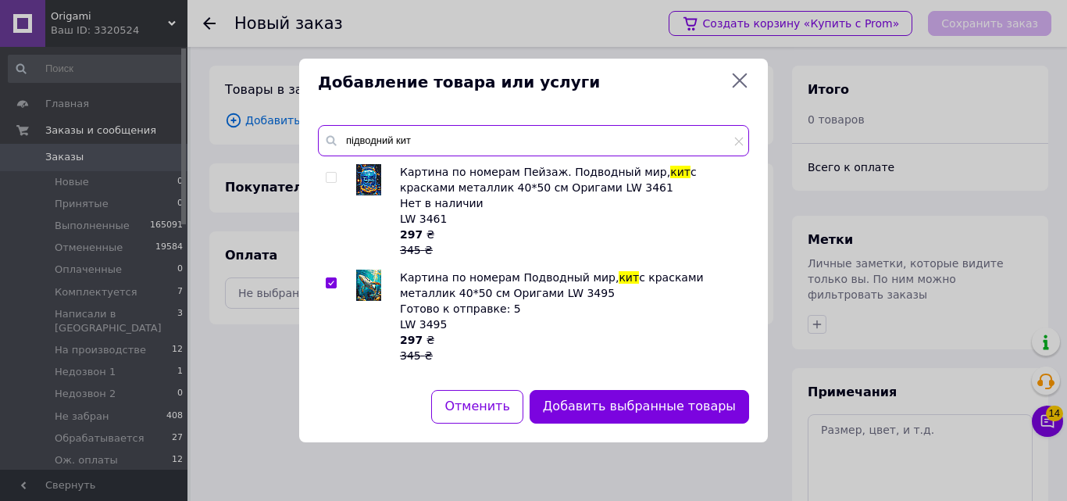
click at [545, 142] on input "підводний кит" at bounding box center [533, 140] width 431 height 31
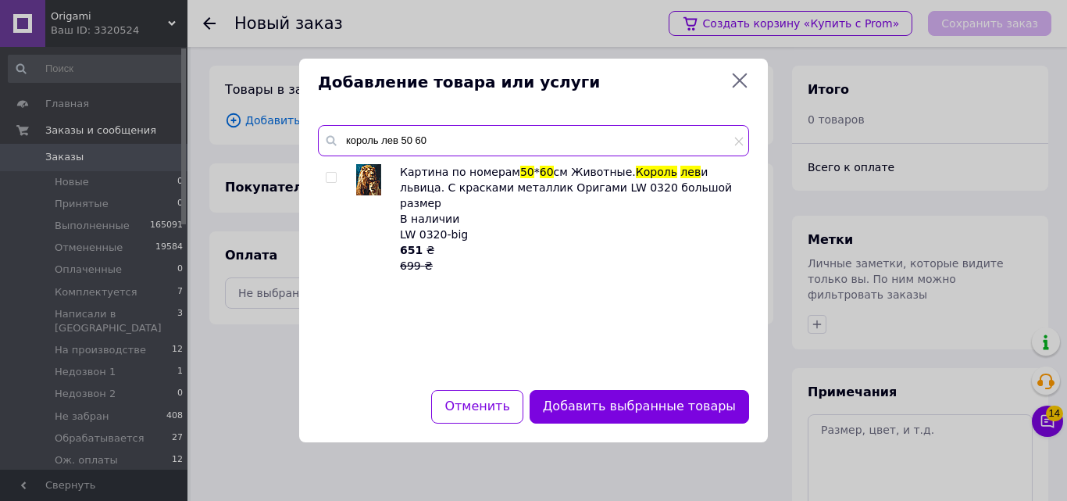
type input "король лев 50 60"
click at [334, 176] on input "checkbox" at bounding box center [331, 178] width 10 height 10
checkbox input "true"
drag, startPoint x: 348, startPoint y: 143, endPoint x: 577, endPoint y: 157, distance: 229.4
click at [577, 157] on div "король лев 50 60 Картина по номерам 50 * 60 см Животные. Король лев и львица. С…" at bounding box center [533, 248] width 431 height 246
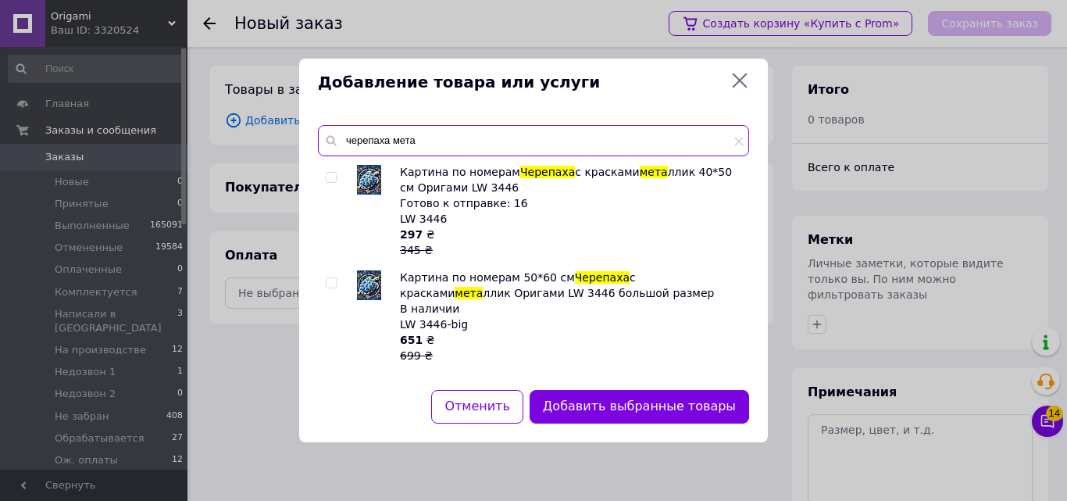
type input "черепаха мета"
click at [332, 180] on input "checkbox" at bounding box center [331, 178] width 10 height 10
checkbox input "true"
click at [613, 387] on div "Добавить выбранные товары" at bounding box center [640, 407] width 226 height 40
click at [624, 413] on button "Добавить выбранные товары" at bounding box center [640, 407] width 220 height 34
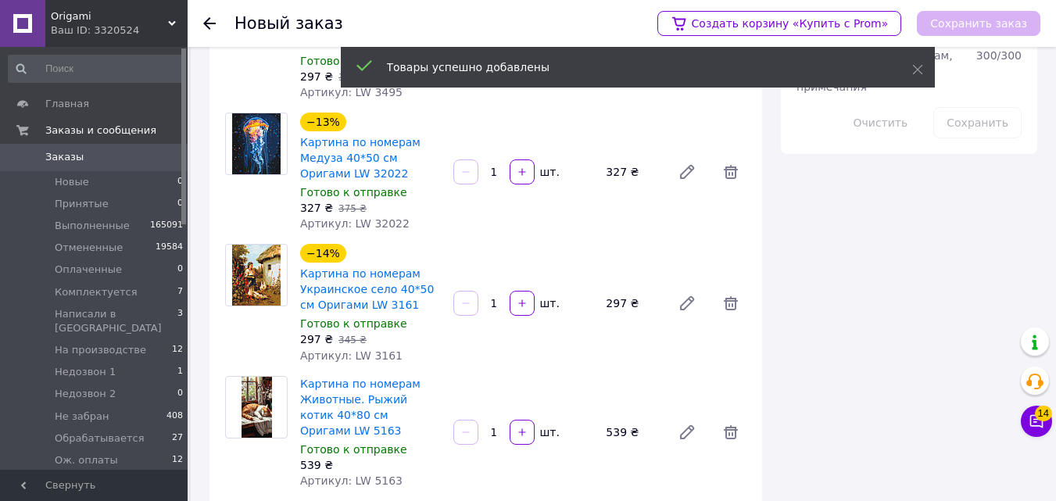
scroll to position [700, 0]
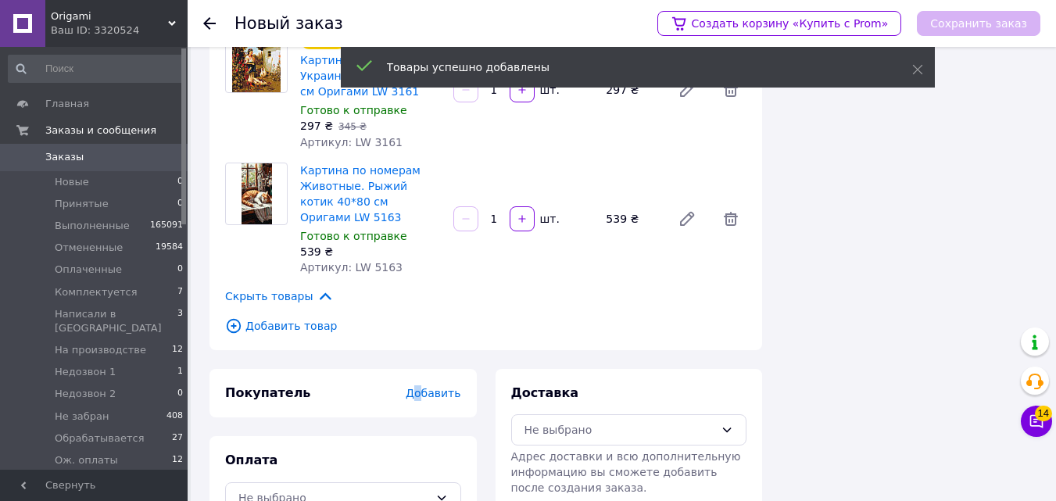
click at [426, 384] on div "Покупатель Добавить" at bounding box center [343, 393] width 236 height 18
click at [429, 387] on span "Добавить" at bounding box center [433, 393] width 55 height 13
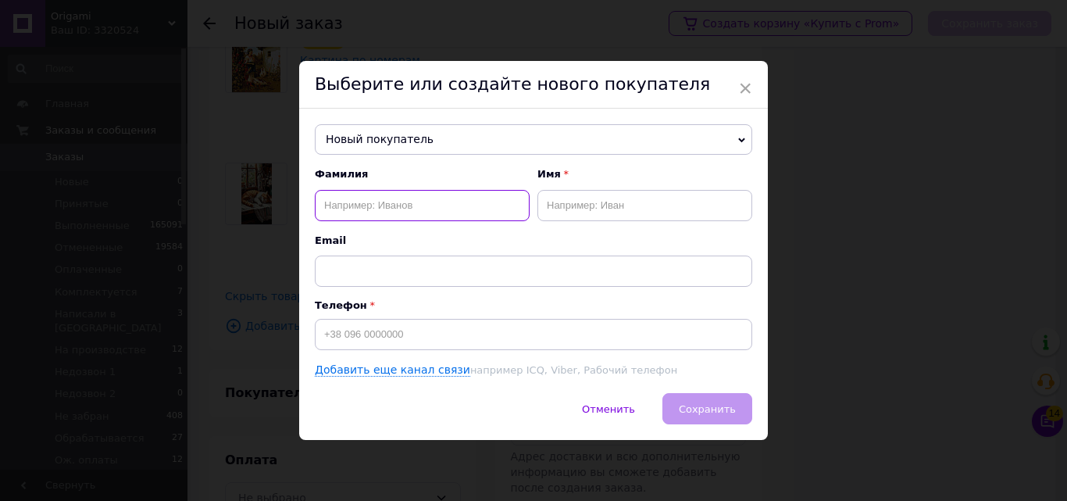
click at [374, 212] on input "text" at bounding box center [422, 205] width 215 height 31
type input "ЛЕНЕЦЬ"
click at [614, 206] on input "text" at bounding box center [645, 205] width 215 height 31
type input "[PERSON_NAME]"
click at [366, 352] on div "Фамилия ЛЕНЕЦЬ Имя [PERSON_NAME] Email Телефон Добавить еще канал связи наприме…" at bounding box center [534, 272] width 438 height 210
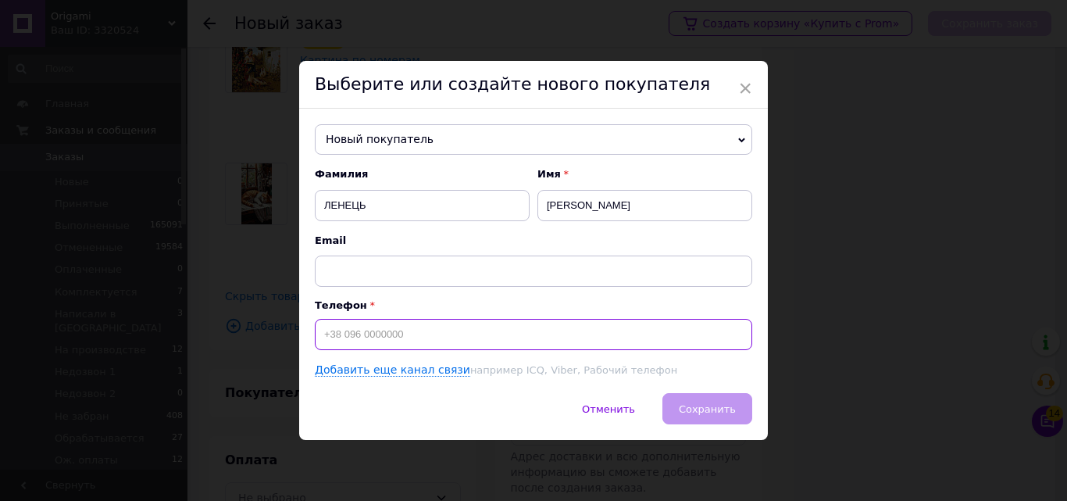
click at [358, 334] on input at bounding box center [534, 334] width 438 height 31
drag, startPoint x: 340, startPoint y: 334, endPoint x: 377, endPoint y: 341, distance: 38.0
click at [377, 341] on input "[PHONE_NUMBER]" at bounding box center [534, 334] width 438 height 31
type input "[PHONE_NUMBER]"
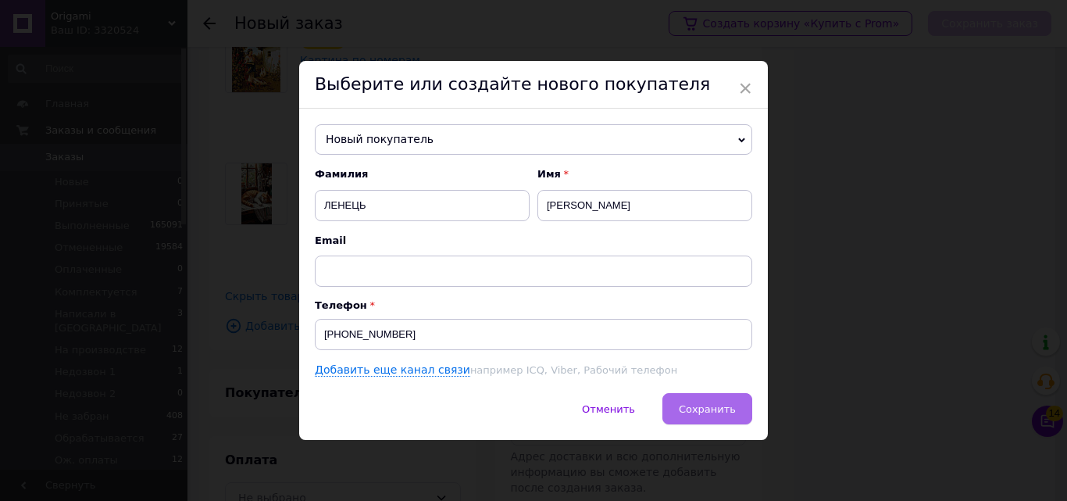
click at [705, 397] on button "Сохранить" at bounding box center [708, 408] width 90 height 31
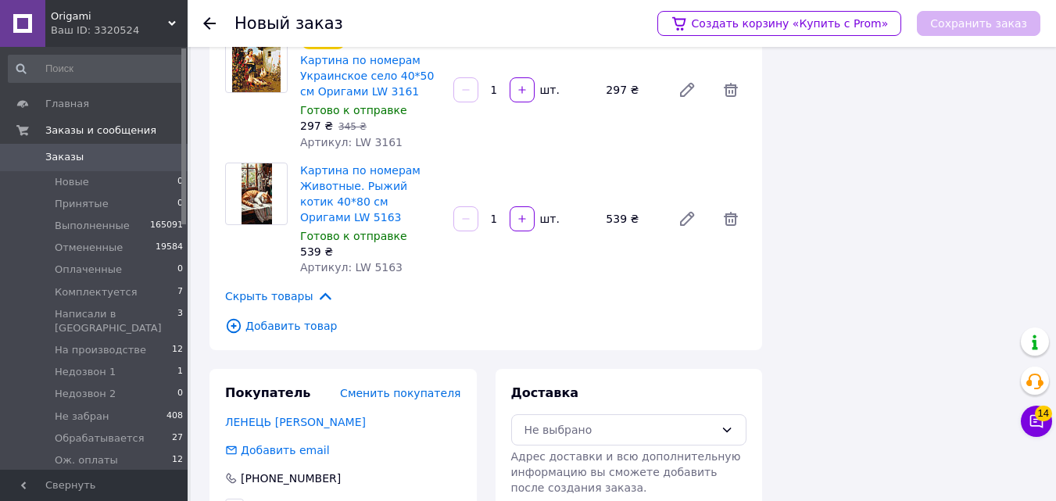
scroll to position [816, 0]
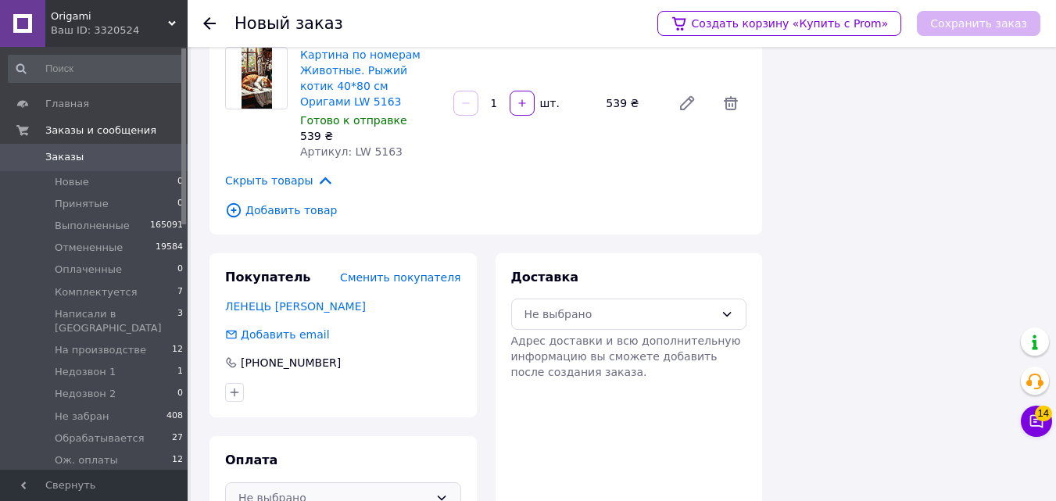
drag, startPoint x: 398, startPoint y: 489, endPoint x: 399, endPoint y: 461, distance: 28.2
click at [397, 489] on div "Не выбрано" at bounding box center [333, 497] width 191 height 17
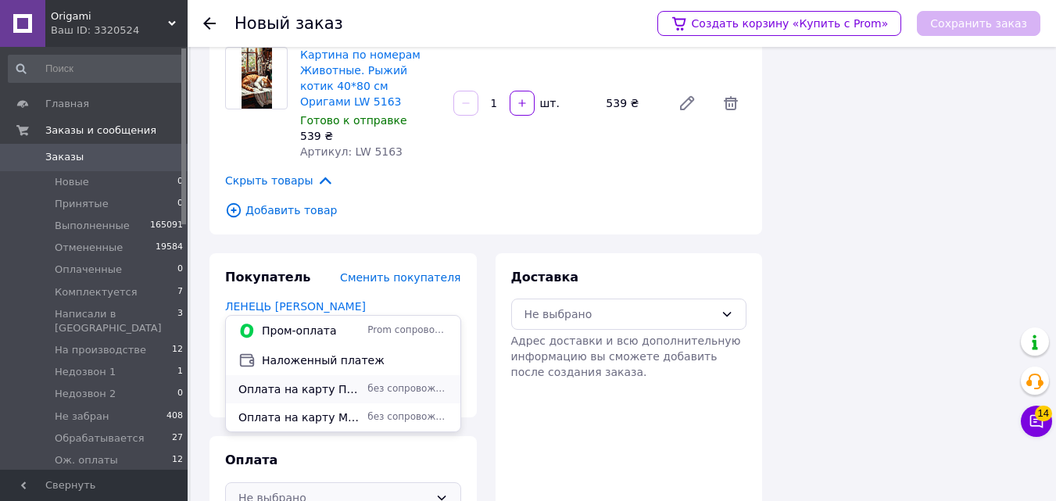
click at [352, 381] on span "Оплата на карту Приват Банка" at bounding box center [299, 389] width 123 height 16
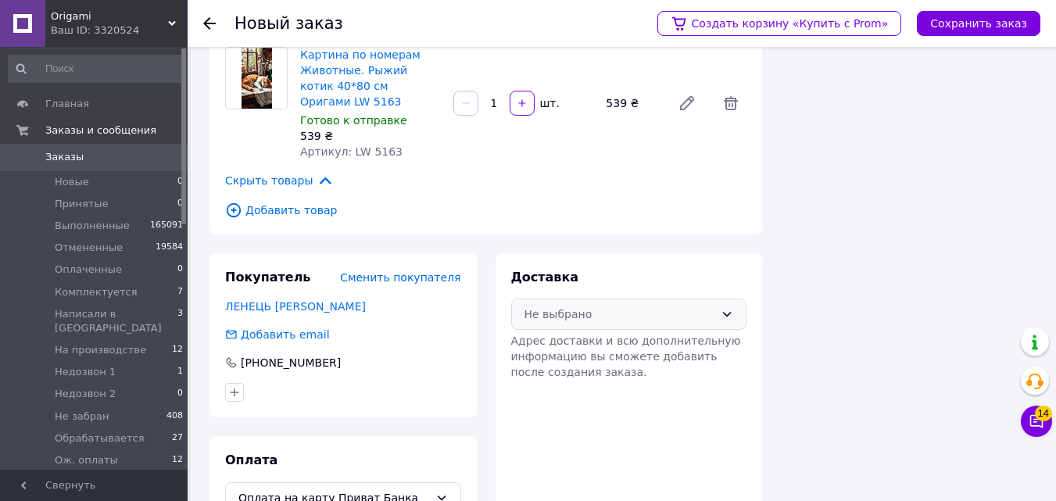
click at [581, 306] on div "Не выбрано" at bounding box center [619, 314] width 191 height 17
click at [583, 286] on div "Доставка Не выбрано Адрес доставки и всю дополнительную информацию вы сможете д…" at bounding box center [629, 325] width 236 height 112
click at [567, 306] on div "Не выбрано" at bounding box center [619, 314] width 191 height 17
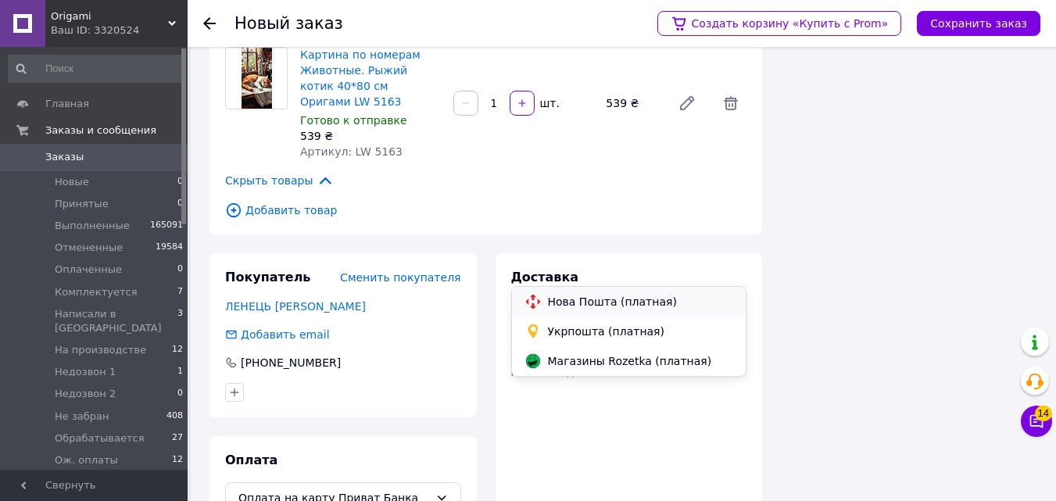
click at [570, 295] on span "Нова Пошта (платная)" at bounding box center [641, 302] width 186 height 16
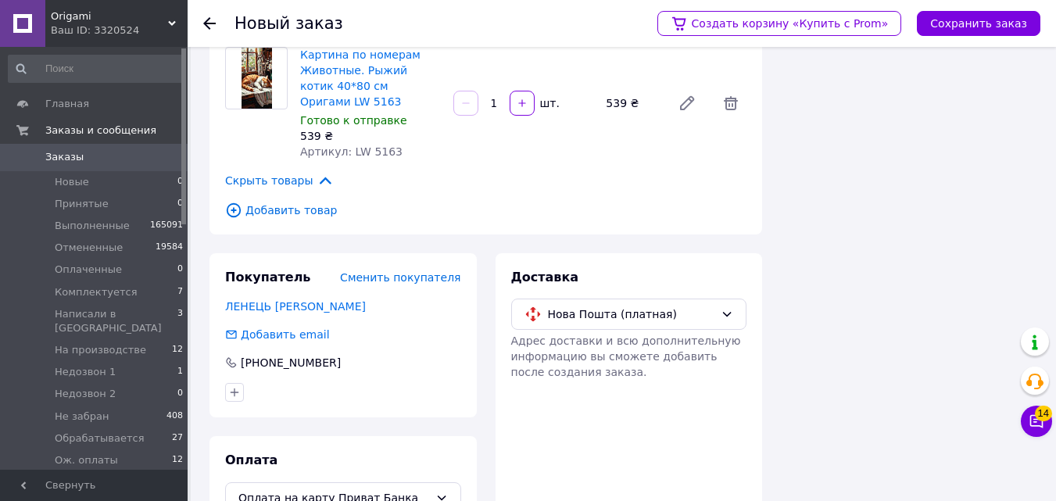
click at [1008, 41] on div "Создать корзину «Купить с Prom» Сохранить заказ" at bounding box center [841, 23] width 399 height 47
click at [1006, 26] on button "Сохранить заказ" at bounding box center [978, 23] width 123 height 25
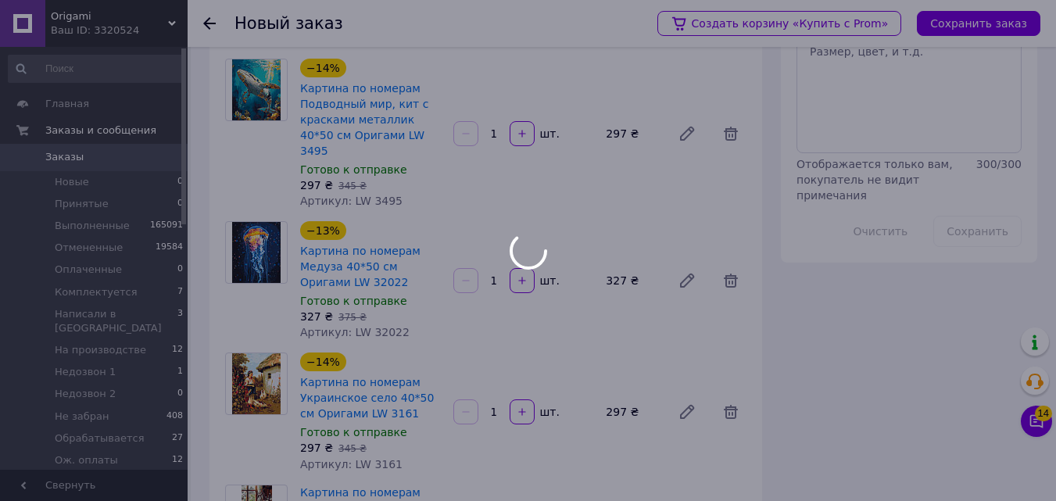
scroll to position [0, 0]
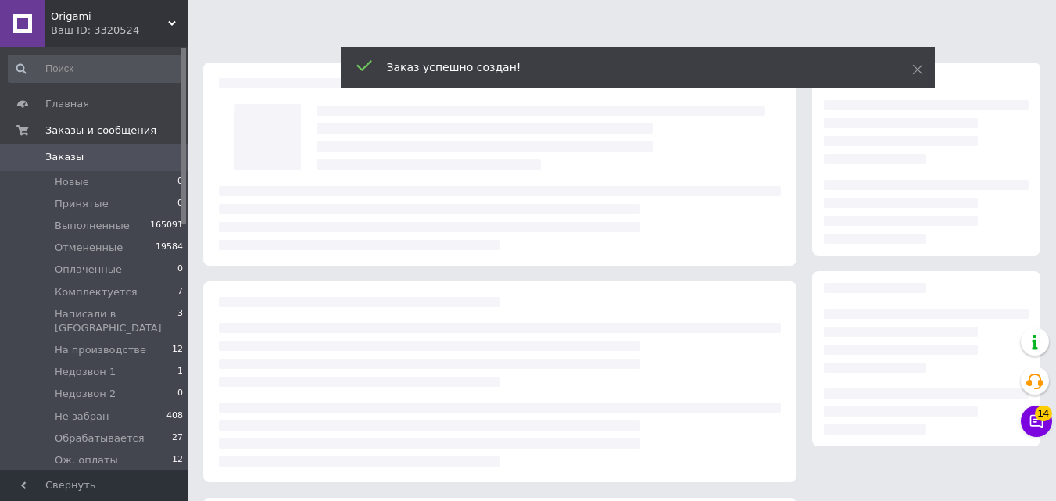
click at [909, 56] on div "Заказ успешно создан!" at bounding box center [638, 67] width 594 height 41
click at [913, 67] on icon at bounding box center [917, 69] width 11 height 11
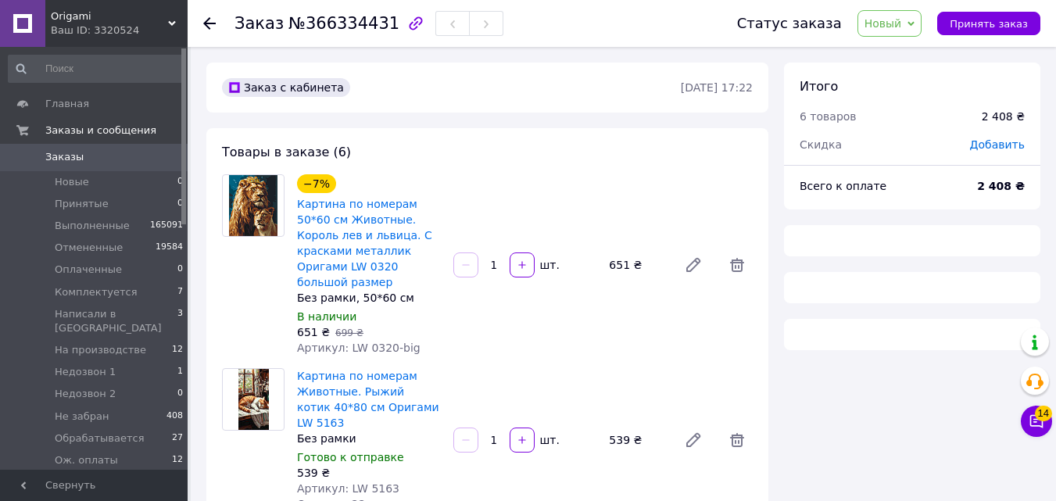
click at [906, 31] on span "Новый" at bounding box center [889, 23] width 65 height 27
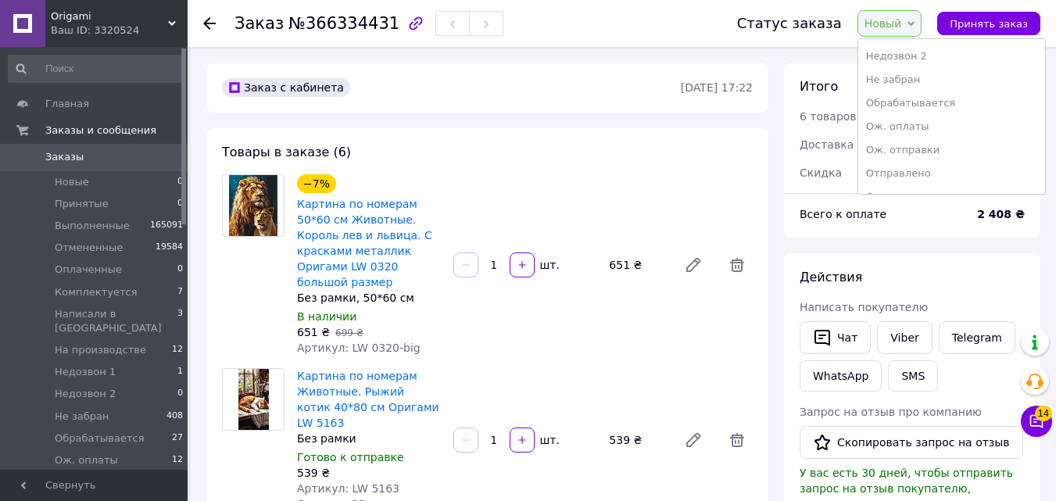
scroll to position [193, 0]
click at [972, 139] on li "Ож. отправки" at bounding box center [951, 142] width 187 height 23
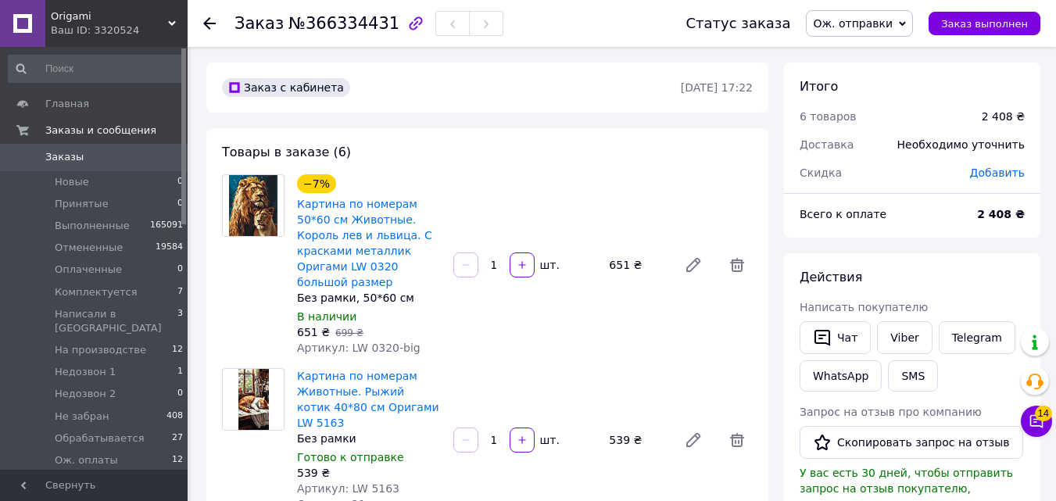
click at [994, 176] on span "Добавить" at bounding box center [997, 172] width 55 height 13
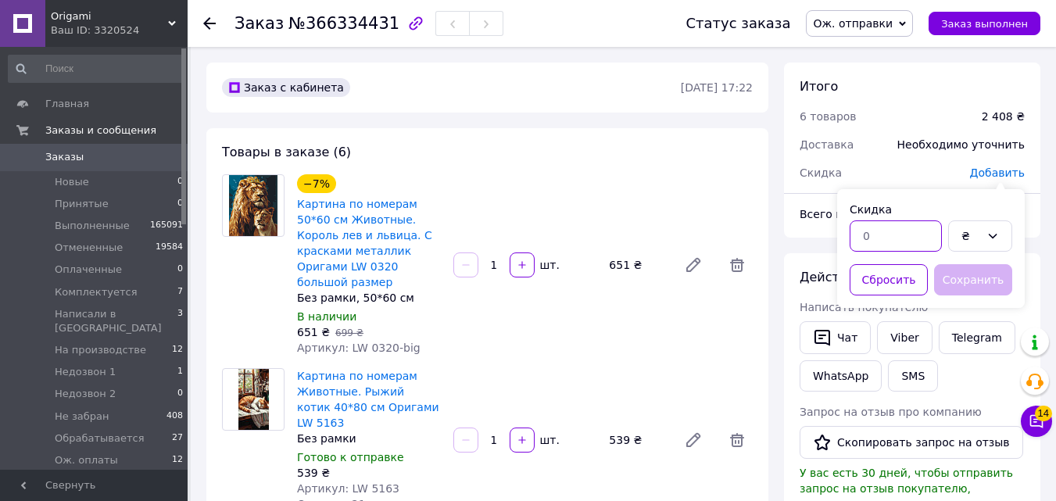
click at [930, 240] on input "text" at bounding box center [895, 235] width 92 height 31
type input "594"
click at [963, 278] on button "Сохранить" at bounding box center [973, 279] width 78 height 31
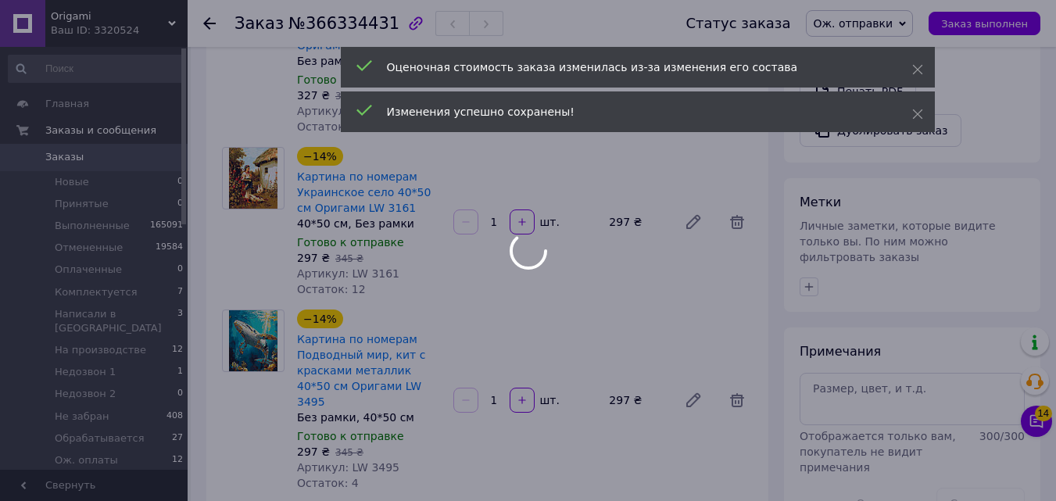
scroll to position [586, 0]
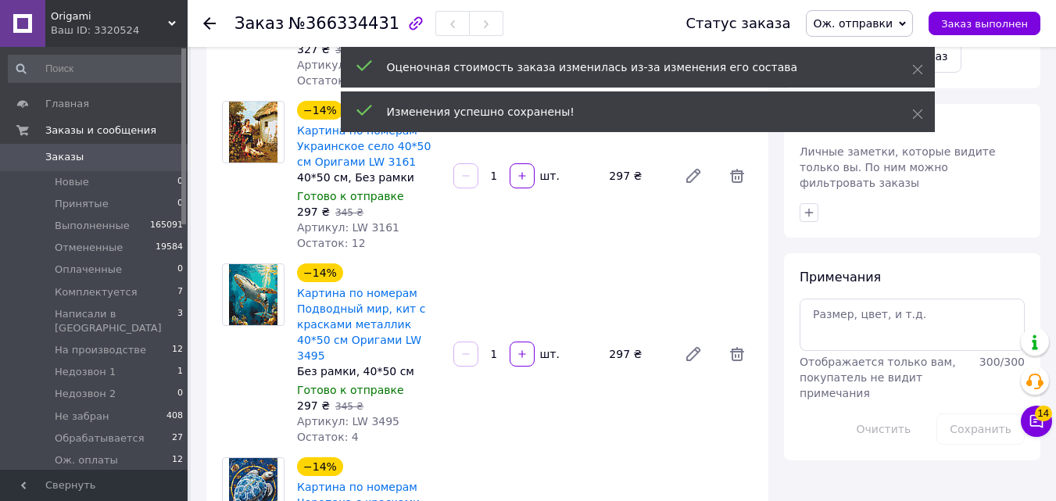
click at [851, 341] on div "Примечания Отображается только вам, покупатель не видит примечания 300 / 300 Оч…" at bounding box center [911, 357] width 225 height 176
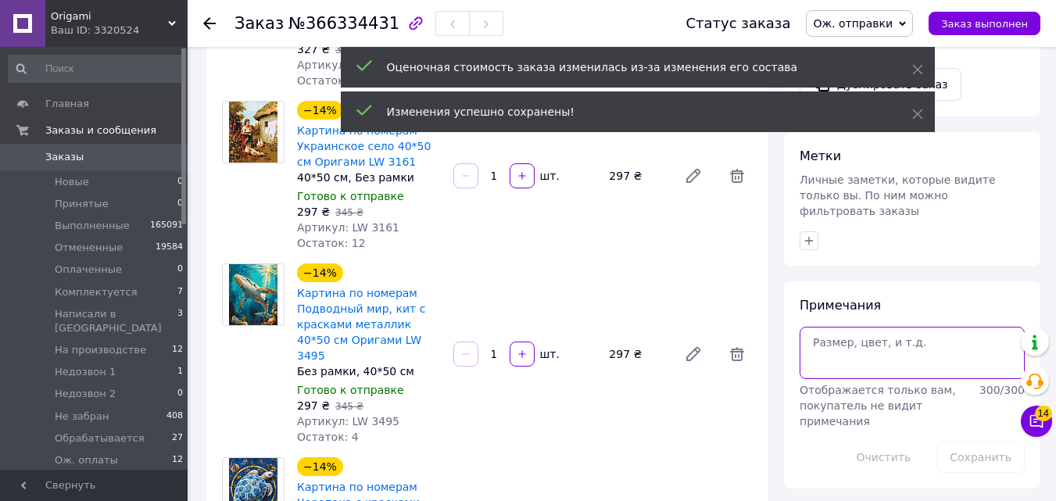
click at [872, 327] on textarea at bounding box center [911, 353] width 225 height 52
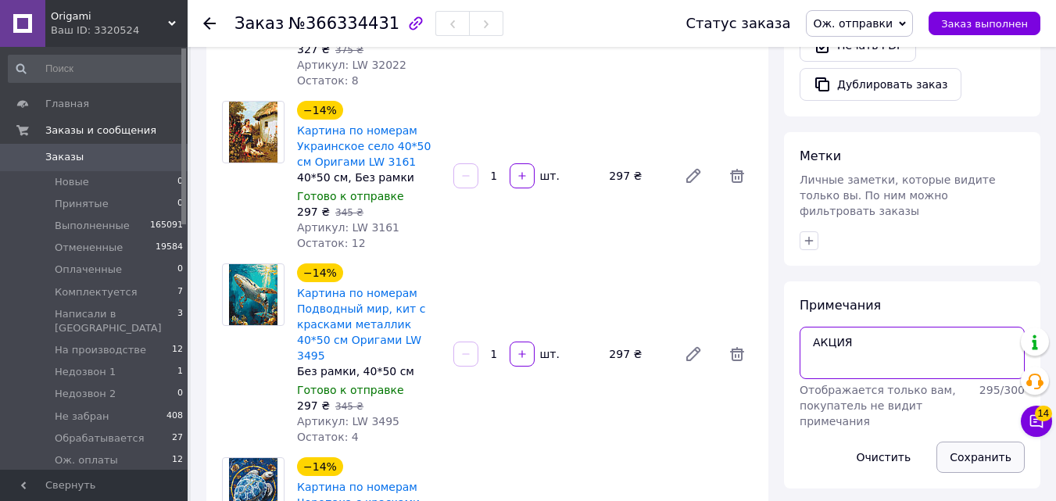
type textarea "АКЦИЯ"
click at [968, 441] on button "Сохранить" at bounding box center [980, 456] width 88 height 31
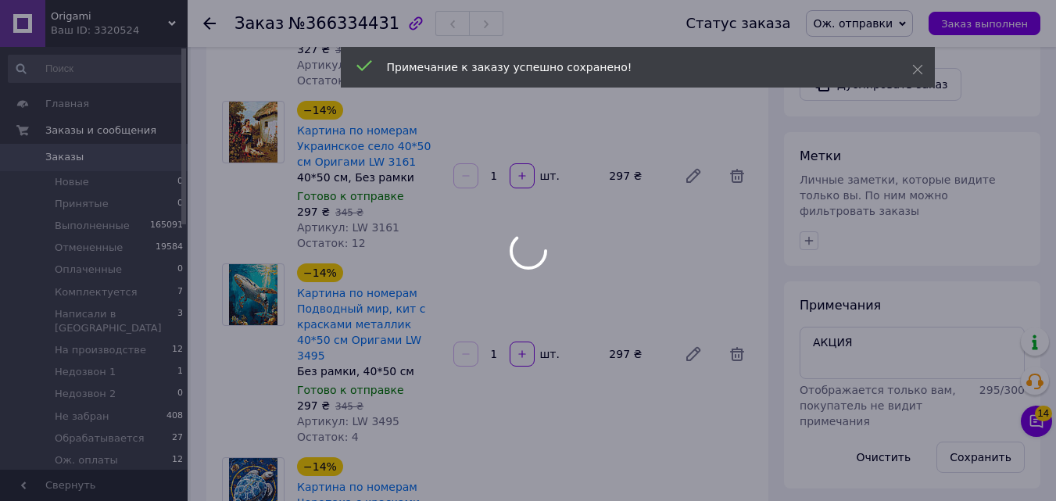
click at [813, 209] on div at bounding box center [528, 250] width 1056 height 501
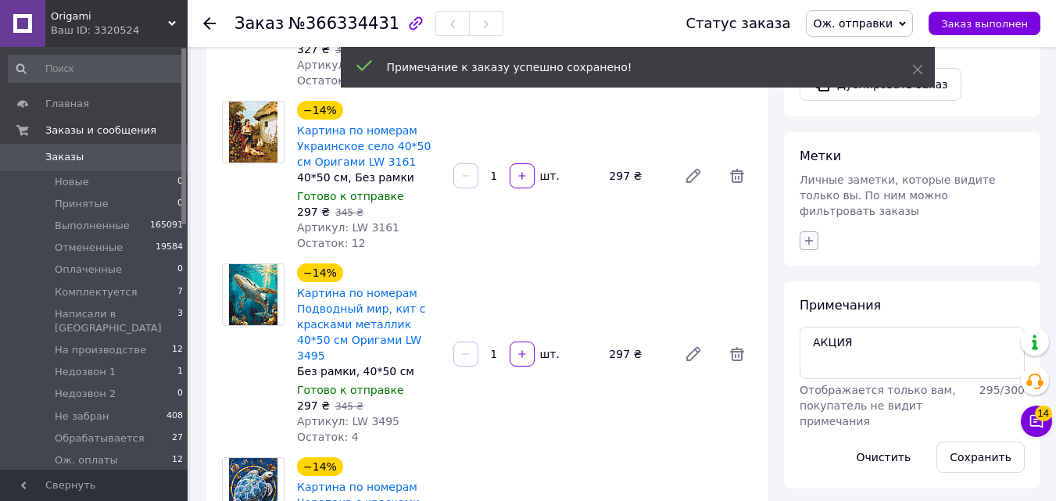
click at [803, 234] on icon "button" at bounding box center [809, 240] width 13 height 13
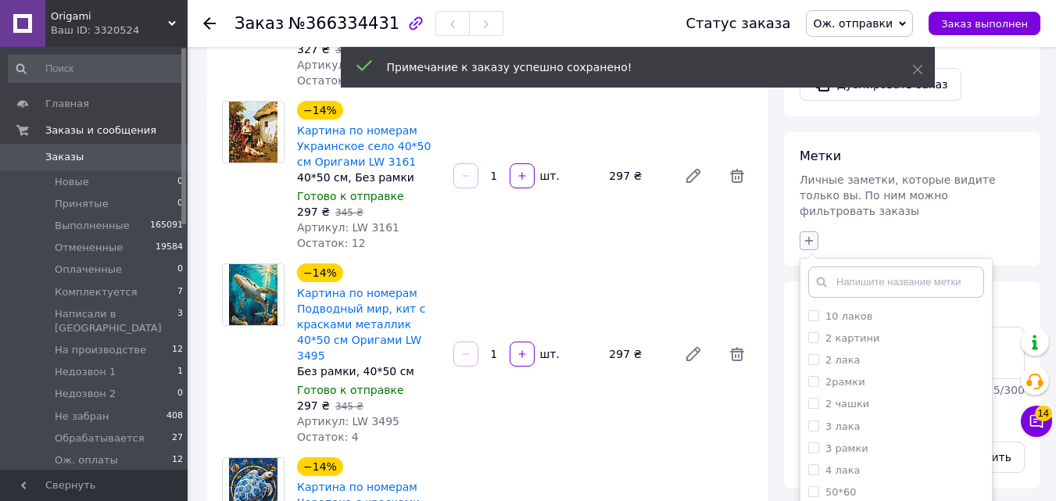
type input "[PERSON_NAME]"
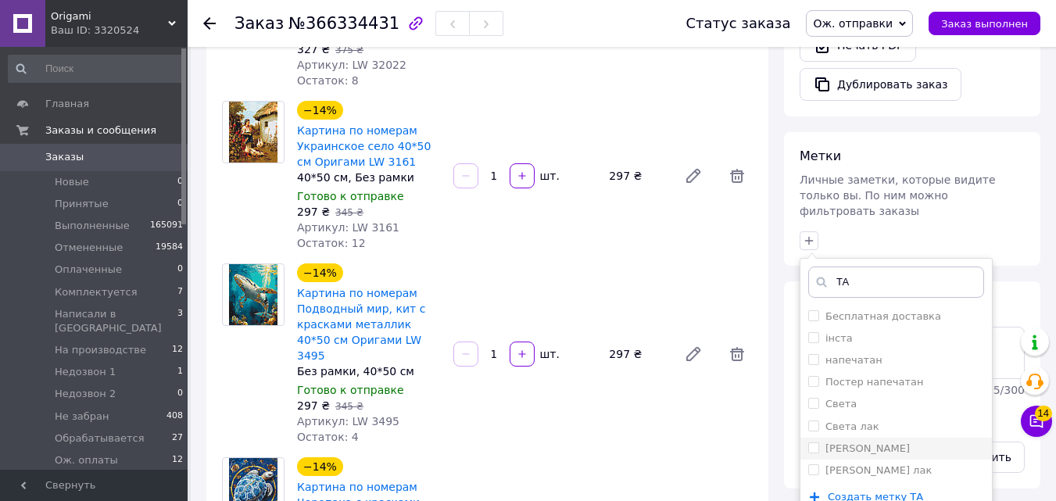
type input "ТА"
click at [806, 438] on li "[PERSON_NAME]" at bounding box center [895, 449] width 191 height 22
checkbox input "true"
click at [803, 327] on li "інста" at bounding box center [895, 338] width 191 height 22
checkbox input "true"
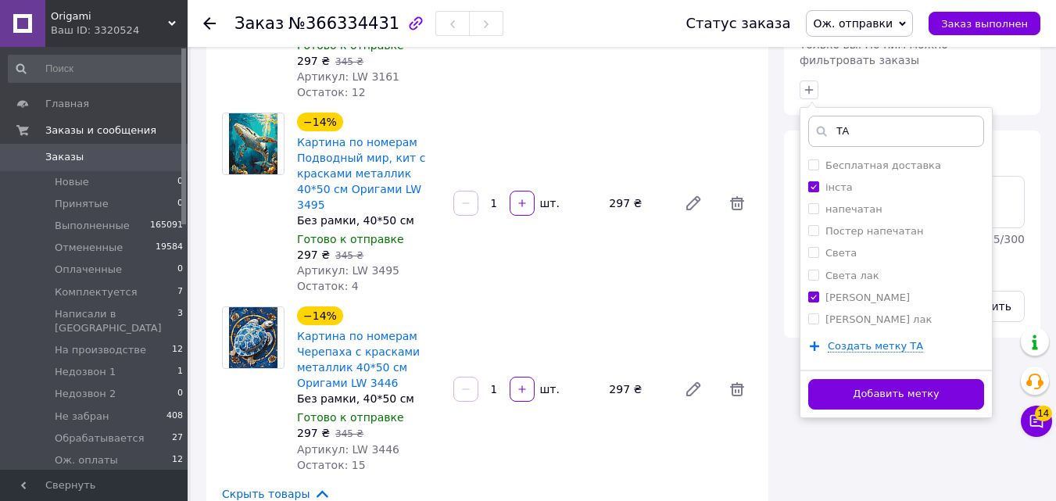
click at [910, 379] on button "Добавить метку" at bounding box center [896, 394] width 176 height 30
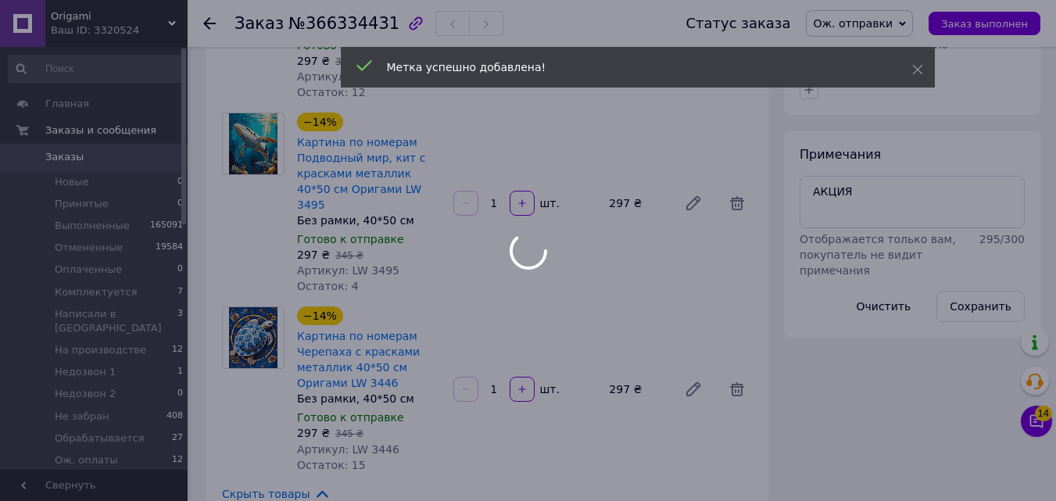
scroll to position [477, 0]
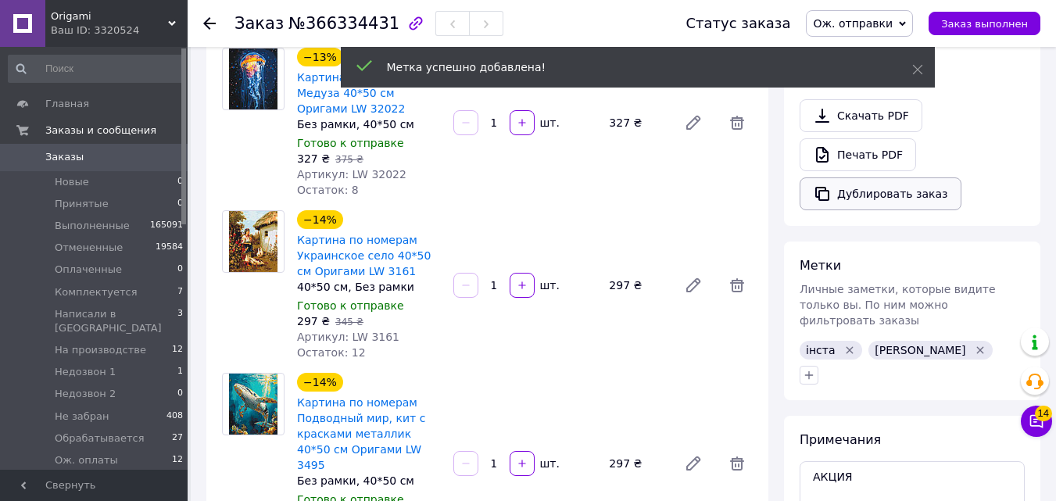
click at [835, 177] on button "Дублировать заказ" at bounding box center [880, 193] width 162 height 33
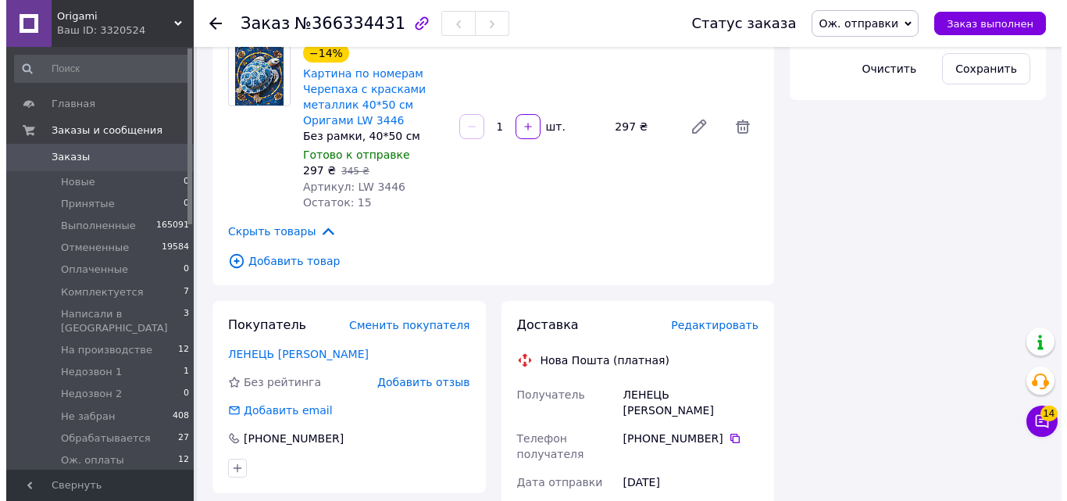
scroll to position [1019, 0]
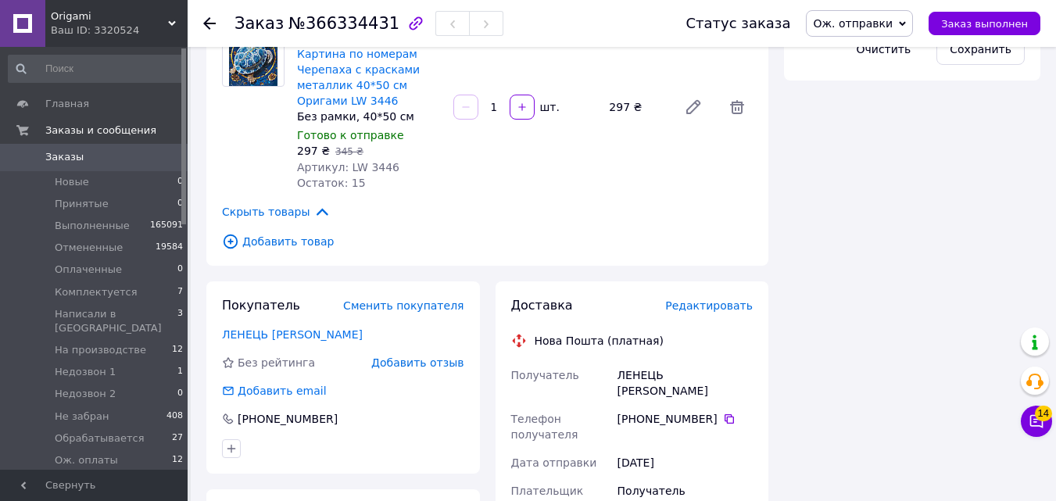
click at [736, 299] on span "Редактировать" at bounding box center [709, 305] width 88 height 13
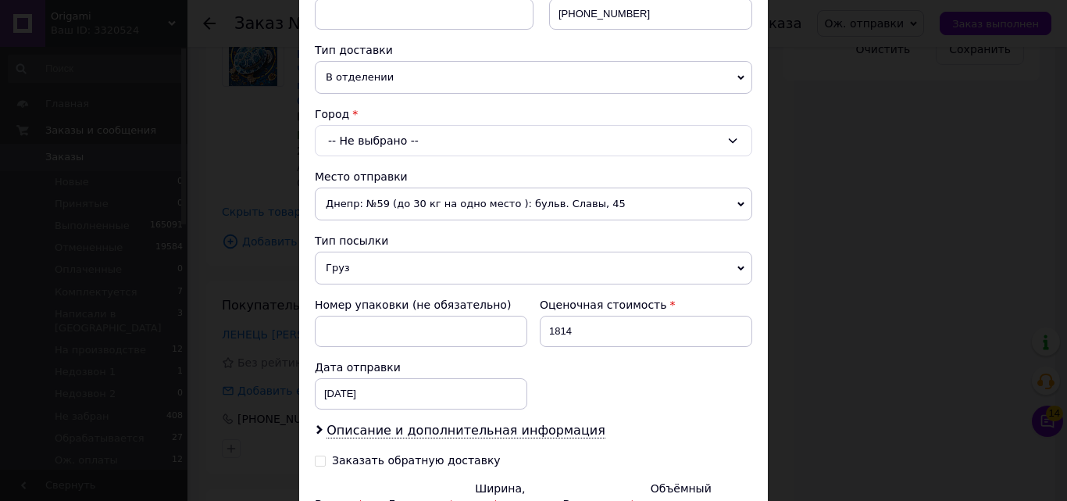
scroll to position [323, 0]
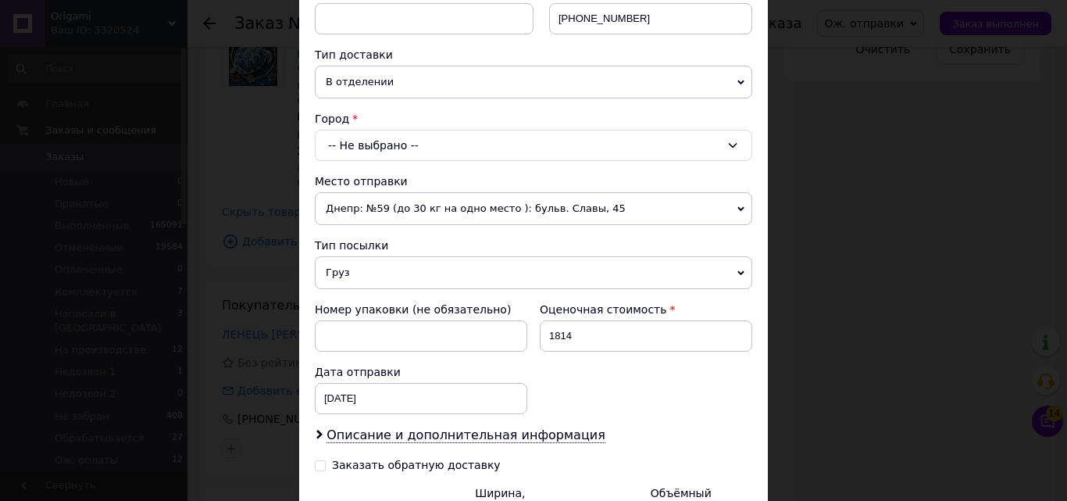
click at [554, 145] on div "-- Не выбрано --" at bounding box center [534, 145] width 438 height 31
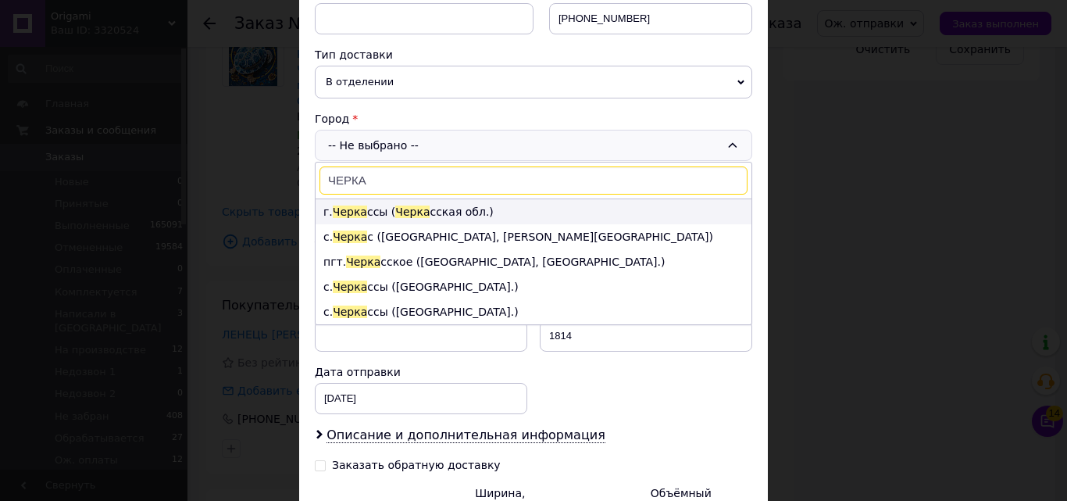
type input "ЧЕРКА"
click at [382, 221] on li "г. Черка ссы ( Черка сская обл.)" at bounding box center [534, 211] width 436 height 25
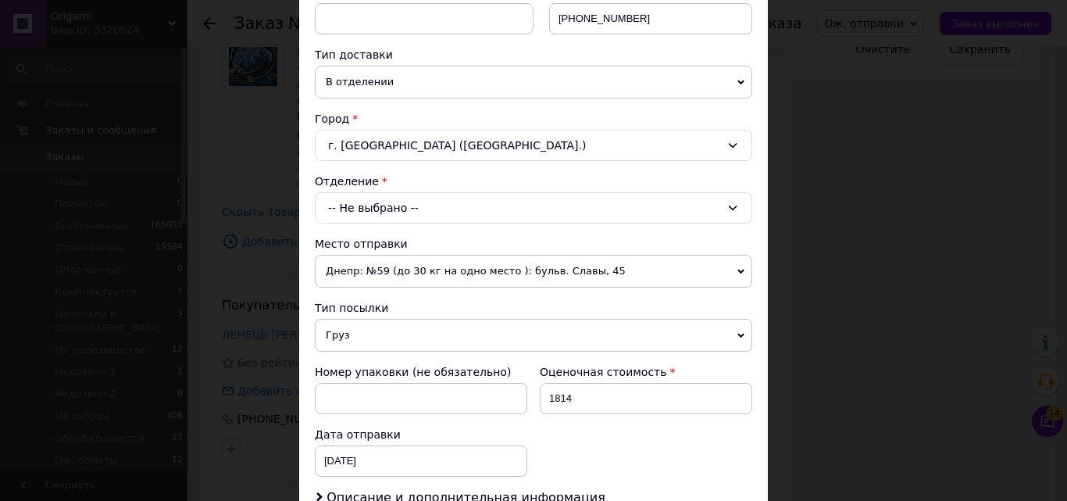
click at [374, 225] on div "Плательщик Получатель Отправитель Фамилия получателя ЛЕНЕЦЬ Имя получателя ІННА…" at bounding box center [534, 250] width 438 height 784
click at [373, 213] on div "-- Не выбрано --" at bounding box center [534, 207] width 438 height 31
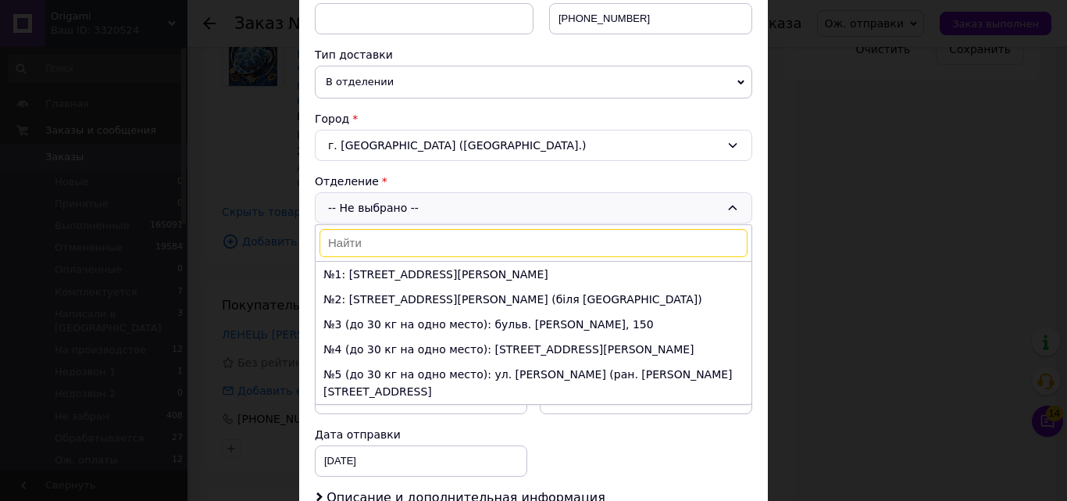
click at [391, 404] on li "№6 (до 30 кг на одно место): ул. Нижняя Горовая, 44, пом. 1" at bounding box center [534, 416] width 436 height 25
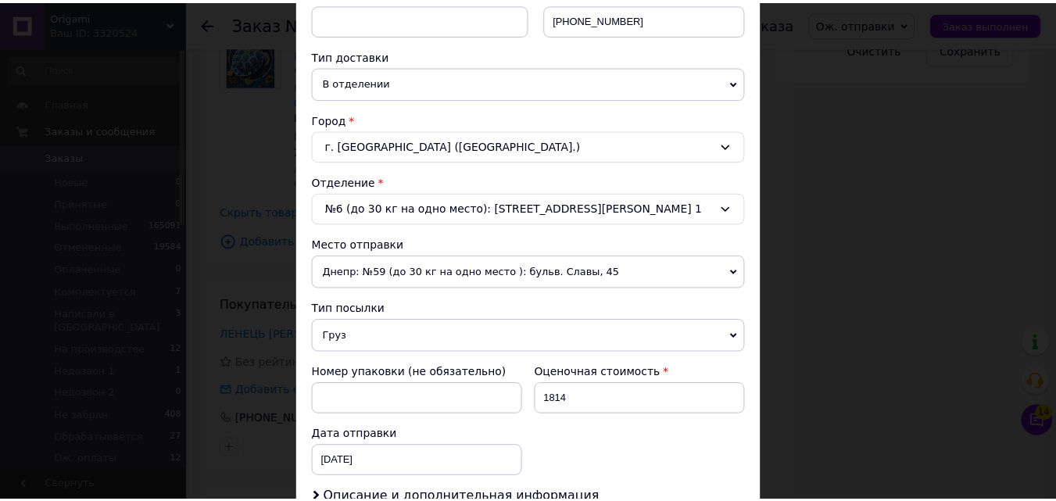
scroll to position [565, 0]
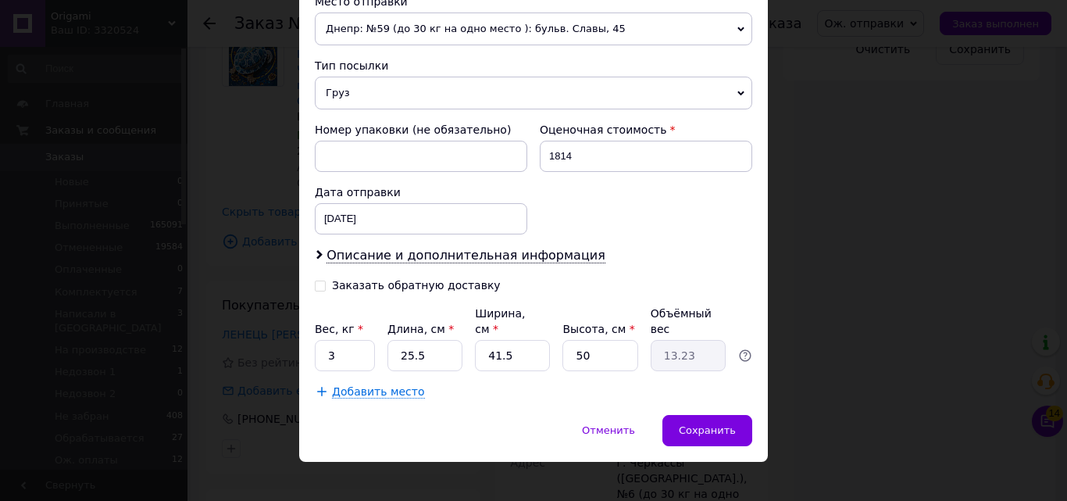
click at [741, 415] on div "Сохранить" at bounding box center [708, 430] width 90 height 31
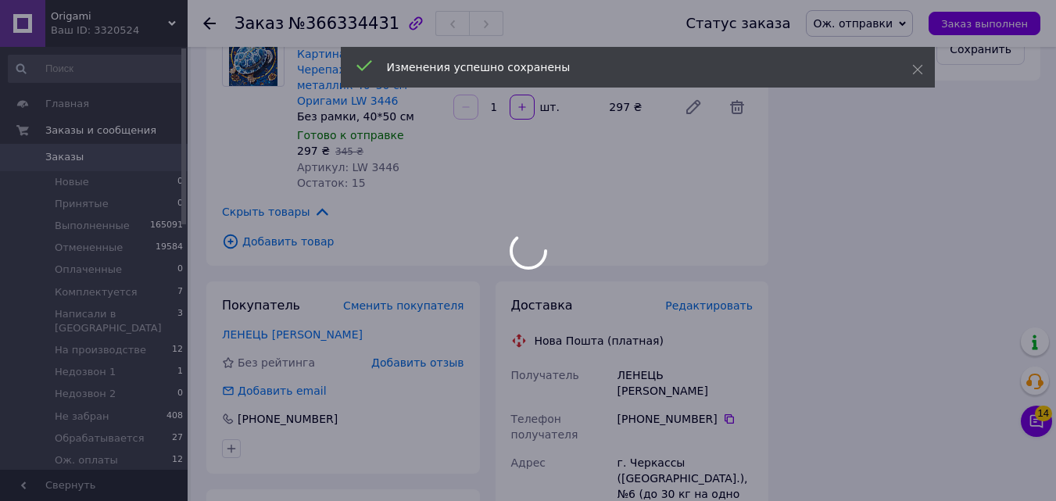
click at [917, 59] on div "Изменения успешно сохранены" at bounding box center [638, 67] width 594 height 41
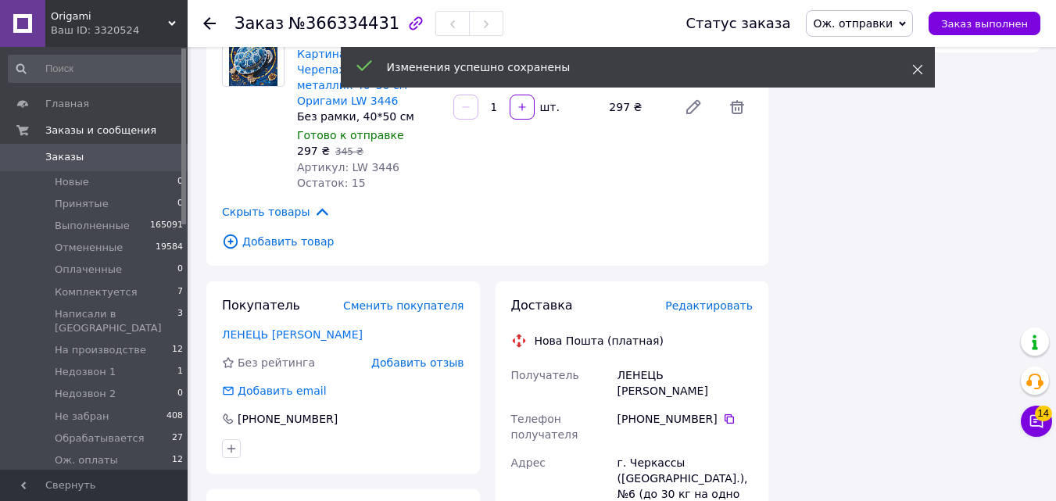
click at [917, 64] on span at bounding box center [917, 70] width 11 height 16
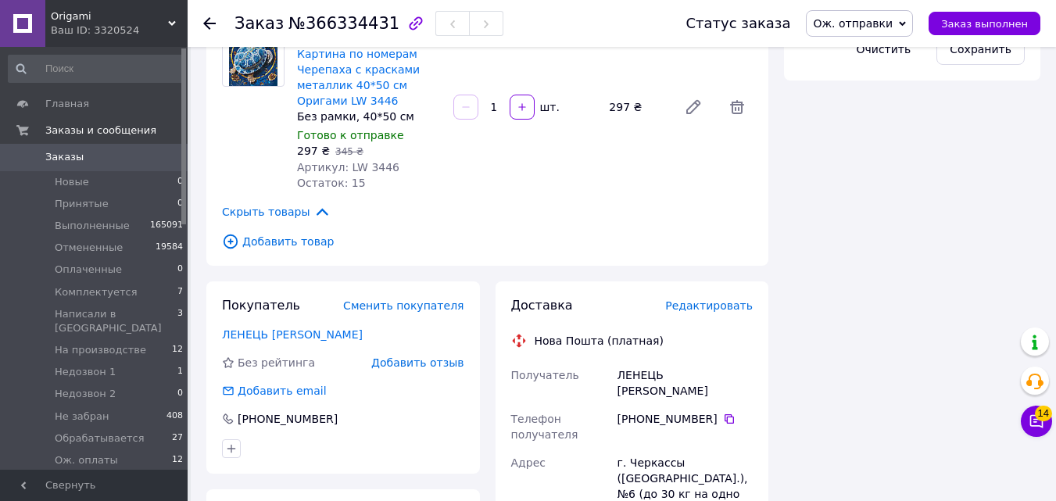
click at [888, 34] on span "Ож. отправки" at bounding box center [859, 23] width 107 height 27
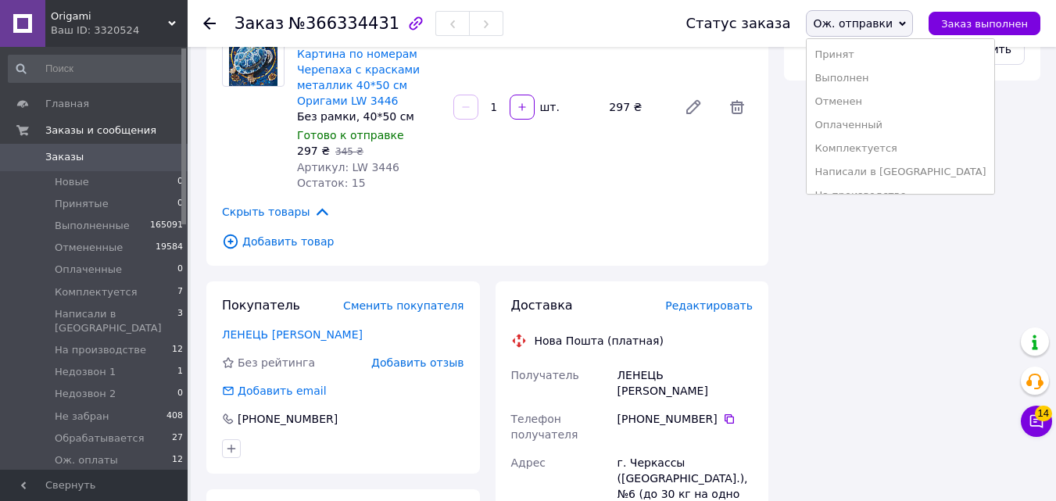
scroll to position [275, 0]
click at [897, 155] on li "Товар под заказ" at bounding box center [899, 154] width 187 height 23
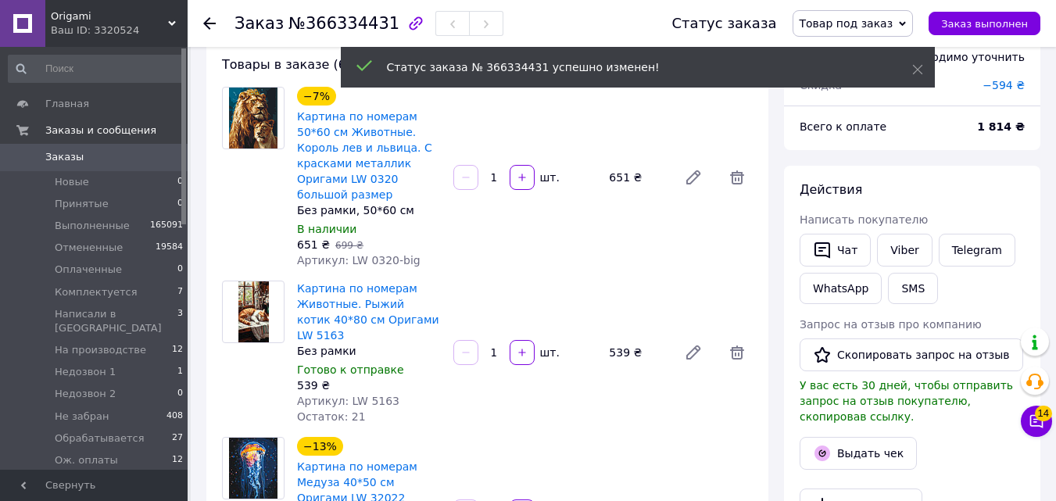
scroll to position [0, 0]
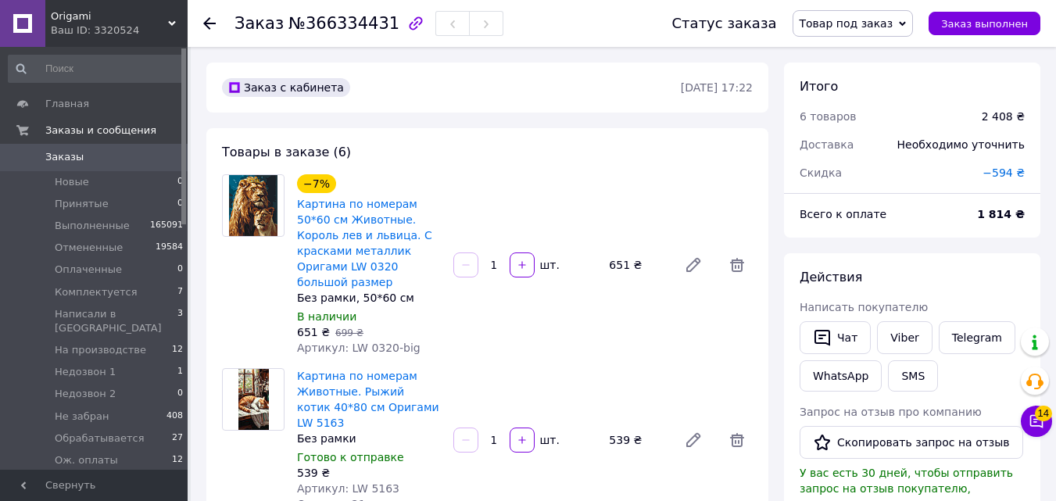
click at [144, 157] on span "Заказы" at bounding box center [94, 157] width 99 height 14
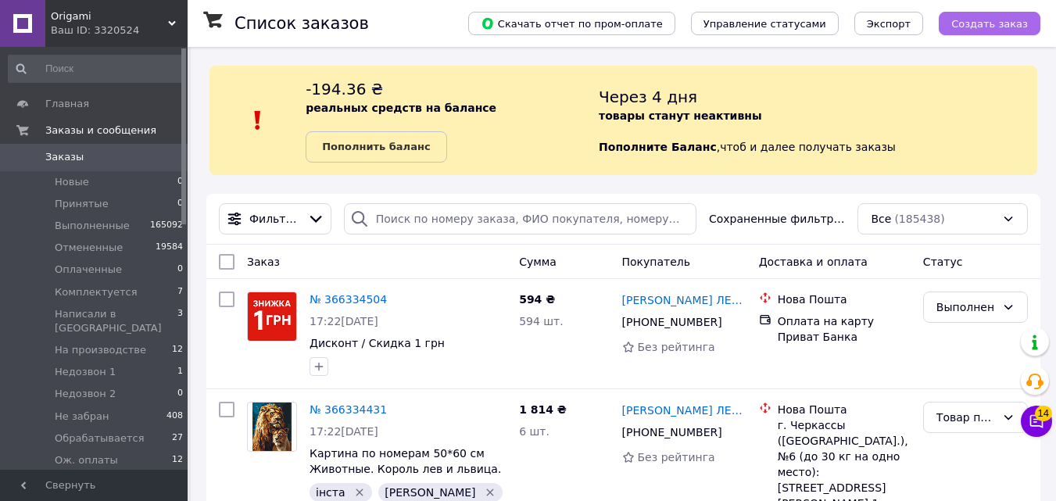
click at [990, 23] on span "Создать заказ" at bounding box center [989, 24] width 77 height 12
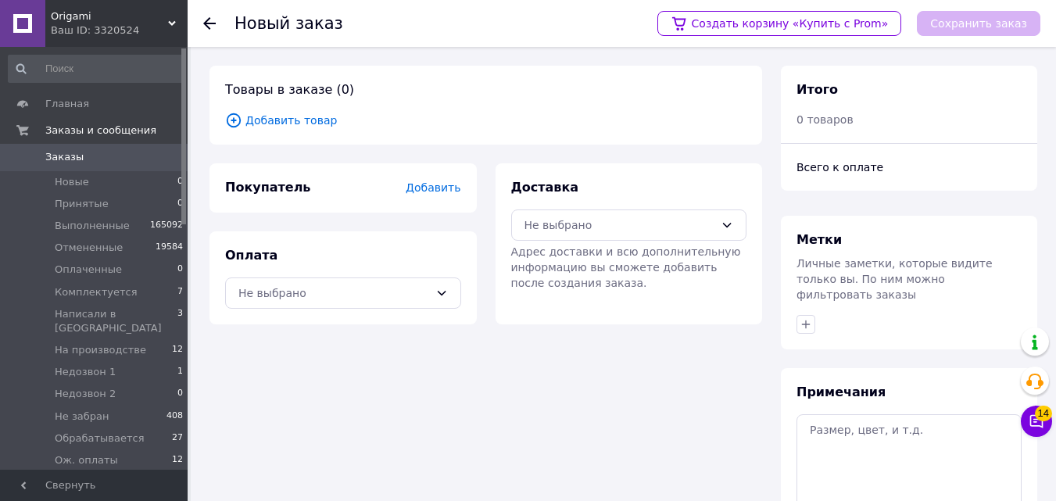
click at [306, 116] on span "Добавить товар" at bounding box center [485, 120] width 521 height 17
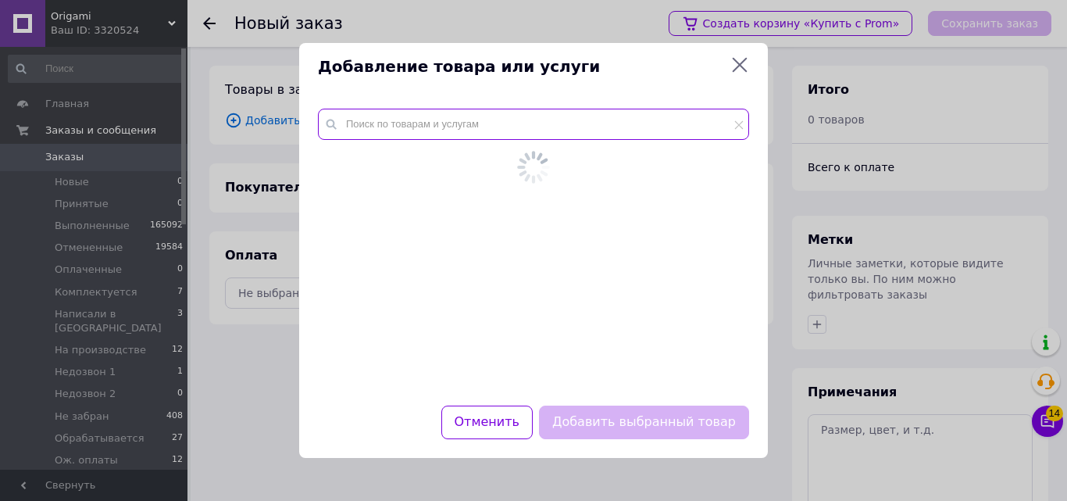
click at [363, 123] on input "text" at bounding box center [533, 124] width 431 height 31
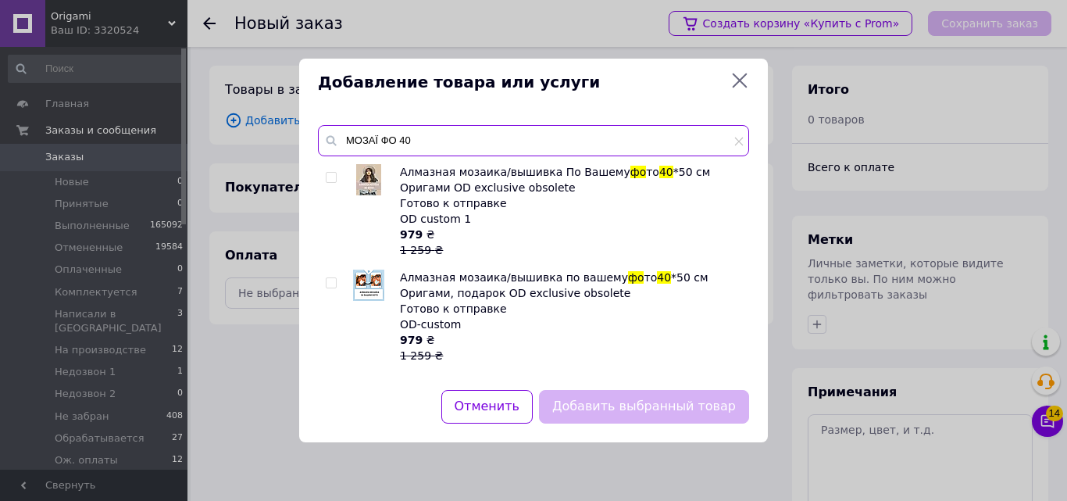
type input "МОЗАЇ ФО 40"
click at [333, 177] on input "checkbox" at bounding box center [331, 178] width 10 height 10
checkbox input "true"
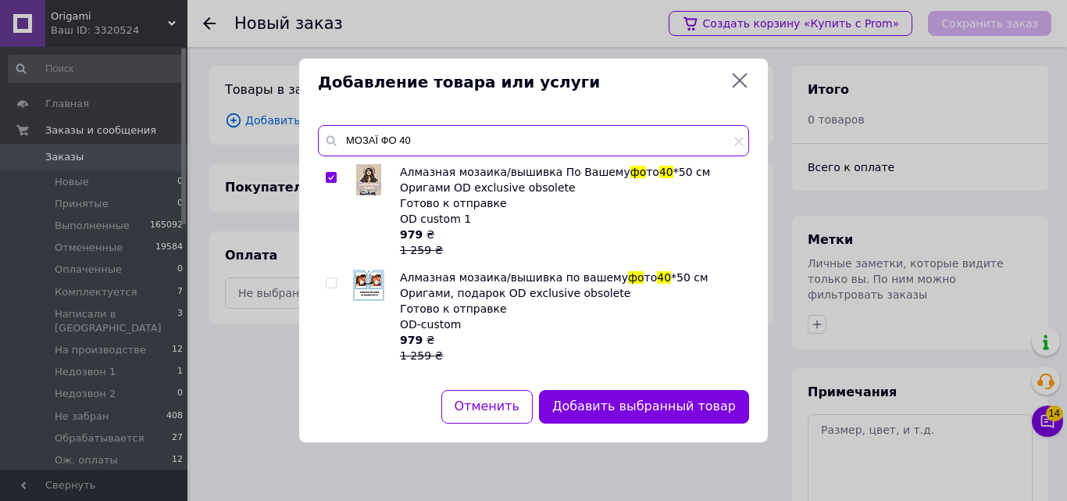
drag, startPoint x: 347, startPoint y: 136, endPoint x: 524, endPoint y: 130, distance: 176.7
click at [514, 135] on input "МОЗАЇ ФО 40" at bounding box center [533, 140] width 431 height 31
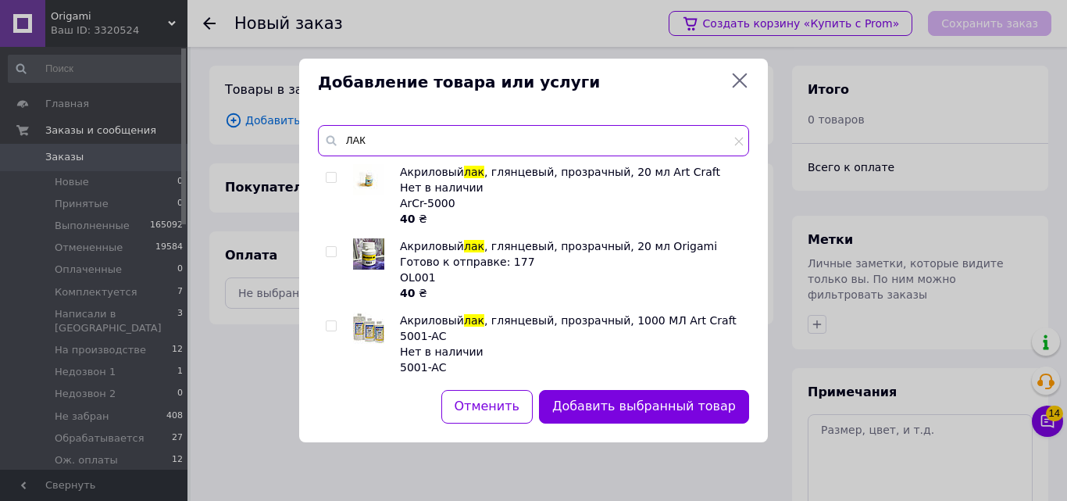
type input "ЛАК"
click at [329, 252] on input "checkbox" at bounding box center [331, 252] width 10 height 10
checkbox input "true"
drag, startPoint x: 356, startPoint y: 138, endPoint x: 470, endPoint y: 132, distance: 114.2
click at [441, 138] on input "ЛАК" at bounding box center [533, 140] width 431 height 31
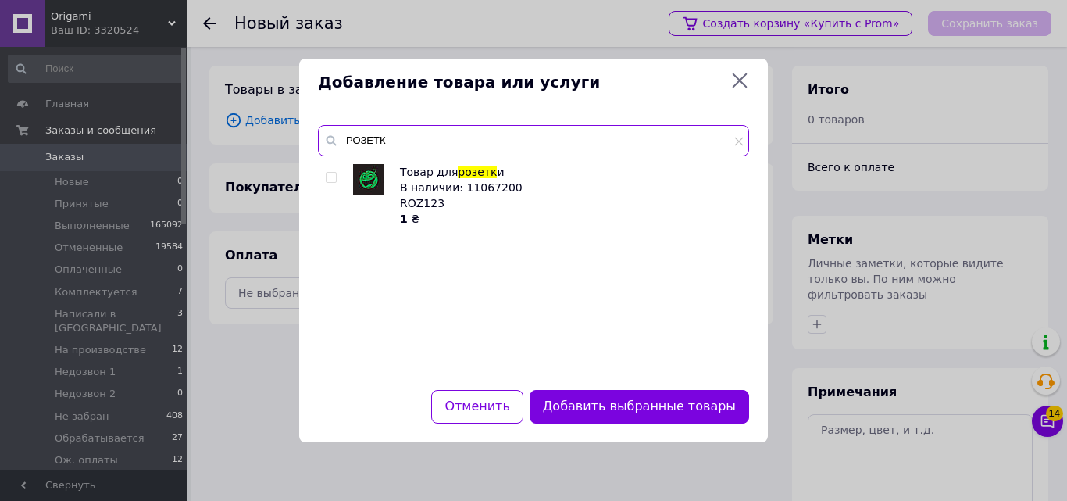
type input "РОЗЕТК"
click at [331, 176] on input "checkbox" at bounding box center [331, 178] width 10 height 10
checkbox input "true"
click at [595, 393] on button "Добавить выбранные товары" at bounding box center [640, 407] width 220 height 34
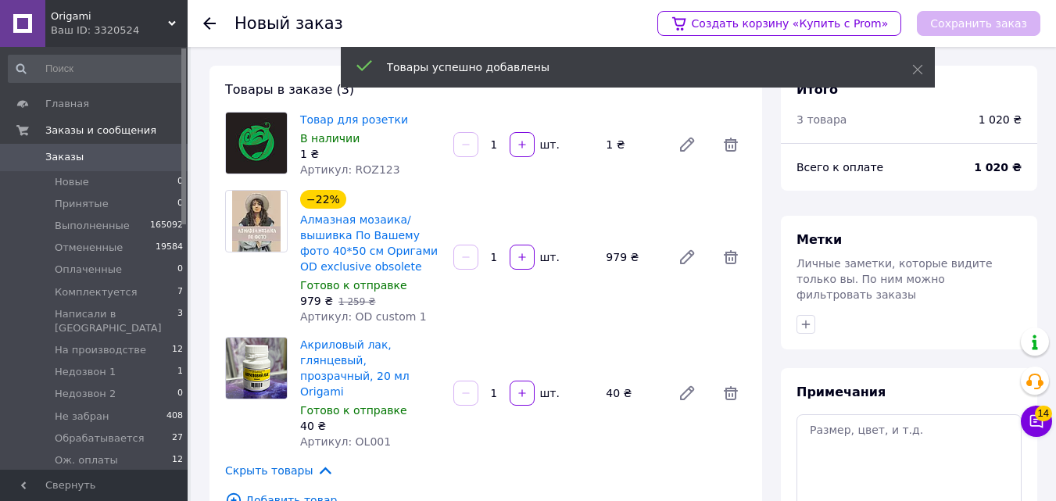
drag, startPoint x: 501, startPoint y: 146, endPoint x: 483, endPoint y: 145, distance: 18.0
click at [485, 146] on input "1" at bounding box center [493, 145] width 25 height 12
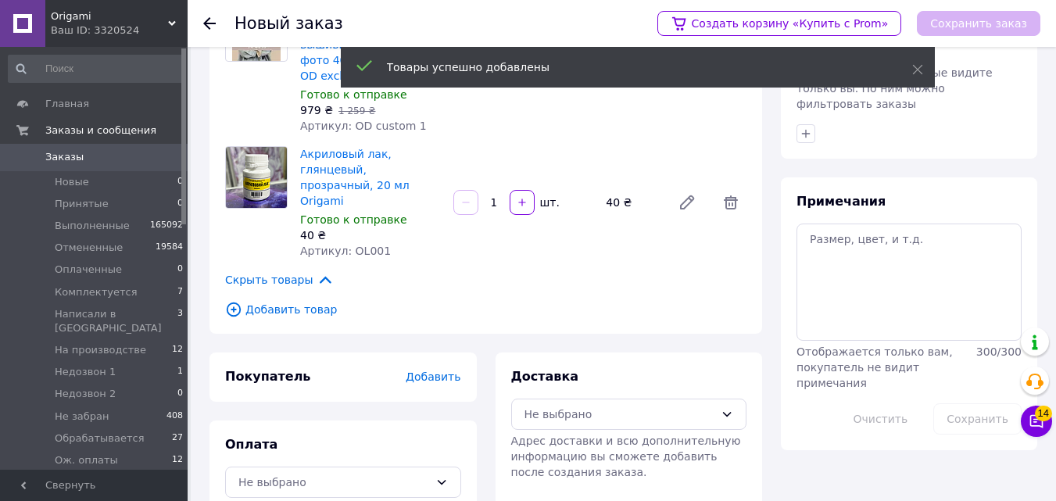
type input "200"
click at [902, 302] on textarea at bounding box center [908, 281] width 225 height 117
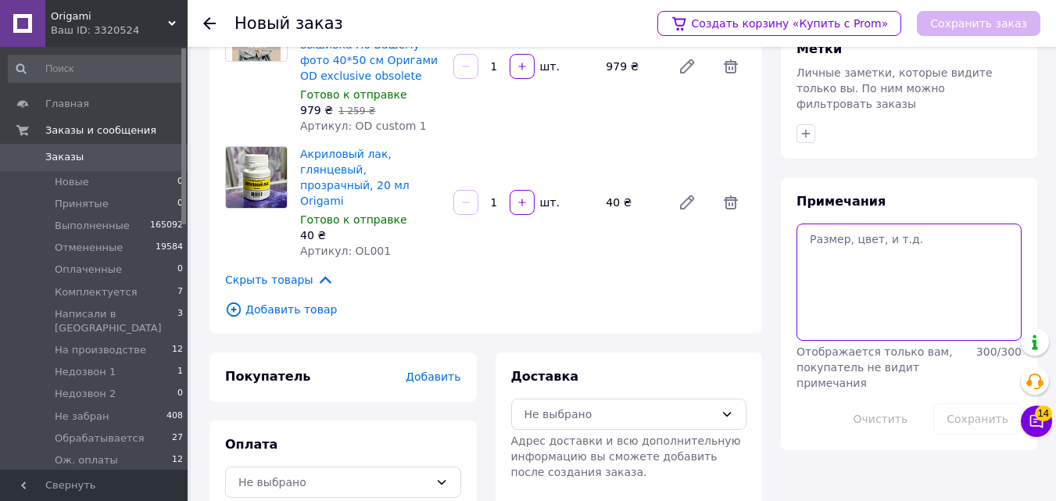
click at [838, 238] on textarea at bounding box center [908, 281] width 225 height 117
type textarea "200 грн терміновість"
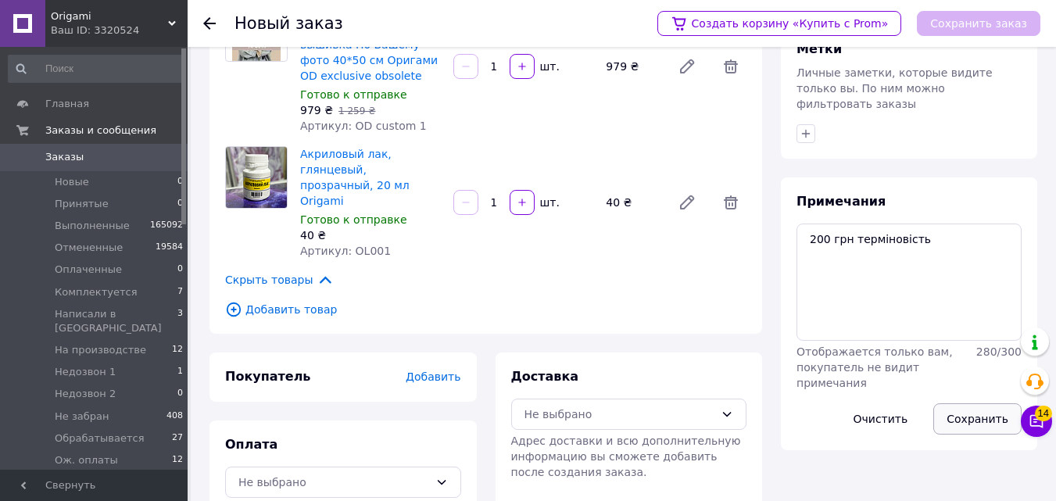
click at [949, 403] on button "Сохранить" at bounding box center [977, 418] width 88 height 31
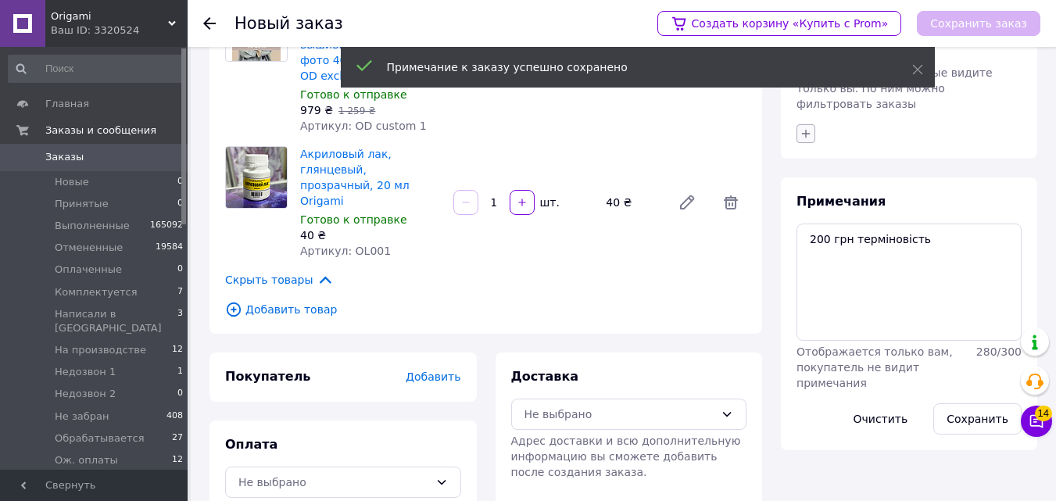
click at [806, 123] on div at bounding box center [908, 133] width 231 height 25
click at [799, 124] on button "button" at bounding box center [805, 133] width 19 height 19
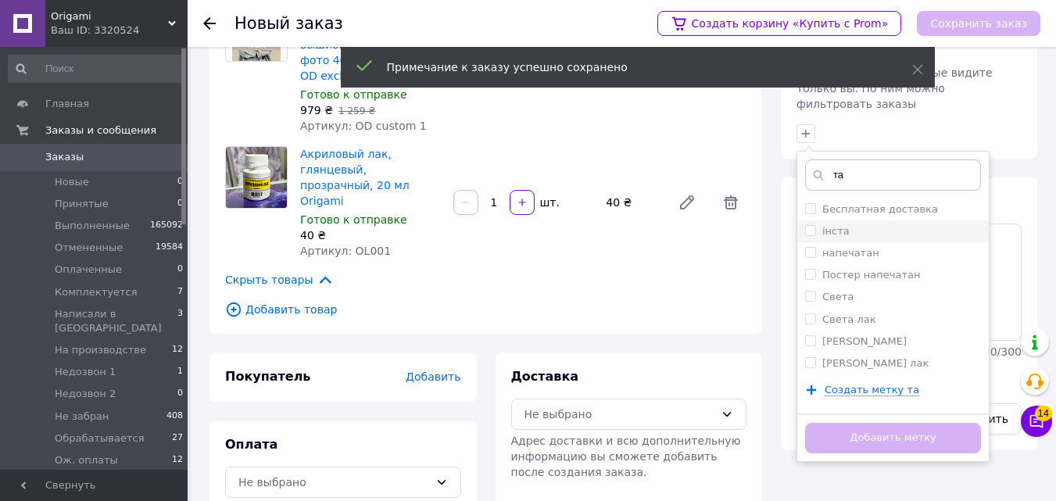
type input "та"
click at [804, 220] on li "інста" at bounding box center [892, 231] width 191 height 22
checkbox input "true"
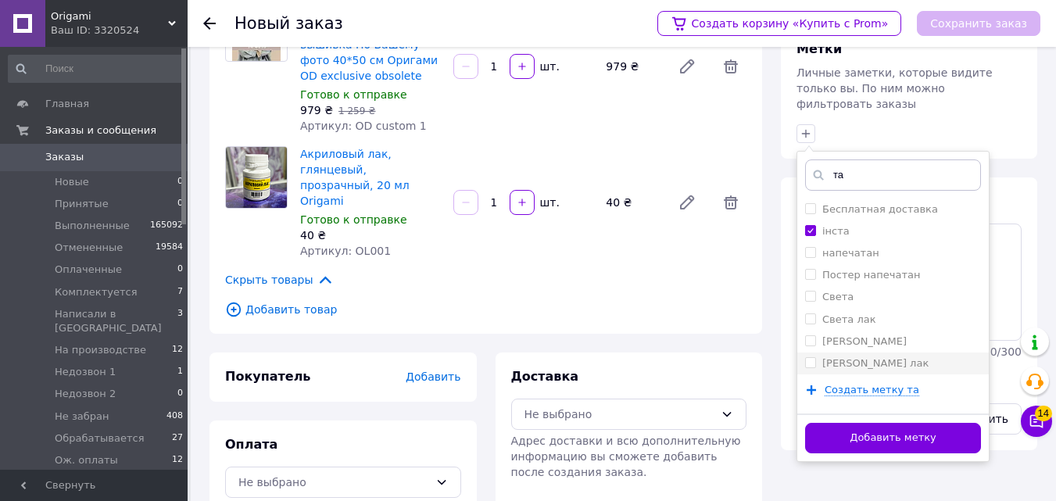
click at [806, 357] on input "[PERSON_NAME] лак" at bounding box center [810, 362] width 10 height 10
checkbox input "true"
drag, startPoint x: 849, startPoint y: 172, endPoint x: 813, endPoint y: 166, distance: 37.1
click at [813, 166] on div "та" at bounding box center [893, 174] width 176 height 31
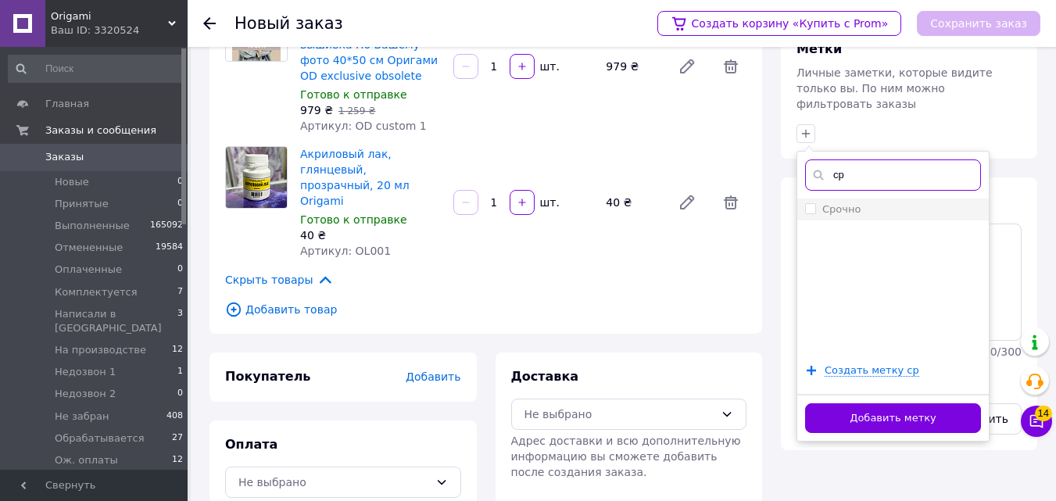
type input "ср"
click at [806, 202] on label "Срочно" at bounding box center [832, 209] width 55 height 14
click at [806, 203] on input "Срочно" at bounding box center [810, 208] width 10 height 10
click at [810, 203] on input "Срочно" at bounding box center [810, 208] width 10 height 10
checkbox input "true"
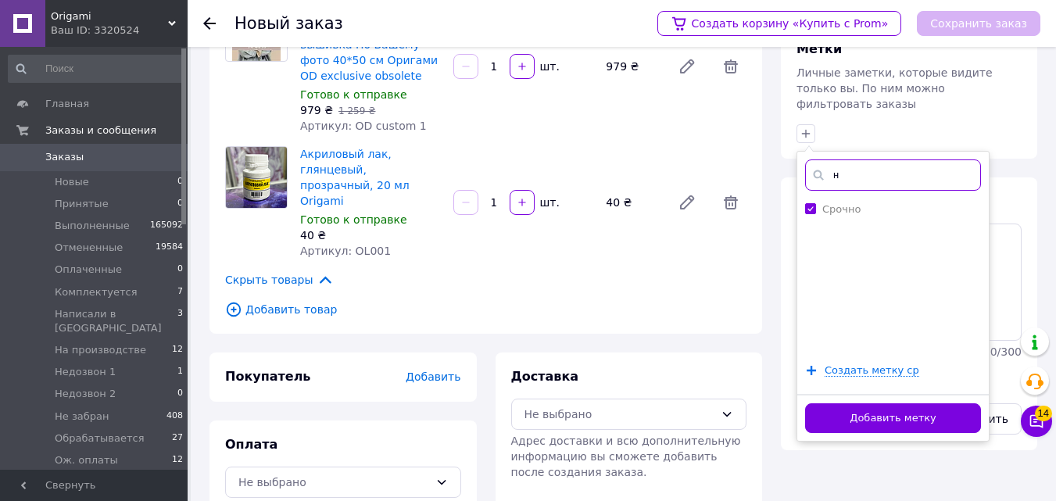
drag, startPoint x: 853, startPoint y: 166, endPoint x: 821, endPoint y: 167, distance: 32.0
click at [821, 167] on input "н" at bounding box center [893, 174] width 176 height 31
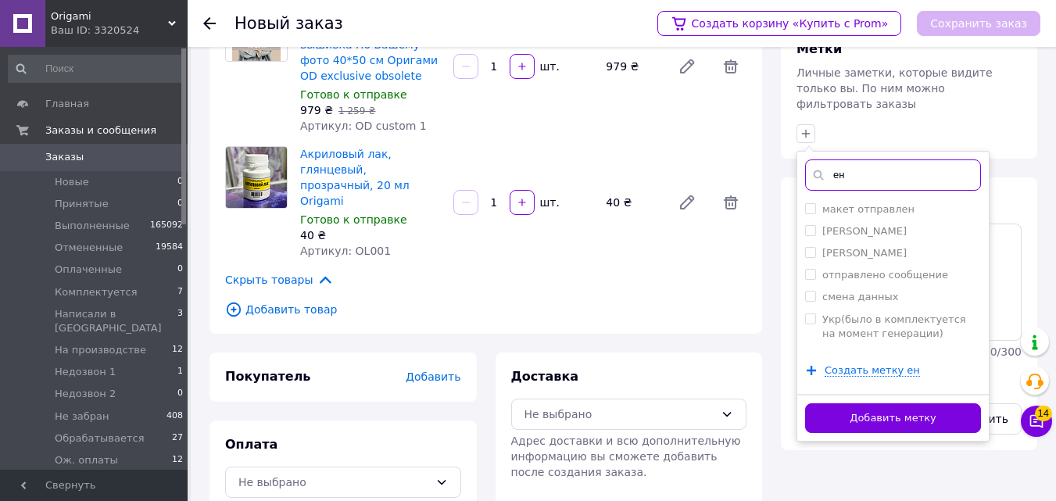
drag, startPoint x: 853, startPoint y: 165, endPoint x: 820, endPoint y: 165, distance: 32.0
click at [820, 165] on div "ен" at bounding box center [893, 174] width 176 height 31
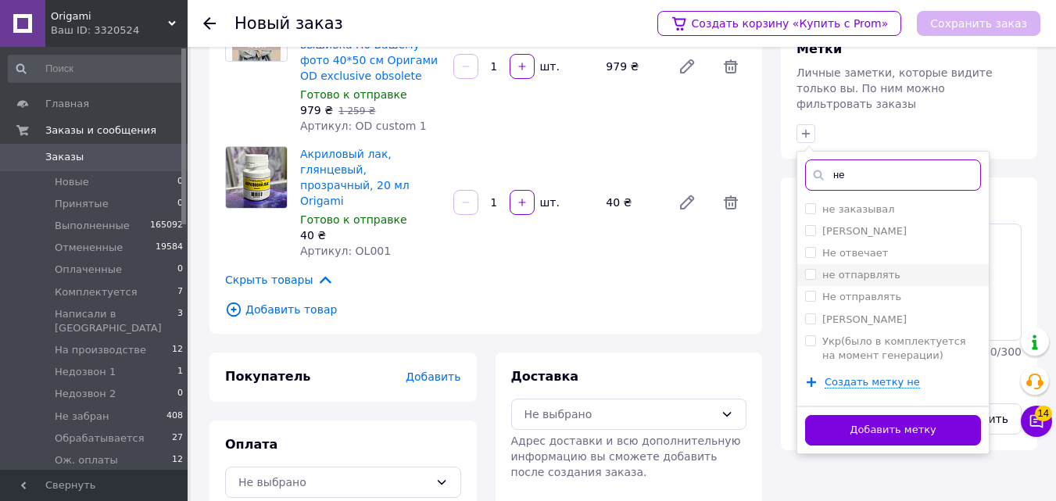
type input "не"
click at [803, 268] on li "не отпарвлять" at bounding box center [892, 275] width 191 height 22
checkbox input "true"
click at [803, 286] on li "Не отправлять" at bounding box center [892, 297] width 191 height 22
checkbox input "true"
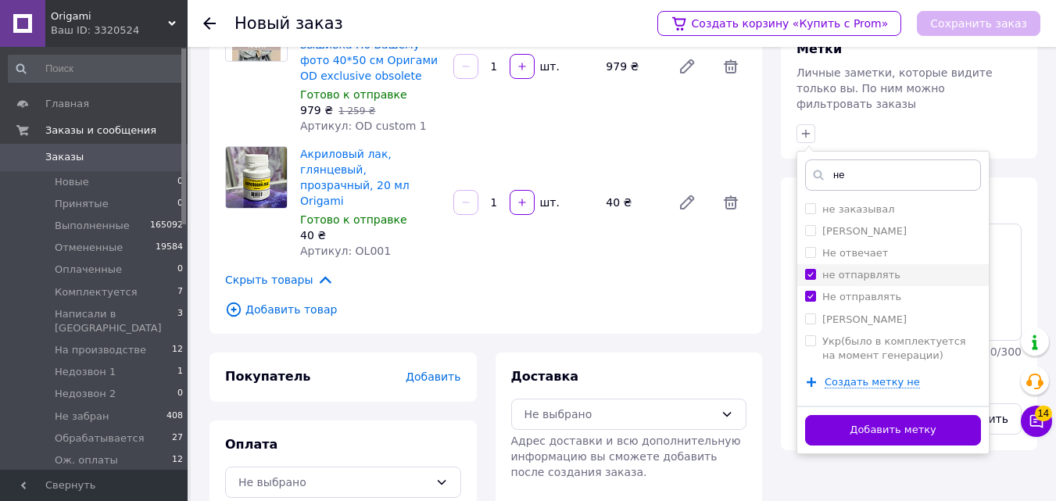
click at [810, 269] on input "не отпарвлять" at bounding box center [810, 274] width 10 height 10
checkbox input "false"
click at [844, 416] on button "Добавить метку" at bounding box center [893, 430] width 176 height 30
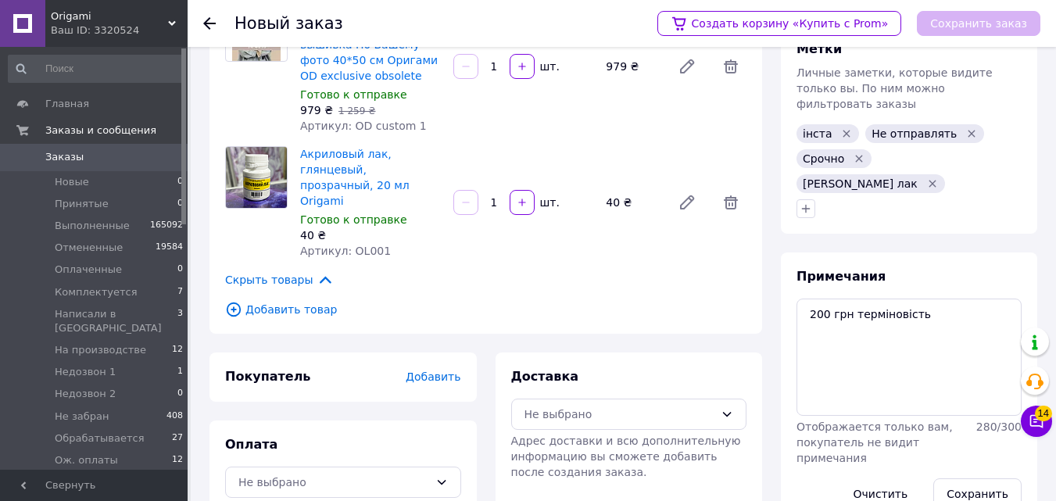
click at [411, 368] on div "Покупатель Добавить" at bounding box center [343, 377] width 236 height 18
click at [424, 370] on span "Добавить" at bounding box center [433, 376] width 55 height 13
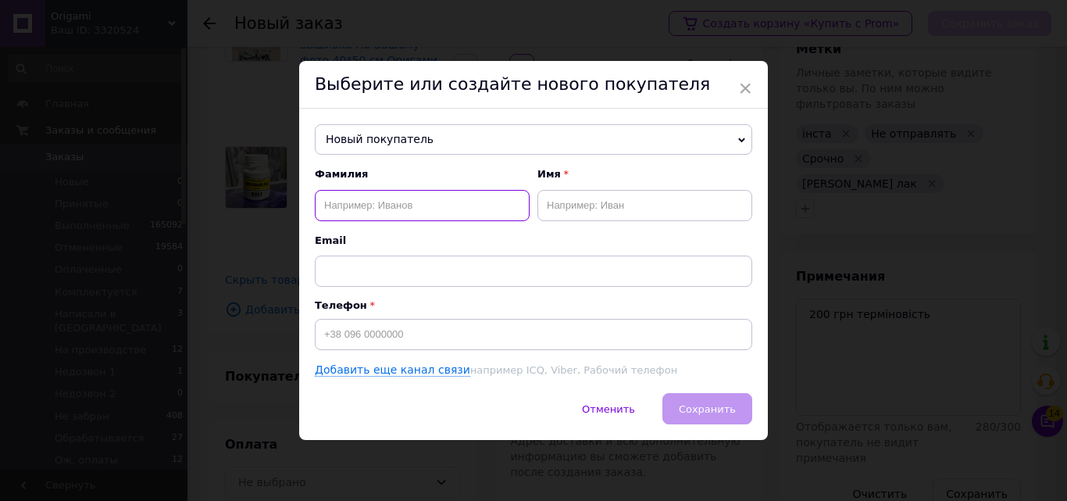
click at [410, 220] on input "text" at bounding box center [422, 205] width 215 height 31
type input "Ь"
type input "Богдан"
click at [638, 213] on input "text" at bounding box center [645, 205] width 215 height 31
type input "Анна"
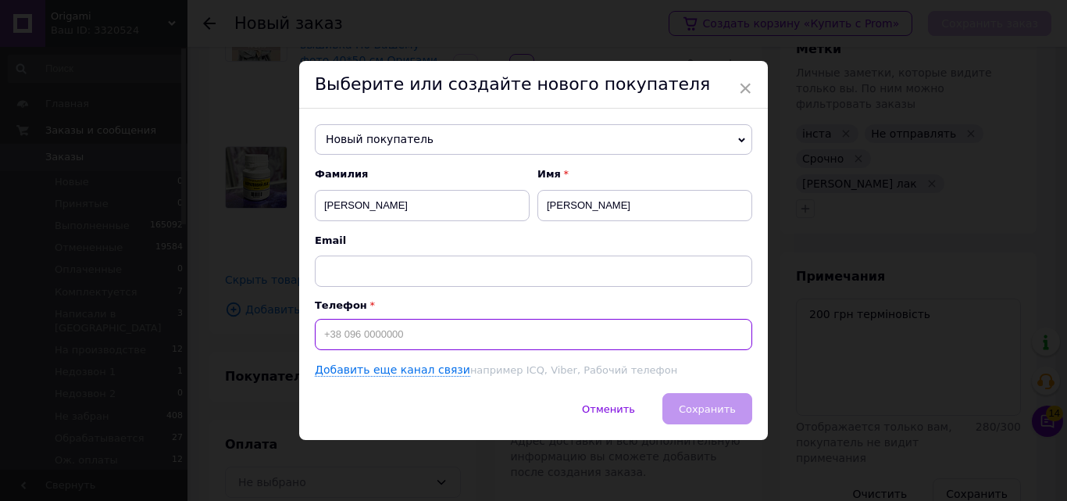
click at [381, 344] on input at bounding box center [534, 334] width 438 height 31
drag, startPoint x: 342, startPoint y: 334, endPoint x: 375, endPoint y: 341, distance: 33.4
click at [375, 341] on input "+380662074942" at bounding box center [534, 334] width 438 height 31
type input "+380662074942"
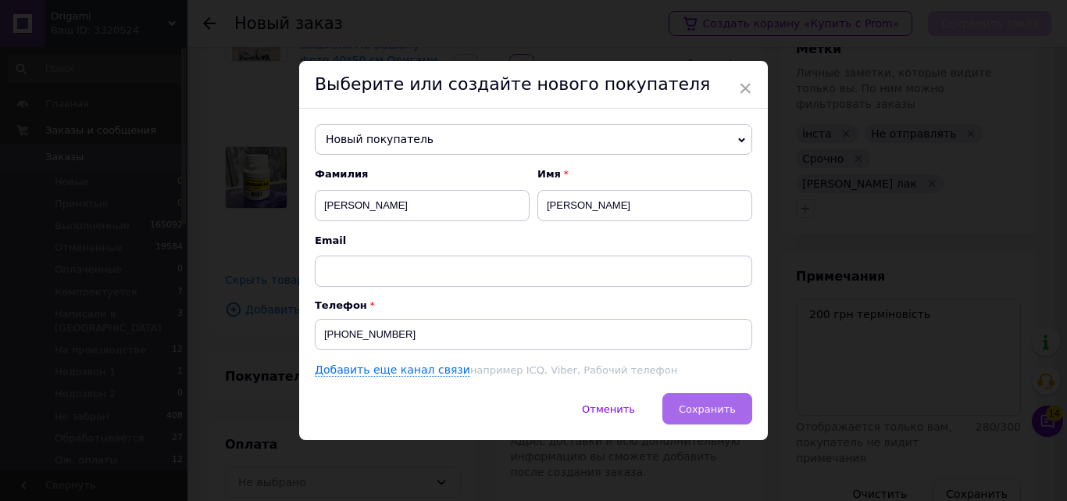
click at [717, 408] on span "Сохранить" at bounding box center [707, 409] width 57 height 12
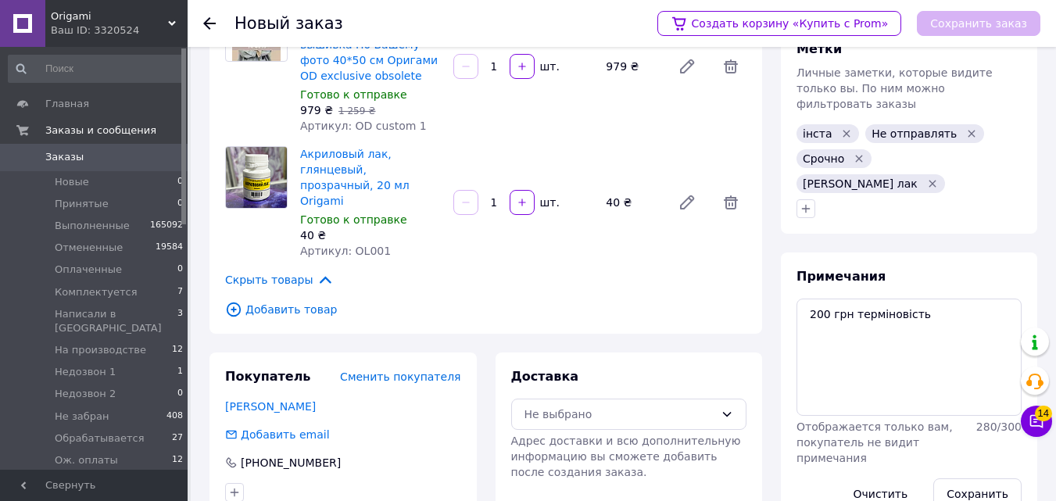
scroll to position [306, 0]
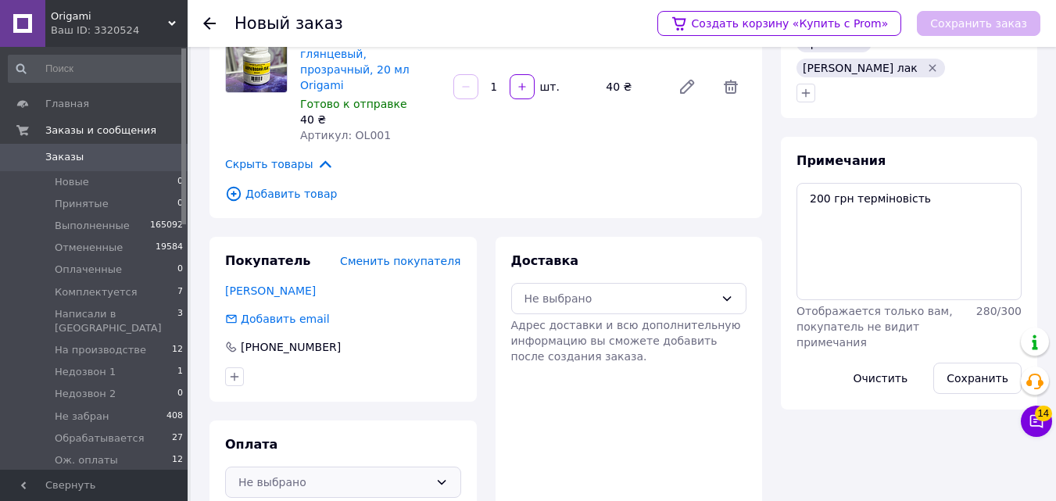
click at [255, 474] on div "Не выбрано" at bounding box center [333, 482] width 191 height 17
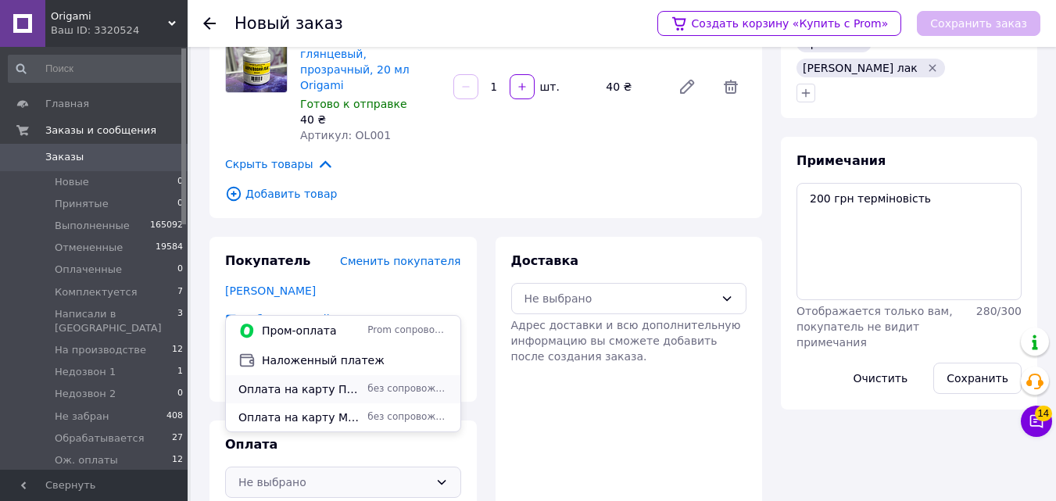
click at [338, 381] on span "Оплата на карту Приват Банка" at bounding box center [299, 389] width 123 height 16
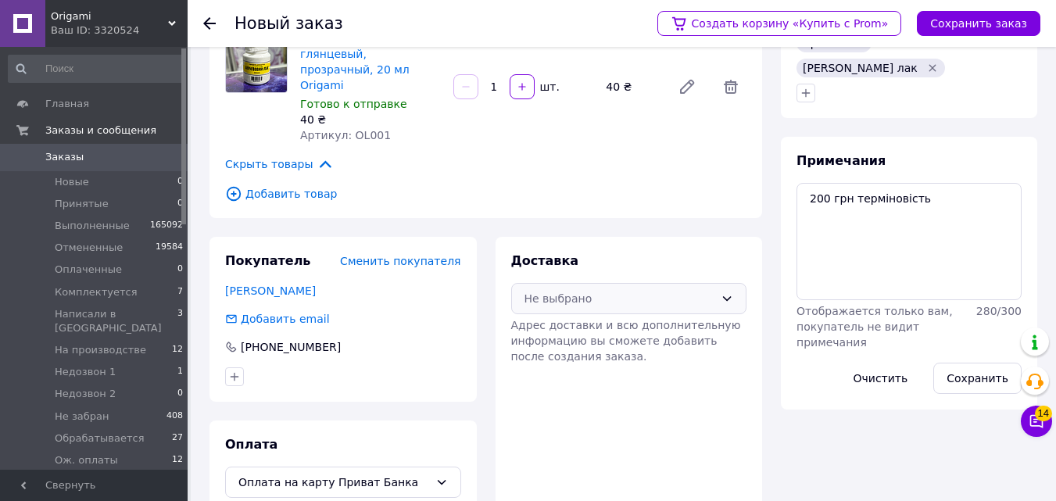
click at [537, 290] on div "Не выбрано" at bounding box center [619, 298] width 191 height 17
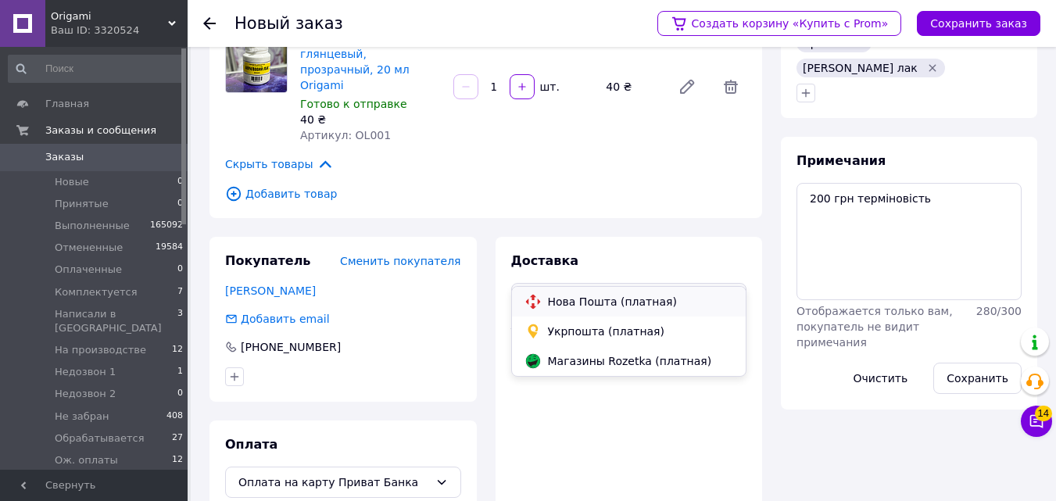
click at [556, 289] on div "Нова Пошта (платная)" at bounding box center [629, 302] width 234 height 30
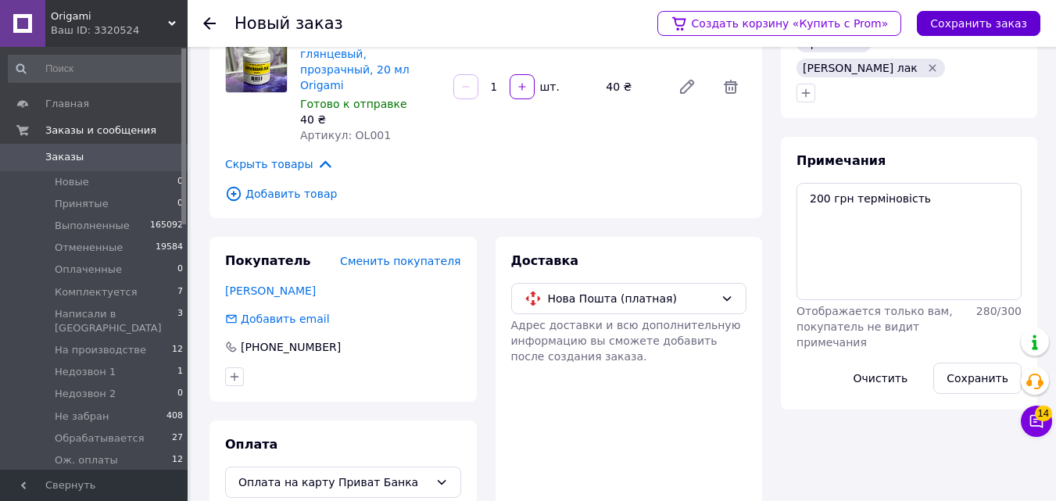
click at [1003, 10] on div "Создать корзину «Купить с Prom» Сохранить заказ" at bounding box center [841, 23] width 399 height 47
click at [997, 25] on button "Сохранить заказ" at bounding box center [978, 23] width 123 height 25
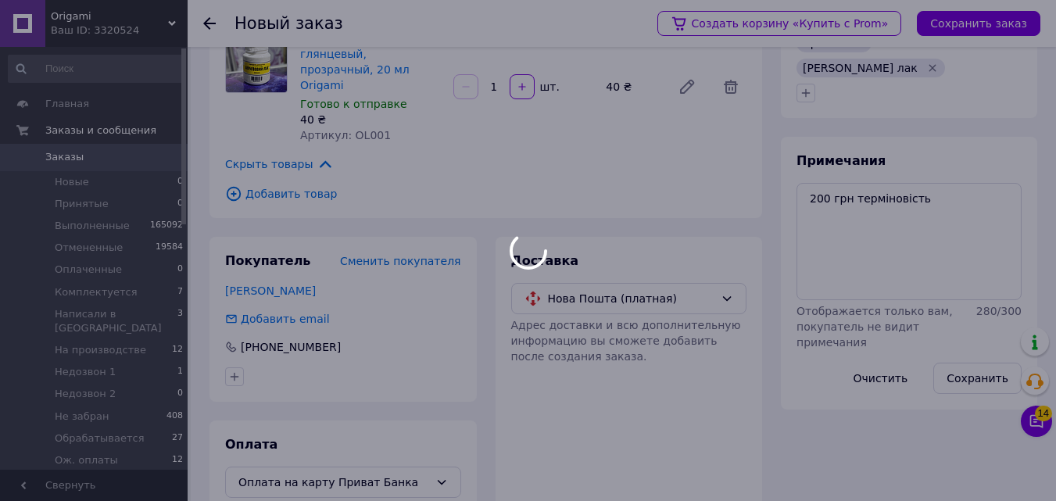
scroll to position [0, 0]
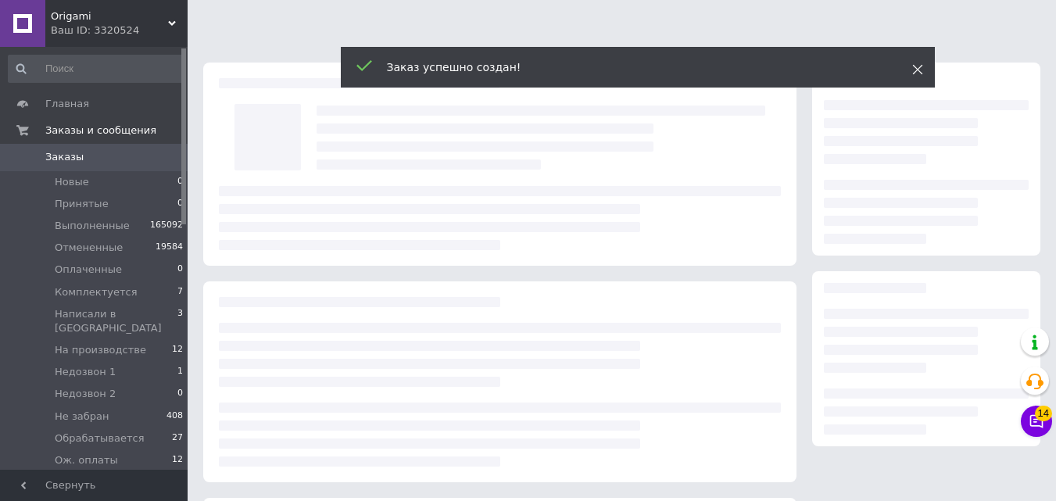
click at [912, 74] on icon at bounding box center [917, 69] width 11 height 11
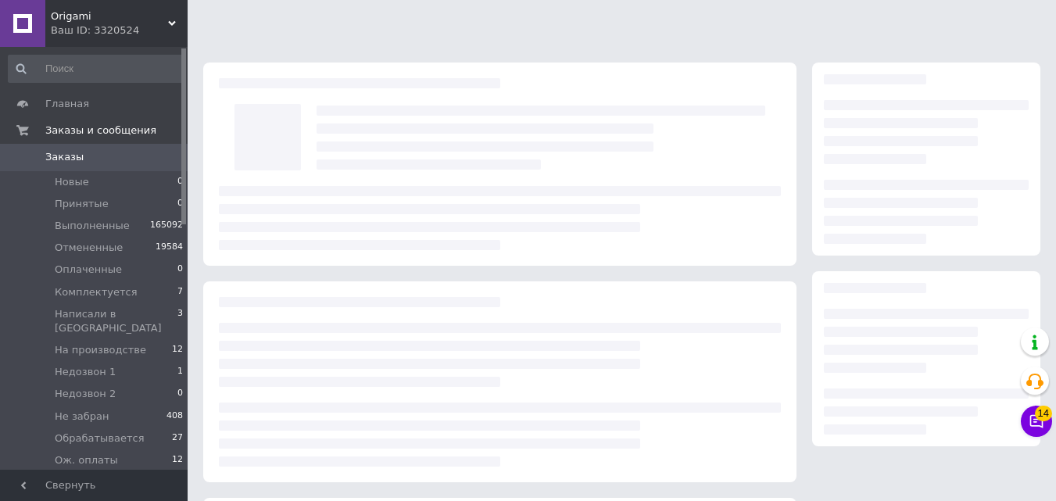
click at [912, 73] on icon at bounding box center [917, 69] width 11 height 11
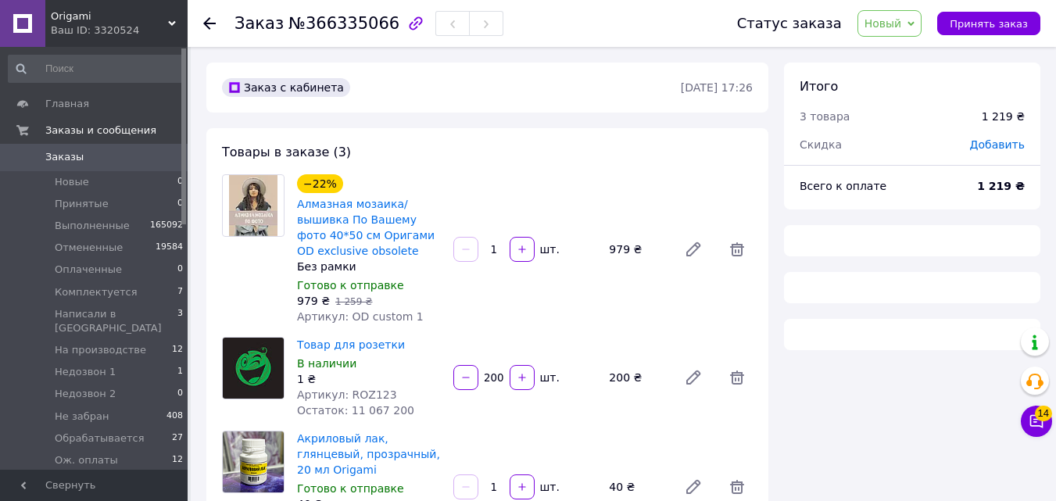
click at [902, 18] on span "Новый" at bounding box center [883, 23] width 38 height 13
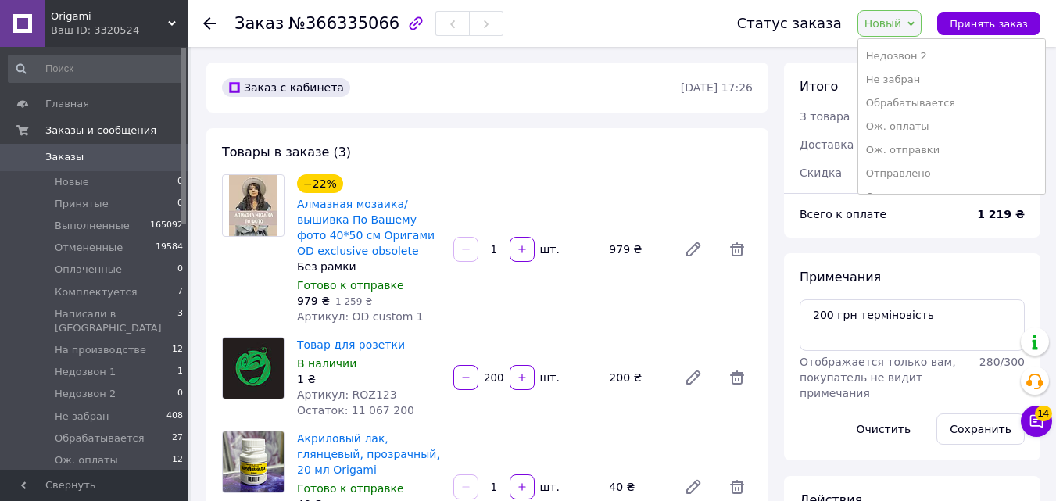
scroll to position [191, 0]
click at [900, 123] on li "Ож. оплаты" at bounding box center [951, 121] width 187 height 23
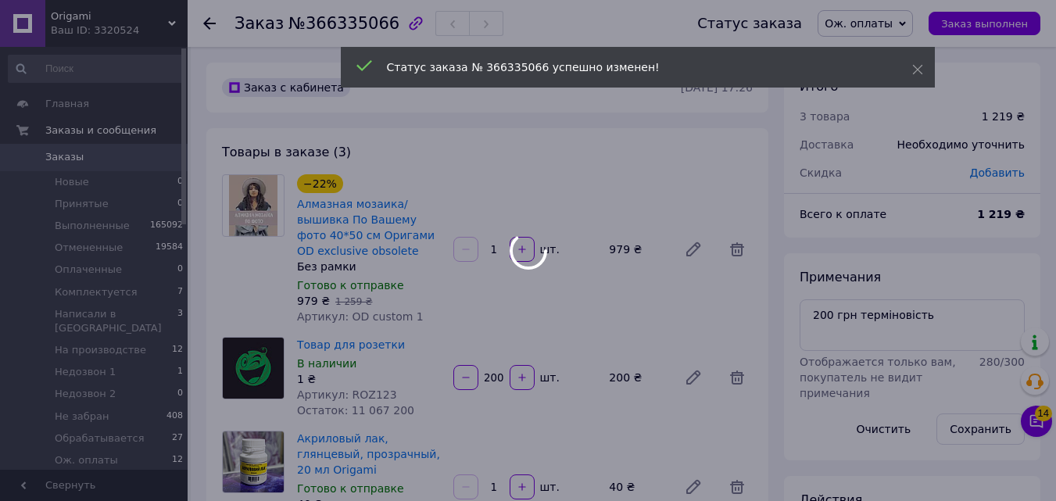
click at [303, 22] on div at bounding box center [528, 250] width 1056 height 501
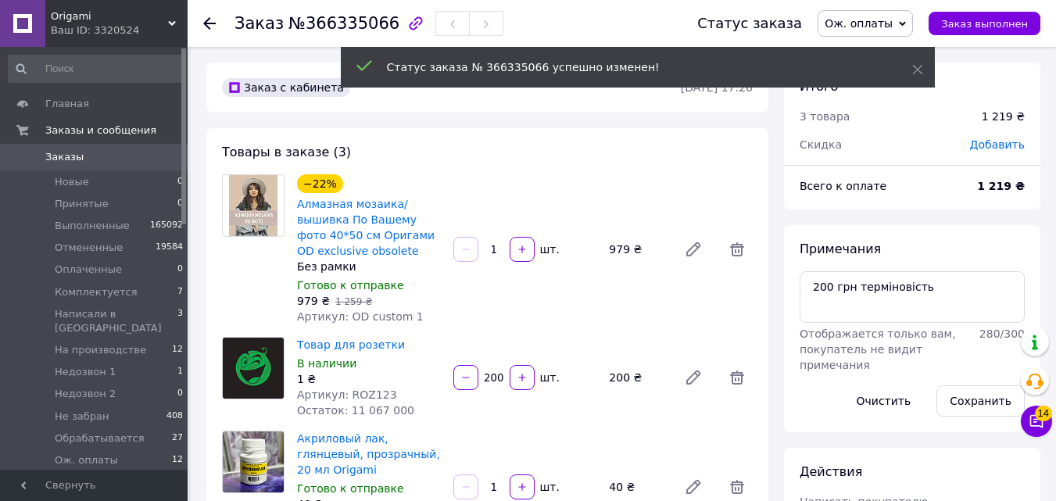
click at [321, 31] on span "№366335066" at bounding box center [343, 23] width 111 height 19
copy span "366335066"
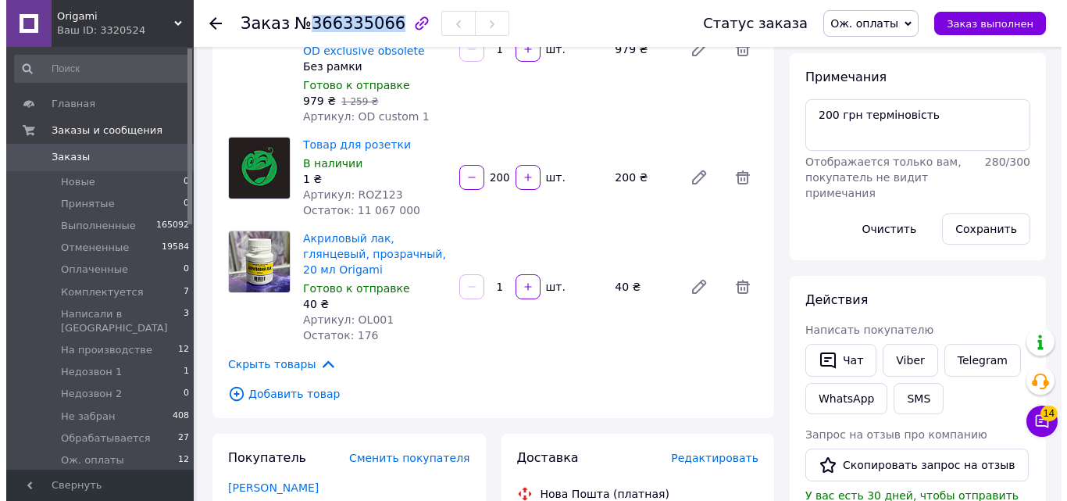
scroll to position [280, 0]
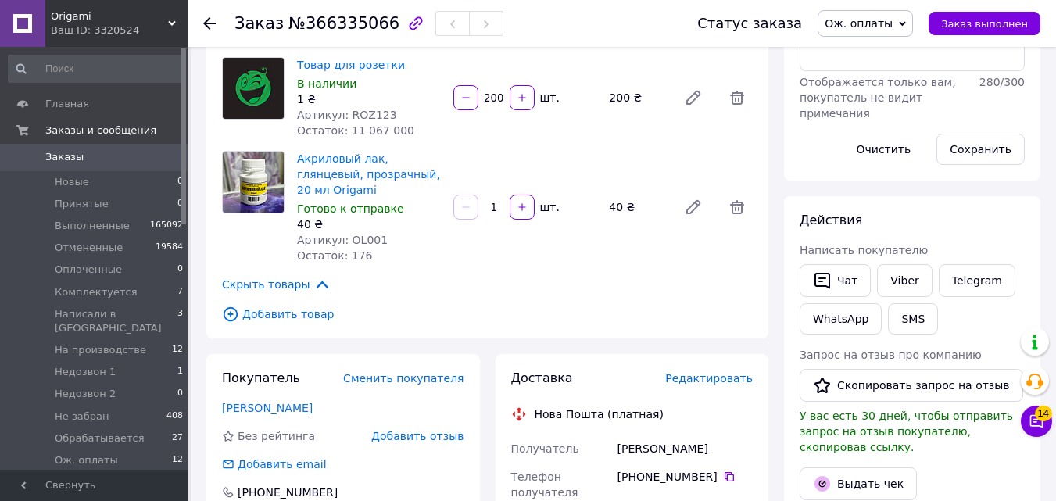
click at [689, 372] on span "Редактировать" at bounding box center [709, 378] width 88 height 13
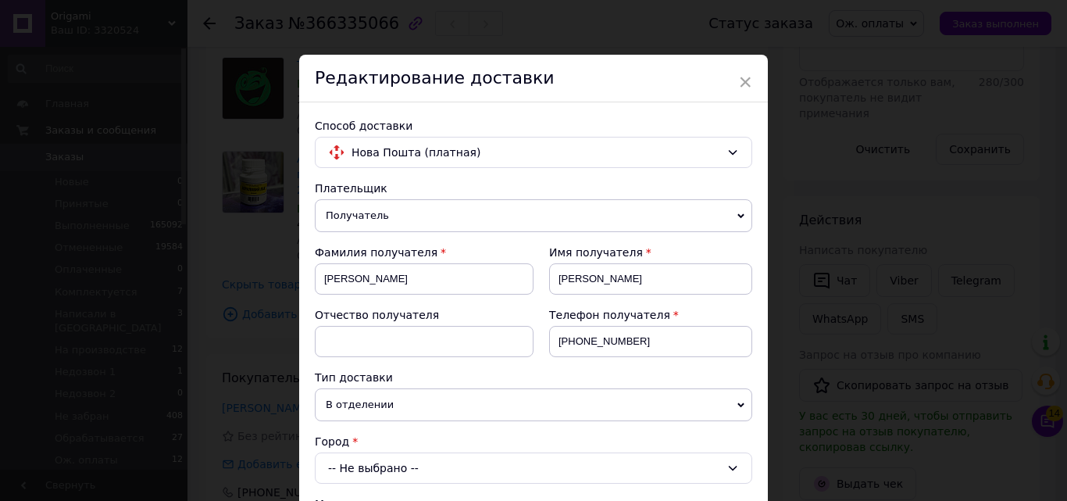
scroll to position [227, 0]
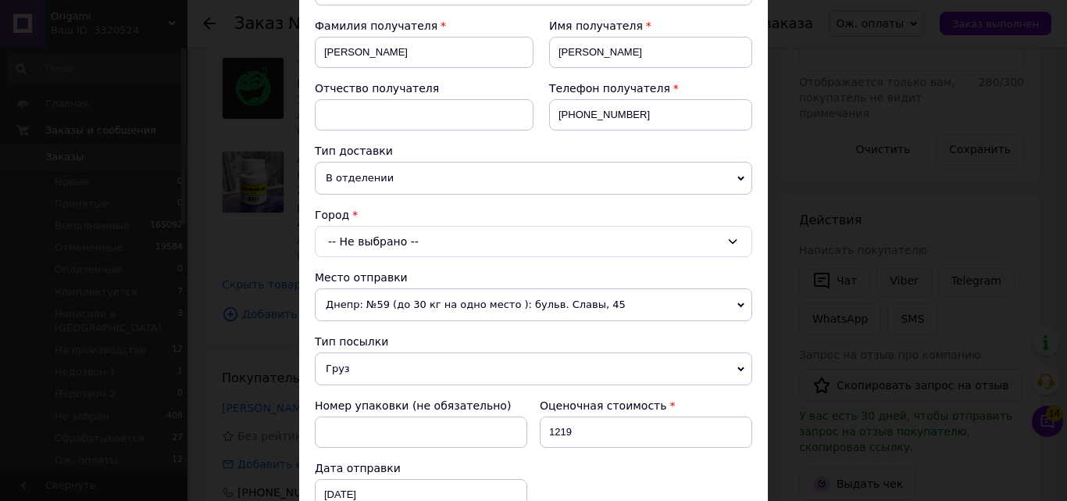
click at [504, 243] on div "-- Не выбрано --" at bounding box center [534, 241] width 438 height 31
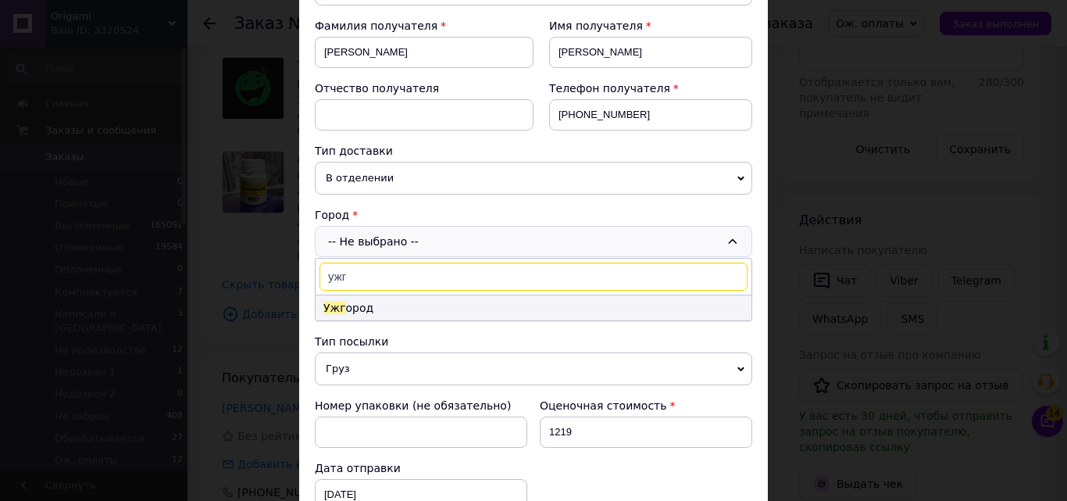
type input "ужг"
click at [347, 315] on li "Ужг ород" at bounding box center [534, 307] width 436 height 25
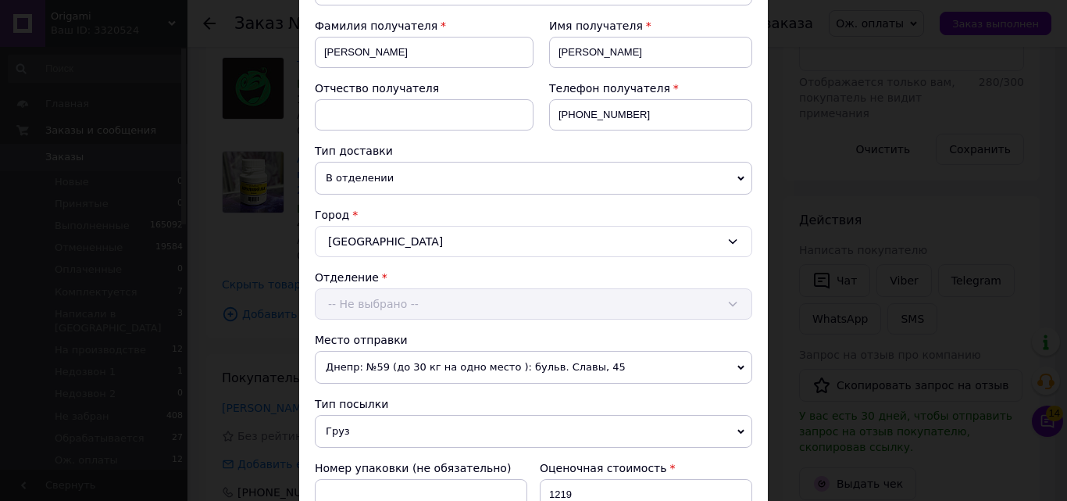
click at [355, 315] on div "-- Не выбрано --" at bounding box center [534, 303] width 438 height 31
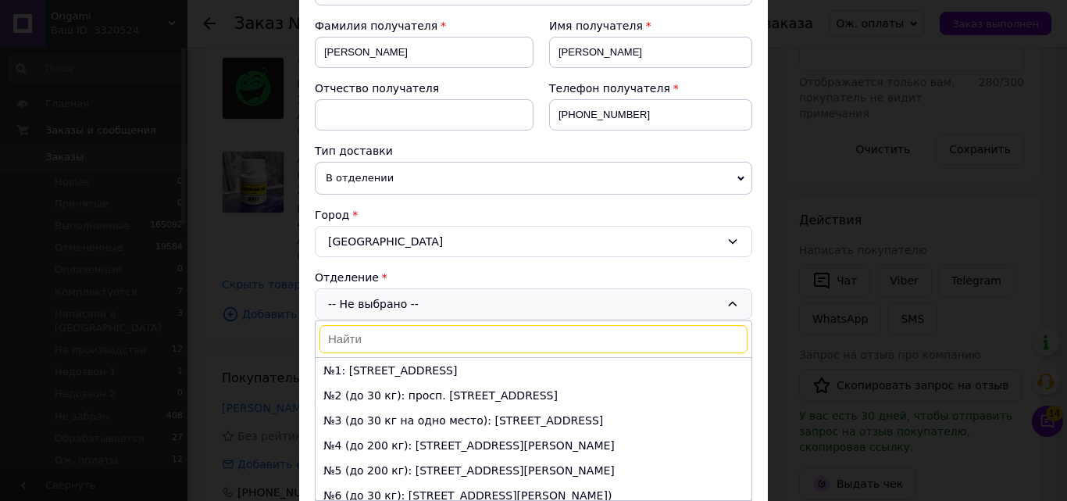
scroll to position [32, 0]
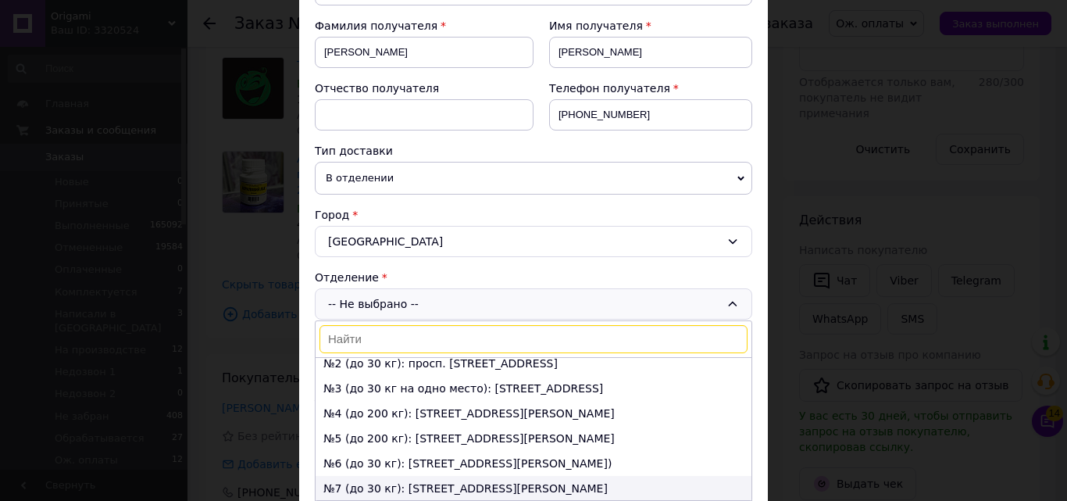
click at [691, 488] on li "№7 (до 30 кг): ул. Юлии Жемайте, 1а" at bounding box center [534, 488] width 436 height 25
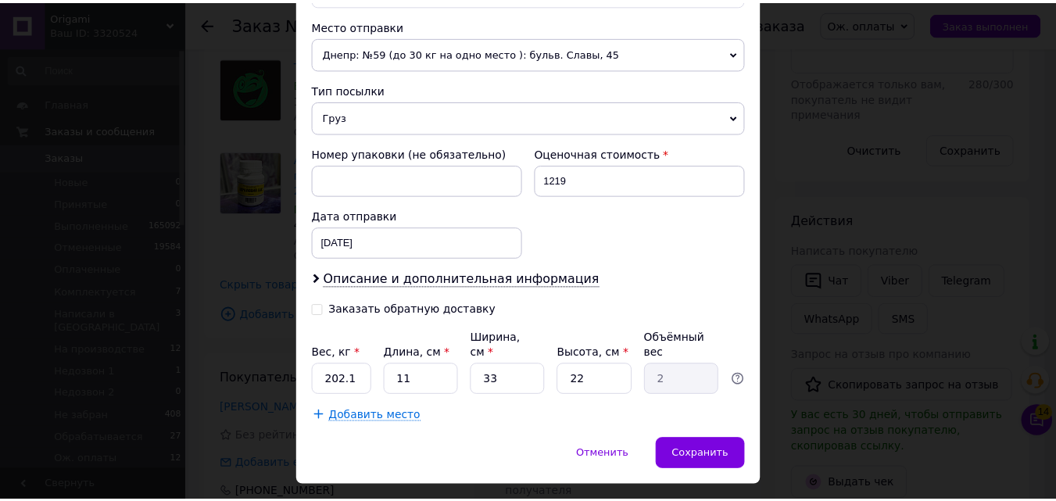
scroll to position [565, 0]
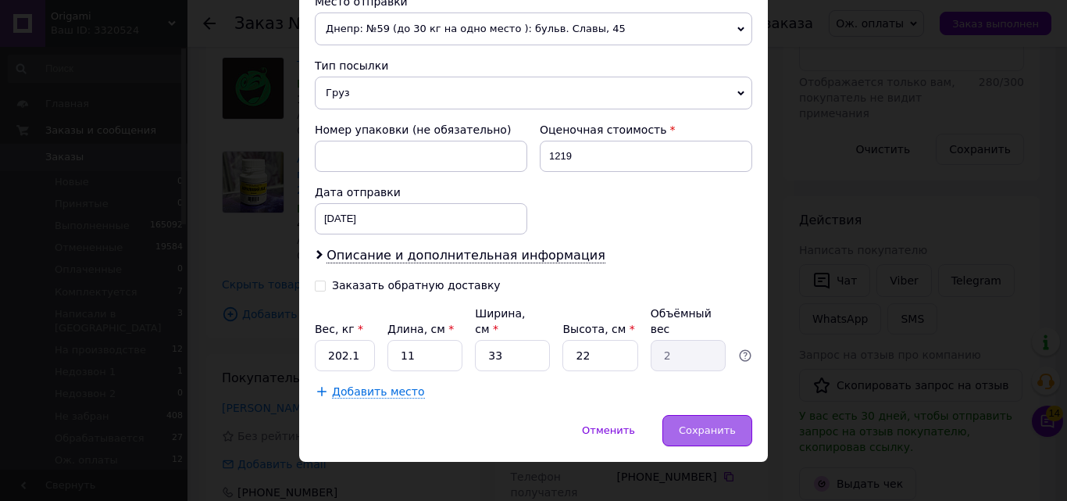
click at [735, 420] on div "Сохранить" at bounding box center [708, 430] width 90 height 31
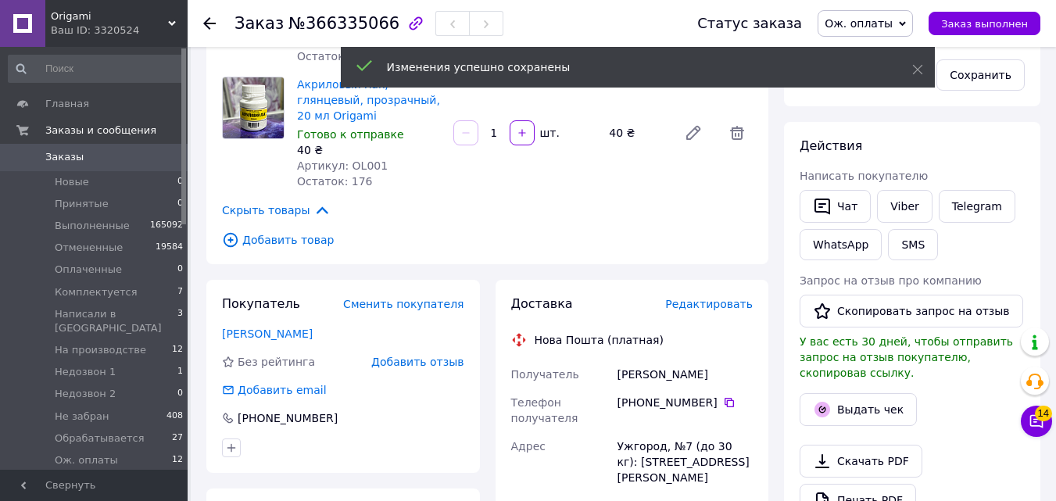
scroll to position [359, 0]
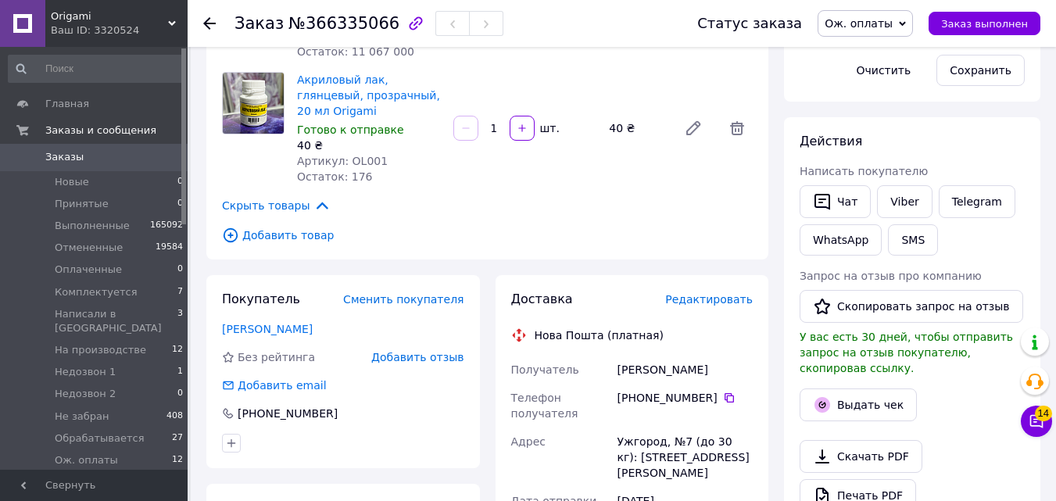
click at [127, 159] on span "Заказы" at bounding box center [94, 157] width 99 height 14
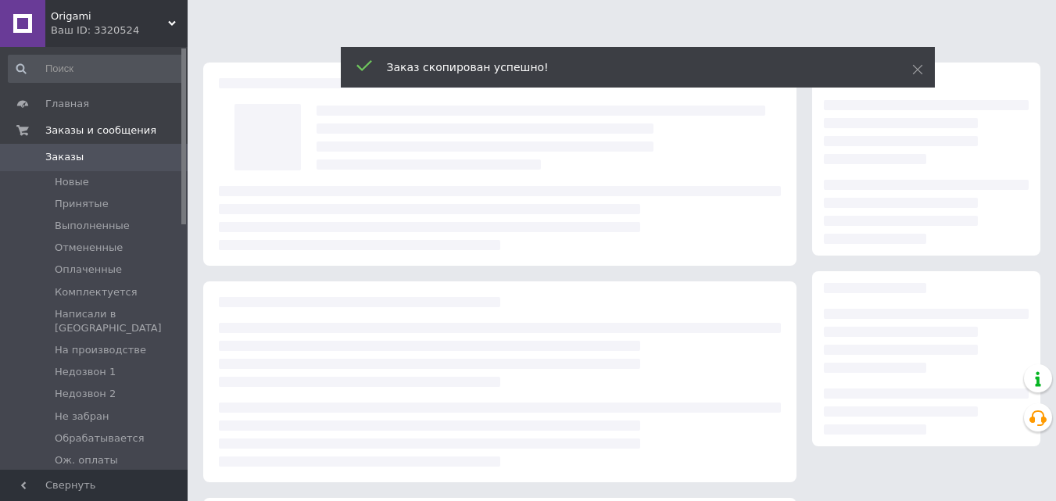
click at [918, 64] on span at bounding box center [917, 70] width 11 height 16
click at [917, 64] on icon at bounding box center [917, 69] width 11 height 11
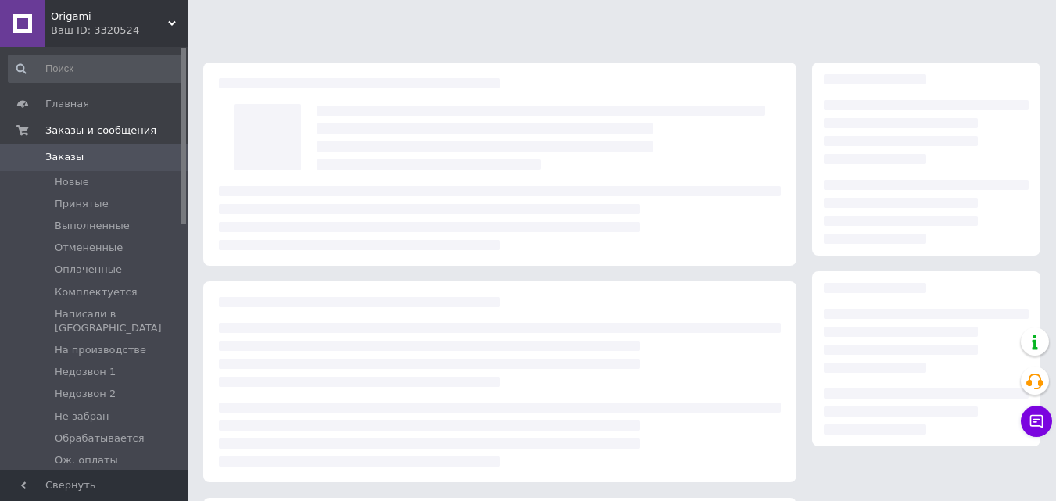
drag, startPoint x: 915, startPoint y: 65, endPoint x: 899, endPoint y: 45, distance: 25.5
click at [913, 65] on icon at bounding box center [917, 69] width 11 height 11
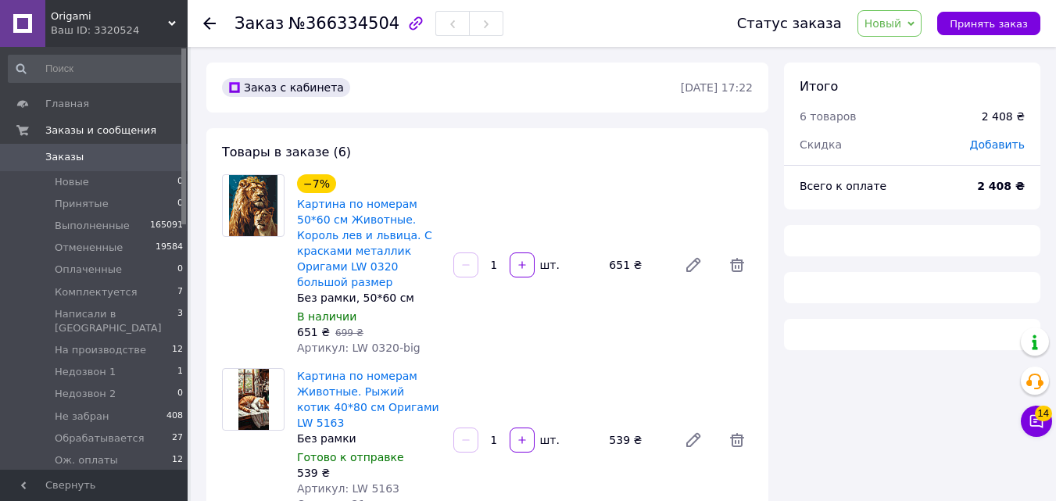
click at [895, 27] on span "Новый" at bounding box center [883, 23] width 38 height 13
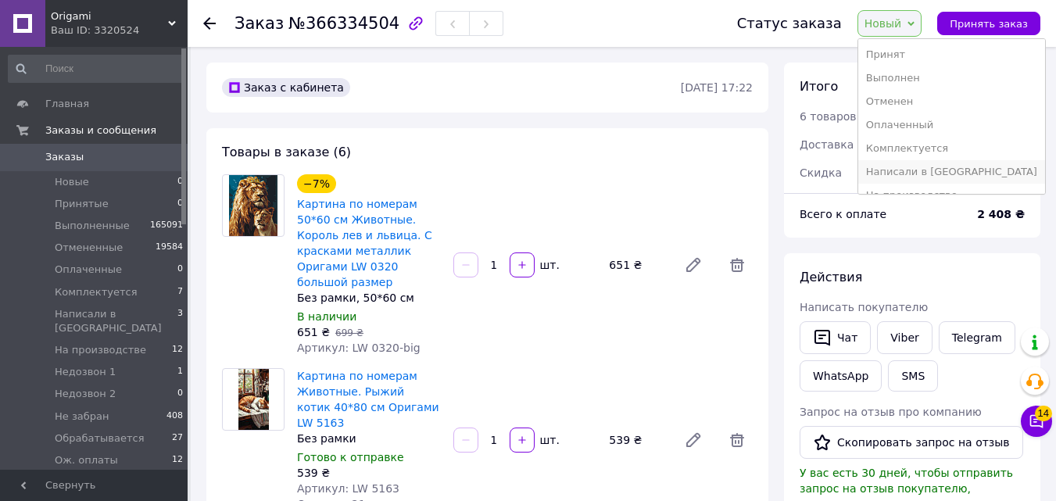
click at [907, 172] on li "Написали в [GEOGRAPHIC_DATA]" at bounding box center [951, 171] width 187 height 23
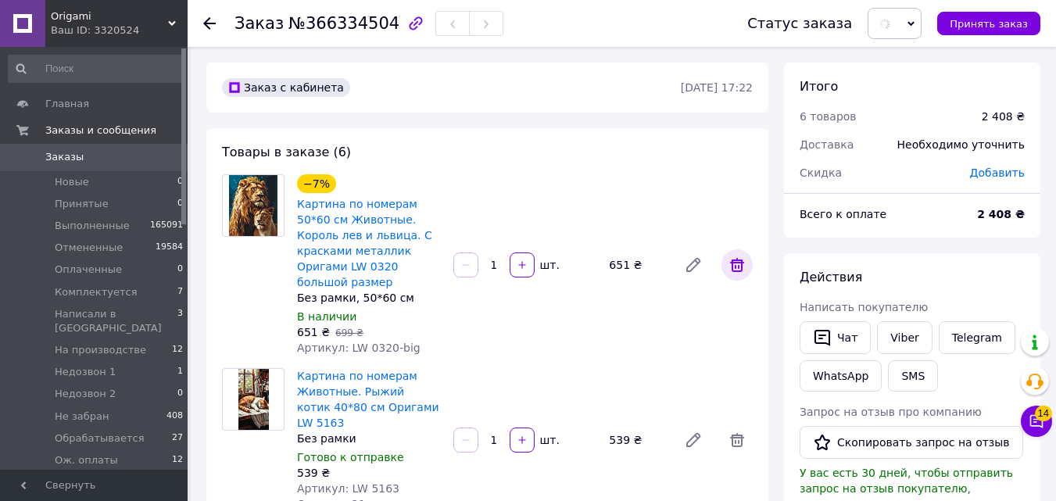
click at [725, 249] on span at bounding box center [736, 264] width 31 height 31
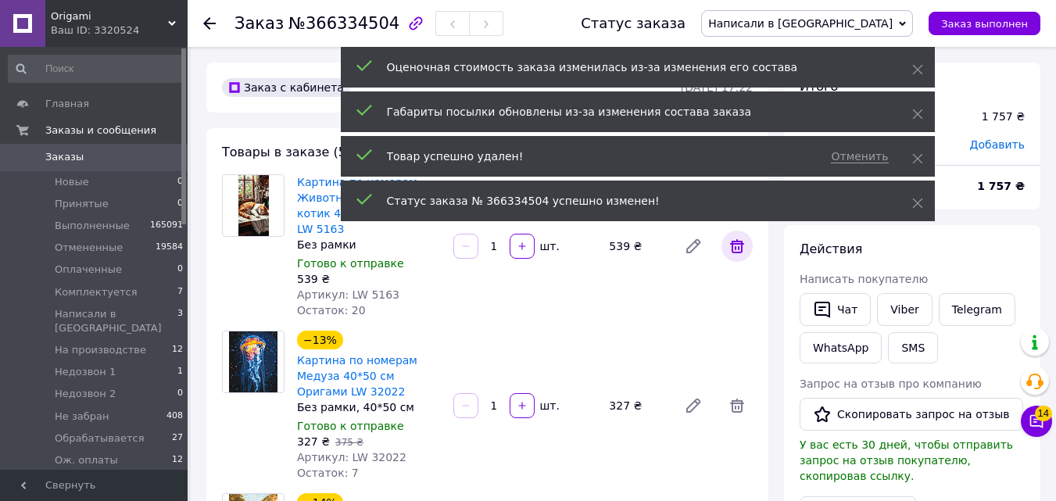
click at [735, 253] on span at bounding box center [736, 246] width 31 height 31
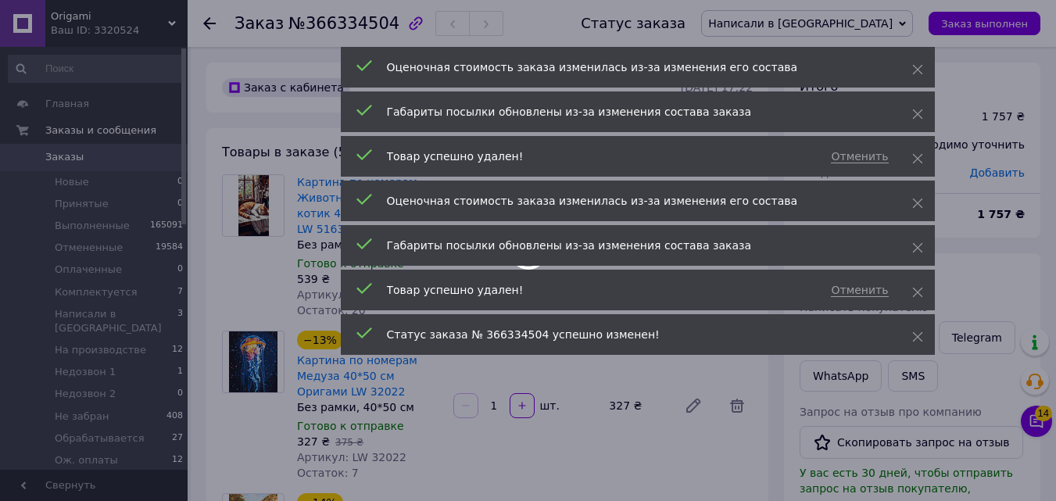
click at [731, 240] on div "Габариты посылки обновлены из-за изменения состава заказа" at bounding box center [630, 246] width 486 height 16
click at [737, 407] on div at bounding box center [528, 250] width 1056 height 501
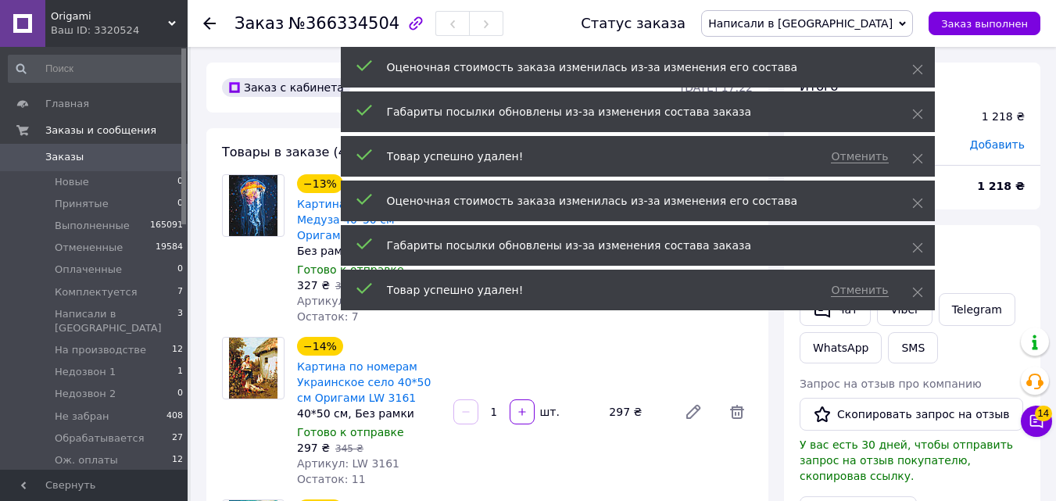
click at [733, 390] on div "−14% Картина по номерам Украинское село 40*50 см Оригами LW 3161 40*50 см, Без …" at bounding box center [525, 412] width 468 height 156
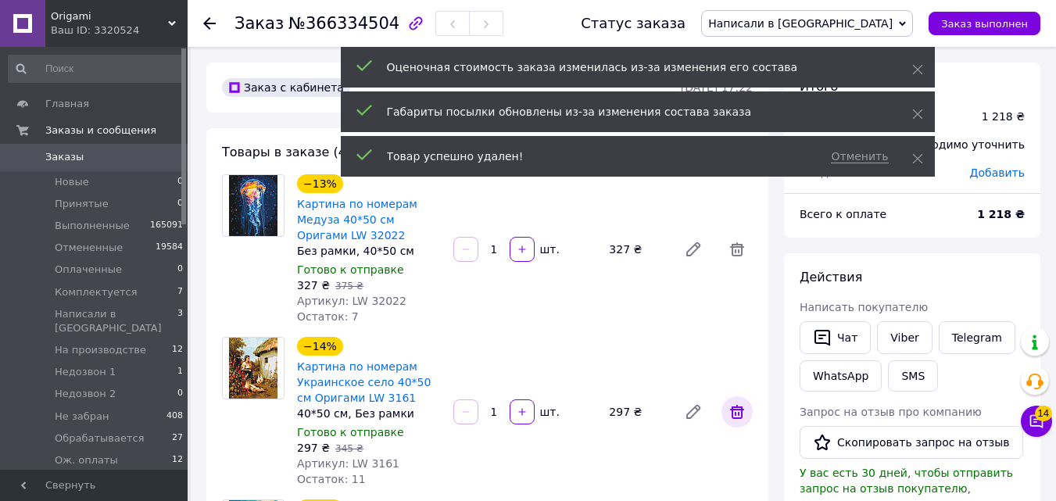
click at [736, 410] on icon at bounding box center [736, 411] width 19 height 19
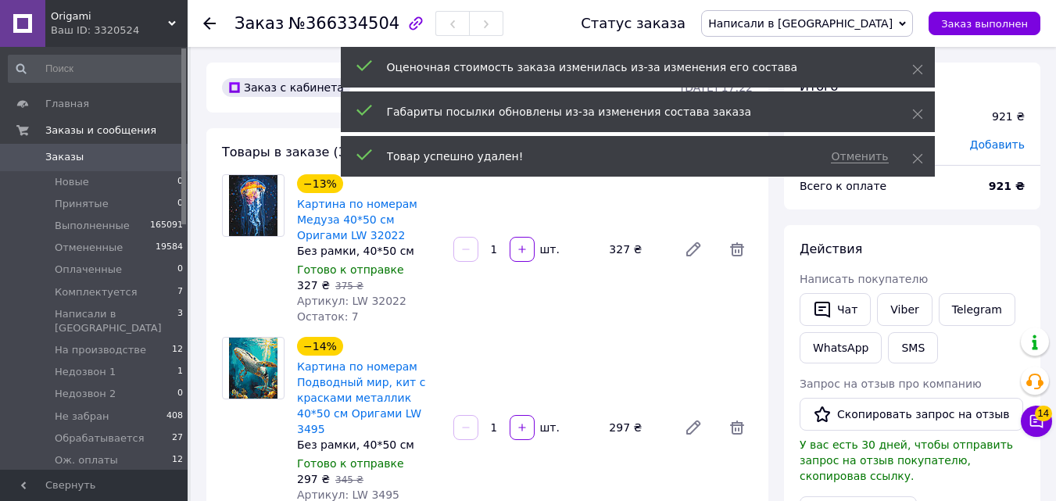
click at [731, 398] on div "−14% Картина по номерам Подводный мир, кит с красками металлик 40*50 см Оригами…" at bounding box center [525, 428] width 468 height 188
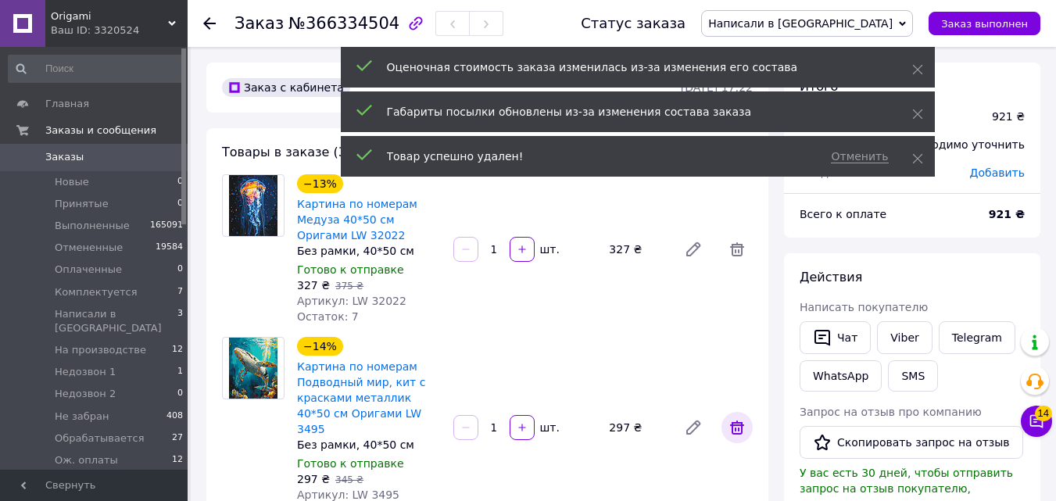
click at [735, 418] on icon at bounding box center [736, 427] width 19 height 19
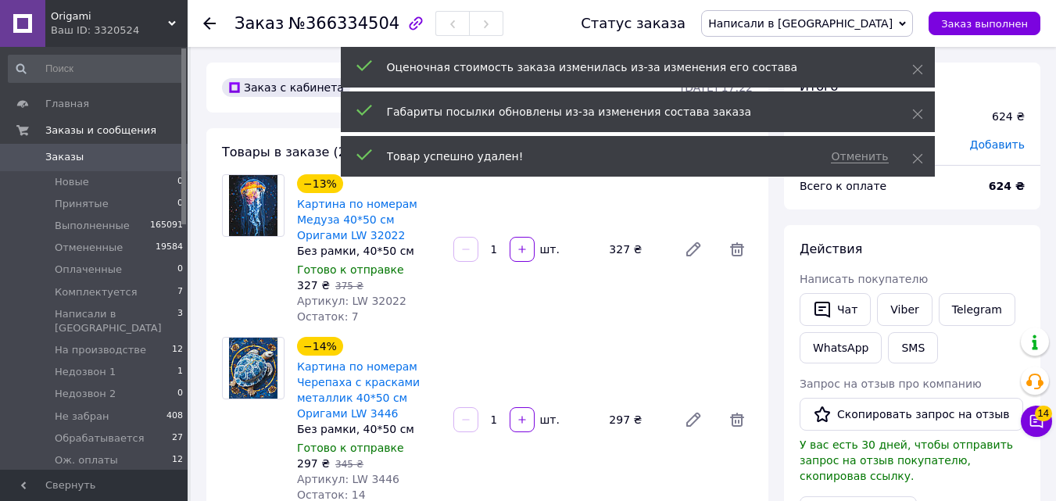
click at [735, 413] on icon at bounding box center [736, 419] width 19 height 19
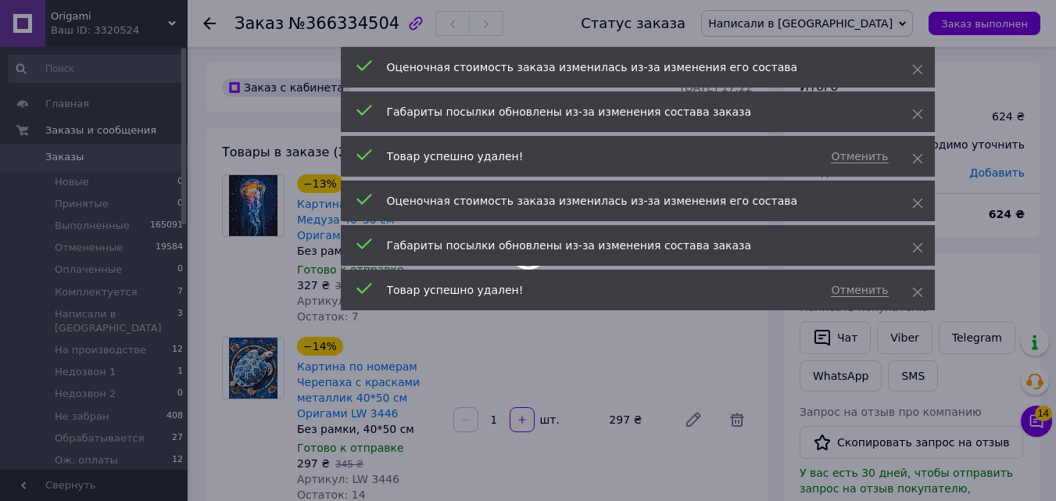
click at [735, 413] on div at bounding box center [528, 250] width 1056 height 501
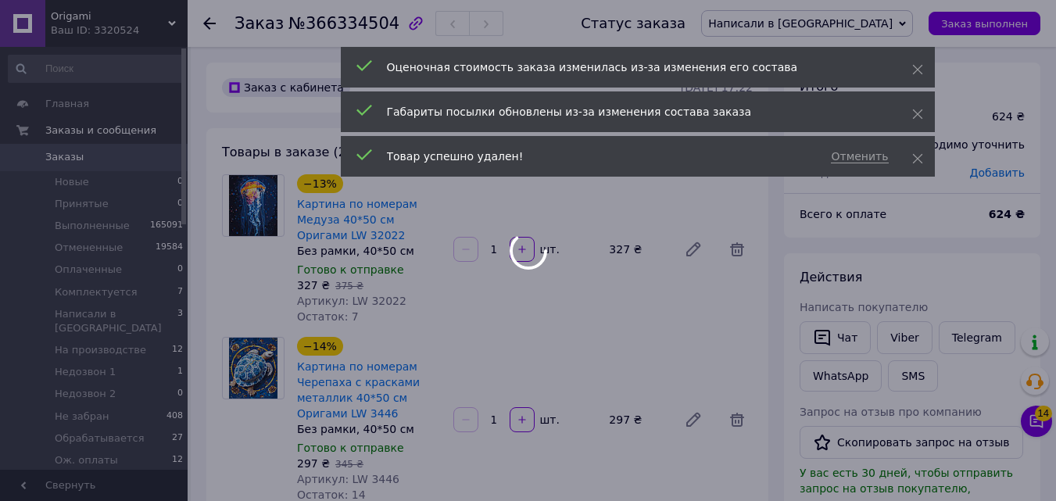
click at [735, 413] on div at bounding box center [528, 250] width 1056 height 501
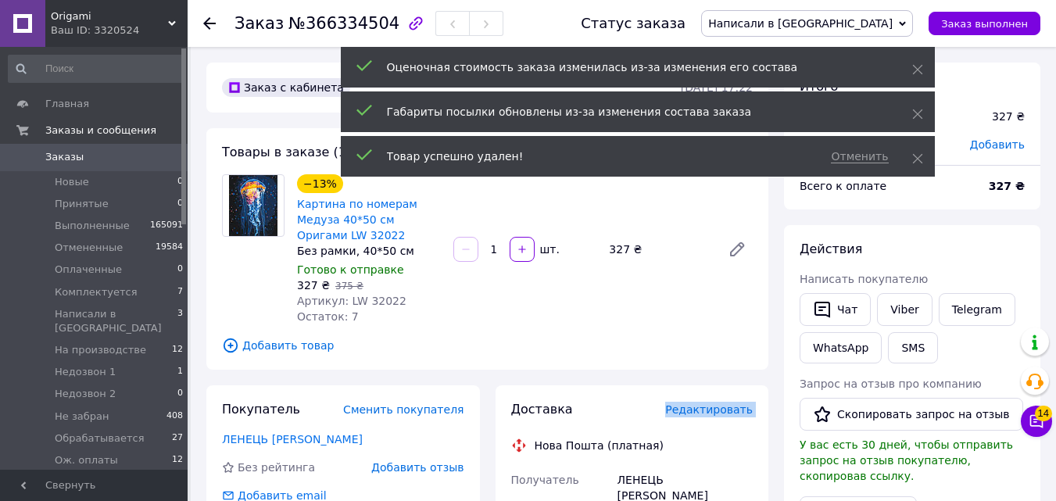
click at [735, 413] on span "Редактировать" at bounding box center [709, 409] width 88 height 13
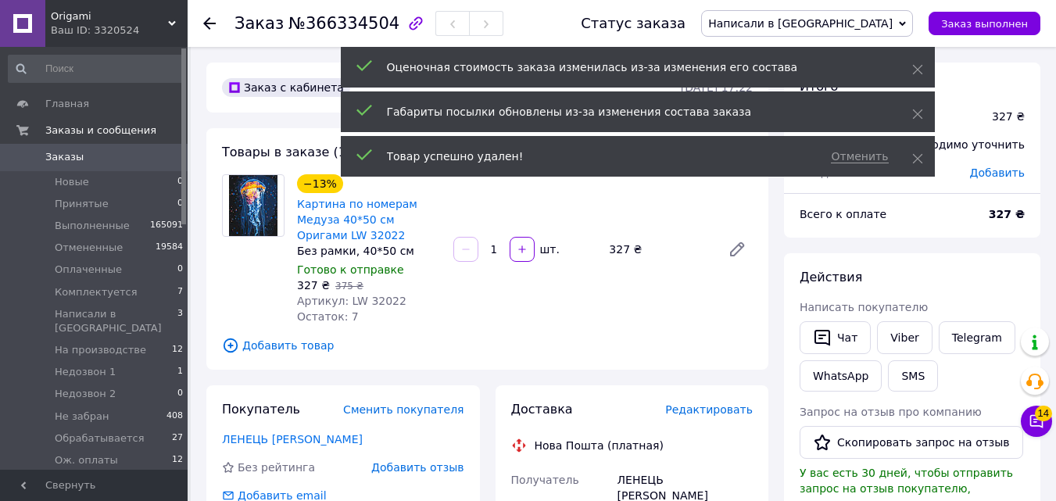
click at [353, 359] on div "Товары в заказе (1) −13% Картина по номерам Медуза 40*50 см Оригами LW 32022 Бе…" at bounding box center [487, 248] width 562 height 241
click at [346, 351] on span "Добавить товар" at bounding box center [487, 345] width 531 height 17
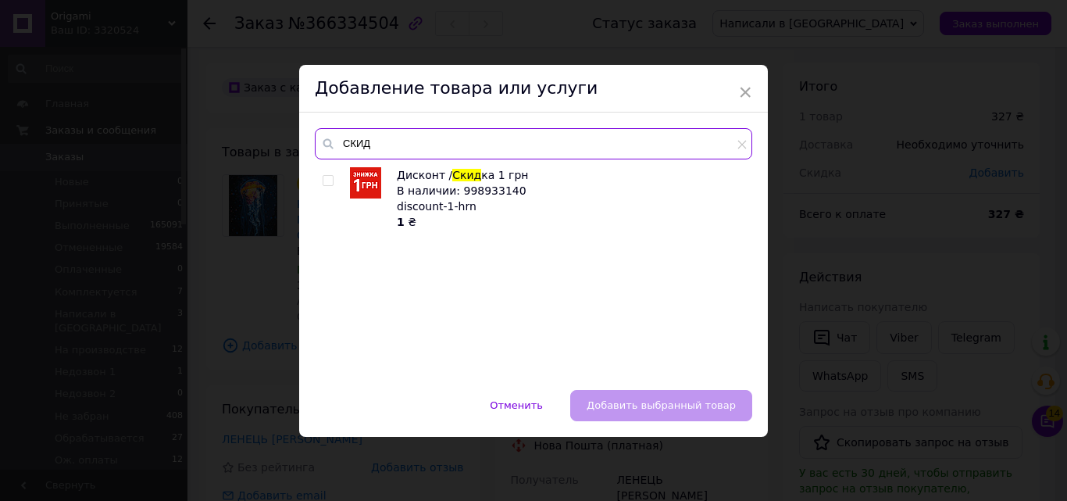
type input "СКИД"
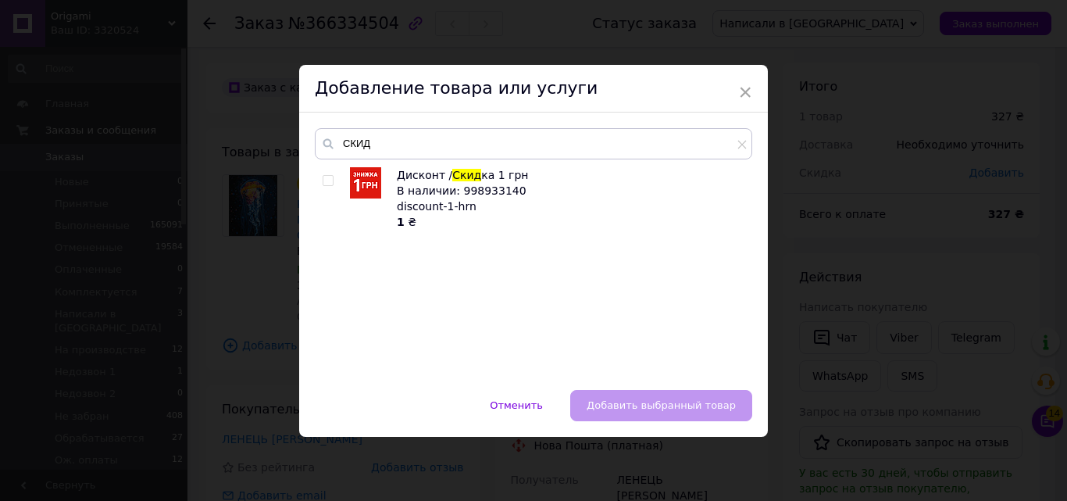
click at [327, 184] on input "checkbox" at bounding box center [328, 181] width 10 height 10
checkbox input "true"
click at [681, 408] on span "Добавить выбранный товар" at bounding box center [661, 405] width 149 height 12
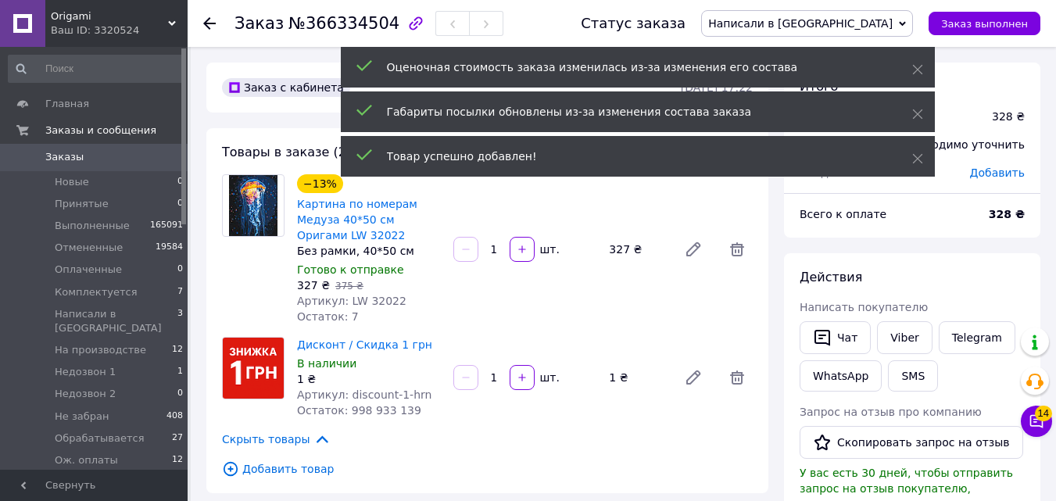
drag, startPoint x: 492, startPoint y: 381, endPoint x: 502, endPoint y: 381, distance: 10.2
click at [502, 381] on input "1" at bounding box center [493, 378] width 25 height 12
type input "594"
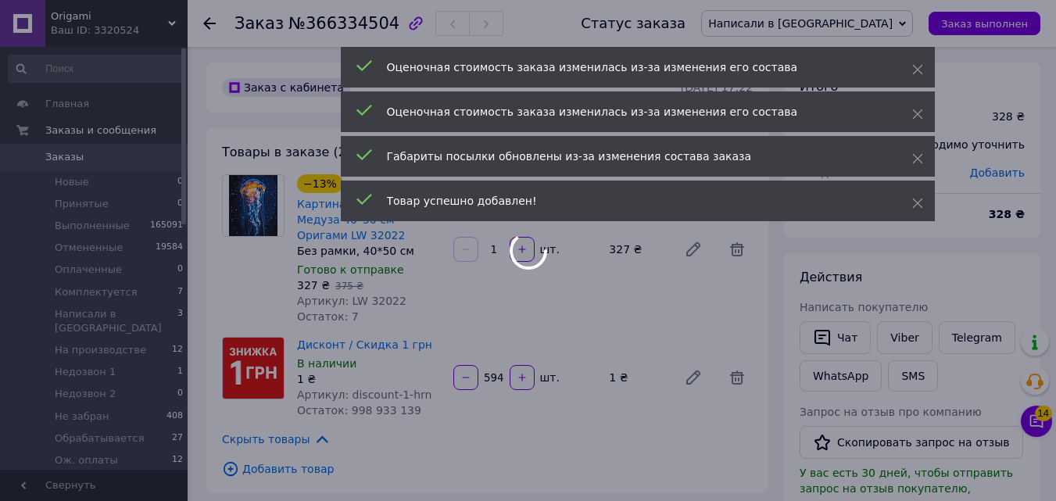
type input "594"
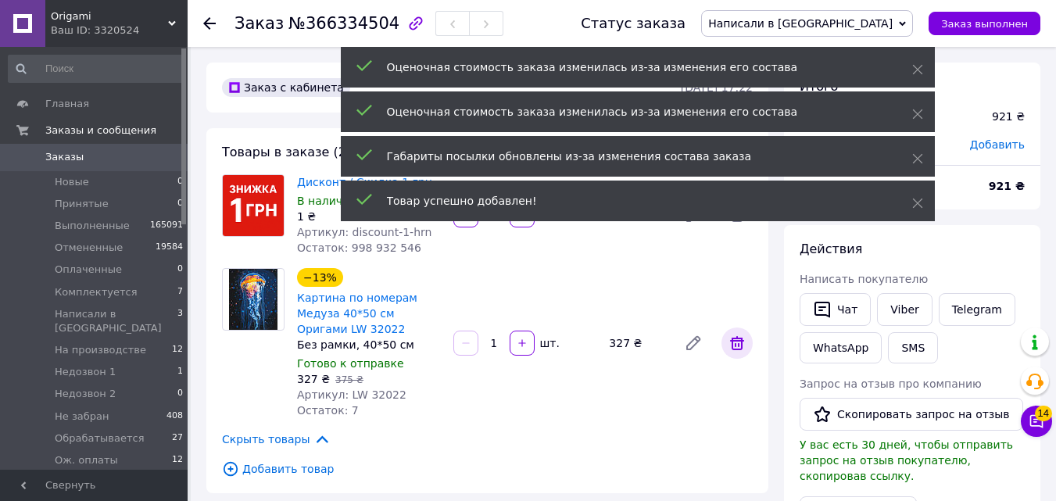
click at [727, 353] on span at bounding box center [736, 342] width 31 height 31
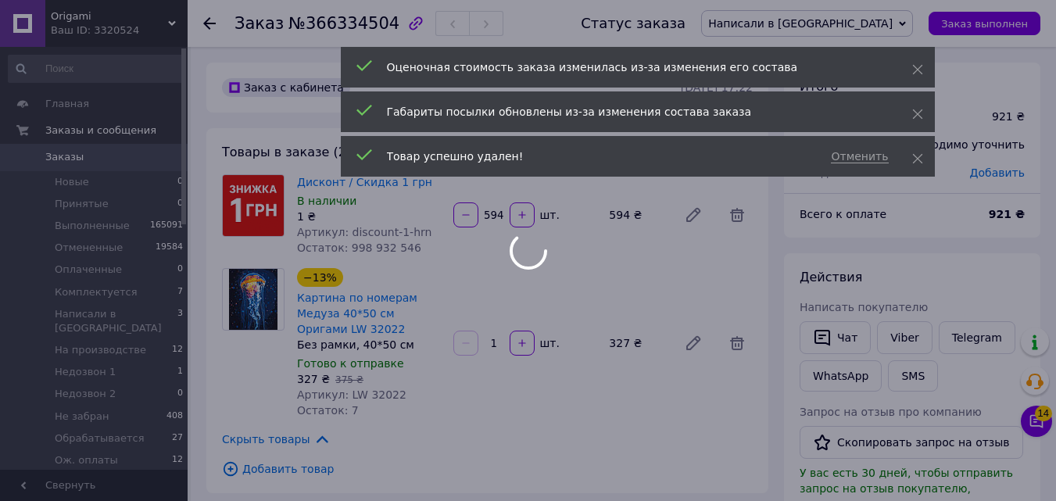
click at [913, 93] on div "Габариты посылки обновлены из-за изменения состава заказа" at bounding box center [638, 111] width 594 height 41
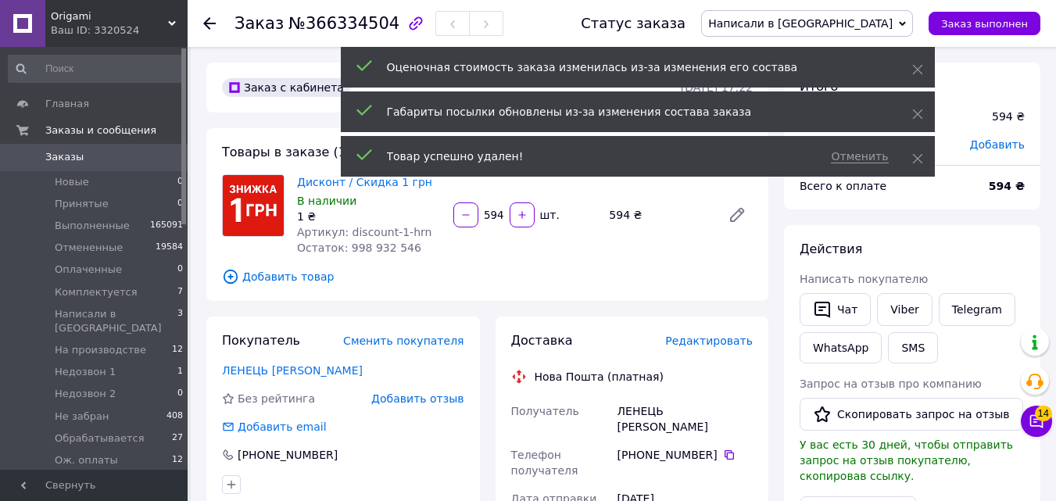
click at [913, 80] on div "Оценочная стоимость заказа изменилась из-за изменения его состава" at bounding box center [638, 67] width 594 height 41
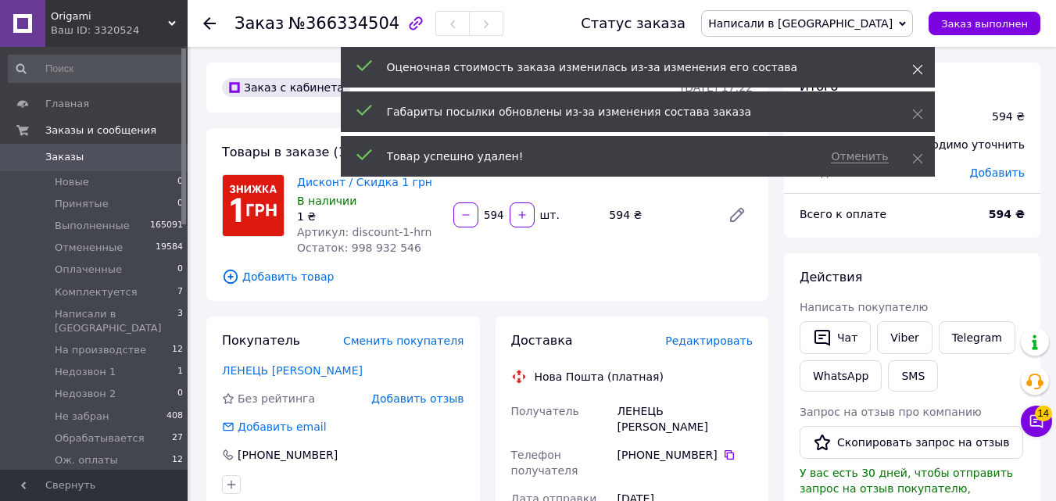
click at [912, 71] on icon at bounding box center [917, 69] width 11 height 11
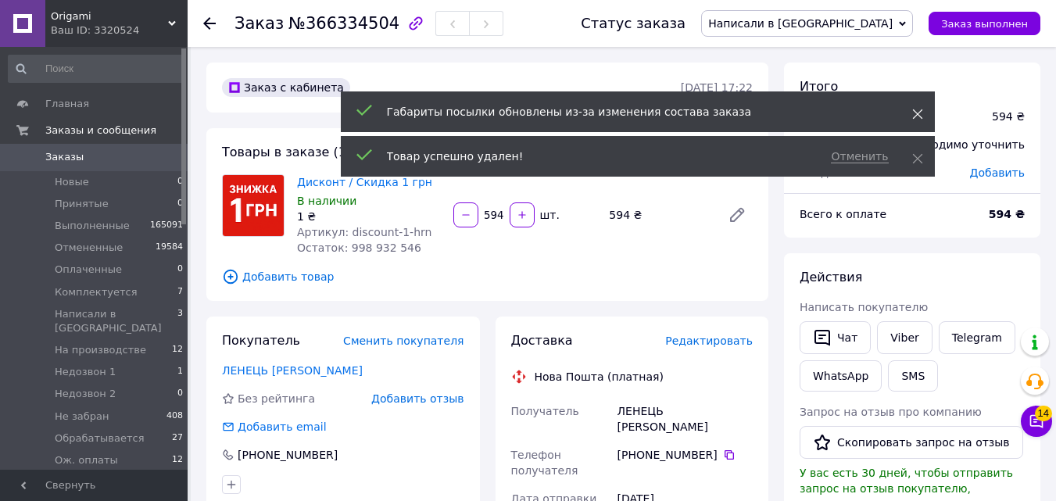
click at [917, 113] on icon at bounding box center [917, 114] width 11 height 11
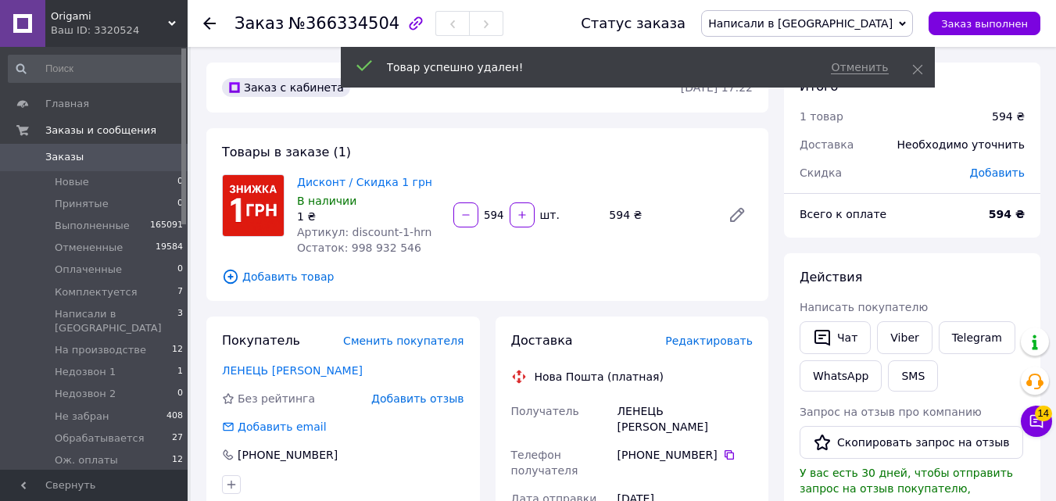
click at [892, 31] on span "Написали в [GEOGRAPHIC_DATA]" at bounding box center [807, 23] width 212 height 27
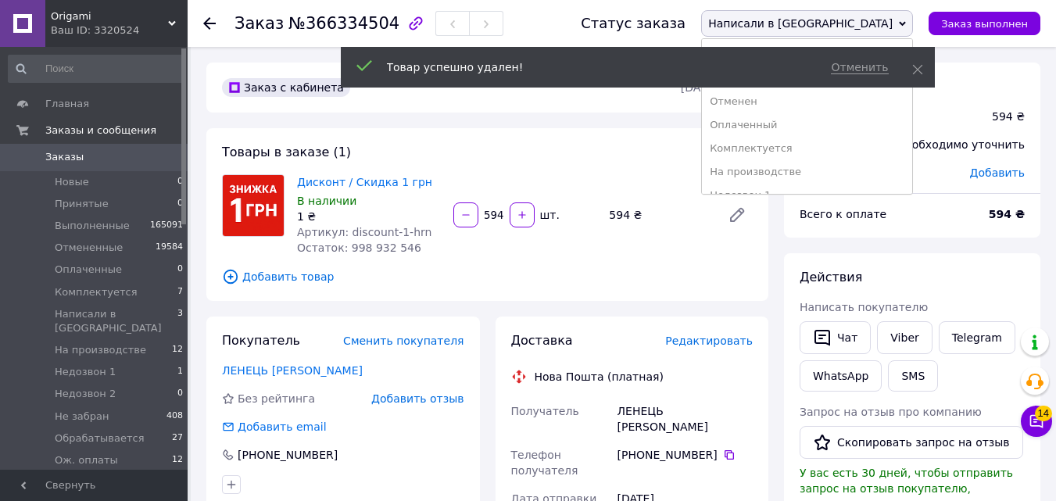
click at [913, 57] on div "Отменить Товар успешно удален!" at bounding box center [638, 67] width 594 height 41
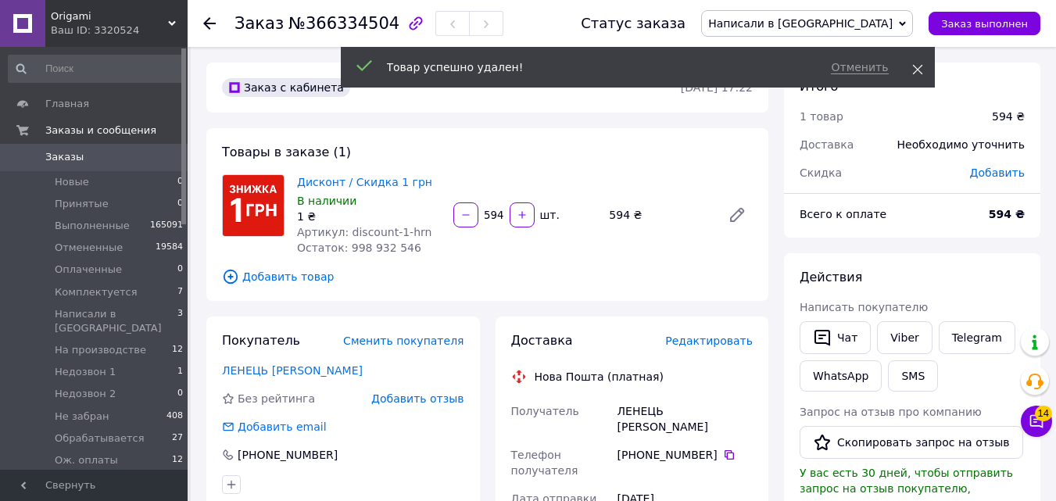
click at [913, 64] on span at bounding box center [917, 70] width 11 height 16
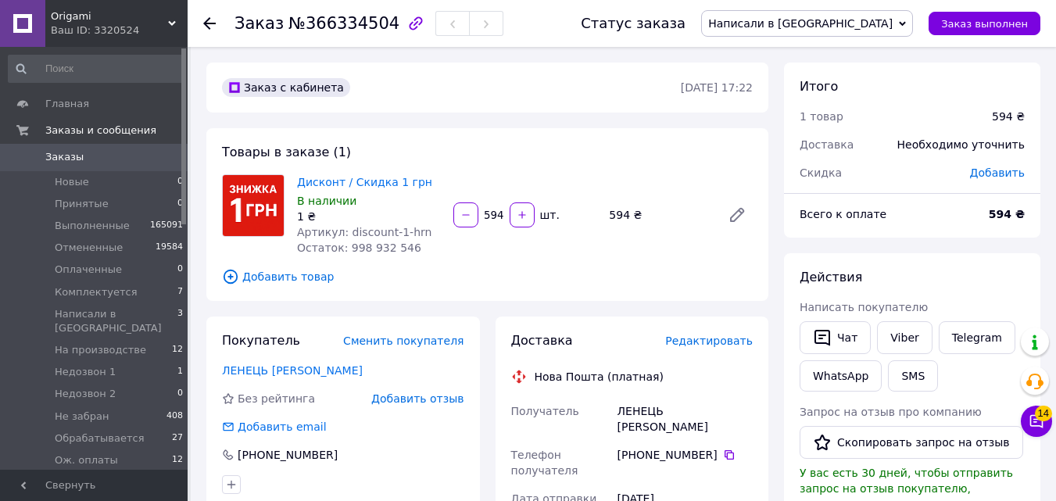
click at [881, 33] on span "Написали в [GEOGRAPHIC_DATA]" at bounding box center [807, 23] width 212 height 27
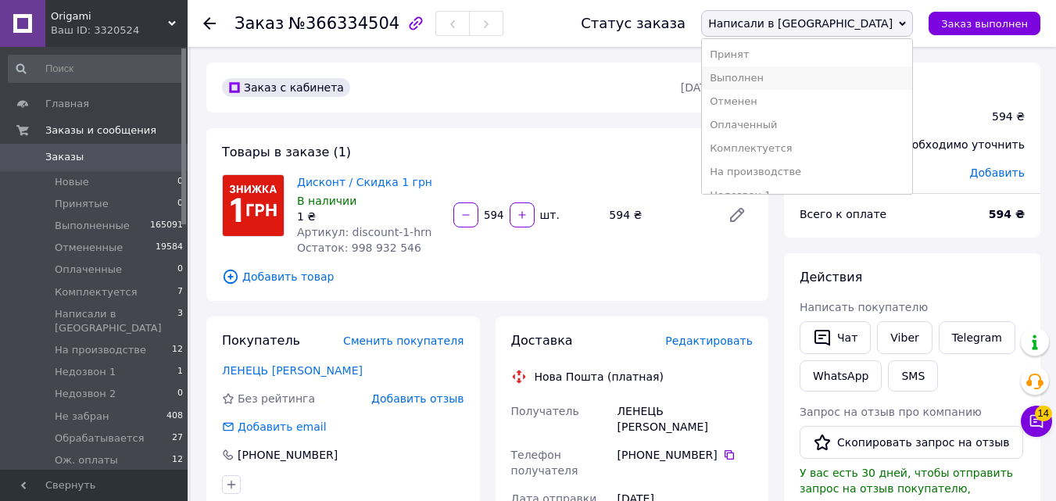
click at [844, 78] on li "Выполнен" at bounding box center [807, 77] width 210 height 23
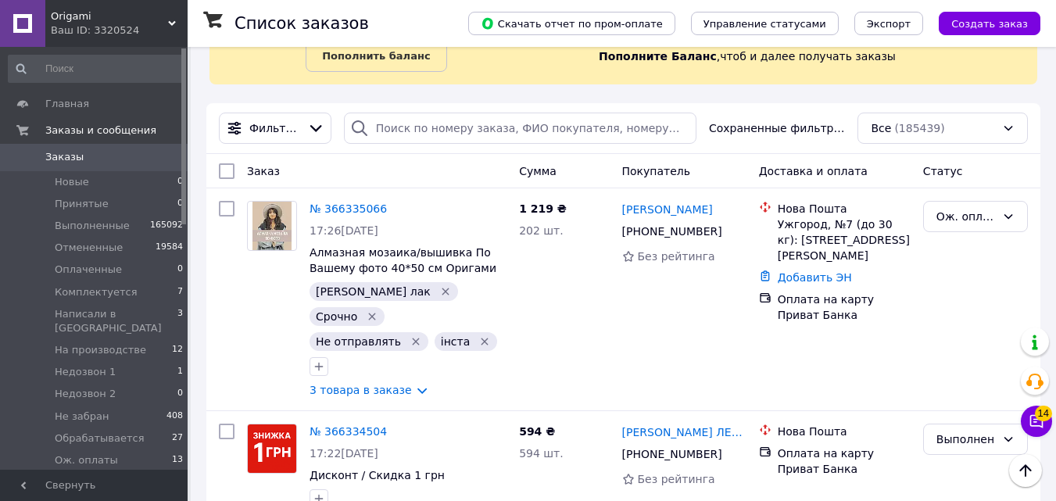
scroll to position [63, 0]
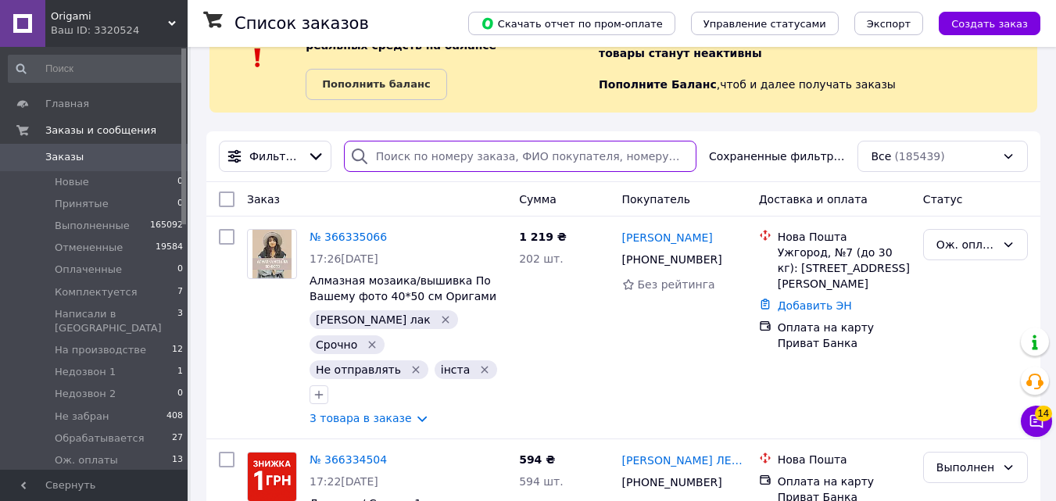
click at [493, 163] on input "search" at bounding box center [520, 156] width 352 height 31
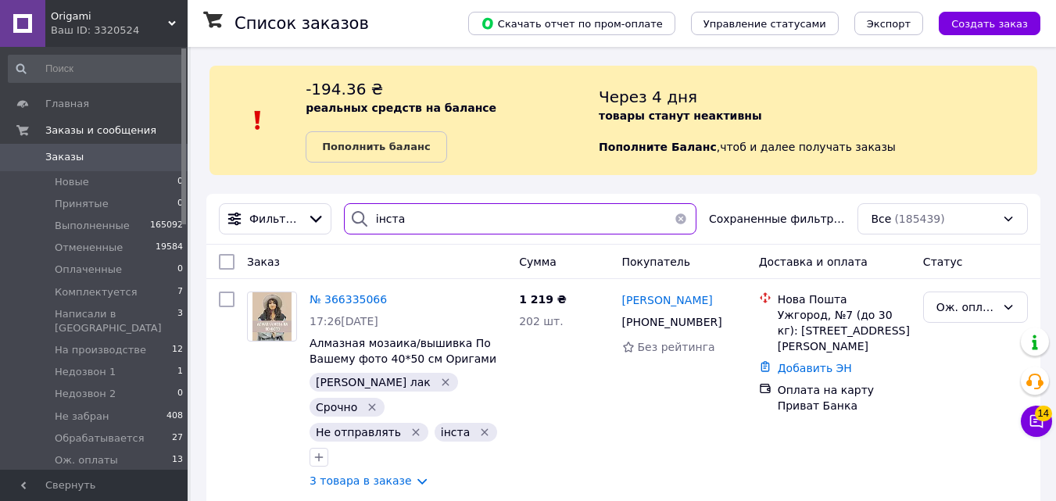
click at [413, 217] on input "інста" at bounding box center [520, 218] width 352 height 31
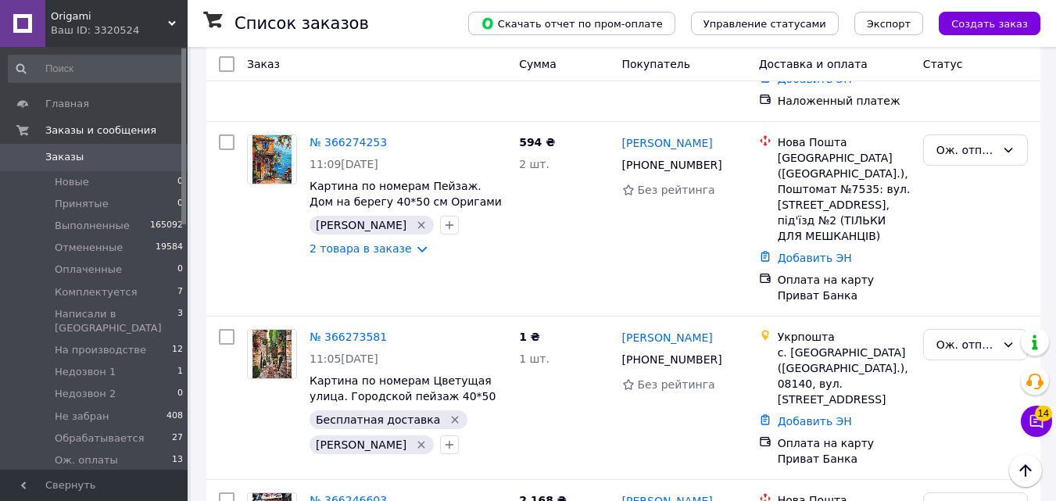
scroll to position [2301, 0]
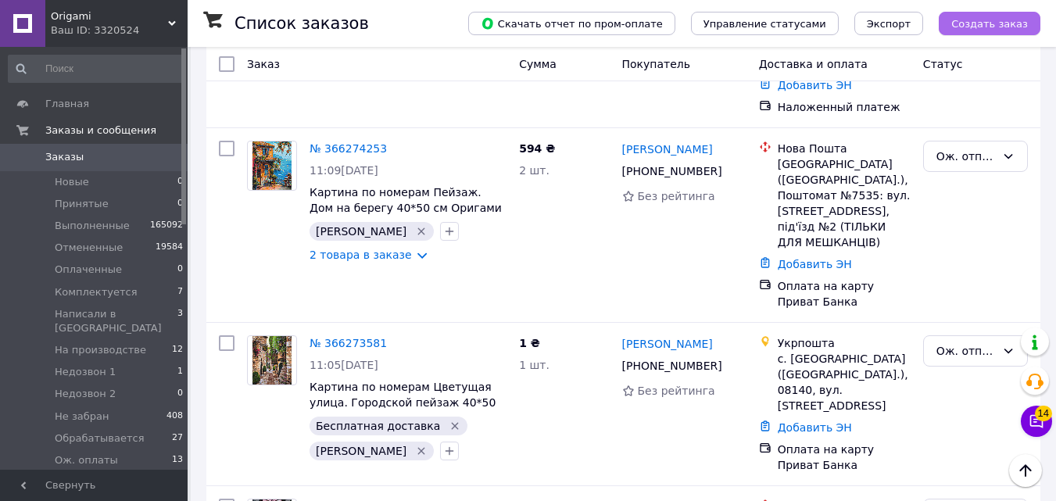
type input "[PERSON_NAME]"
click at [117, 156] on span "Заказы" at bounding box center [94, 157] width 99 height 14
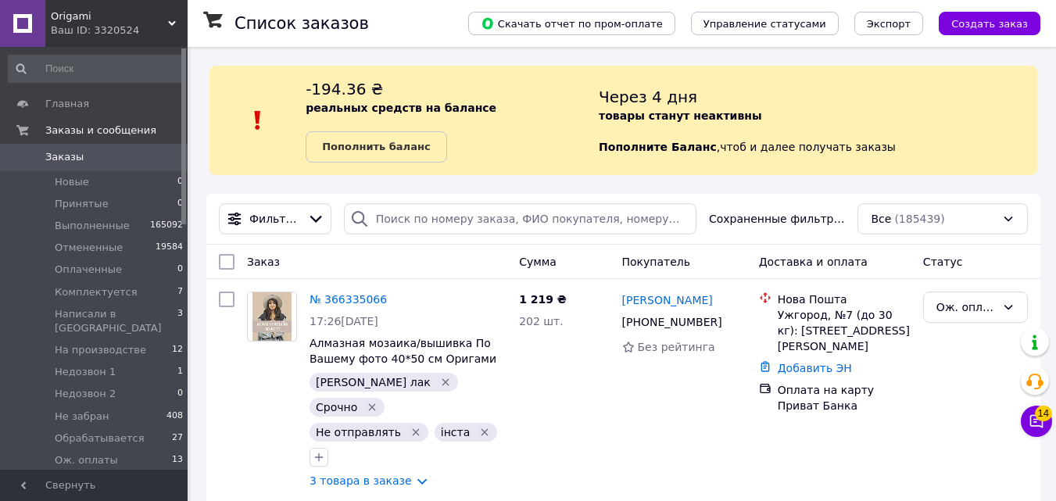
click at [117, 153] on span "Заказы" at bounding box center [94, 157] width 99 height 14
